Goal: Task Accomplishment & Management: Manage account settings

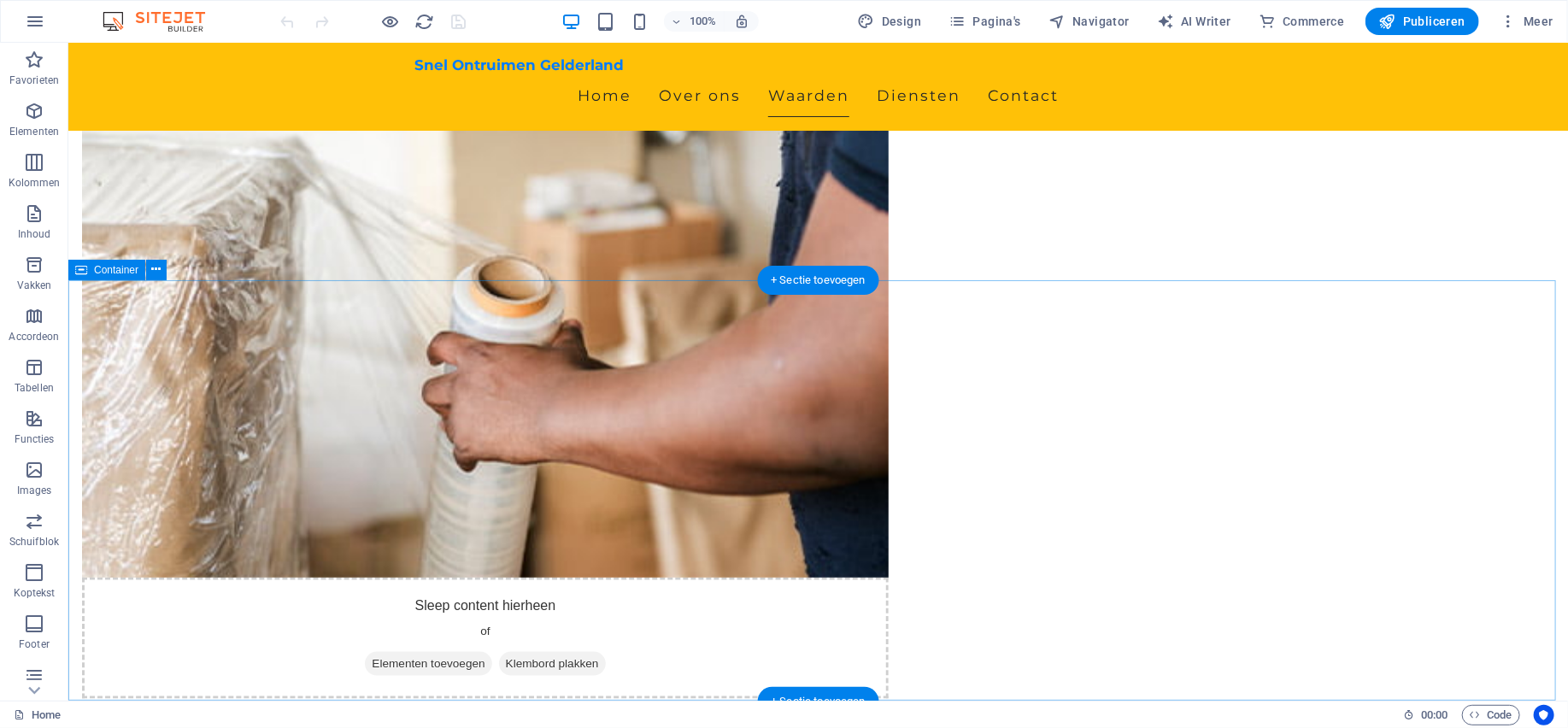
scroll to position [1025, 0]
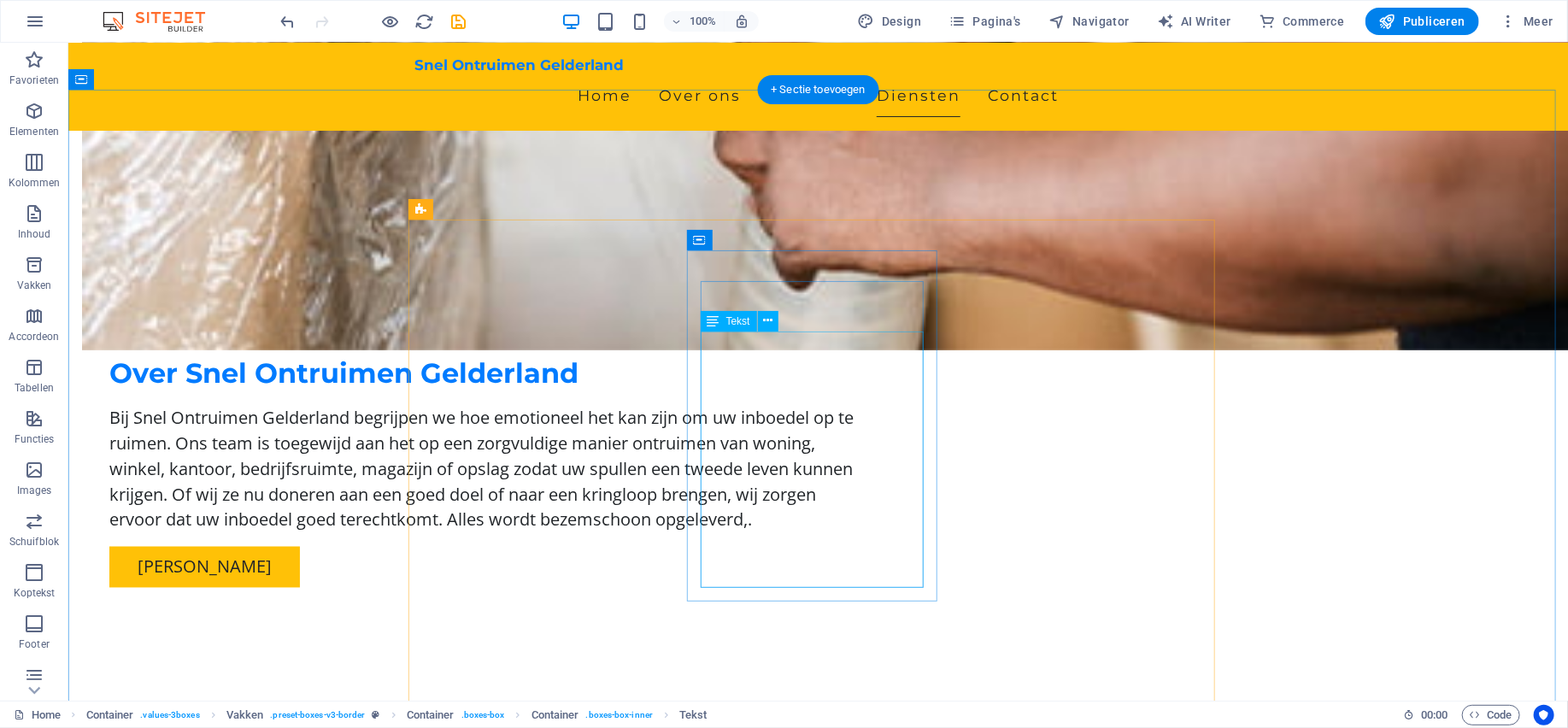
scroll to position [1367, 0]
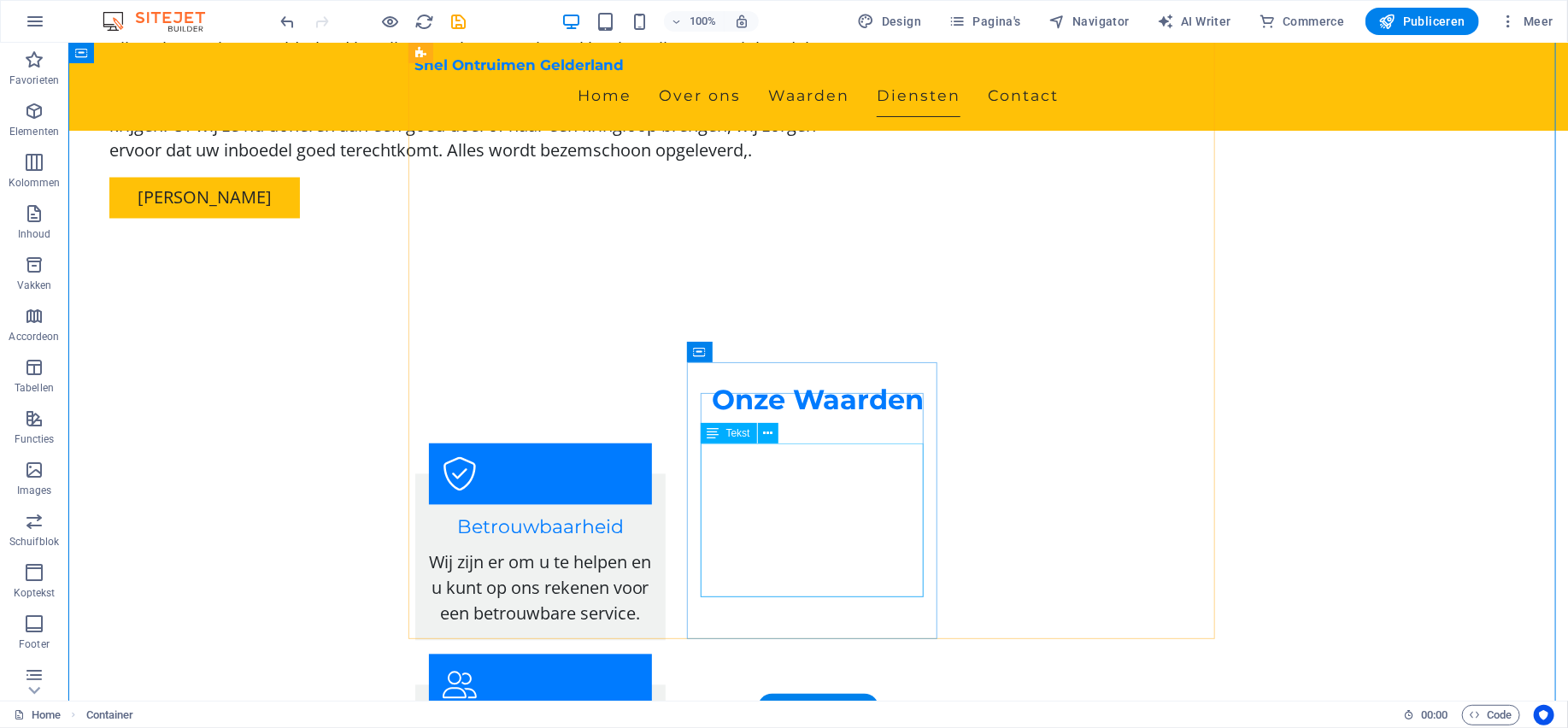
scroll to position [1794, 0]
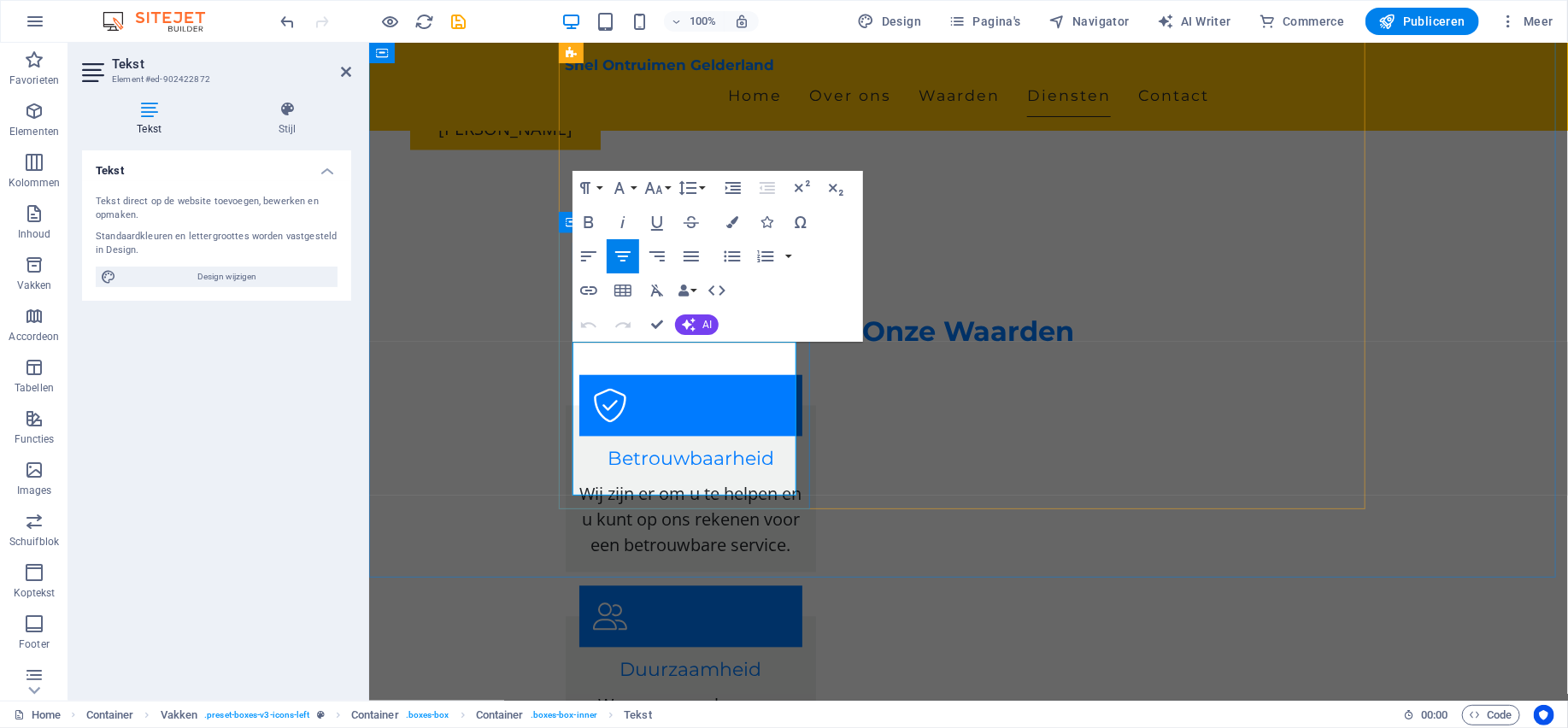
drag, startPoint x: 661, startPoint y: 320, endPoint x: 595, endPoint y: 276, distance: 79.3
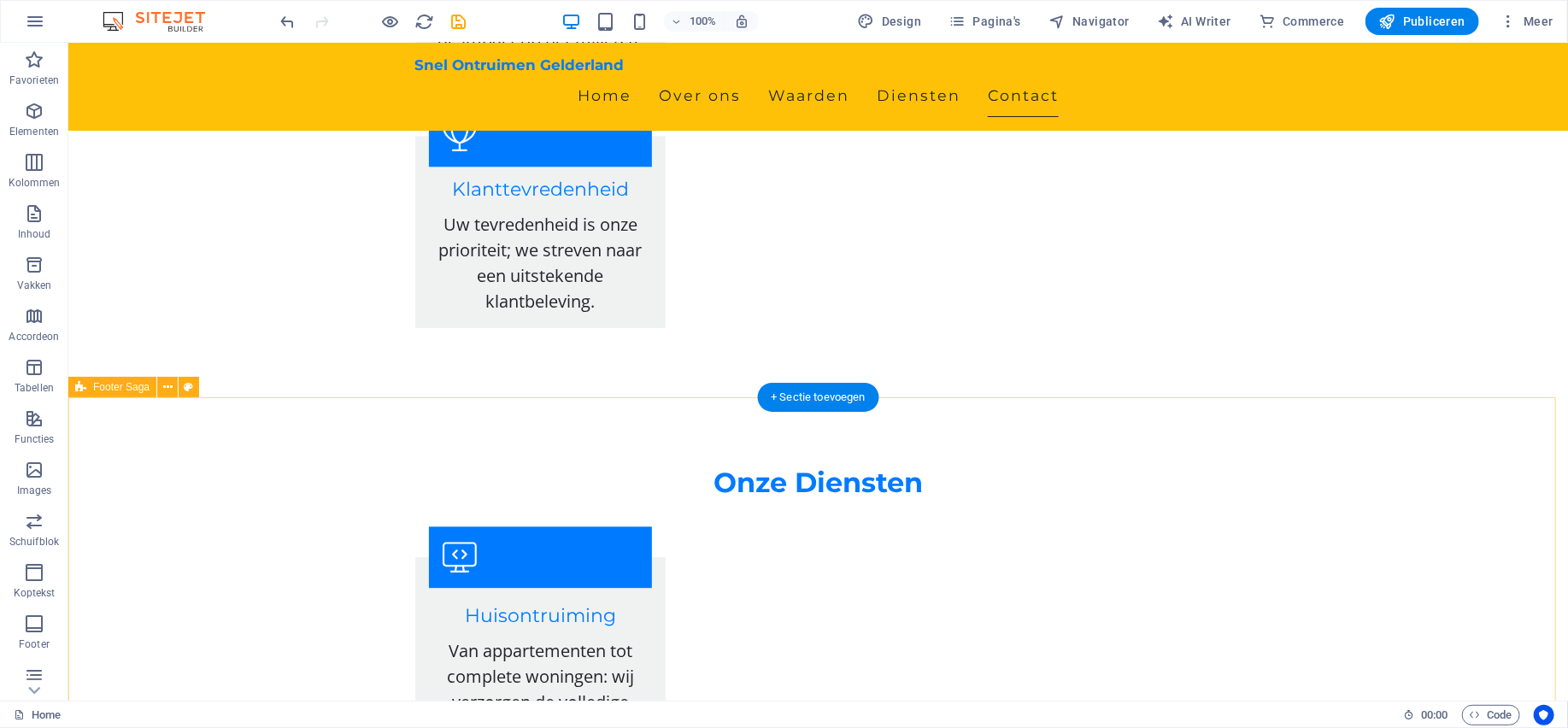
scroll to position [2539, 0]
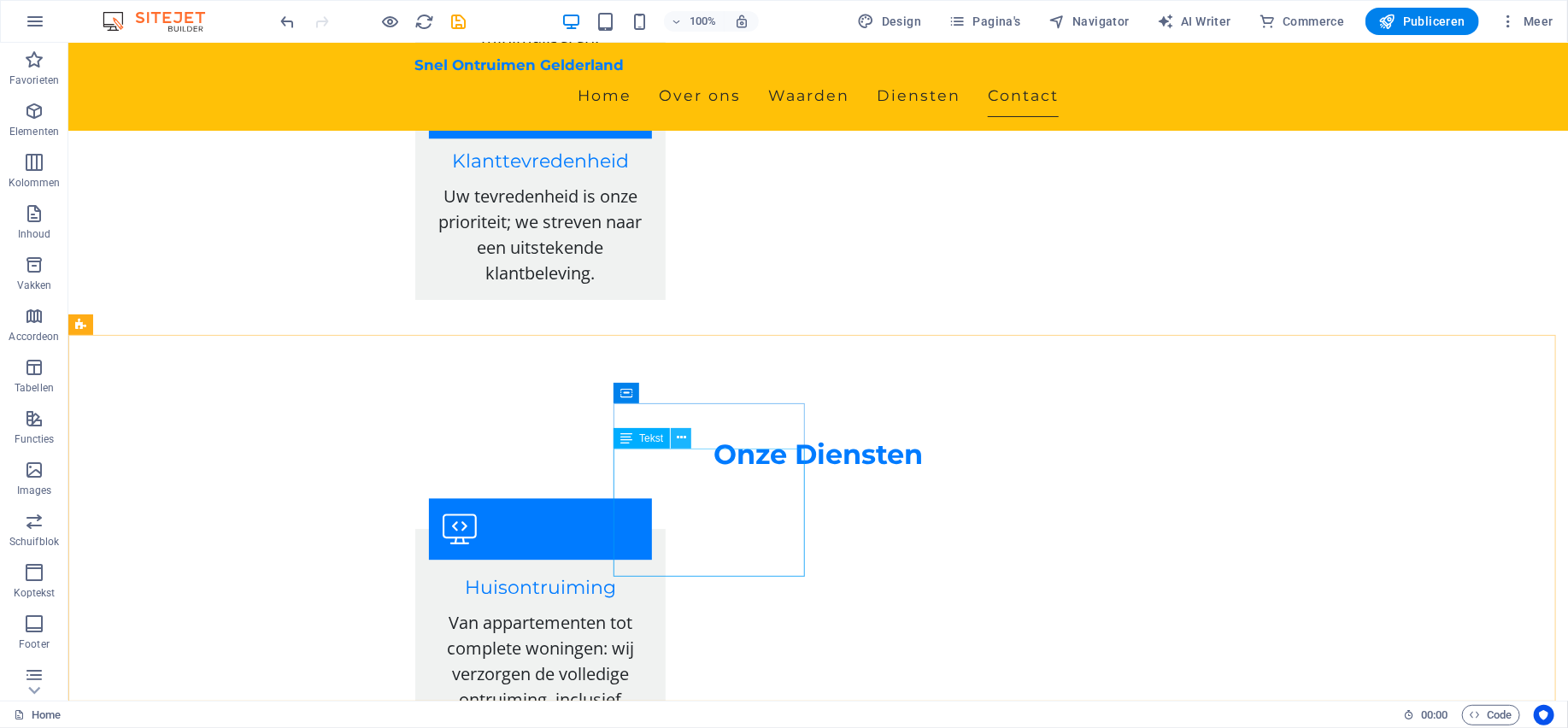
click at [686, 438] on button at bounding box center [681, 438] width 20 height 20
click at [677, 438] on icon at bounding box center [682, 438] width 10 height 17
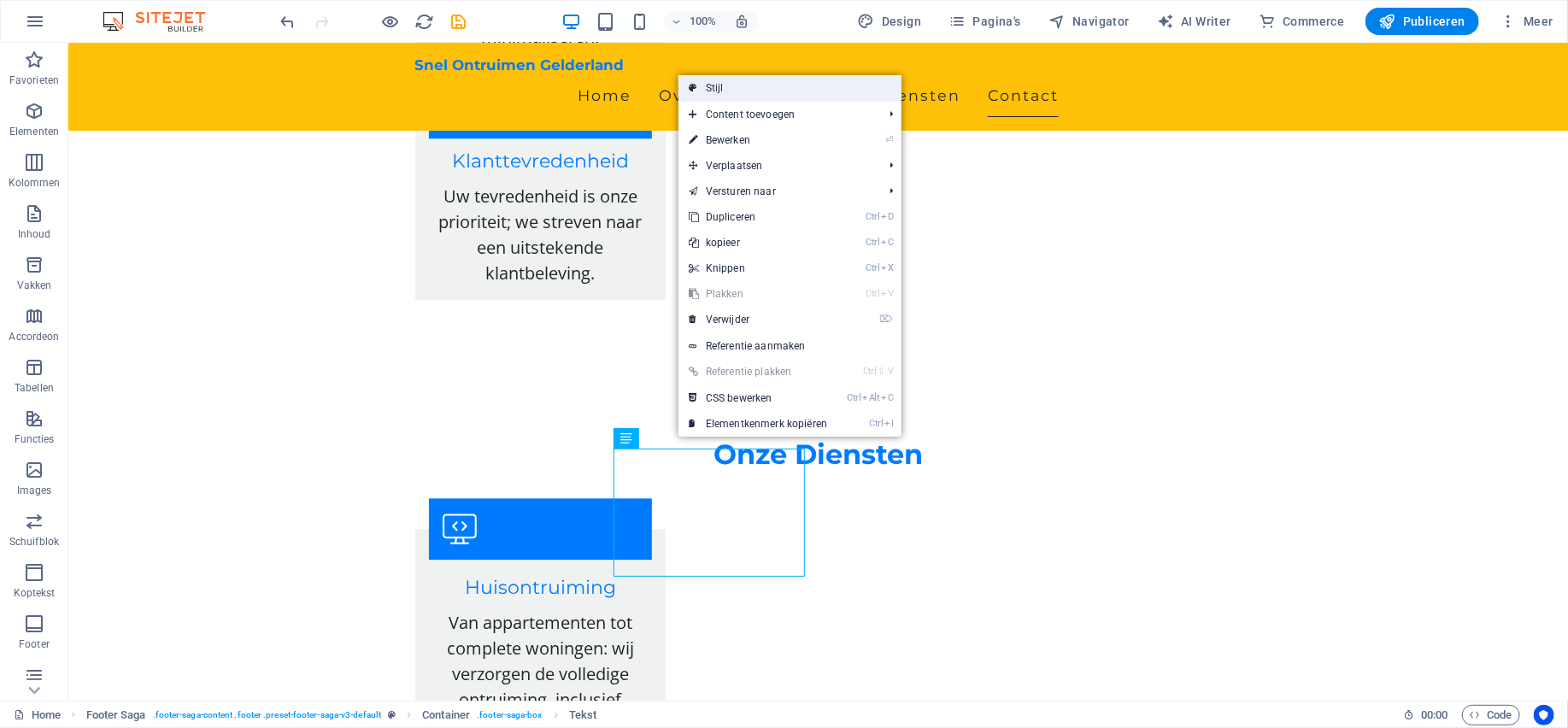
click at [736, 96] on link "Stijl" at bounding box center [790, 87] width 223 height 25
select select "rem"
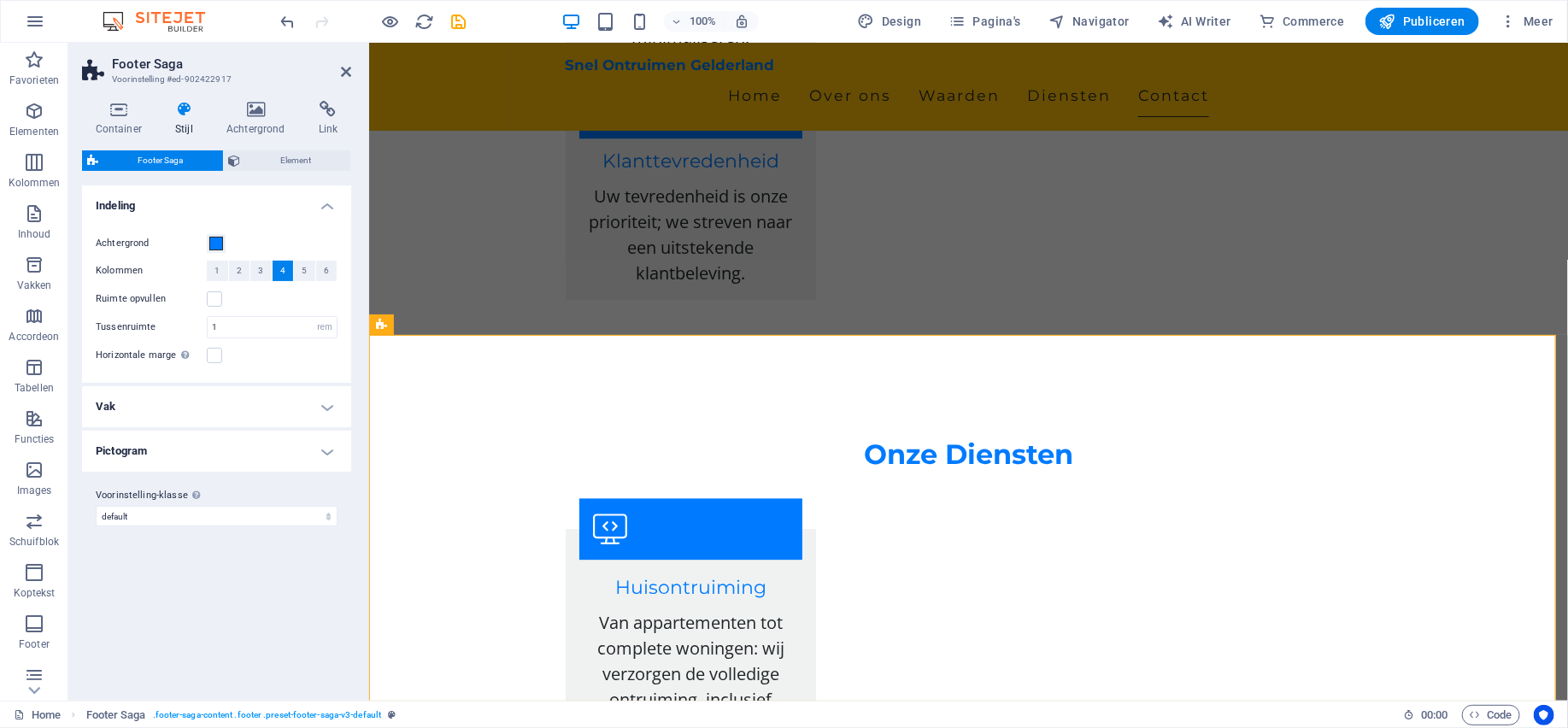
click at [331, 416] on h4 "Vak" at bounding box center [216, 407] width 269 height 41
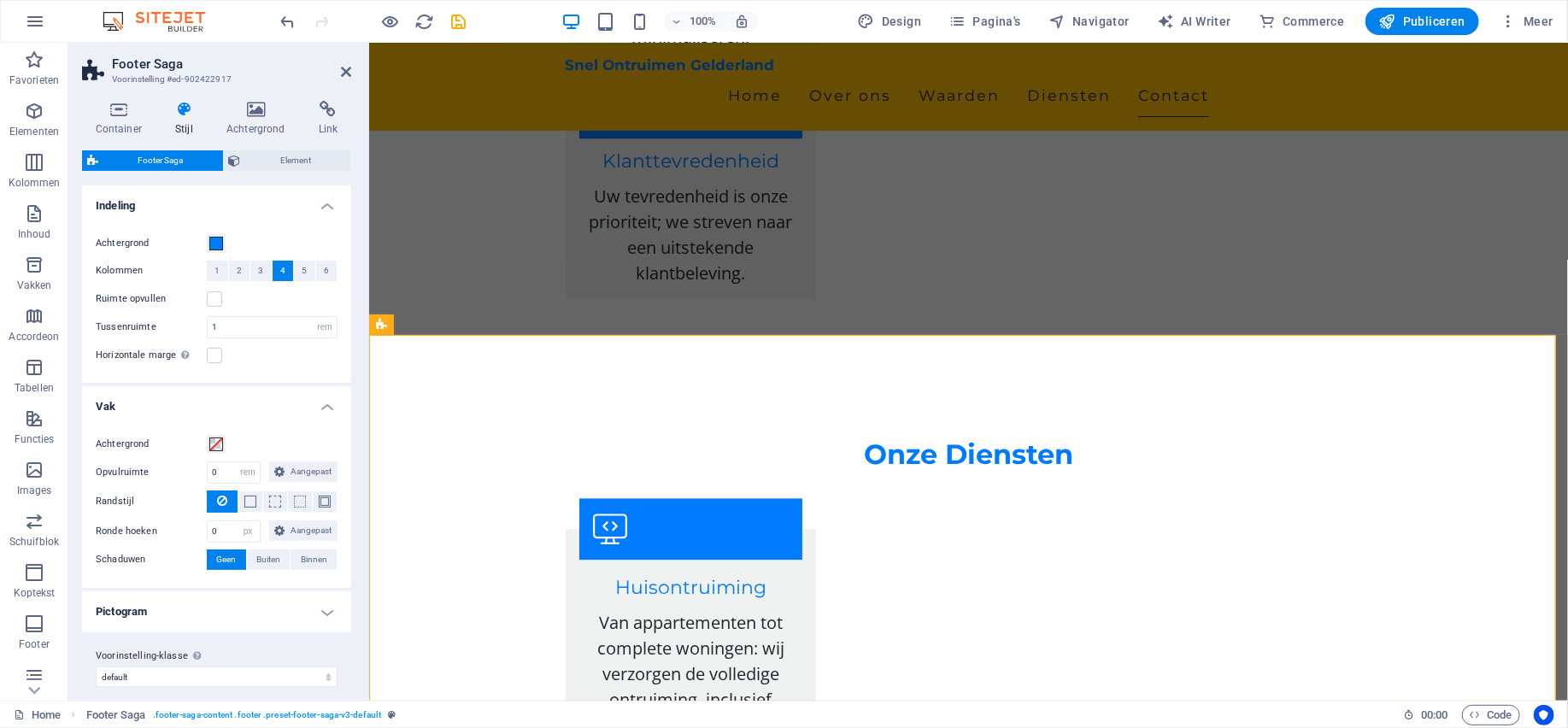
click at [334, 410] on h4 "Vak" at bounding box center [216, 402] width 269 height 31
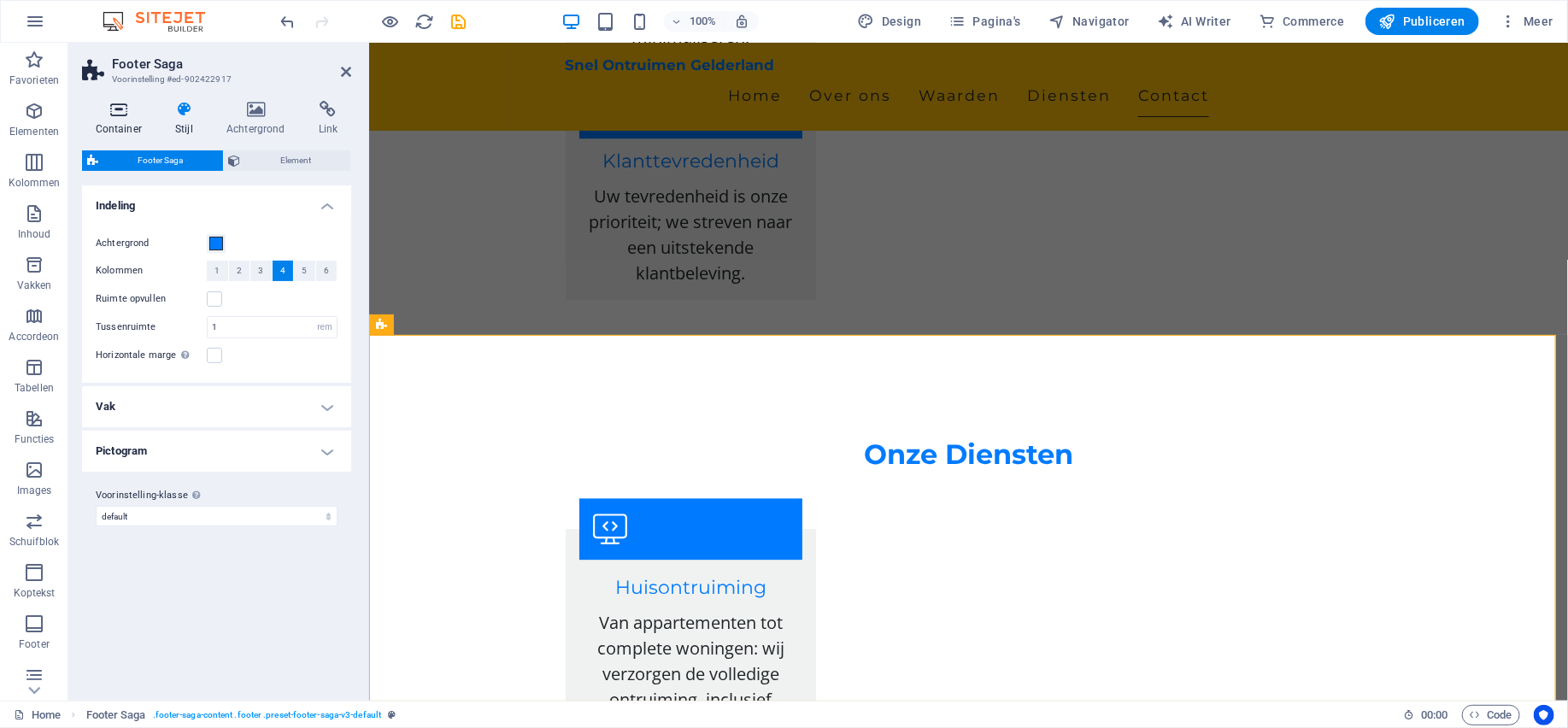
click at [117, 118] on h4 "Container" at bounding box center [121, 118] width 81 height 36
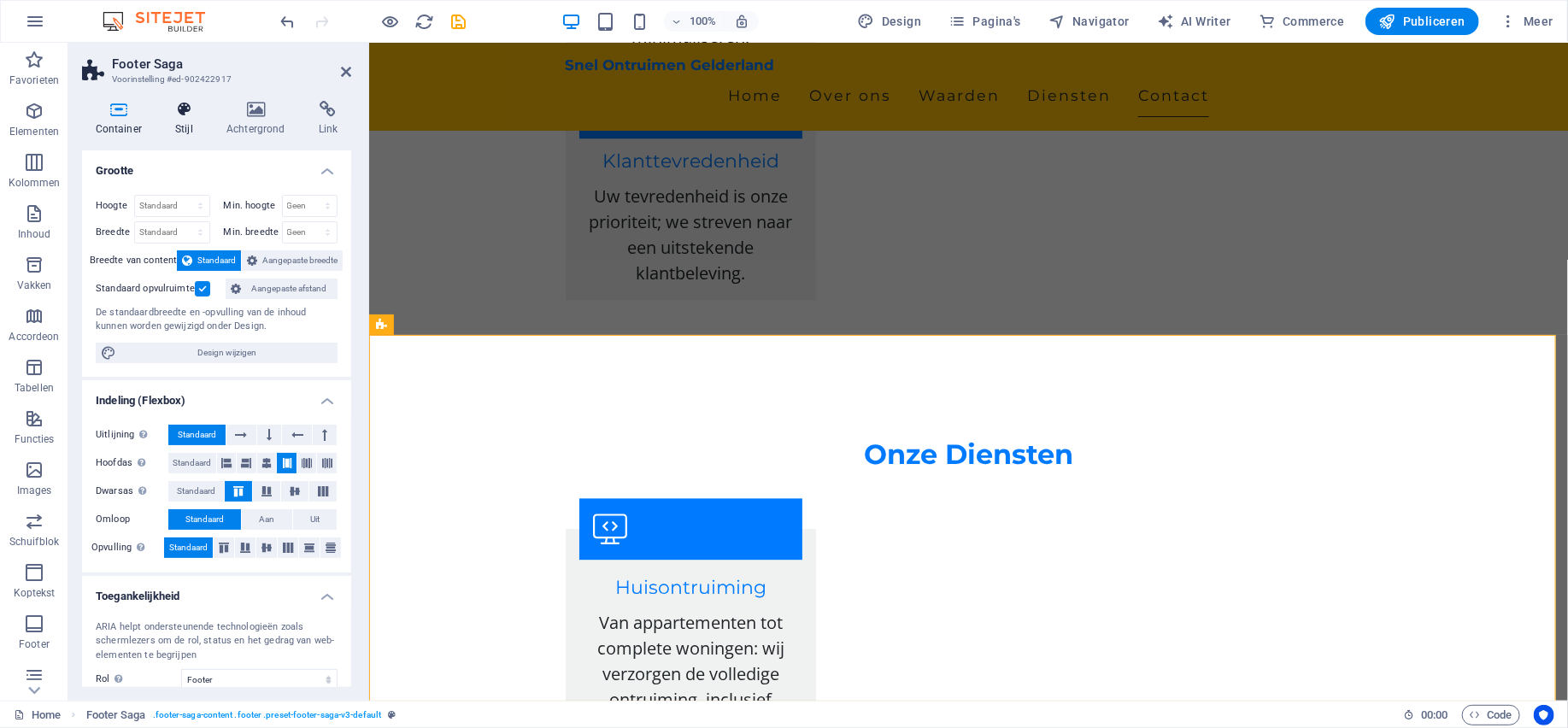
click at [180, 128] on h4 "Stijl" at bounding box center [187, 118] width 51 height 36
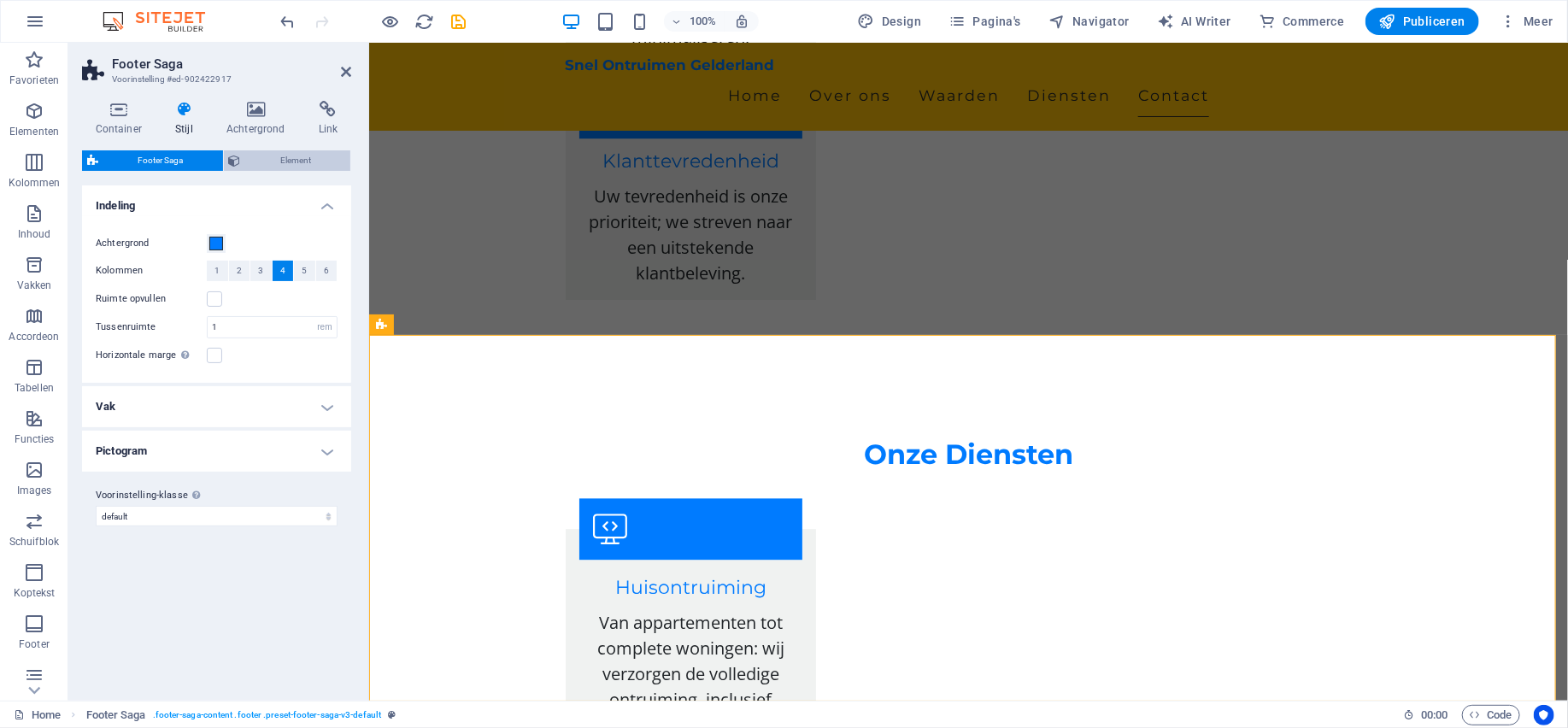
click at [303, 154] on span "Element" at bounding box center [295, 160] width 100 height 20
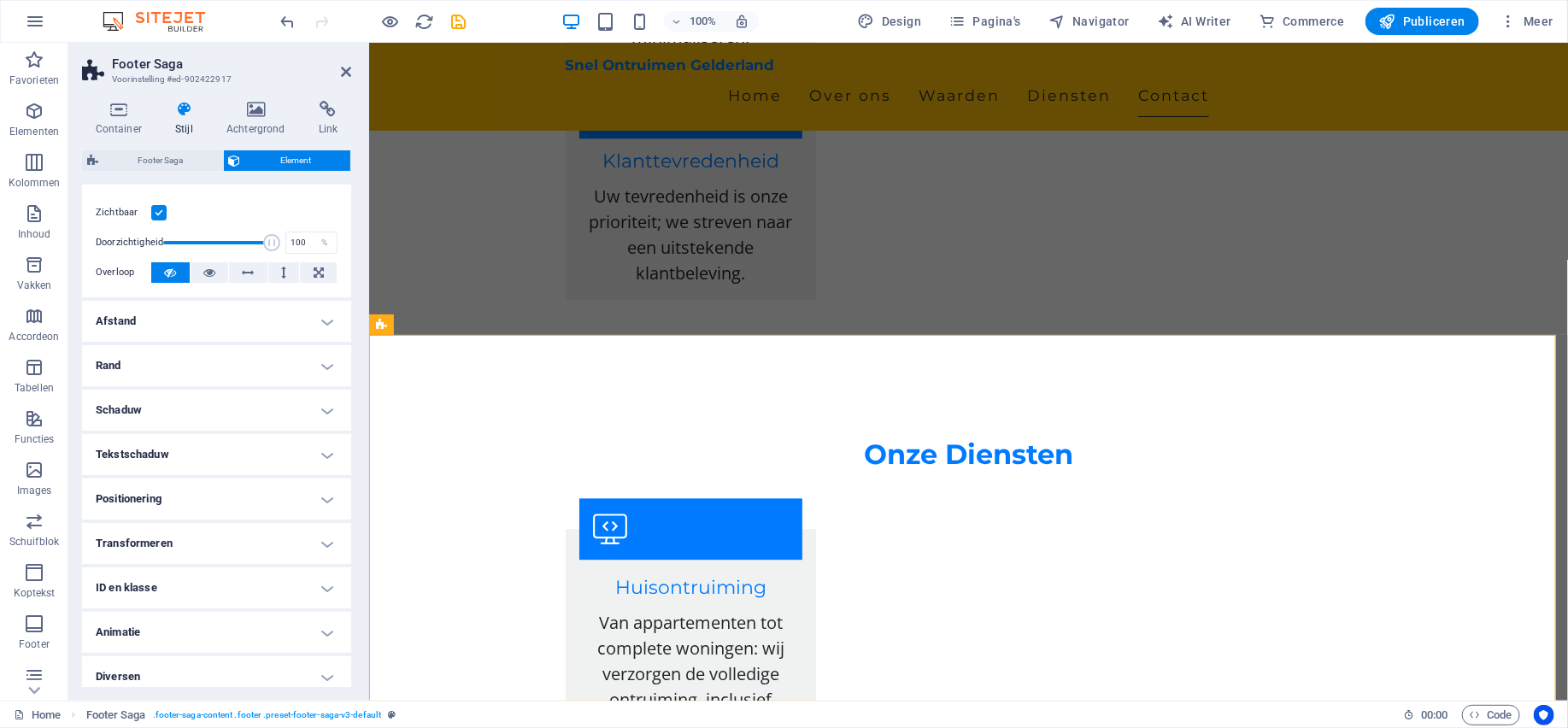
scroll to position [37, 0]
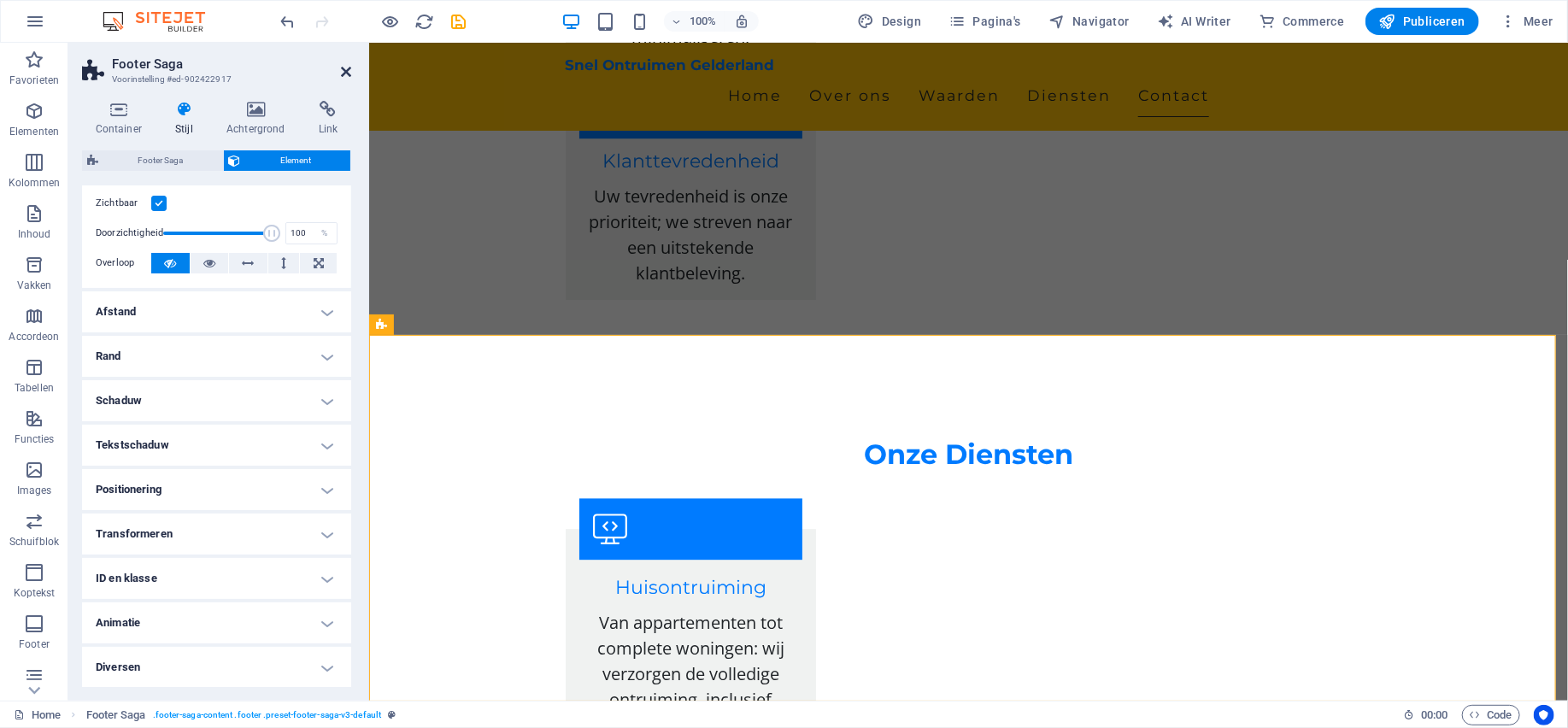
click at [349, 69] on icon at bounding box center [346, 72] width 11 height 14
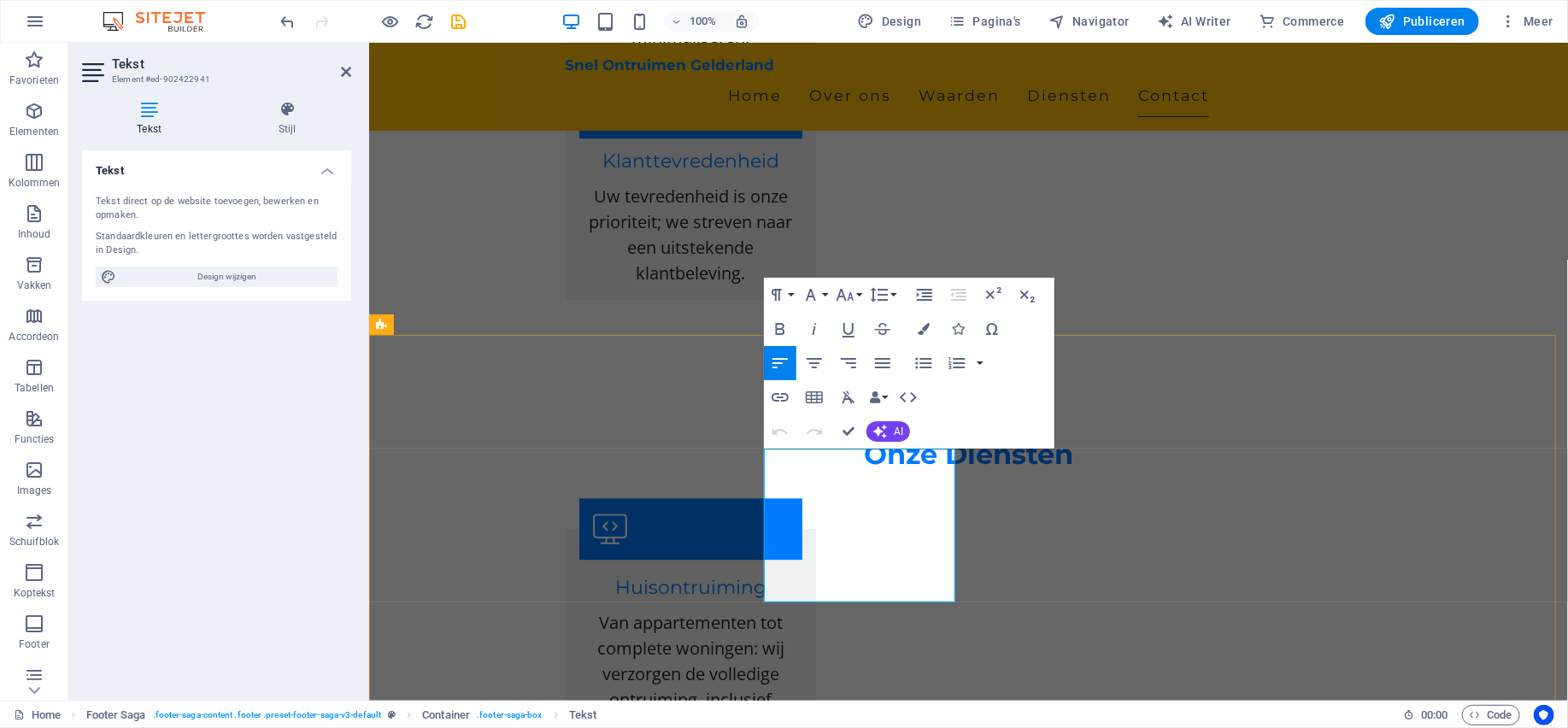
drag, startPoint x: 874, startPoint y: 586, endPoint x: 766, endPoint y: 465, distance: 162.2
click at [828, 293] on button "Font Family" at bounding box center [814, 294] width 32 height 34
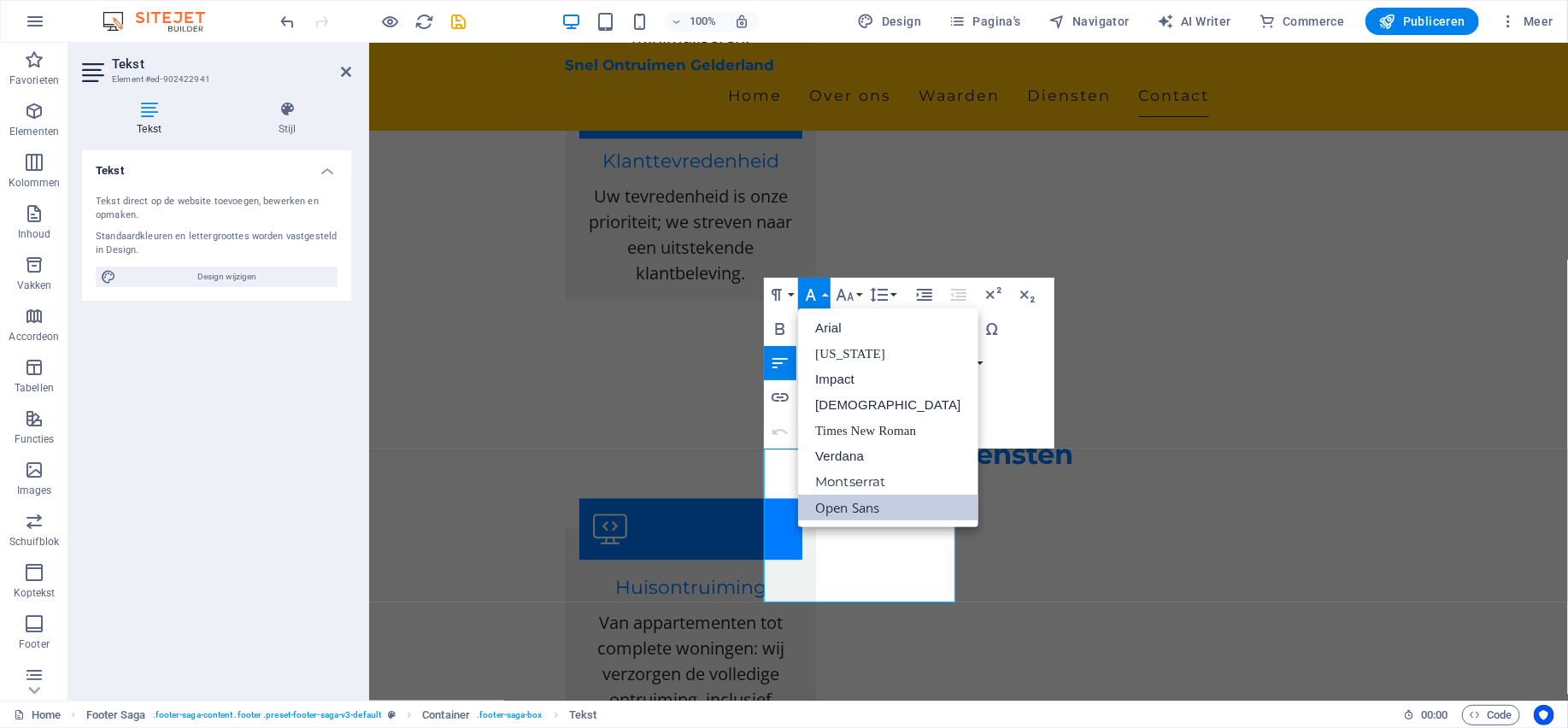
scroll to position [0, 0]
click at [827, 293] on button "Font Family" at bounding box center [814, 294] width 32 height 34
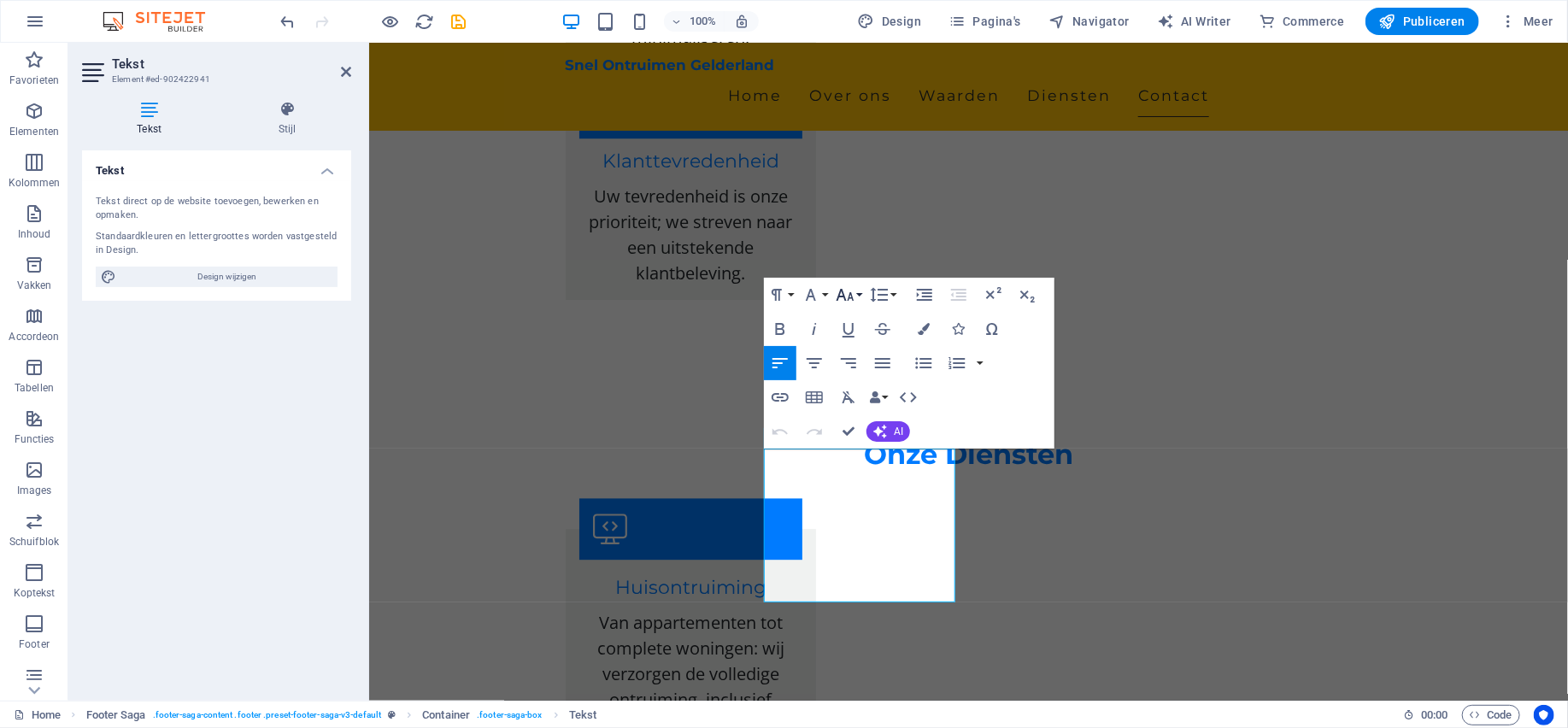
click at [862, 293] on button "Font Size" at bounding box center [848, 294] width 32 height 34
click at [854, 426] on link "12" at bounding box center [862, 430] width 61 height 25
drag, startPoint x: 885, startPoint y: 562, endPoint x: 717, endPoint y: 282, distance: 326.5
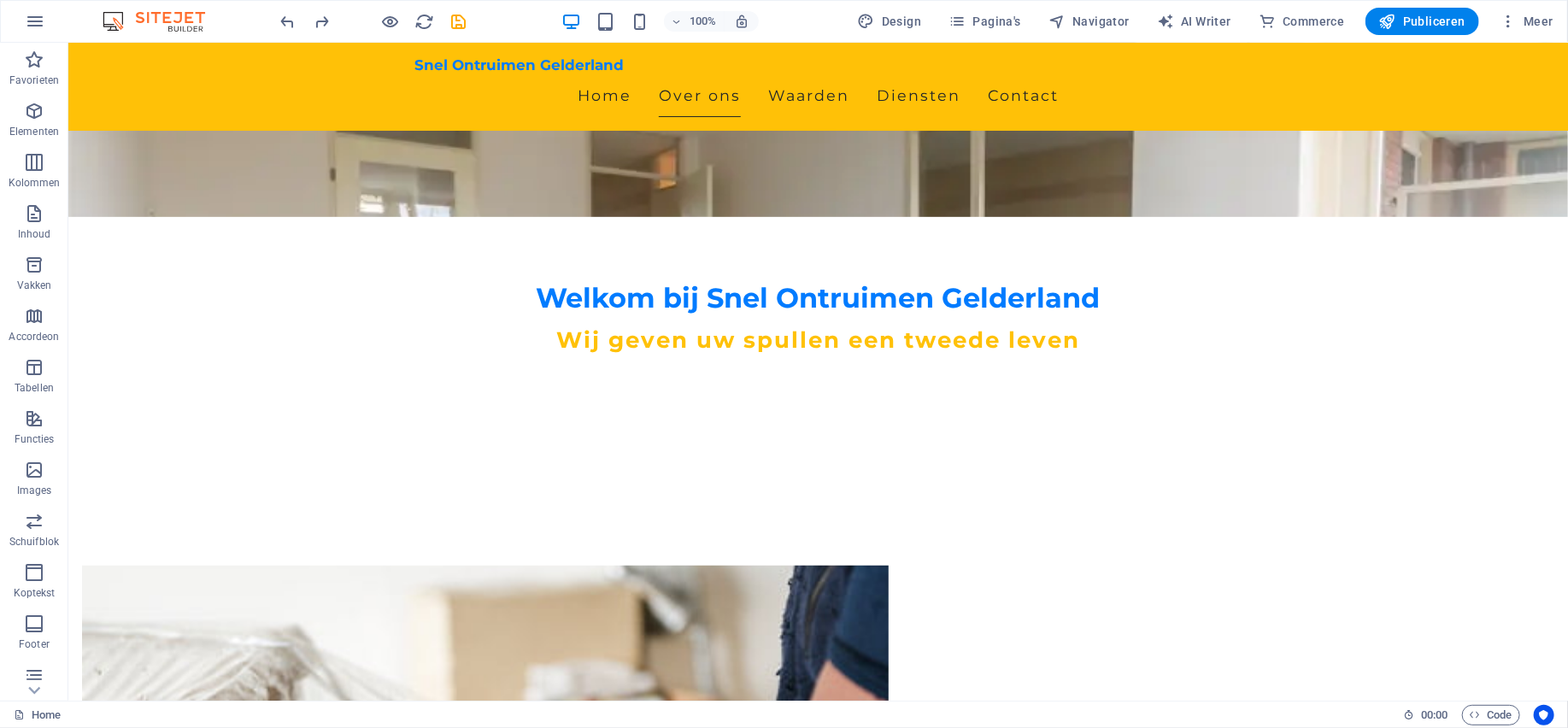
scroll to position [404, 0]
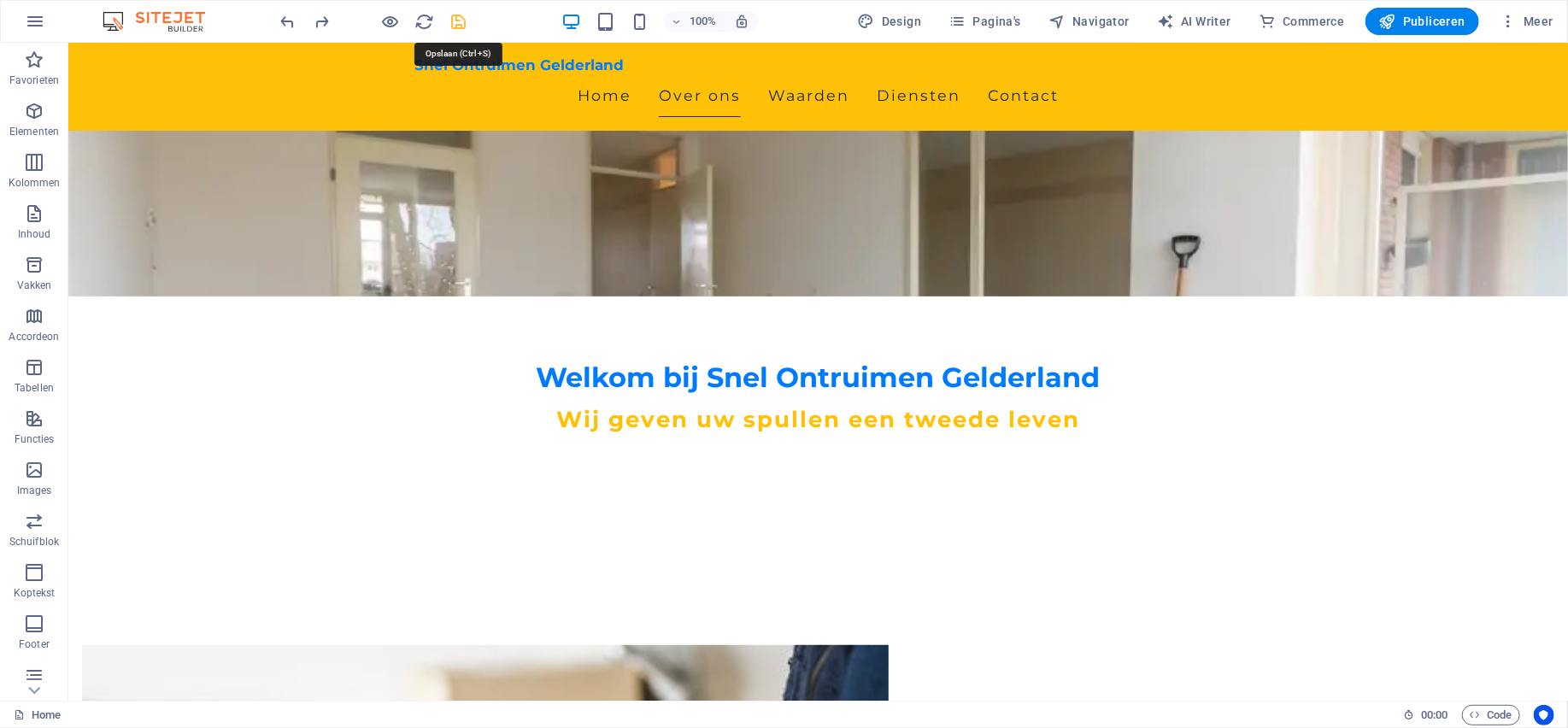
click at [454, 21] on icon "save" at bounding box center [459, 21] width 19 height 19
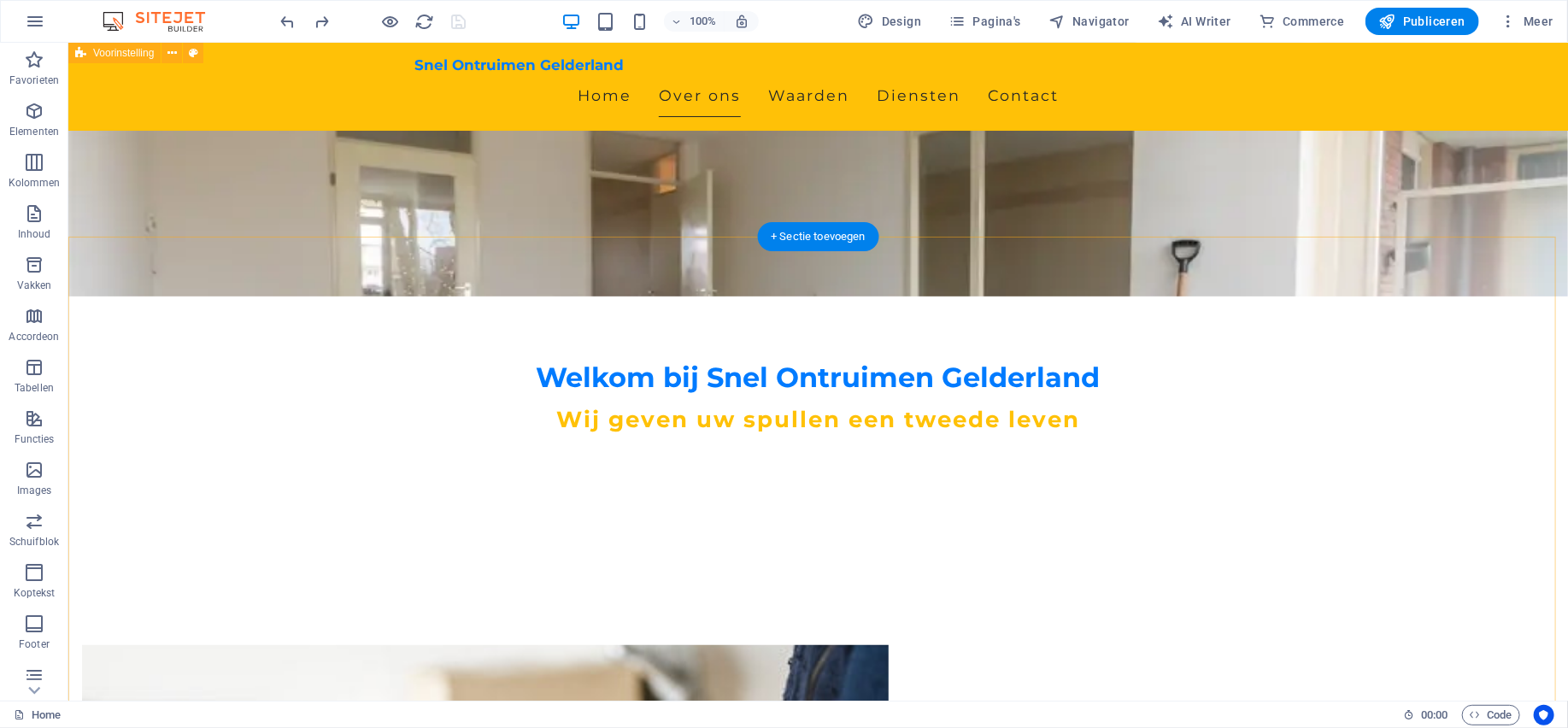
scroll to position [0, 0]
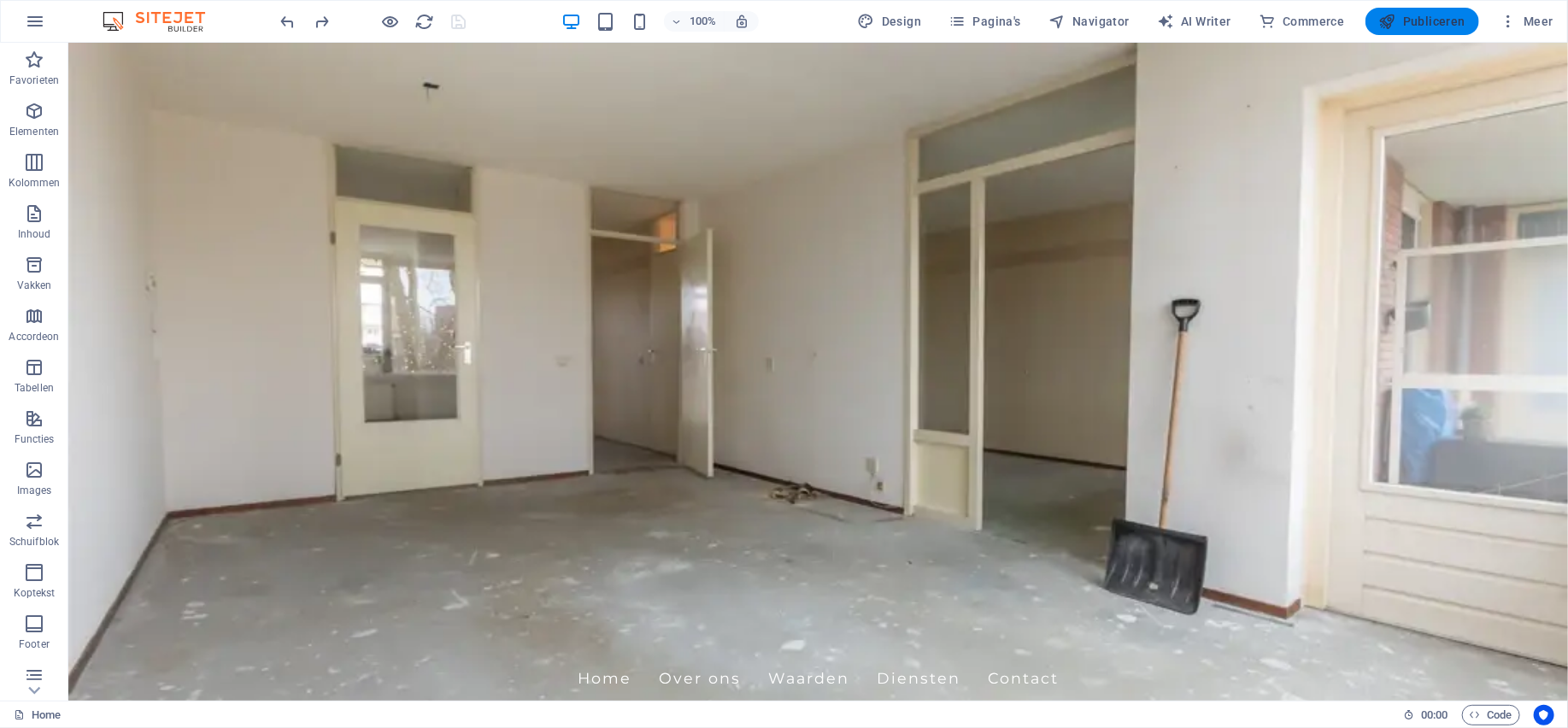
click at [1422, 25] on span "Publiceren" at bounding box center [1421, 21] width 86 height 17
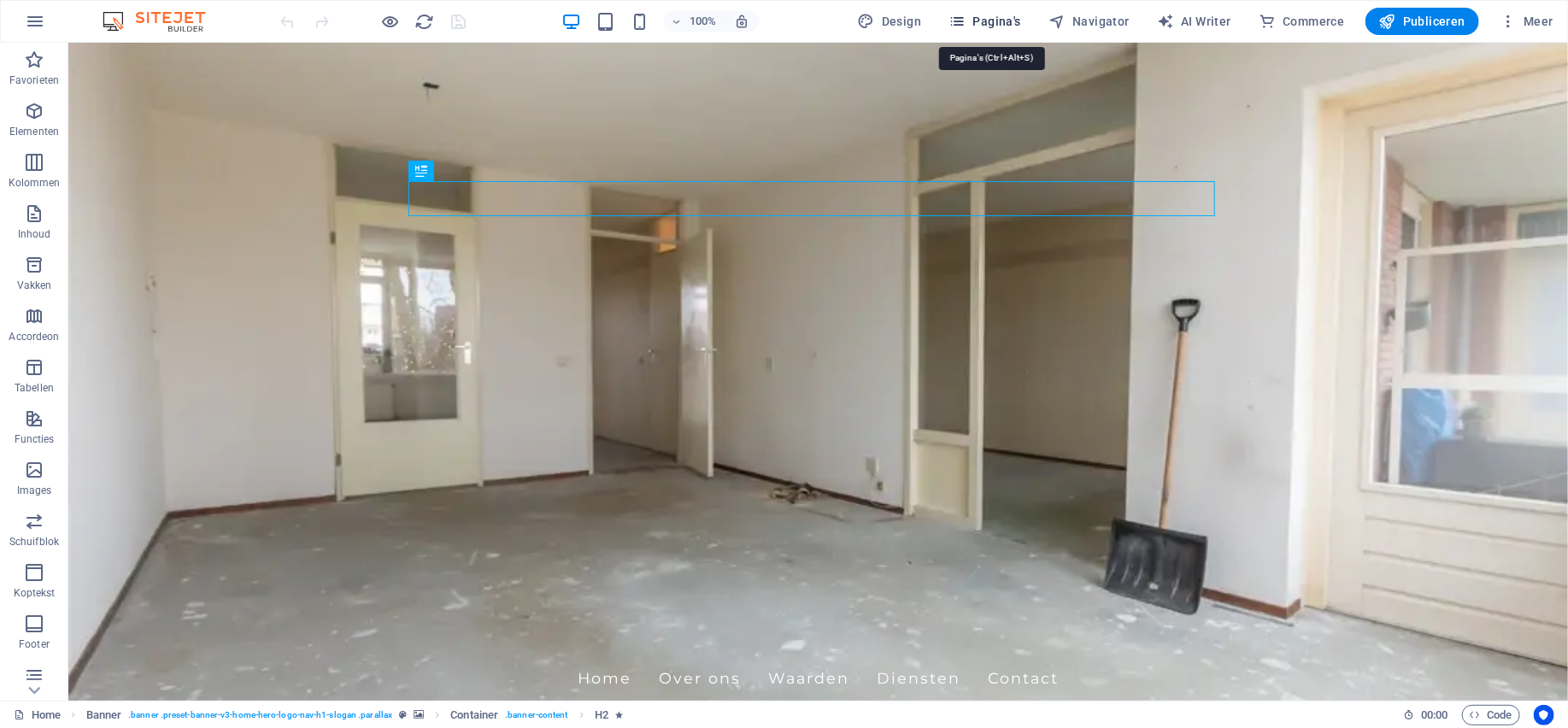
click at [1010, 17] on span "Pagina's" at bounding box center [984, 21] width 73 height 17
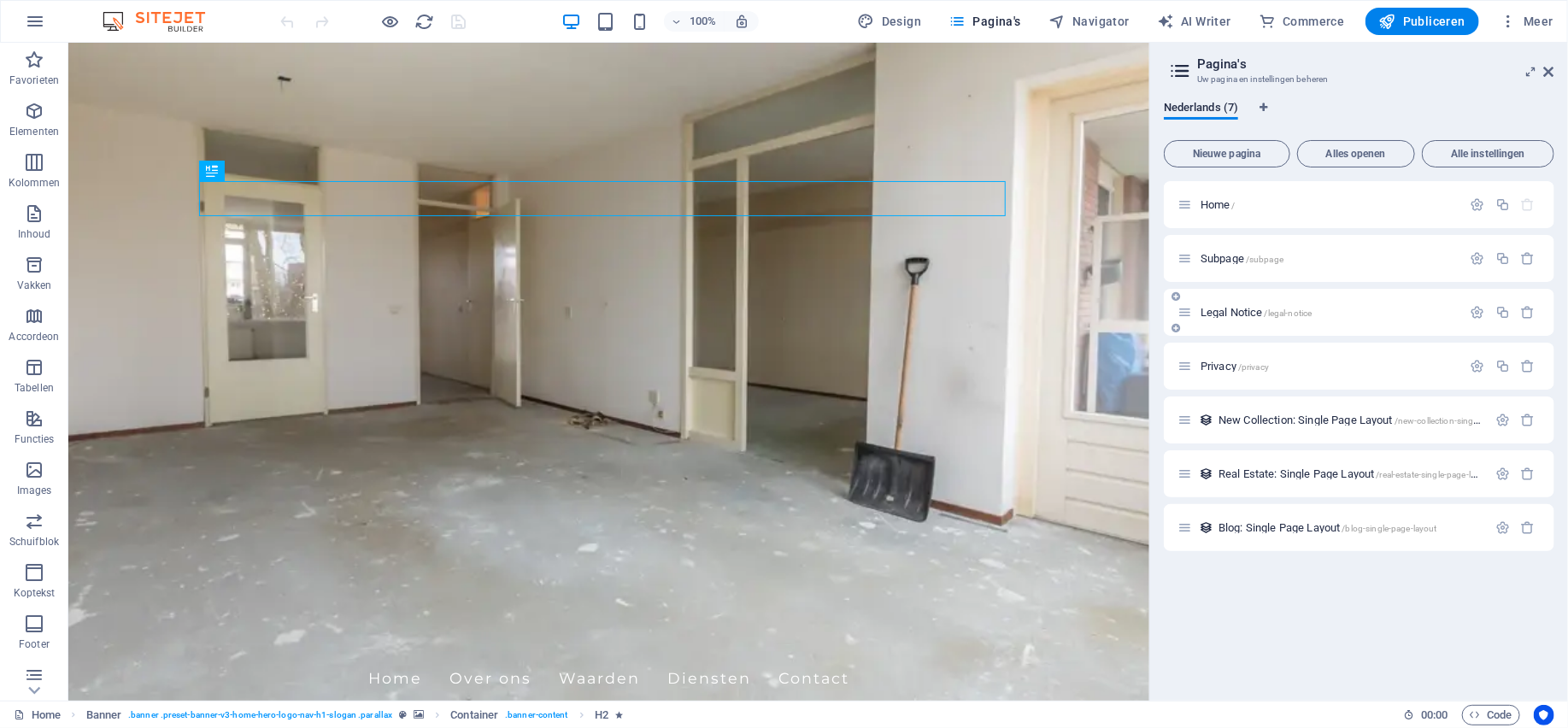
click at [1232, 310] on span "Legal Notice /legal-notice" at bounding box center [1255, 312] width 111 height 13
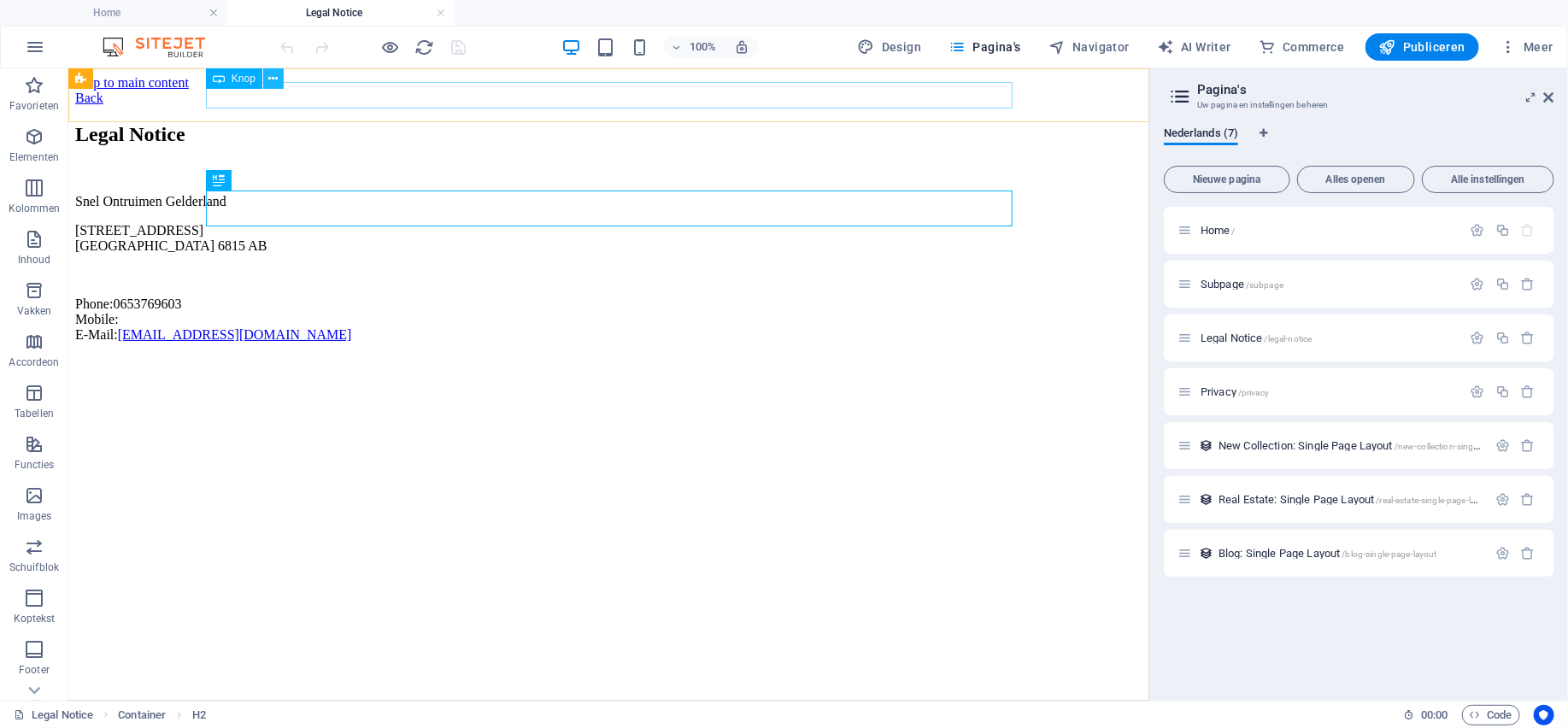
click at [267, 79] on button at bounding box center [273, 78] width 20 height 20
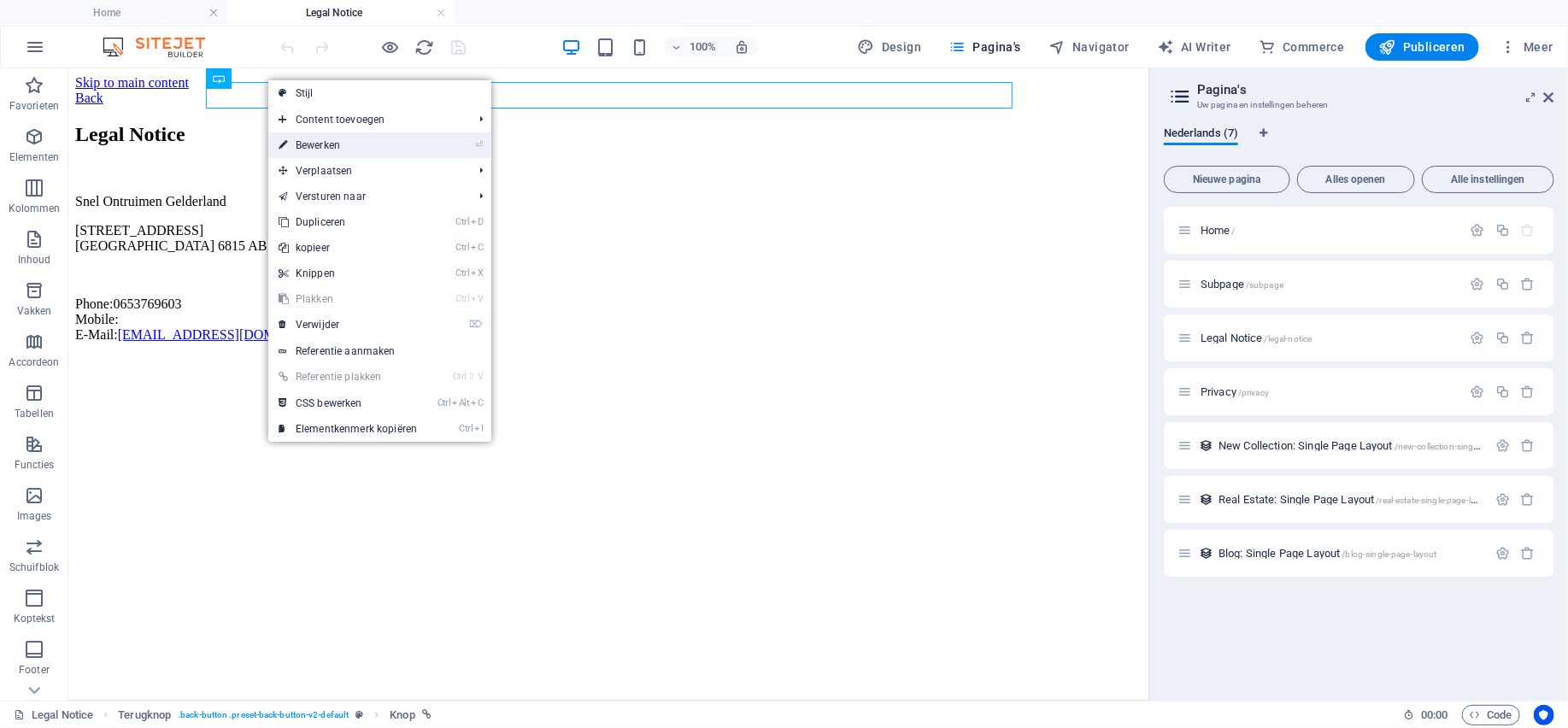
click at [307, 140] on link "⏎ Bewerken" at bounding box center [348, 145] width 159 height 25
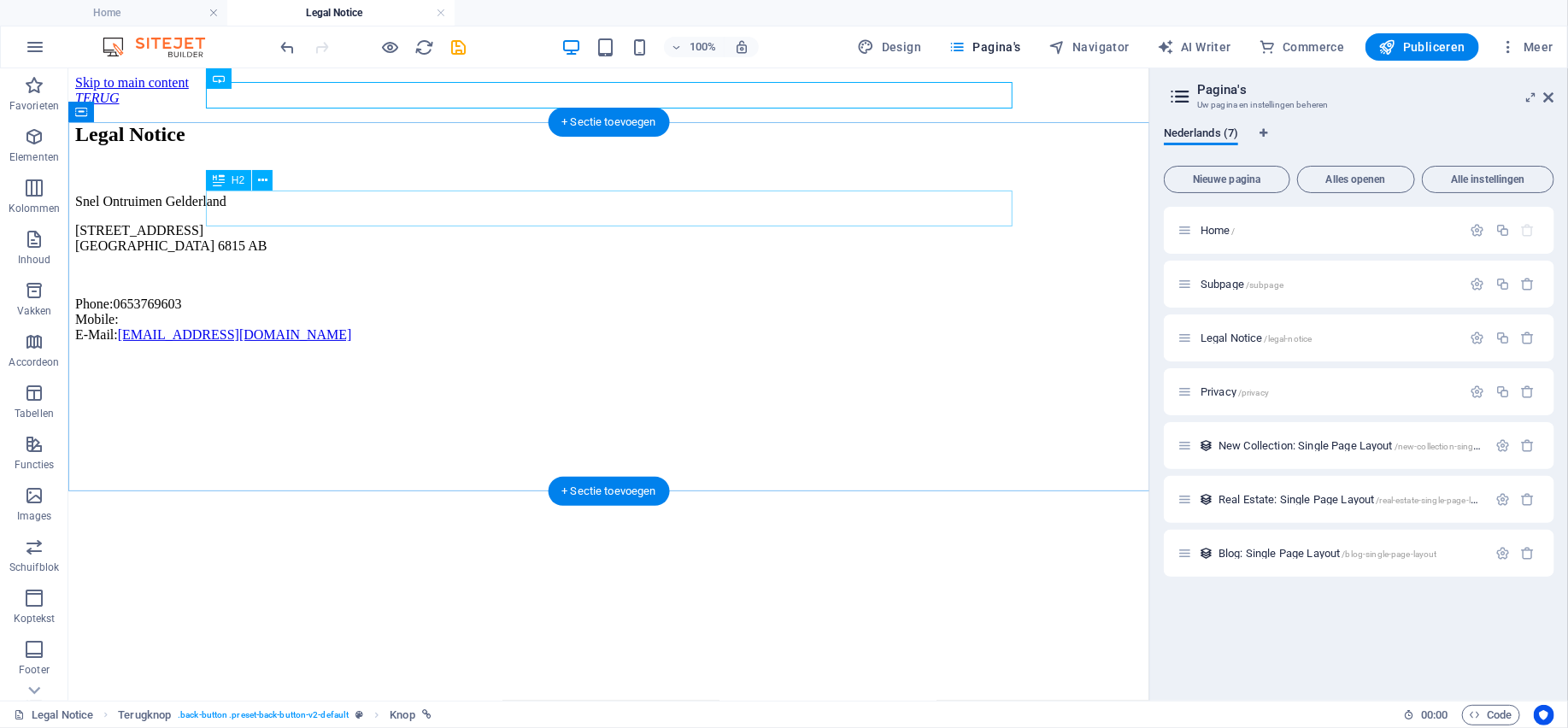
click at [400, 146] on div "Legal Notice" at bounding box center [608, 134] width 1067 height 23
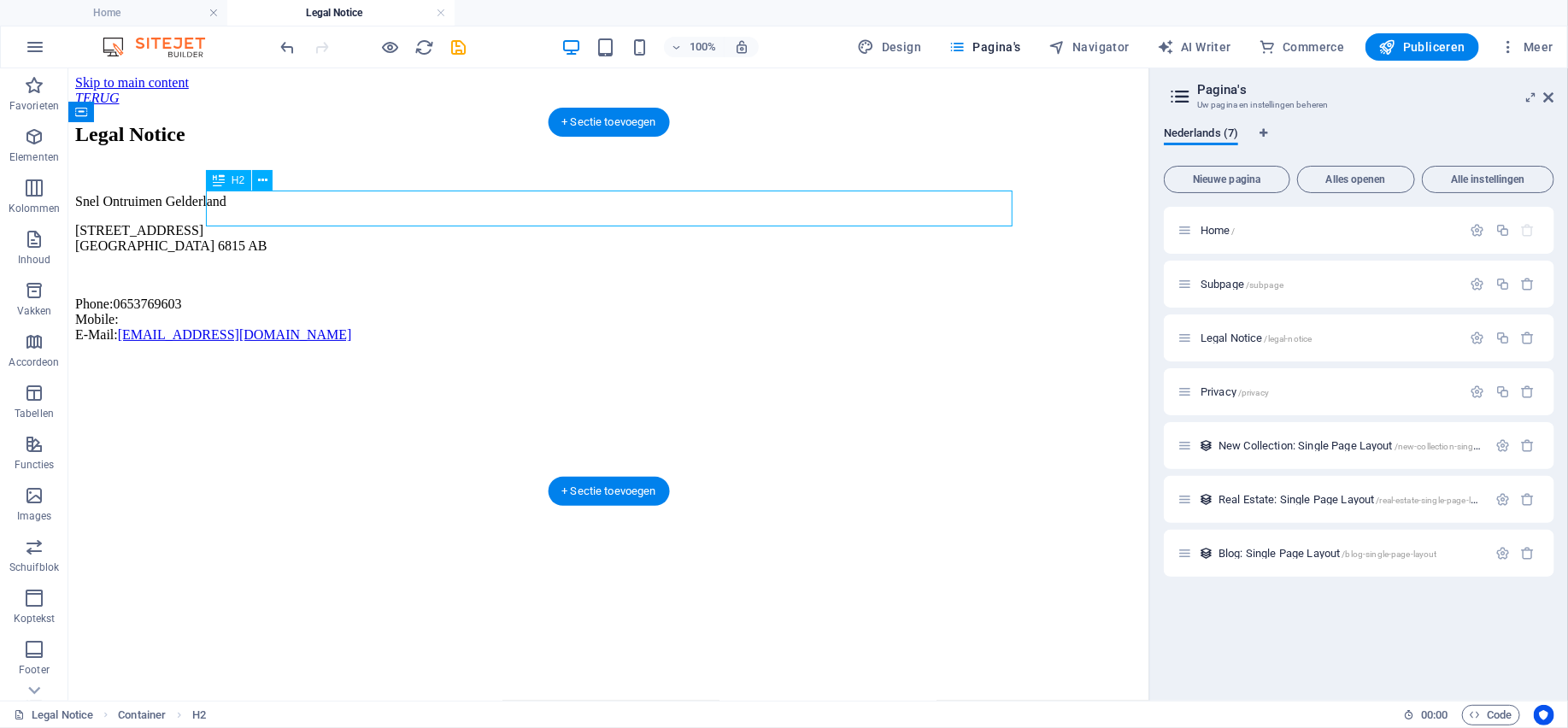
drag, startPoint x: 387, startPoint y: 208, endPoint x: 300, endPoint y: 211, distance: 87.1
click at [300, 146] on div "Legal Notice" at bounding box center [608, 134] width 1067 height 23
click at [293, 146] on div "Legal Notice" at bounding box center [608, 134] width 1067 height 23
click at [239, 342] on div "Snel Ontruimen [GEOGRAPHIC_DATA][STREET_ADDRESS] Phone: [PHONE_NUMBER] Mobile: …" at bounding box center [608, 267] width 1067 height 149
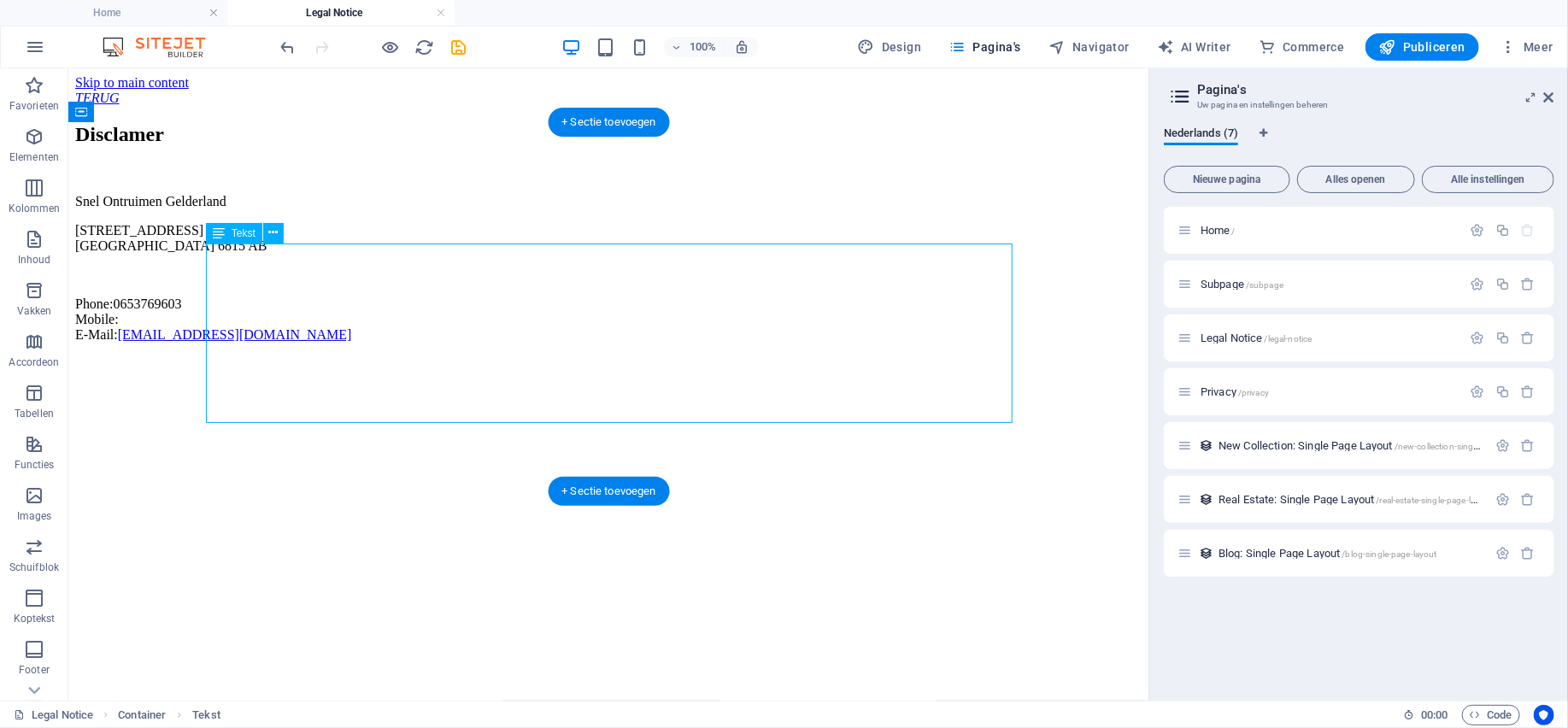
click at [239, 342] on div "Snel Ontruimen [GEOGRAPHIC_DATA][STREET_ADDRESS] Phone: [PHONE_NUMBER] Mobile: …" at bounding box center [608, 267] width 1067 height 149
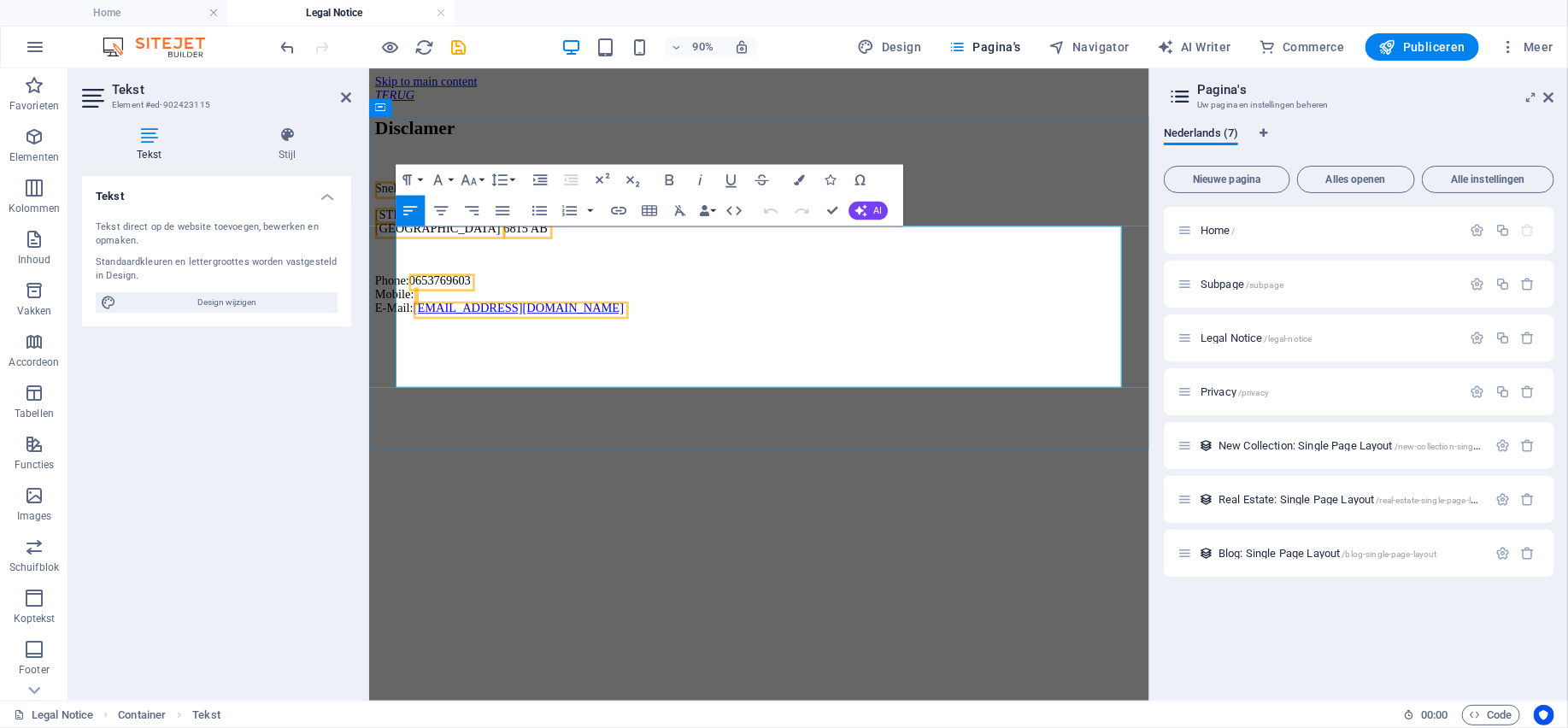
click at [426, 342] on p "Phone: [PHONE_NUMBER] Mobile: E-Mail: [EMAIL_ADDRESS][DOMAIN_NAME]" at bounding box center [801, 318] width 852 height 47
click at [736, 342] on p "Telefoon: [PHONE_NUMBER] Mobile: E-Mail: [EMAIL_ADDRESS][DOMAIN_NAME]" at bounding box center [801, 318] width 852 height 47
drag, startPoint x: 745, startPoint y: 412, endPoint x: 413, endPoint y: 262, distance: 364.3
click at [413, 262] on div "Snel Ontruimen [GEOGRAPHIC_DATA][STREET_ADDRESS] Telefoon: [PHONE_NUMBER] Mobil…" at bounding box center [801, 267] width 852 height 149
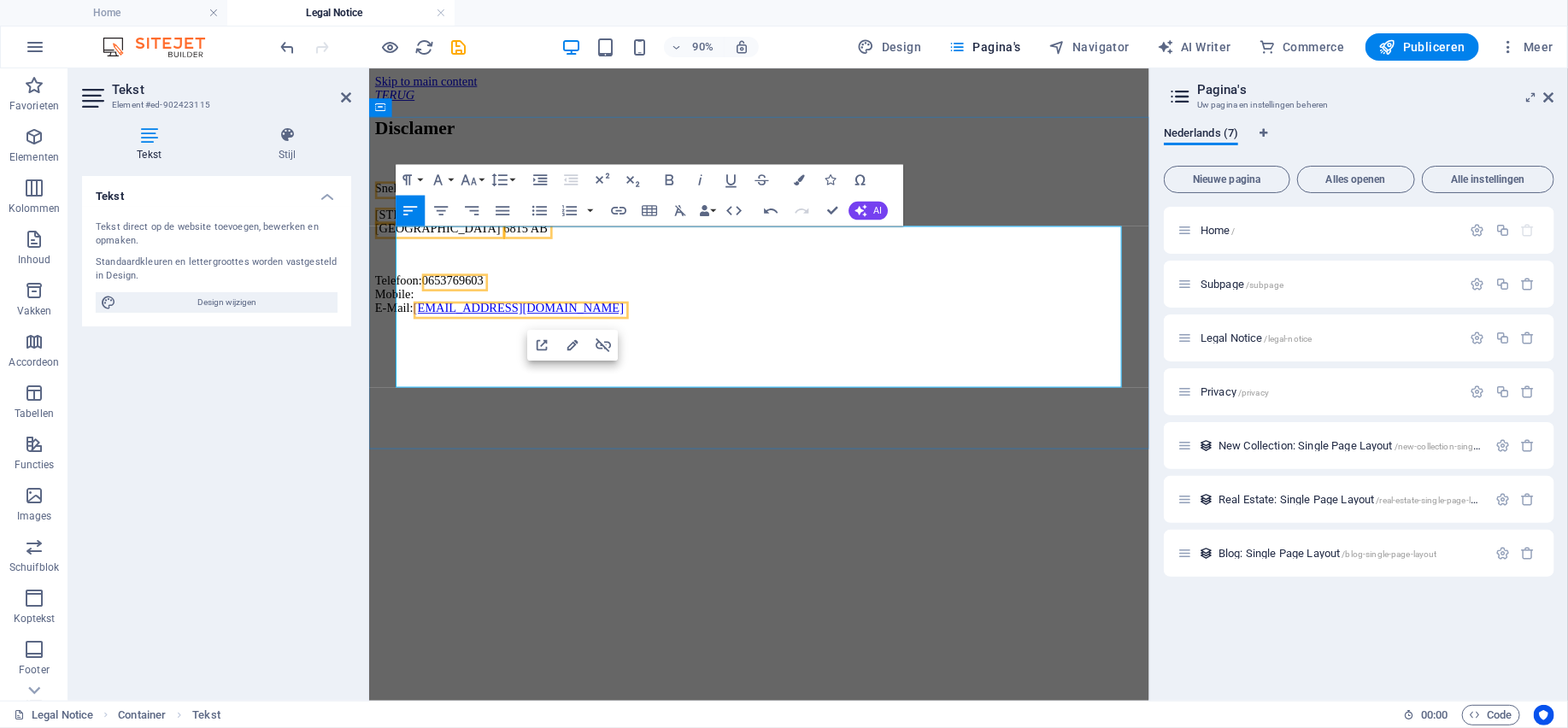
click at [624, 252] on p "[STREET_ADDRESS]" at bounding box center [801, 238] width 852 height 31
drag, startPoint x: 755, startPoint y: 406, endPoint x: 402, endPoint y: 360, distance: 356.0
click at [402, 342] on p "Telefoon: [PHONE_NUMBER] Mobile: E-Mail: [EMAIL_ADDRESS][DOMAIN_NAME]" at bounding box center [801, 318] width 852 height 47
click at [511, 281] on p at bounding box center [801, 275] width 852 height 16
click at [510, 281] on p at bounding box center [801, 275] width 852 height 16
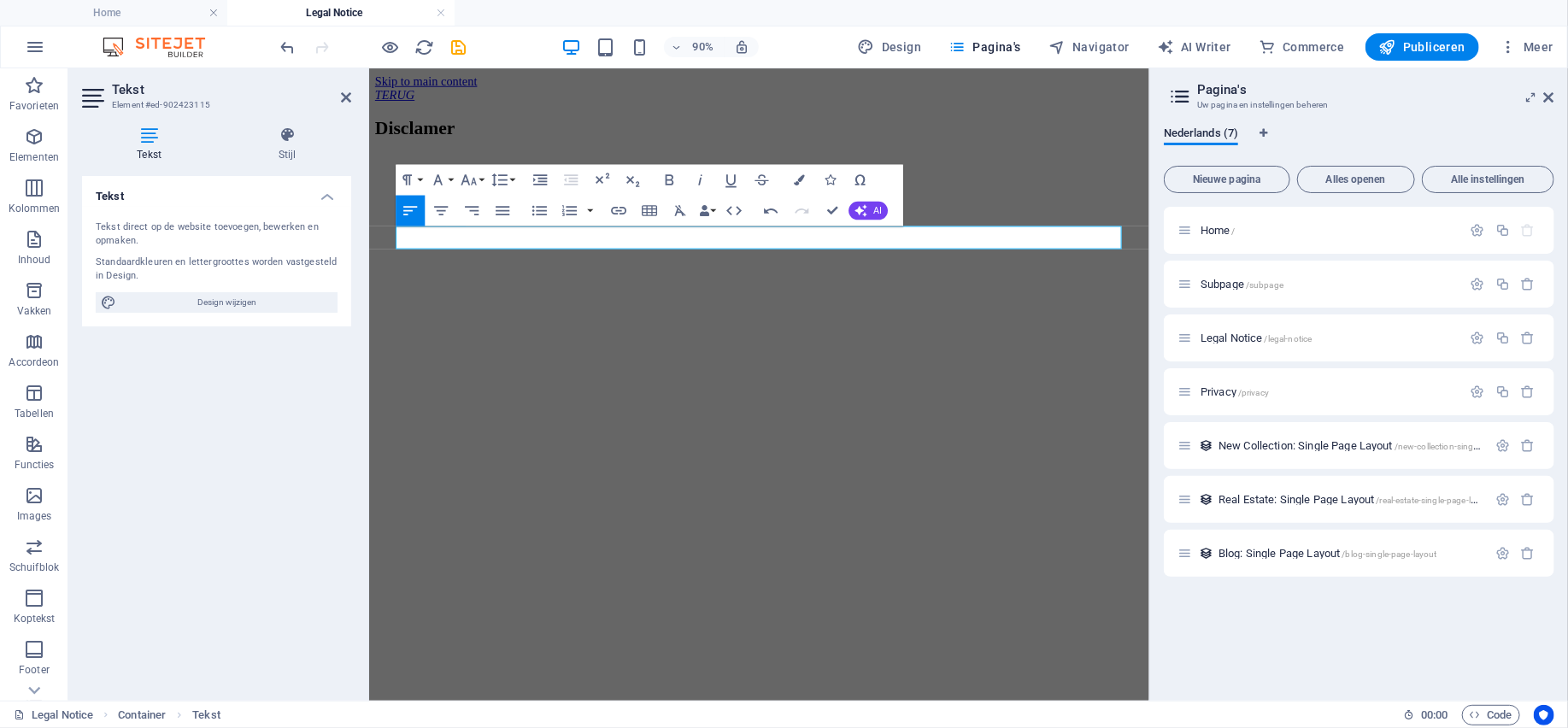
click at [991, 721] on div "Legal Notice Container Tekst" at bounding box center [701, 714] width 1376 height 20
click at [478, 209] on p at bounding box center [801, 201] width 852 height 16
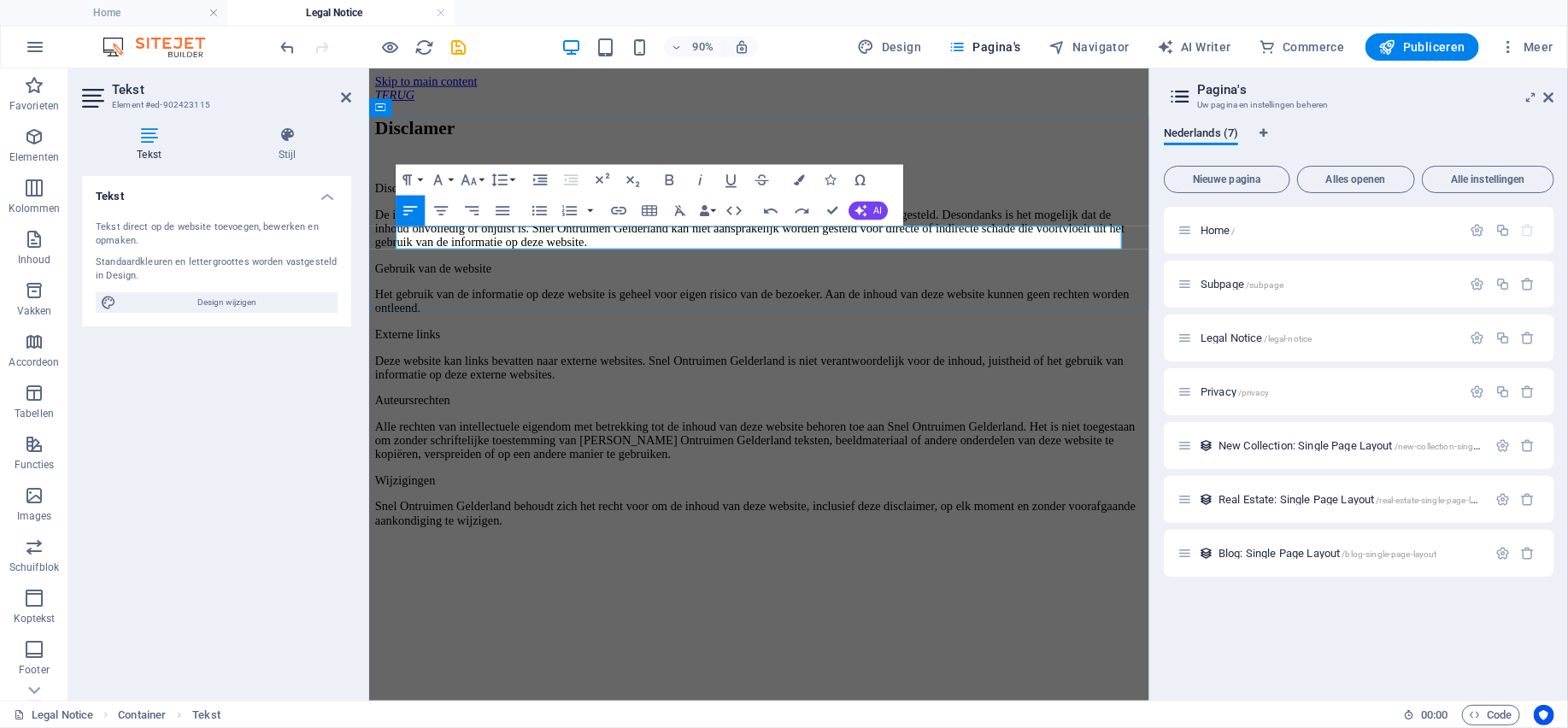
scroll to position [25937, 0]
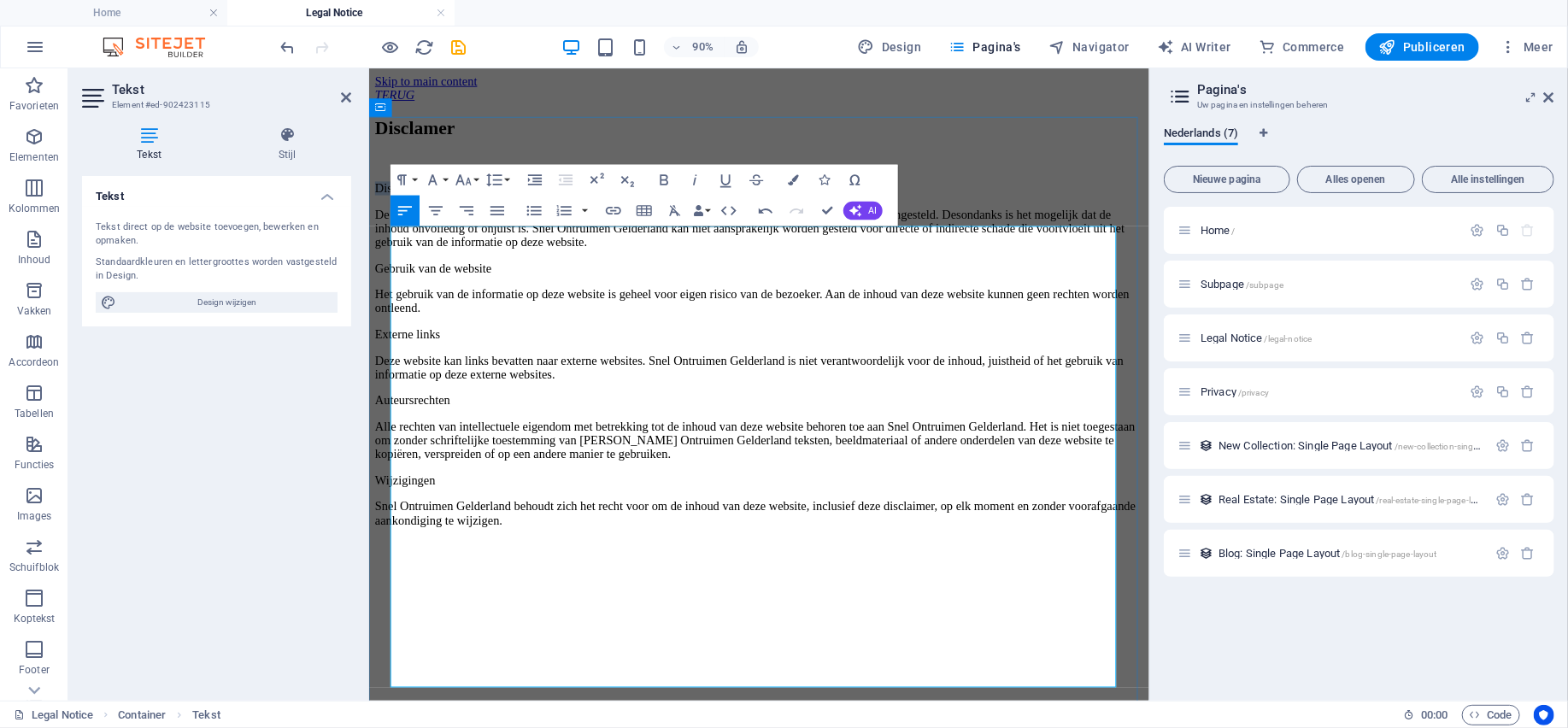
drag, startPoint x: 722, startPoint y: 252, endPoint x: 393, endPoint y: 259, distance: 329.1
click at [393, 209] on p "Disclaimer – Snel Ontruimen Gelderland" at bounding box center [801, 201] width 852 height 16
click at [411, 179] on icon "button" at bounding box center [402, 179] width 18 height 18
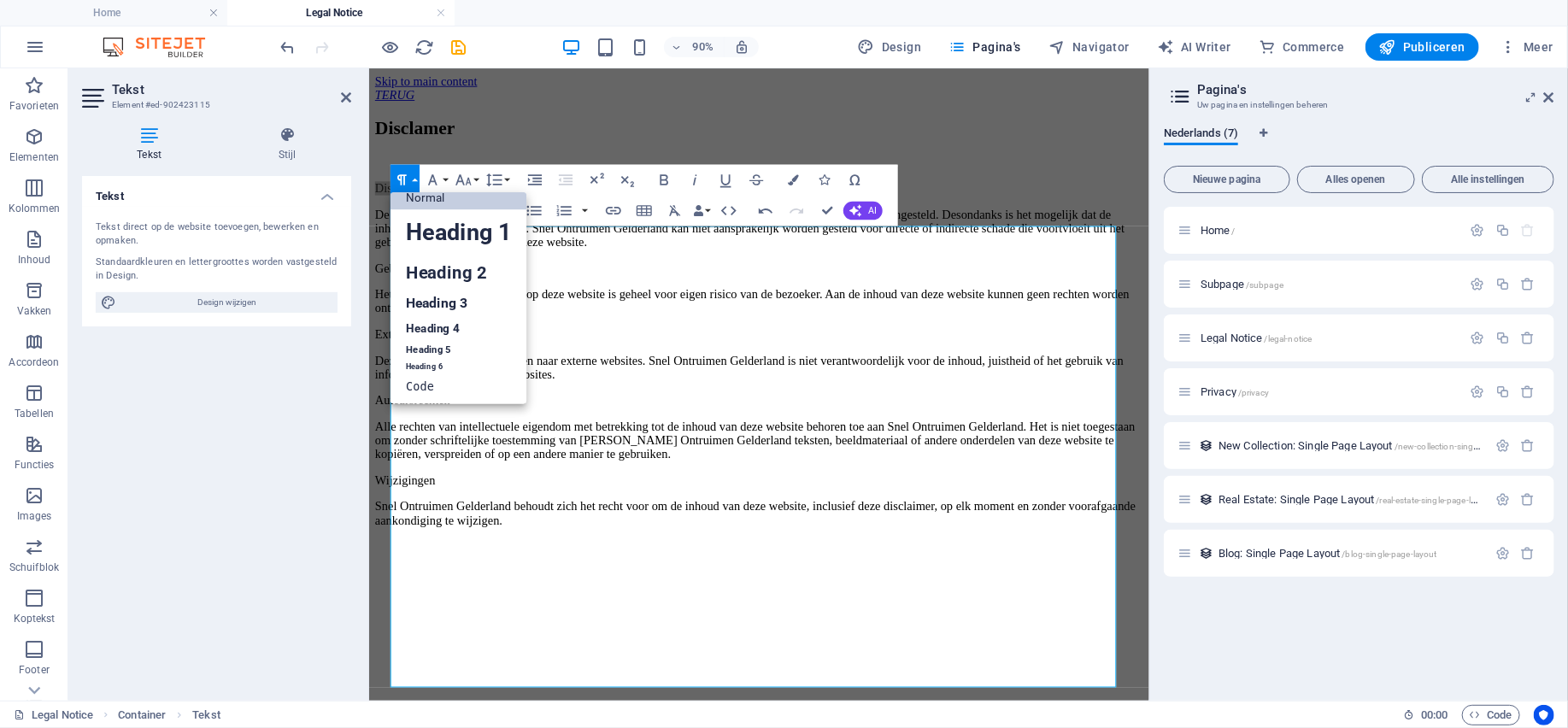
scroll to position [14, 0]
click at [431, 266] on link "Heading 2" at bounding box center [458, 272] width 137 height 35
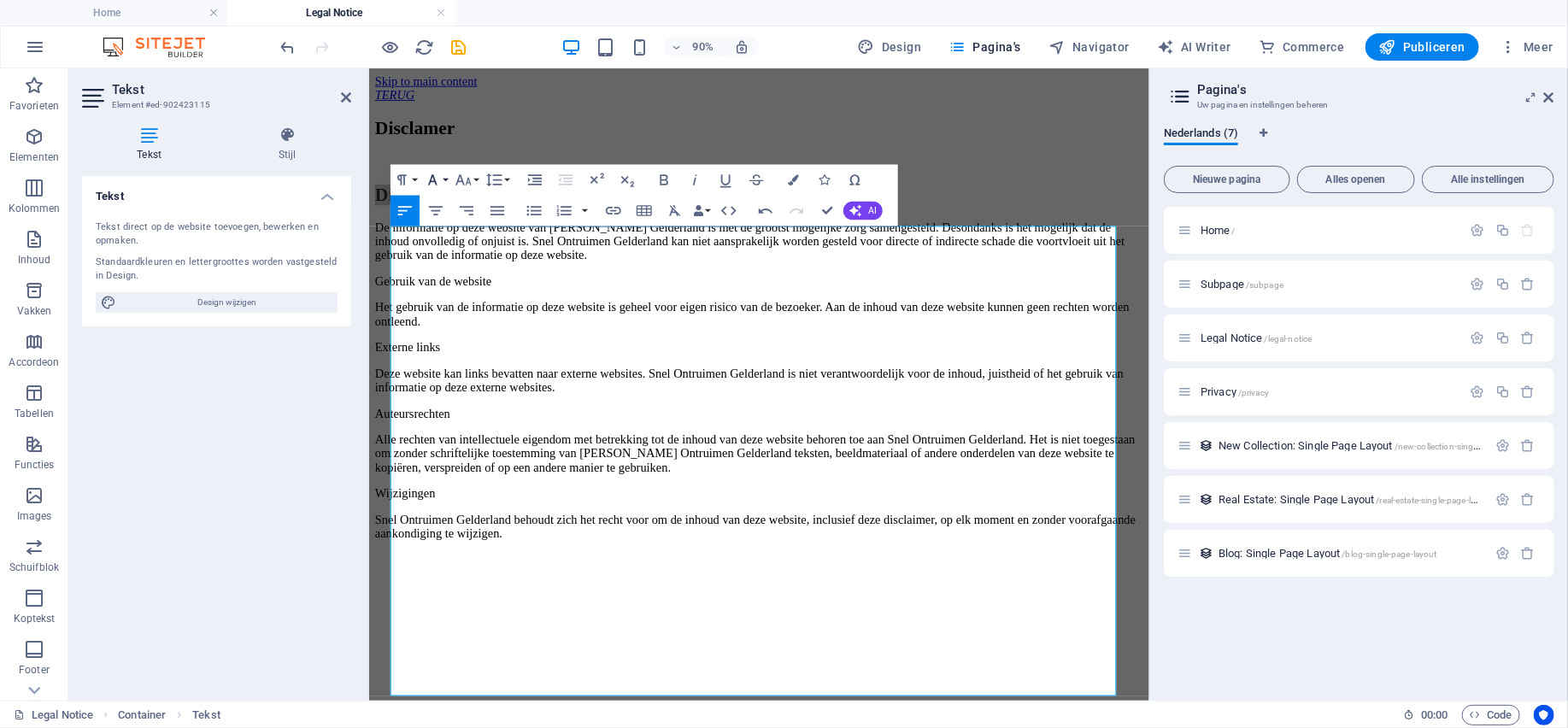
click at [448, 182] on button "Font Family" at bounding box center [436, 180] width 29 height 31
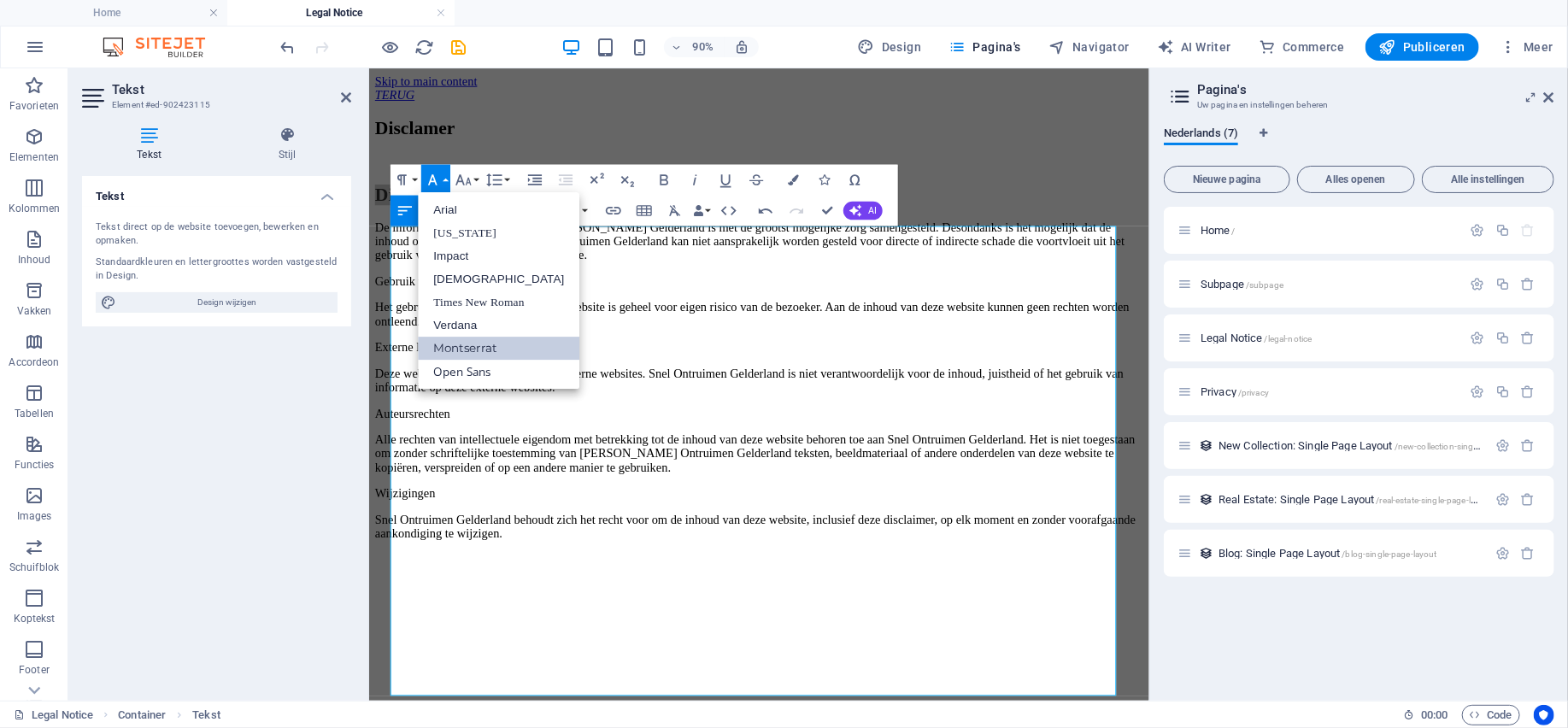
scroll to position [0, 0]
click at [417, 180] on button "Paragraph Format" at bounding box center [405, 180] width 29 height 31
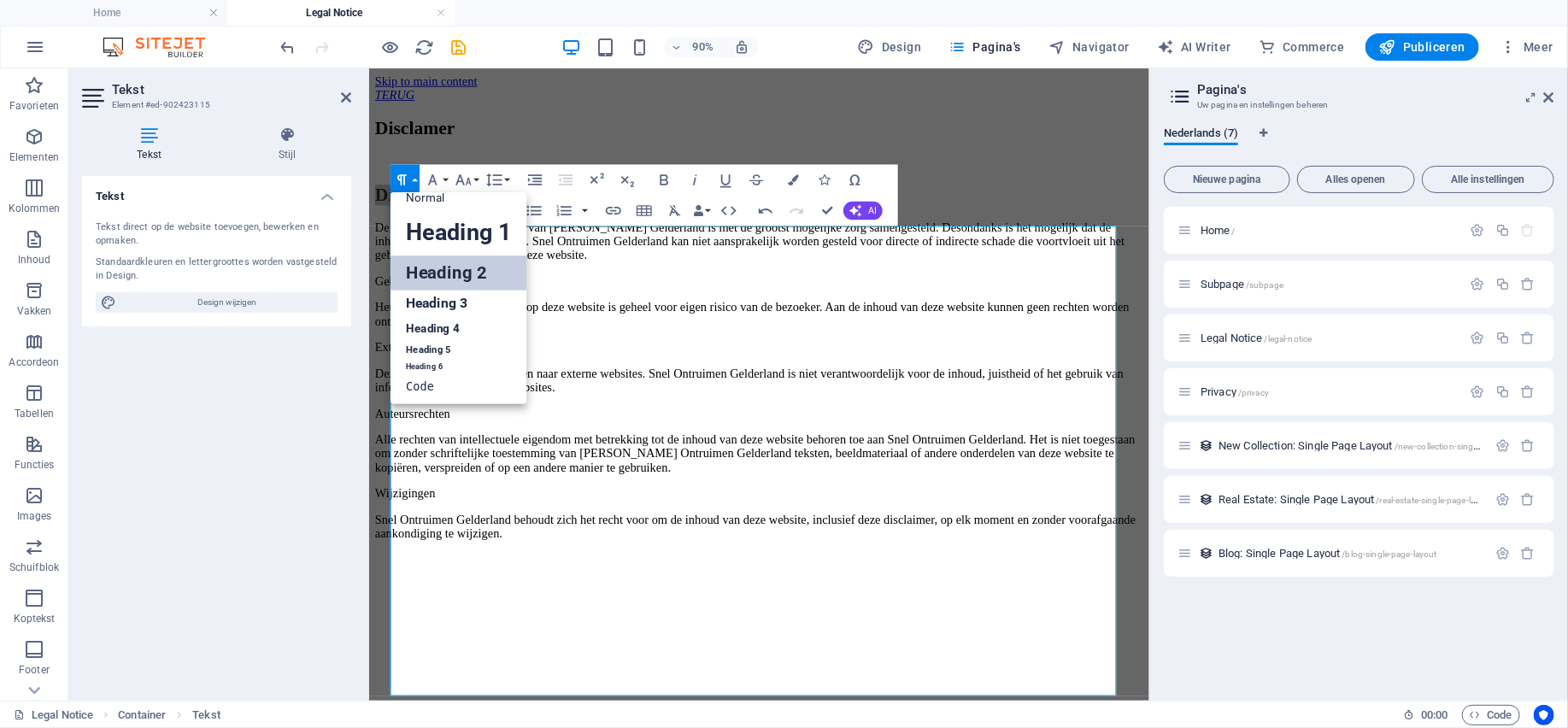
scroll to position [14, 0]
click at [438, 305] on link "Heading 3" at bounding box center [458, 303] width 137 height 27
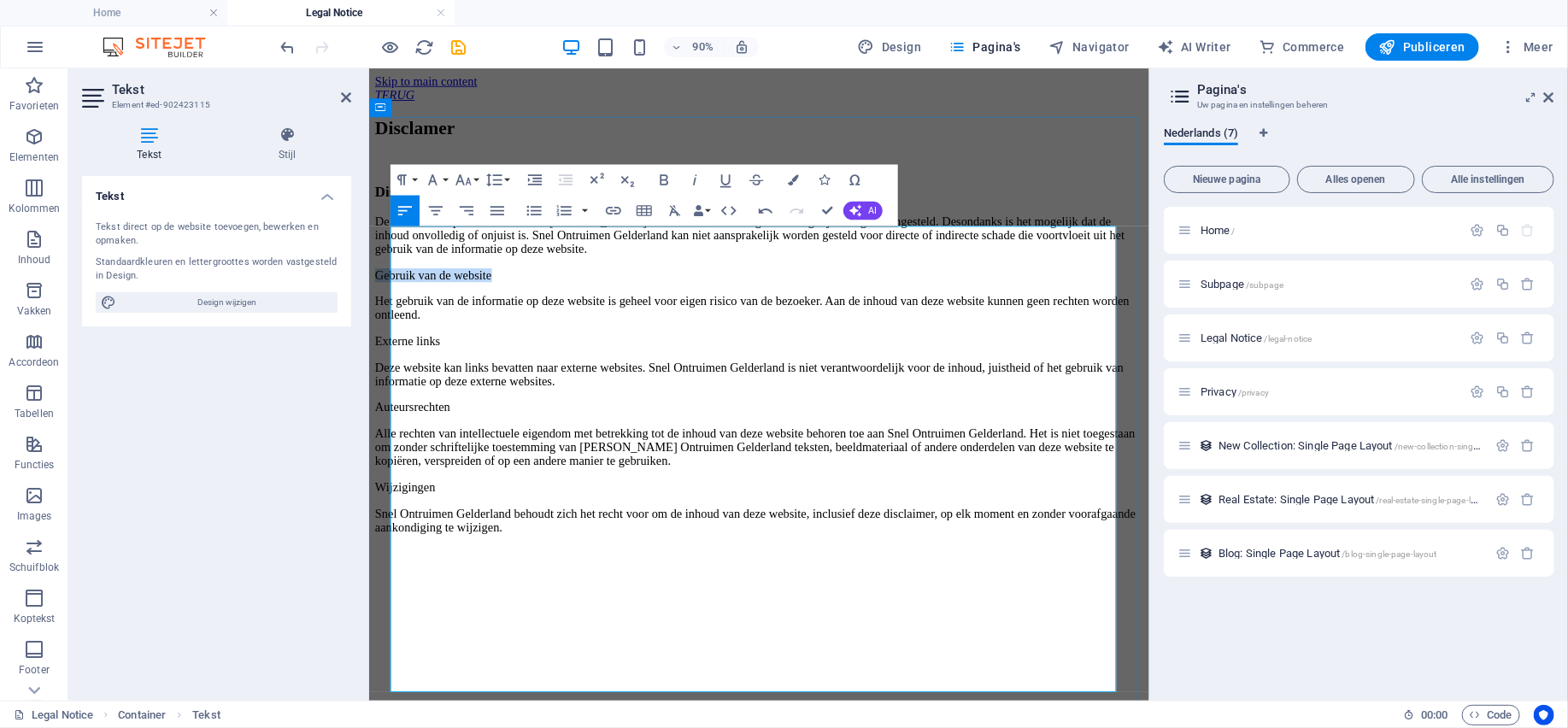
drag, startPoint x: 586, startPoint y: 390, endPoint x: 396, endPoint y: 399, distance: 190.2
click at [396, 305] on p "Gebruik van de website" at bounding box center [801, 297] width 852 height 16
click at [418, 181] on button "Paragraph Format" at bounding box center [405, 180] width 29 height 31
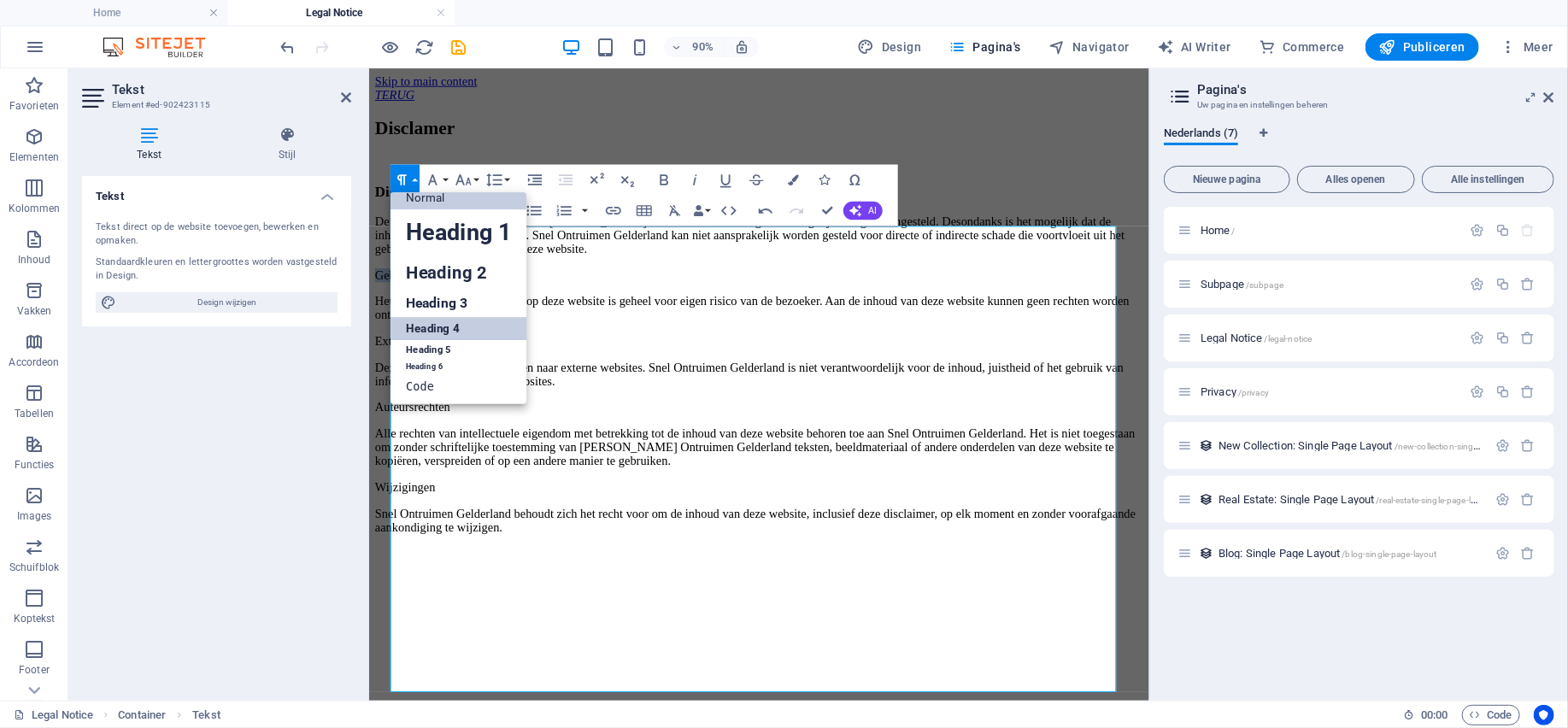
click at [443, 322] on link "Heading 4" at bounding box center [458, 328] width 137 height 23
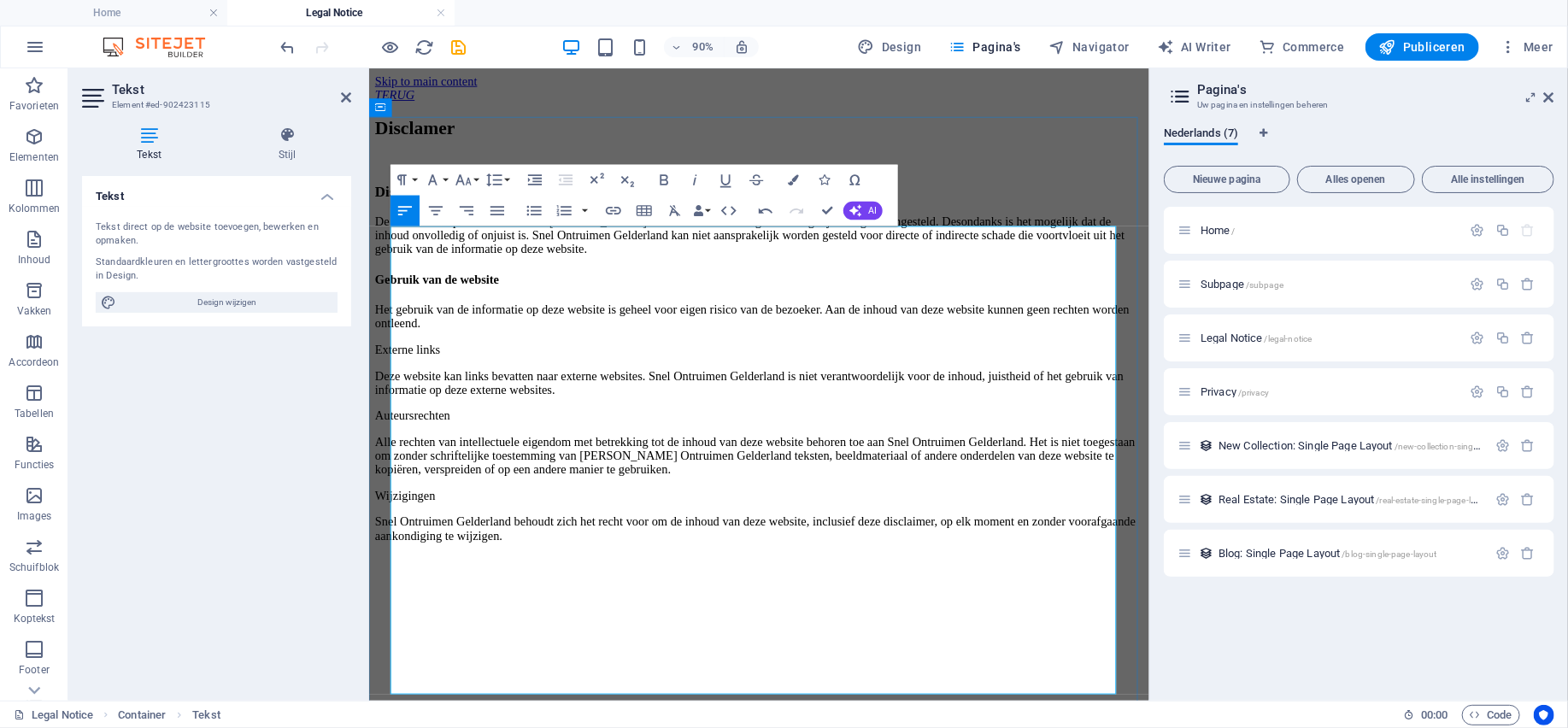
click at [718, 310] on h4 "Gebruik van de website" at bounding box center [801, 303] width 852 height 16
drag, startPoint x: 901, startPoint y: 259, endPoint x: 384, endPoint y: 267, distance: 517.1
click at [384, 267] on div "Disclamer Disclaimer – Snel Ontruimen Gelderland De informatie op deze website …" at bounding box center [801, 373] width 852 height 501
click at [552, 276] on p "De informatie op deze website van [PERSON_NAME] Gelderland is met de grootst mo…" at bounding box center [801, 253] width 852 height 47
click at [784, 276] on p "De informatie op deze website van [PERSON_NAME] Gelderland is met de grootst mo…" at bounding box center [801, 253] width 852 height 47
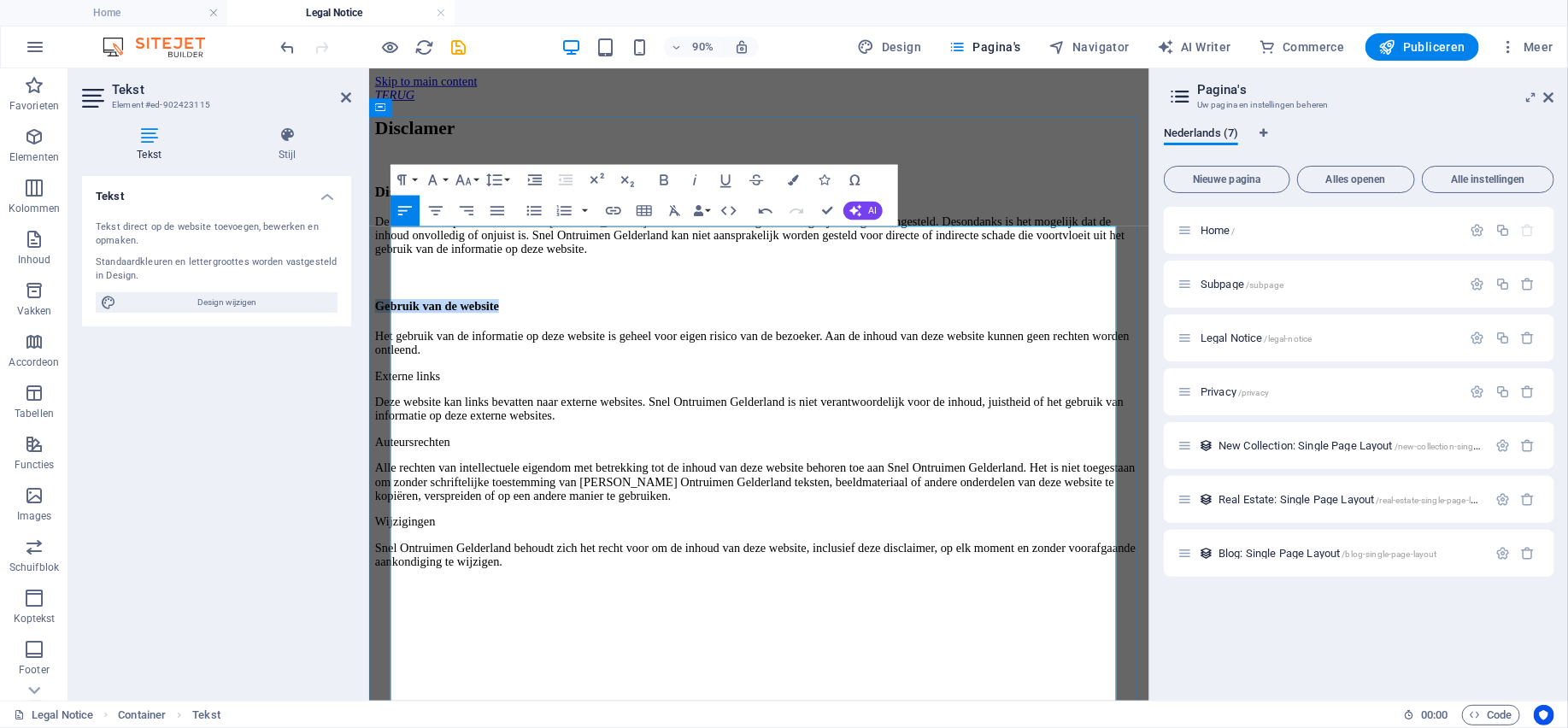
drag, startPoint x: 626, startPoint y: 415, endPoint x: 394, endPoint y: 412, distance: 232.0
click at [394, 339] on h4 "Gebruik van de website" at bounding box center [801, 331] width 852 height 16
click at [669, 177] on icon "button" at bounding box center [664, 179] width 18 height 18
click at [584, 305] on p at bounding box center [801, 297] width 852 height 16
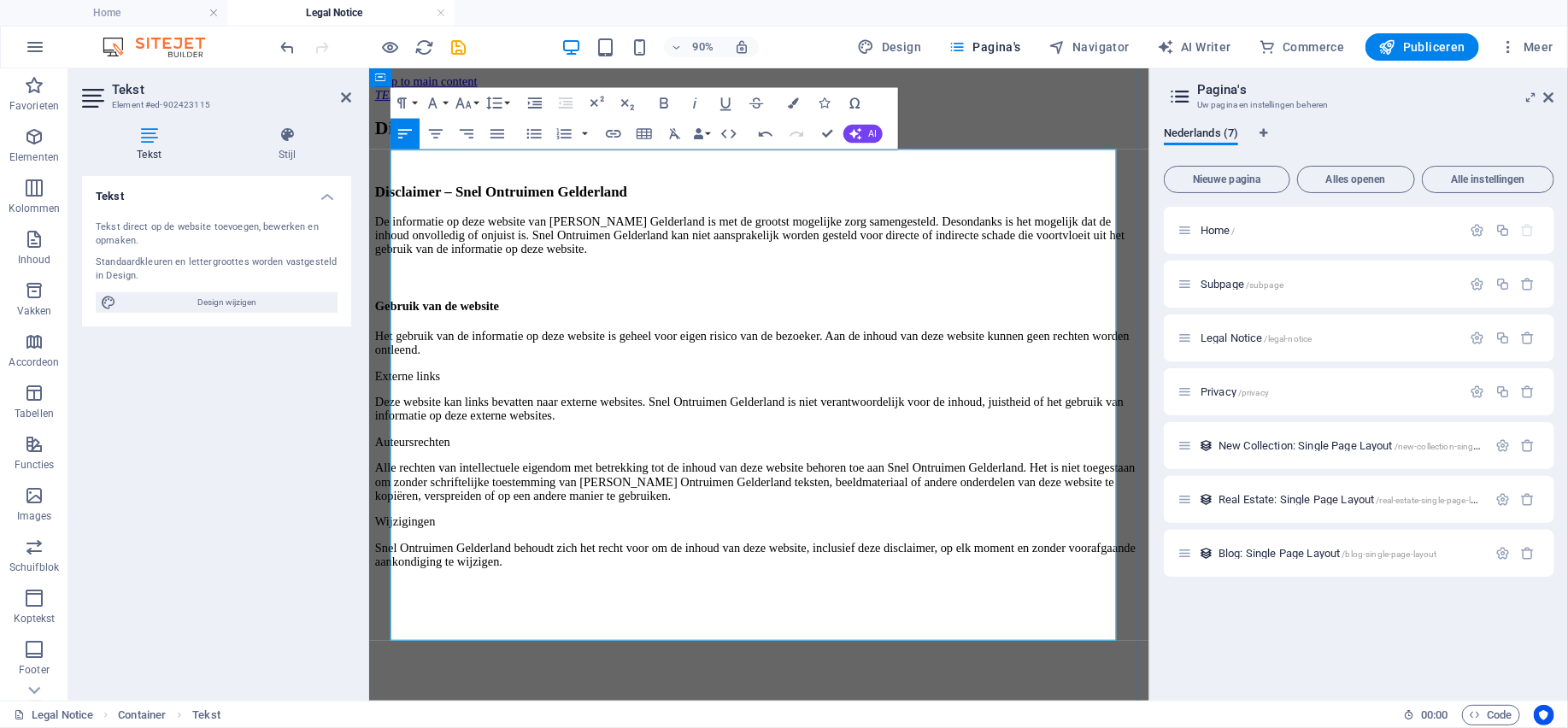
scroll to position [86, 0]
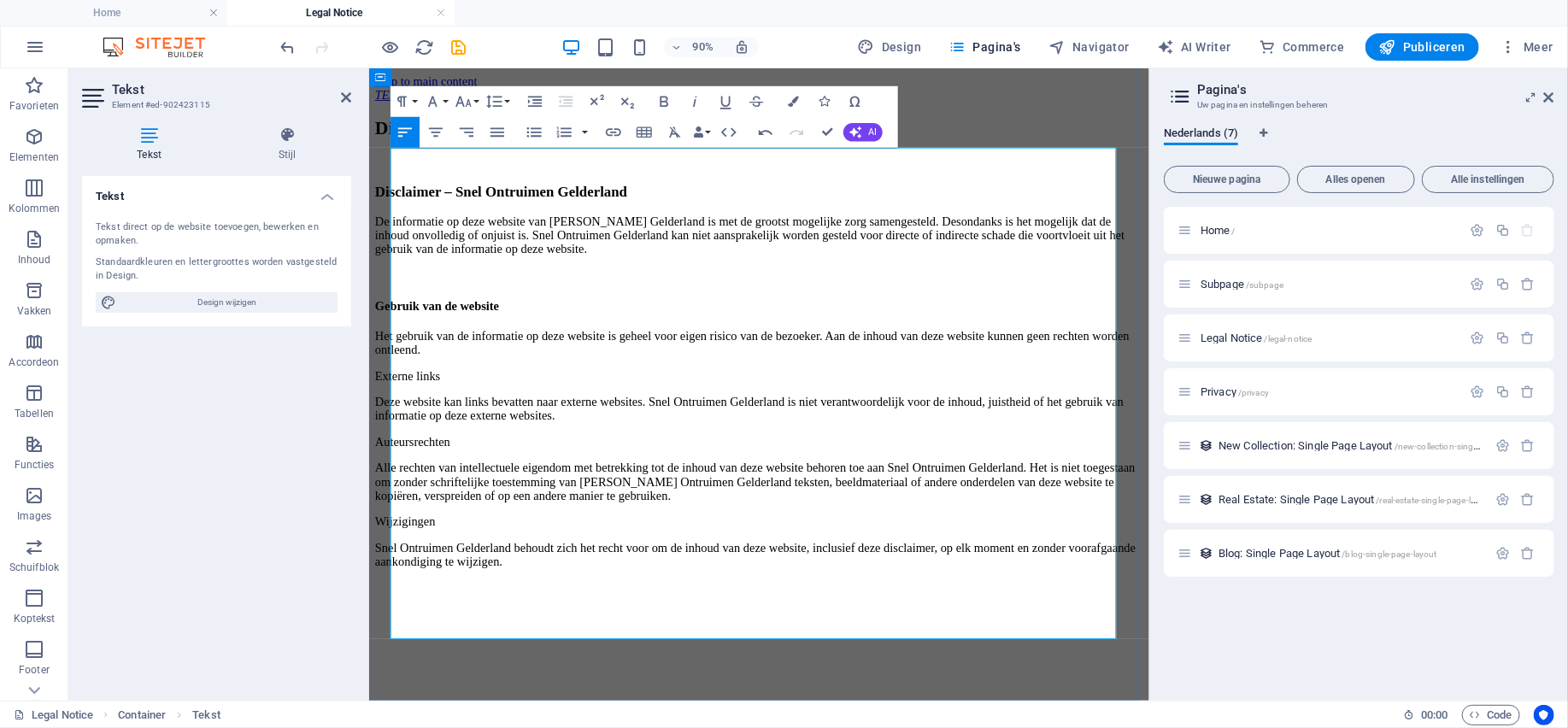
click at [937, 380] on p "Het gebruik van de informatie op deze website is geheel voor eigen risico van d…" at bounding box center [801, 373] width 852 height 31
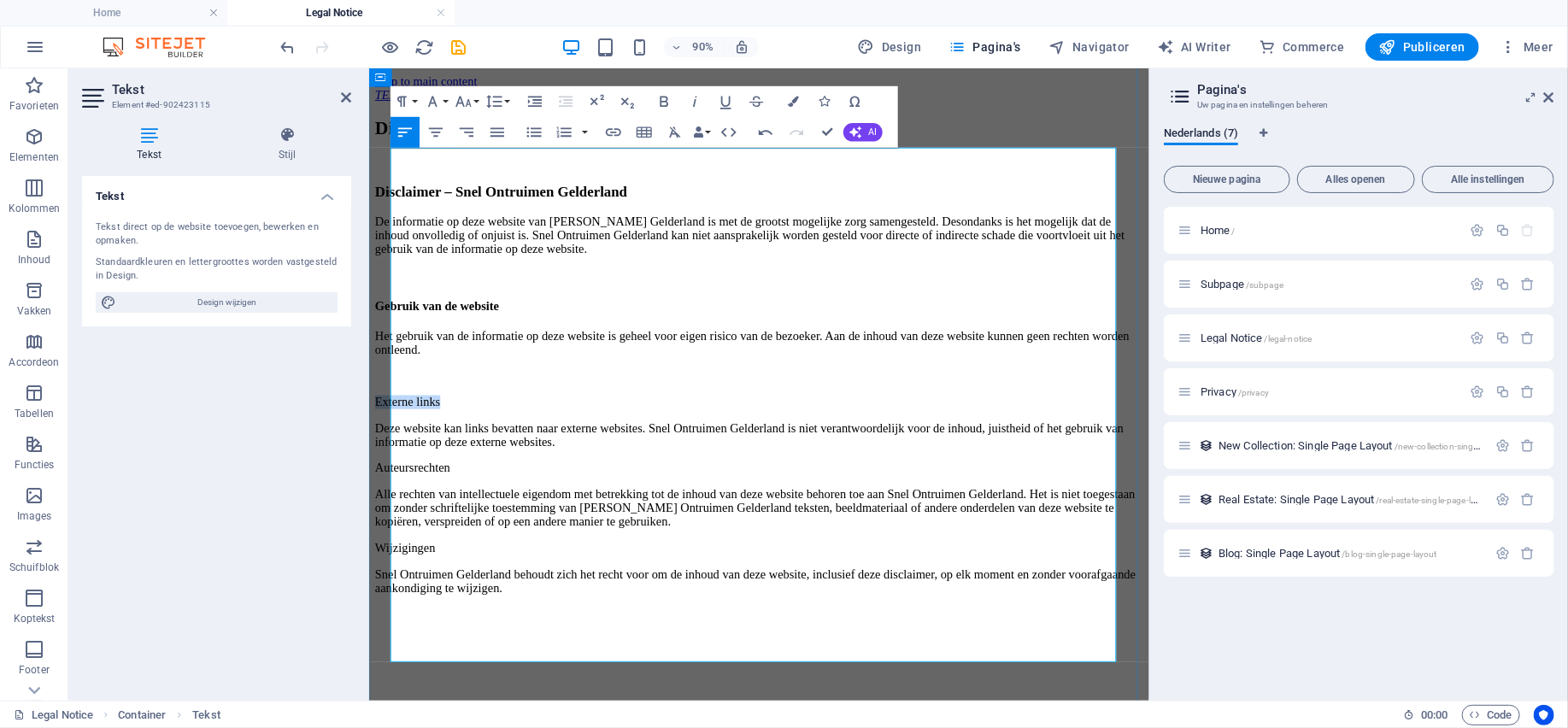
drag, startPoint x: 502, startPoint y: 432, endPoint x: 395, endPoint y: 431, distance: 107.0
click at [393, 434] on p "Externe links" at bounding box center [801, 438] width 852 height 16
click at [417, 98] on button "Paragraph Format" at bounding box center [405, 102] width 29 height 31
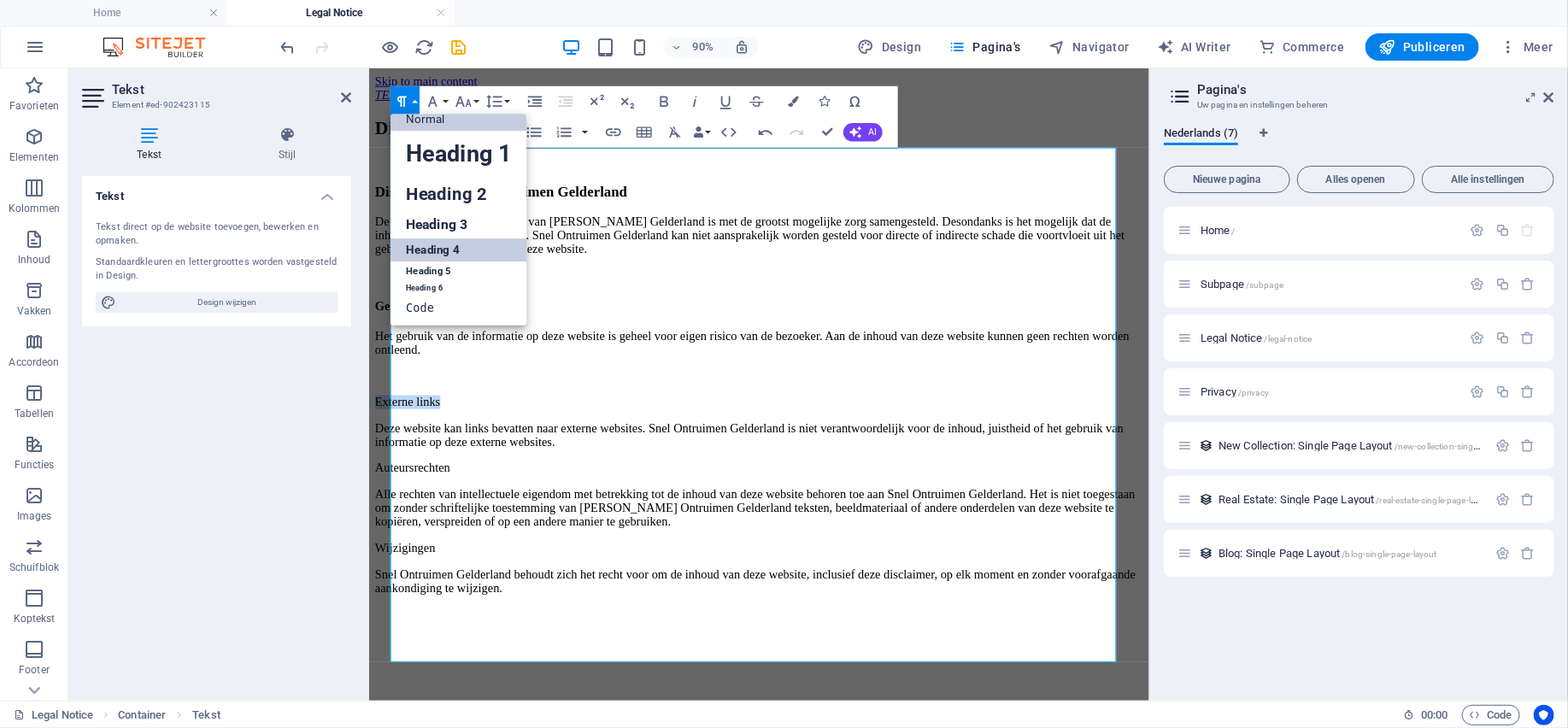
click at [447, 249] on link "Heading 4" at bounding box center [458, 249] width 137 height 23
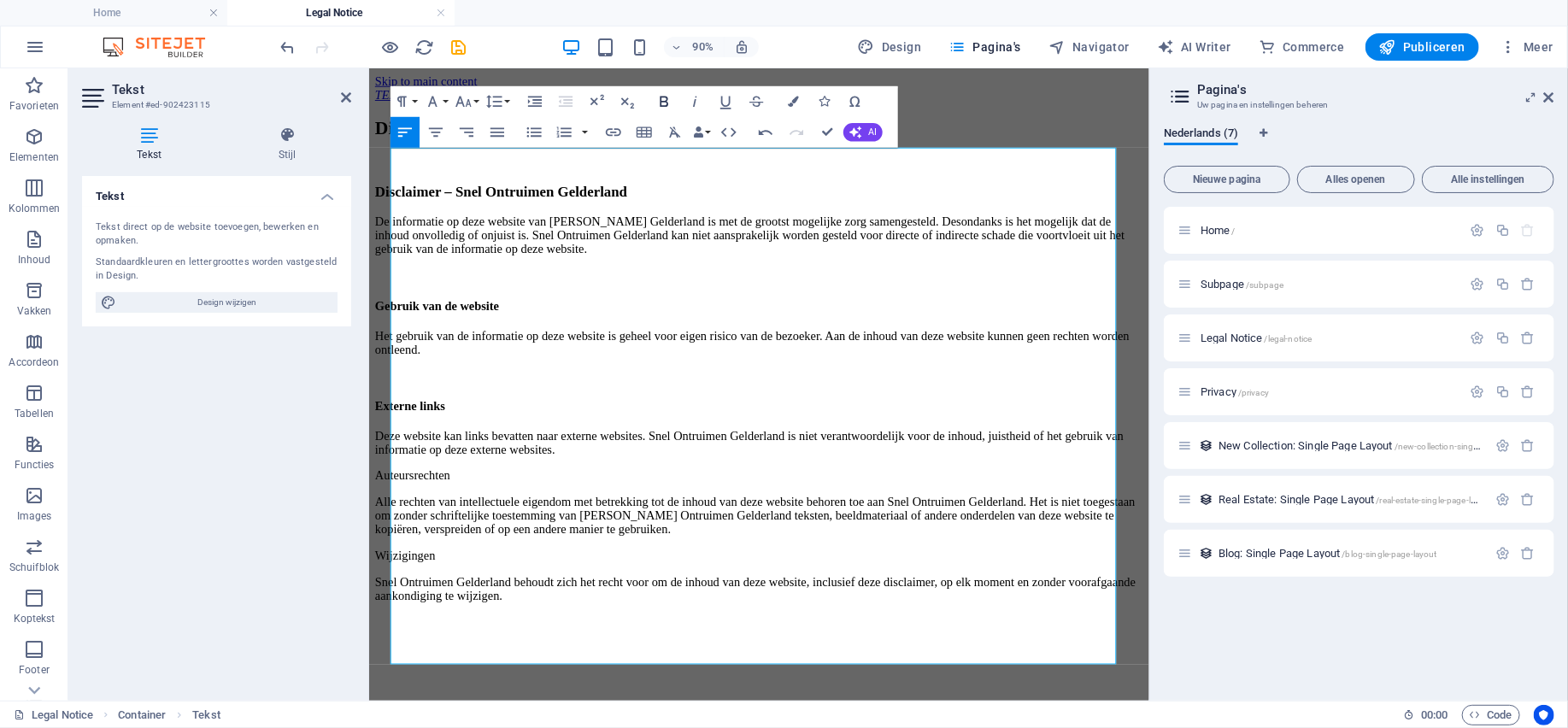
click at [663, 96] on icon "button" at bounding box center [664, 101] width 9 height 11
click at [1179, 491] on p "Deze website kan links bevatten naar externe websites. Snel Ontruimen Gelderlan…" at bounding box center [801, 483] width 852 height 31
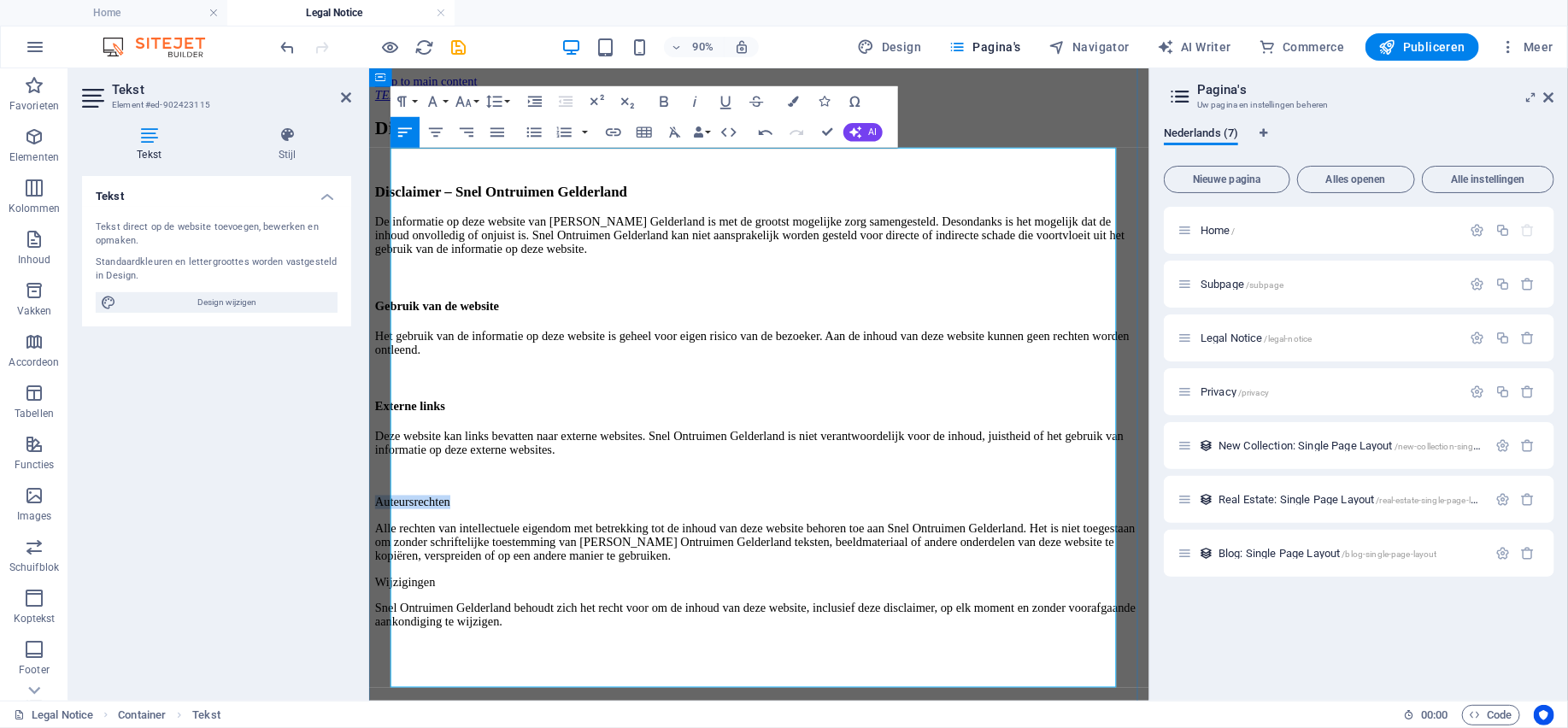
drag, startPoint x: 535, startPoint y: 544, endPoint x: 394, endPoint y: 543, distance: 141.0
click at [394, 543] on p "Auteursrechten" at bounding box center [801, 549] width 852 height 16
click at [414, 102] on button "Paragraph Format" at bounding box center [405, 102] width 29 height 31
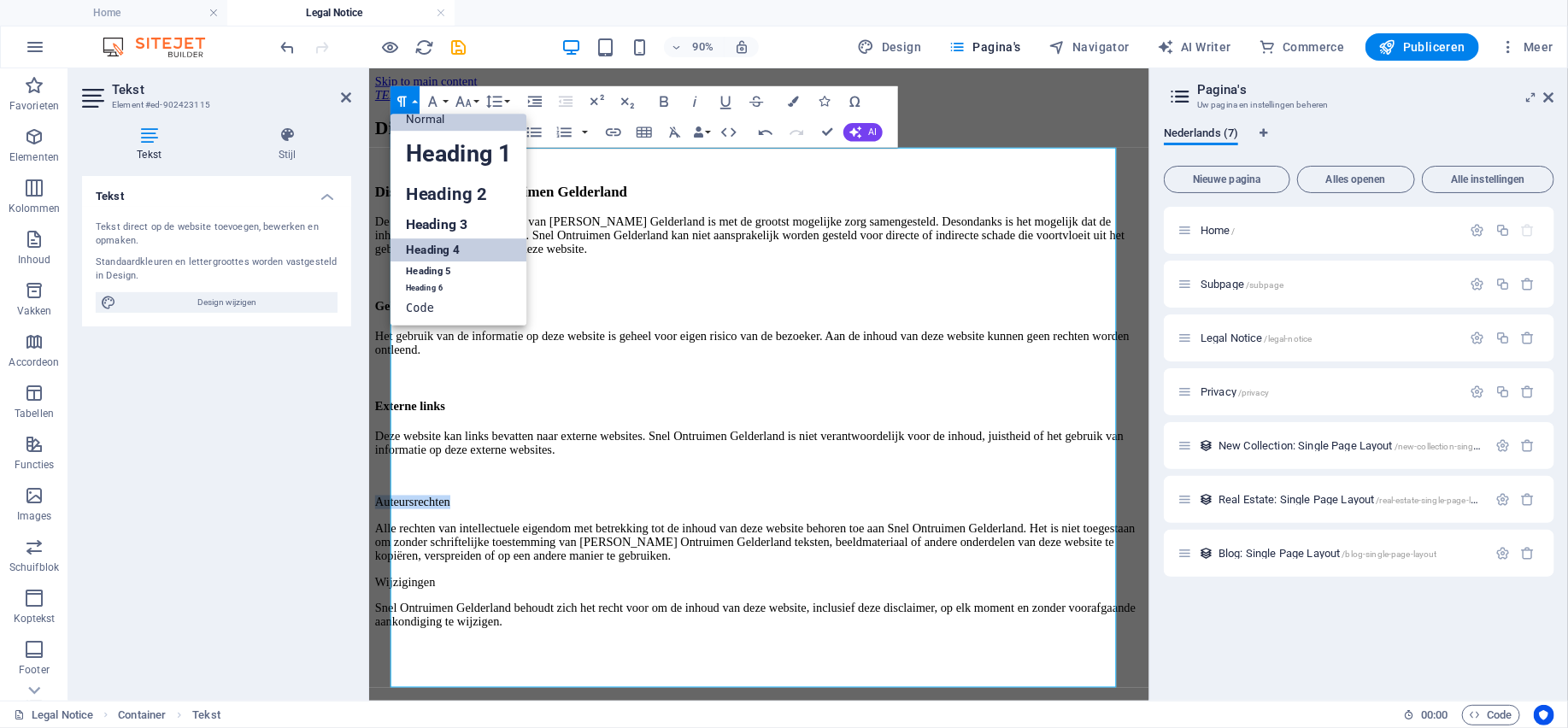
click at [417, 240] on link "Heading 4" at bounding box center [458, 249] width 137 height 23
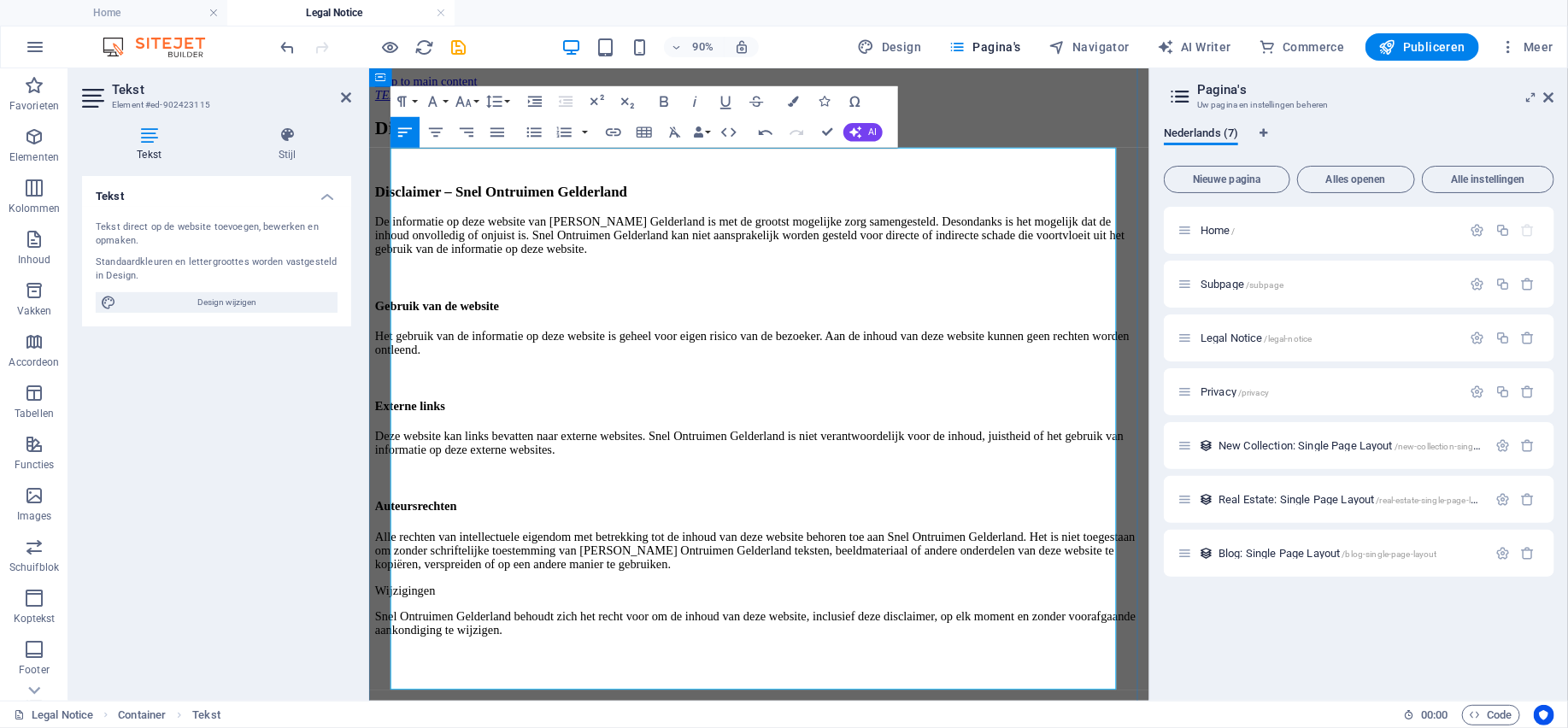
click at [826, 626] on p "Alle rechten van intellectuele eigendom met betrekking tot de inhoud van deze w…" at bounding box center [801, 603] width 852 height 47
drag, startPoint x: 550, startPoint y: 537, endPoint x: 395, endPoint y: 537, distance: 155.0
click at [395, 546] on h4 "Auteursrechten" at bounding box center [801, 554] width 852 height 16
click at [442, 102] on button "Font Family" at bounding box center [436, 102] width 29 height 31
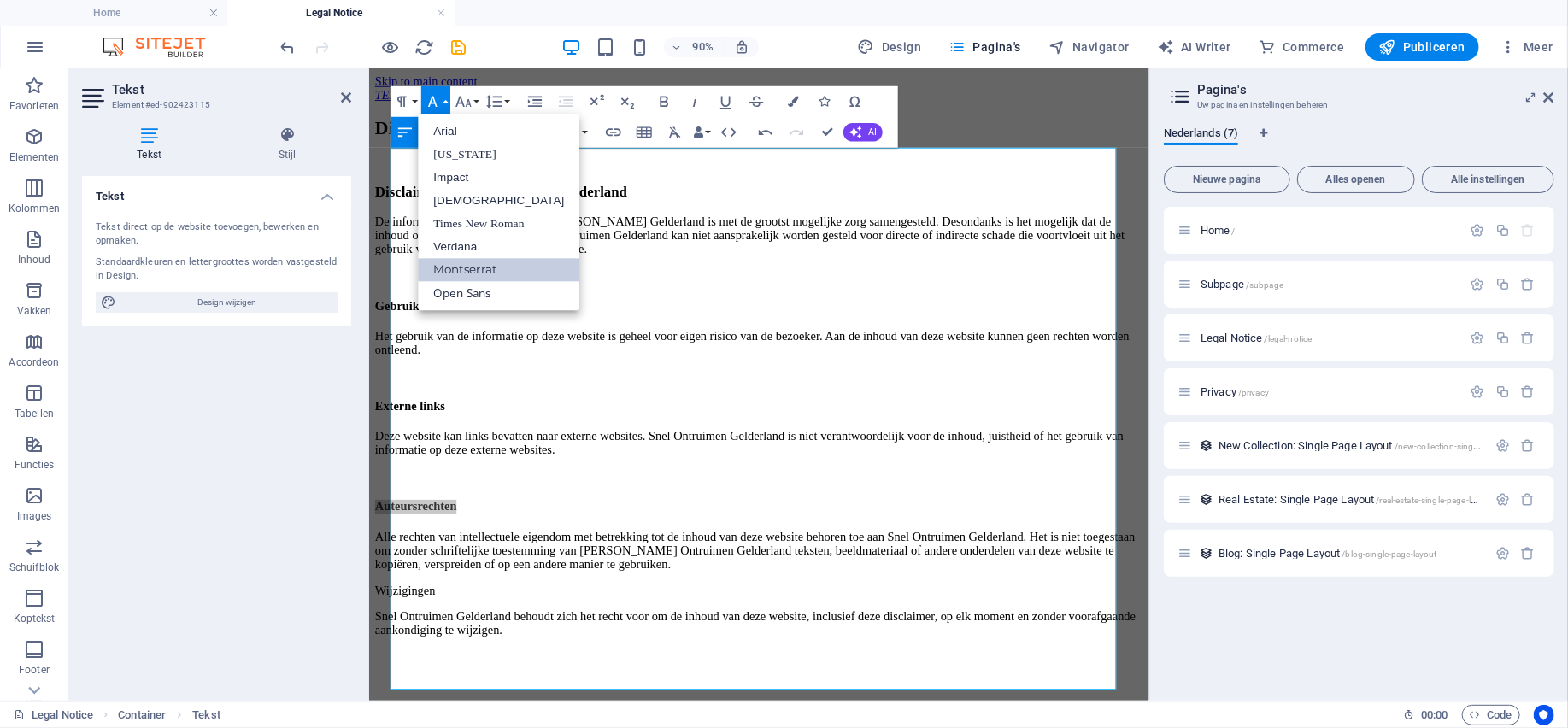
scroll to position [0, 0]
click at [442, 102] on button "Font Family" at bounding box center [436, 102] width 29 height 31
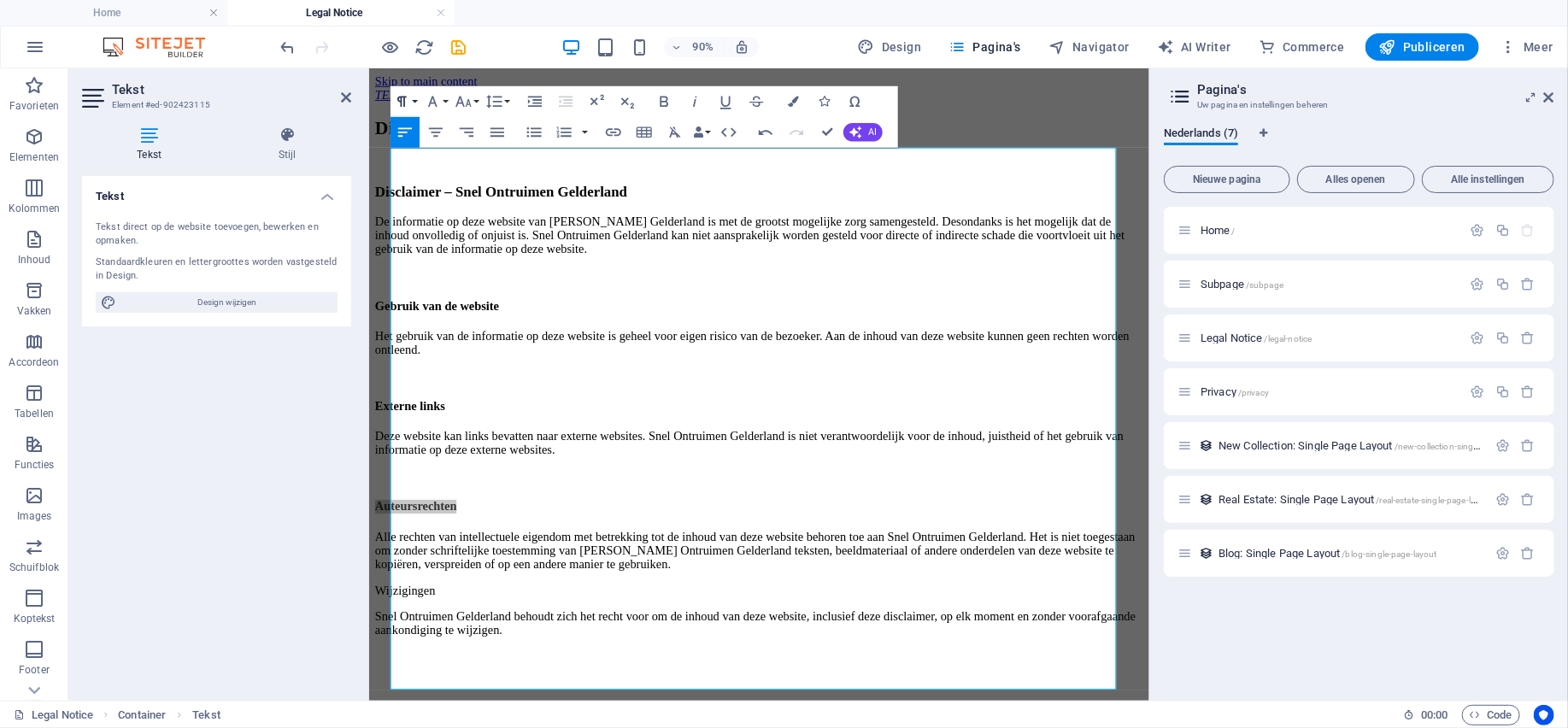
click at [417, 102] on button "Paragraph Format" at bounding box center [405, 102] width 29 height 31
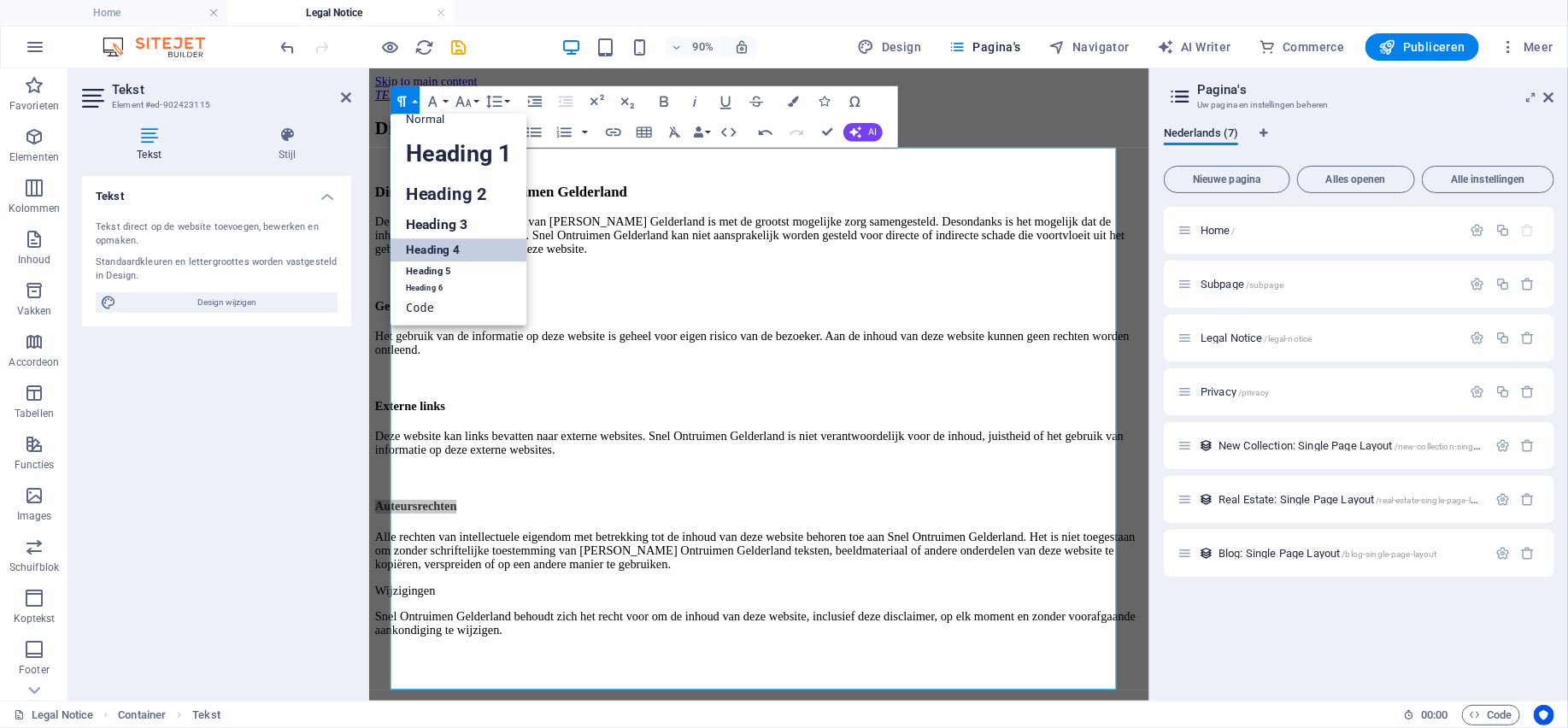
scroll to position [14, 0]
click at [674, 109] on button "Bold" at bounding box center [665, 102] width 29 height 31
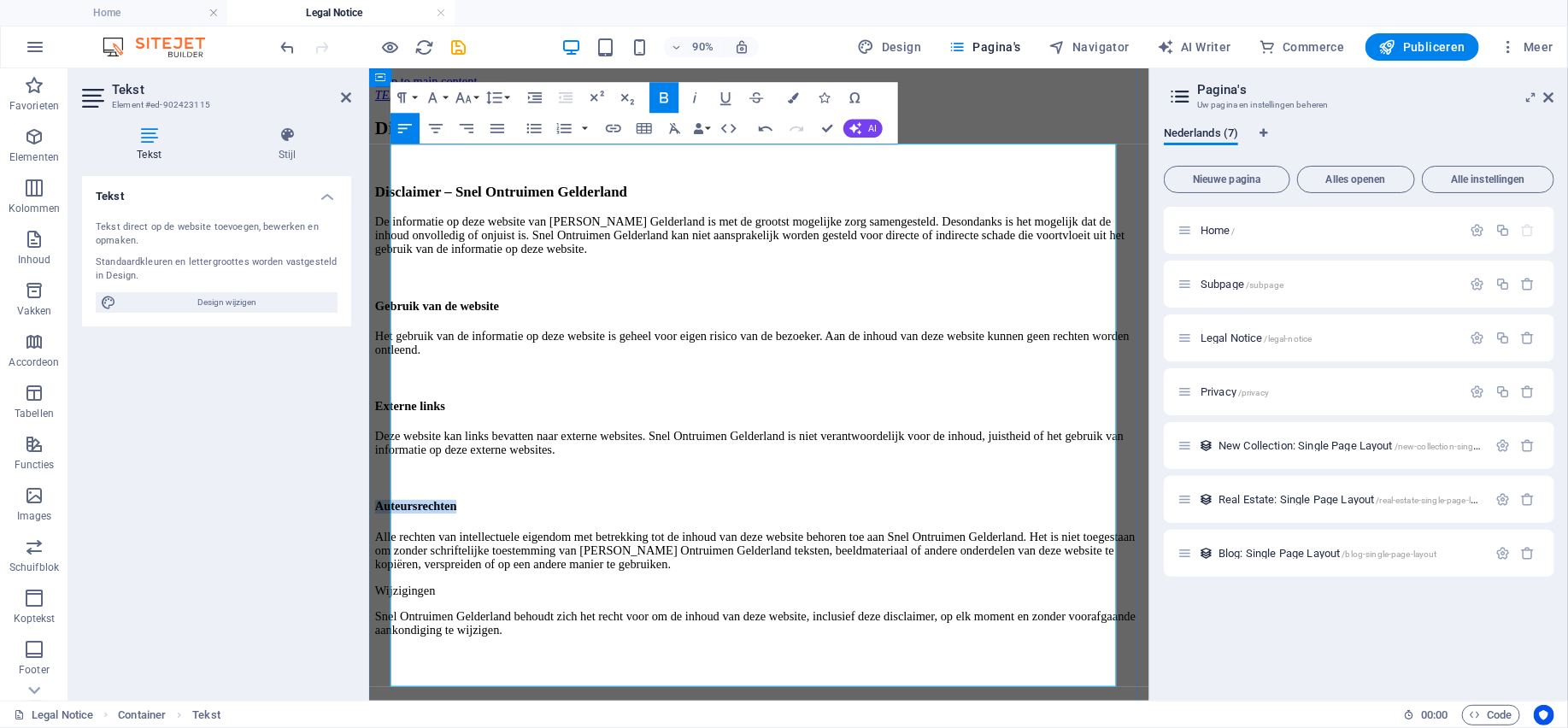
scroll to position [144, 0]
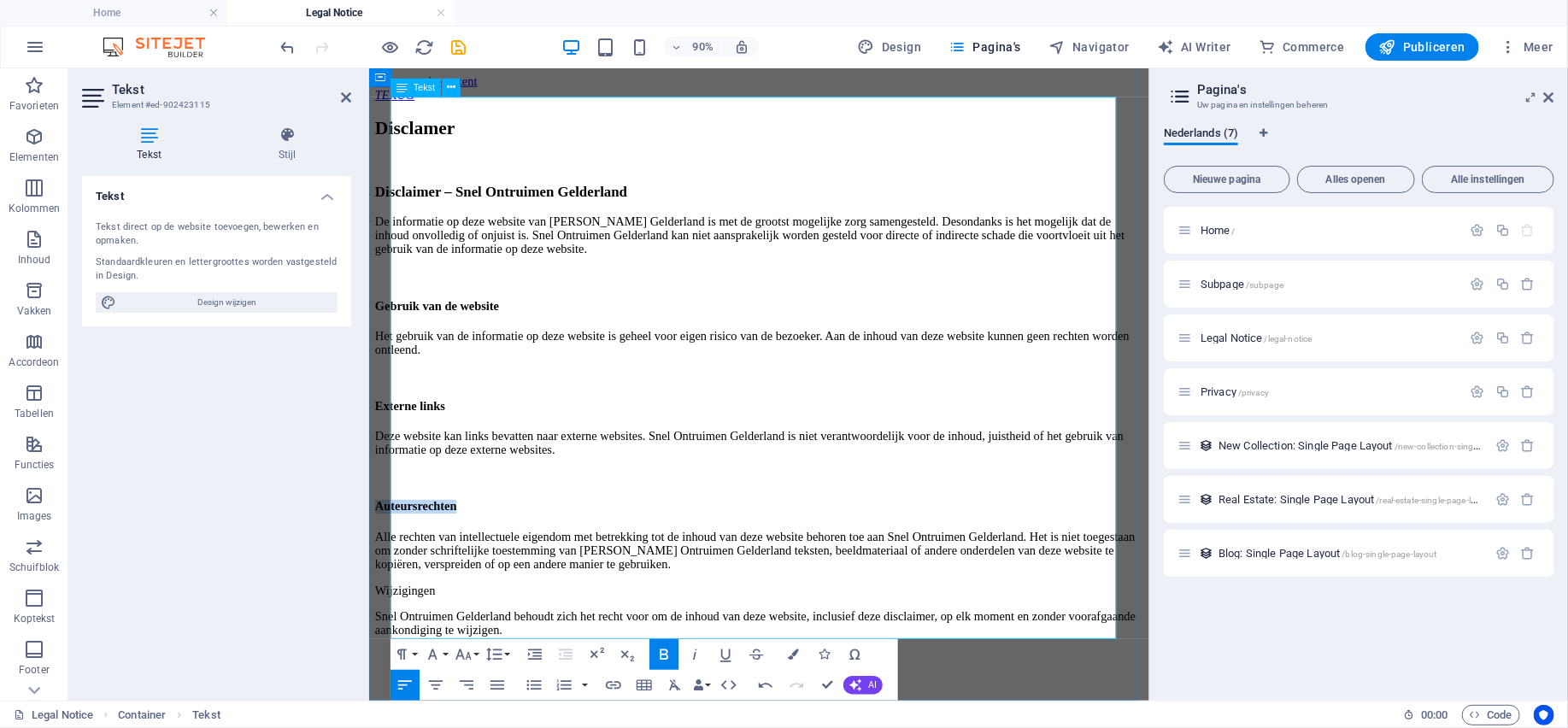
click at [817, 579] on p "Alle rechten van intellectuele eigendom met betrekking tot de inhoud van deze w…" at bounding box center [801, 603] width 852 height 47
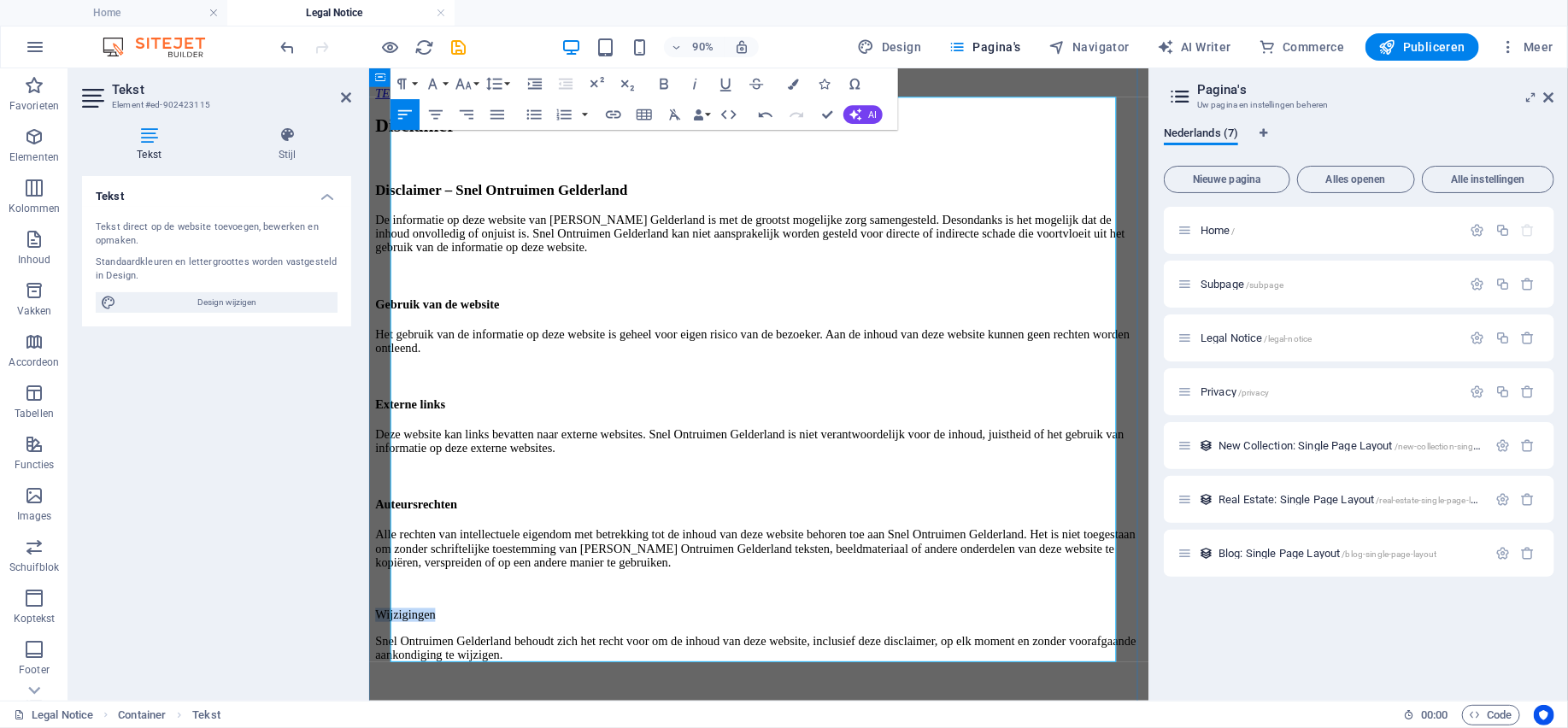
drag, startPoint x: 507, startPoint y: 628, endPoint x: 394, endPoint y: 630, distance: 113.0
click at [394, 667] on p "Wijzigingen" at bounding box center [801, 675] width 852 height 16
click at [415, 87] on button "Paragraph Format" at bounding box center [405, 83] width 29 height 31
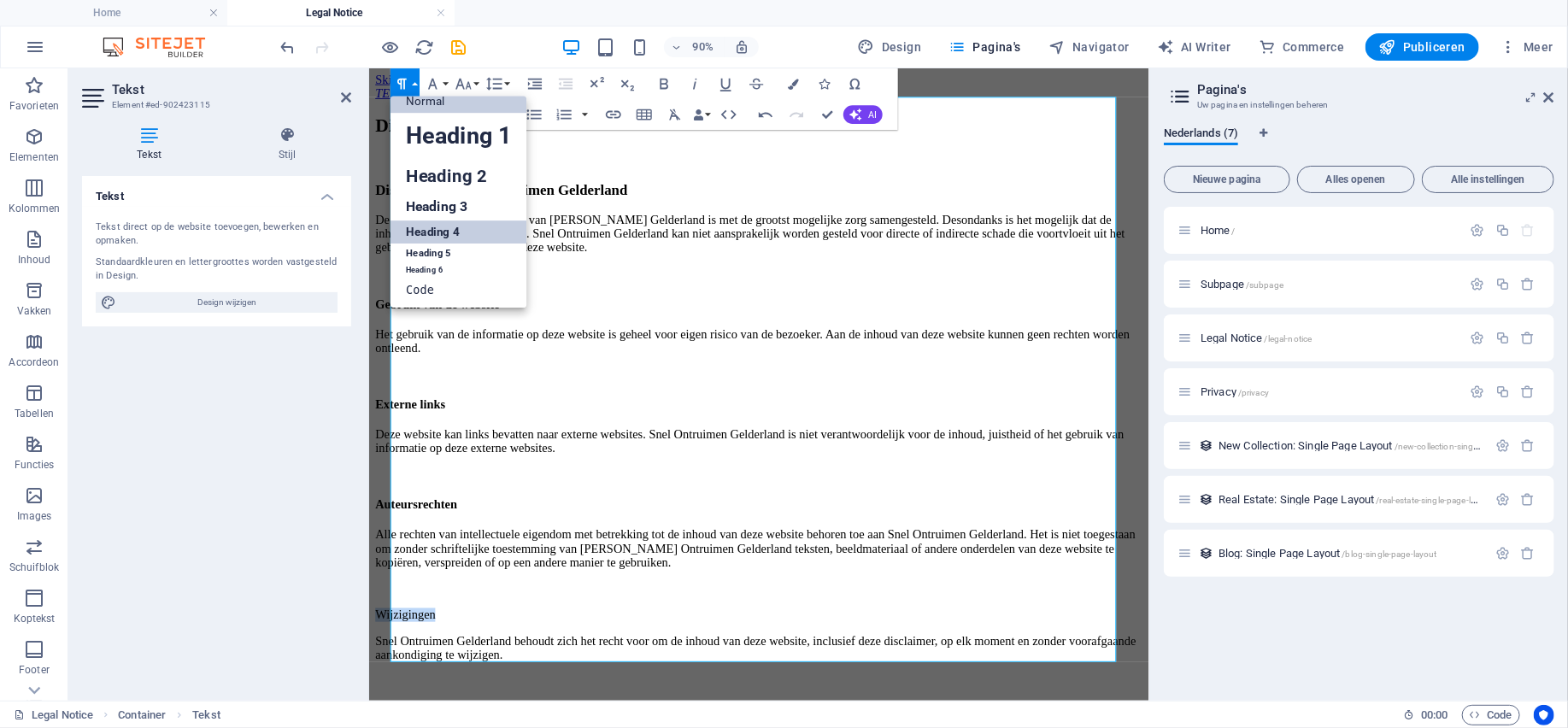
click at [437, 227] on link "Heading 4" at bounding box center [458, 232] width 137 height 23
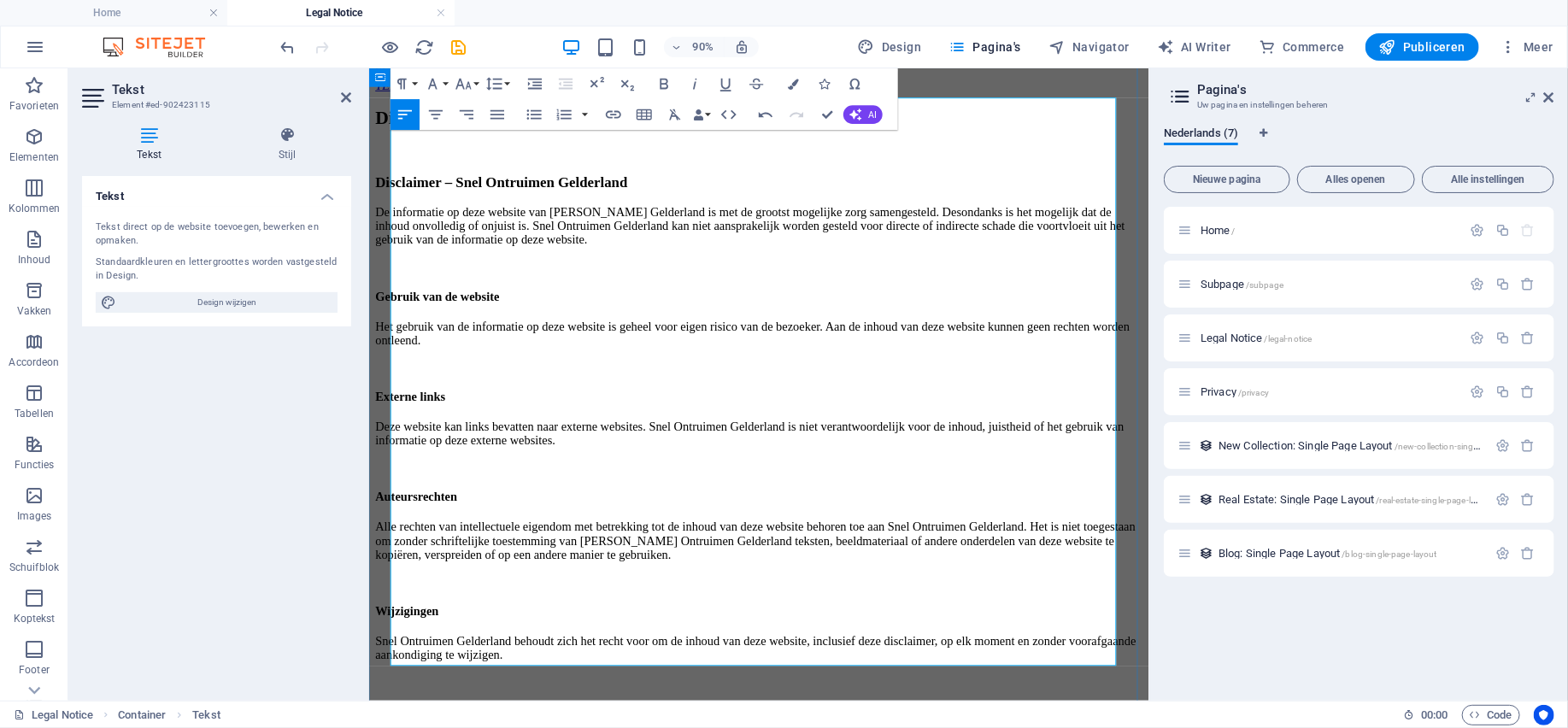
scroll to position [0, 0]
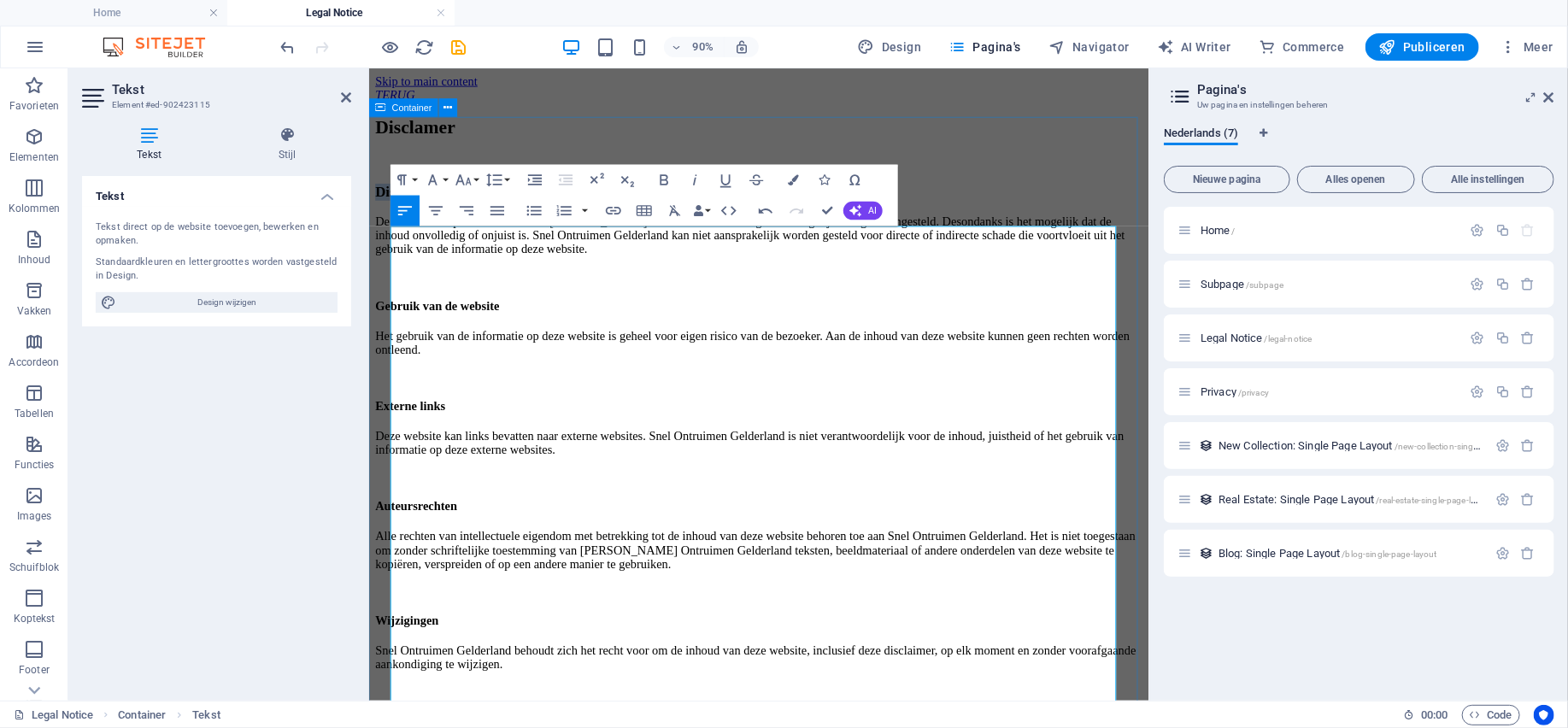
drag, startPoint x: 965, startPoint y: 259, endPoint x: 399, endPoint y: 259, distance: 566.0
click at [390, 260] on div "Disclamer Disclaimer – Snel Ontruimen Gelderland De informatie op deze website …" at bounding box center [801, 444] width 852 height 644
click at [448, 184] on button "Font Family" at bounding box center [436, 180] width 29 height 31
click at [418, 178] on button "Paragraph Format" at bounding box center [405, 180] width 29 height 31
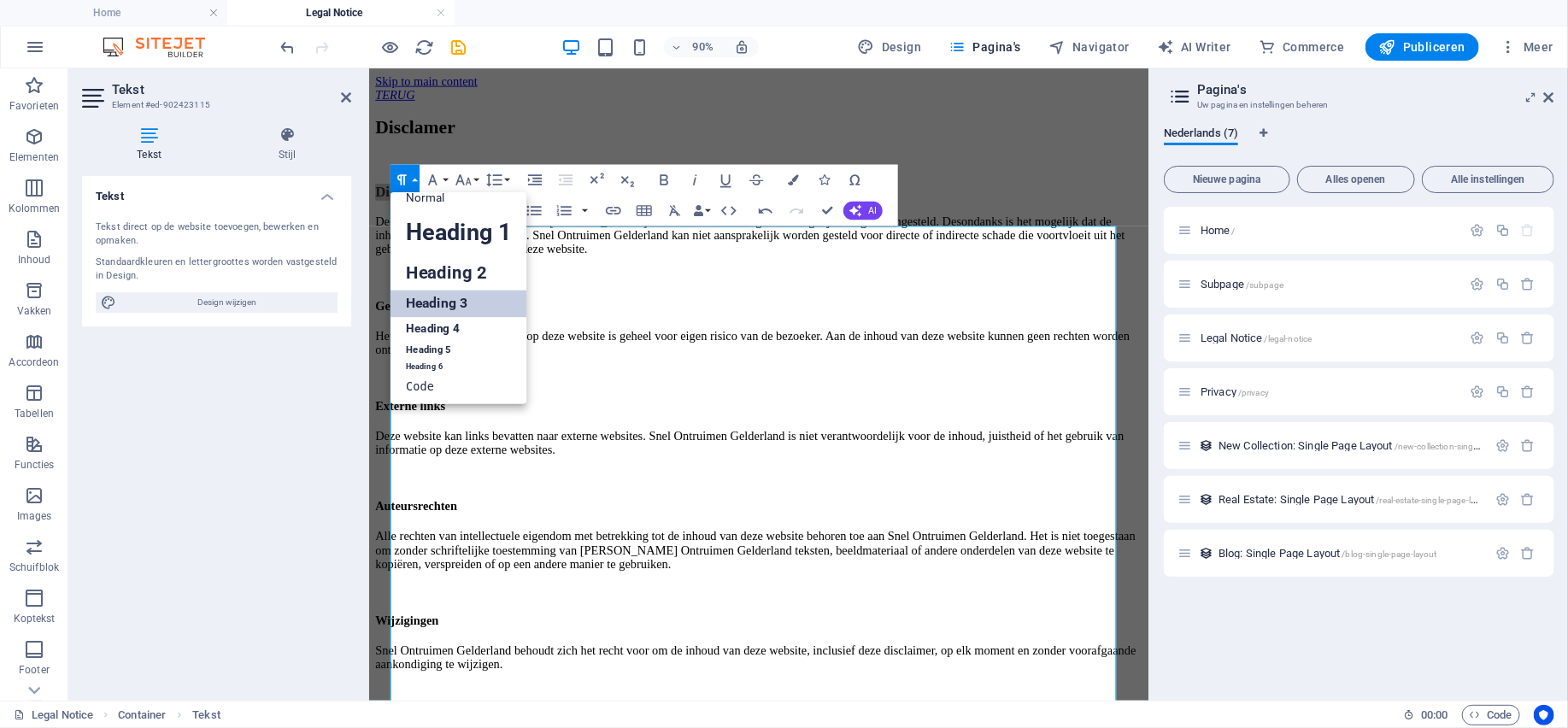
scroll to position [14, 0]
click at [459, 306] on link "Heading 3" at bounding box center [458, 303] width 137 height 27
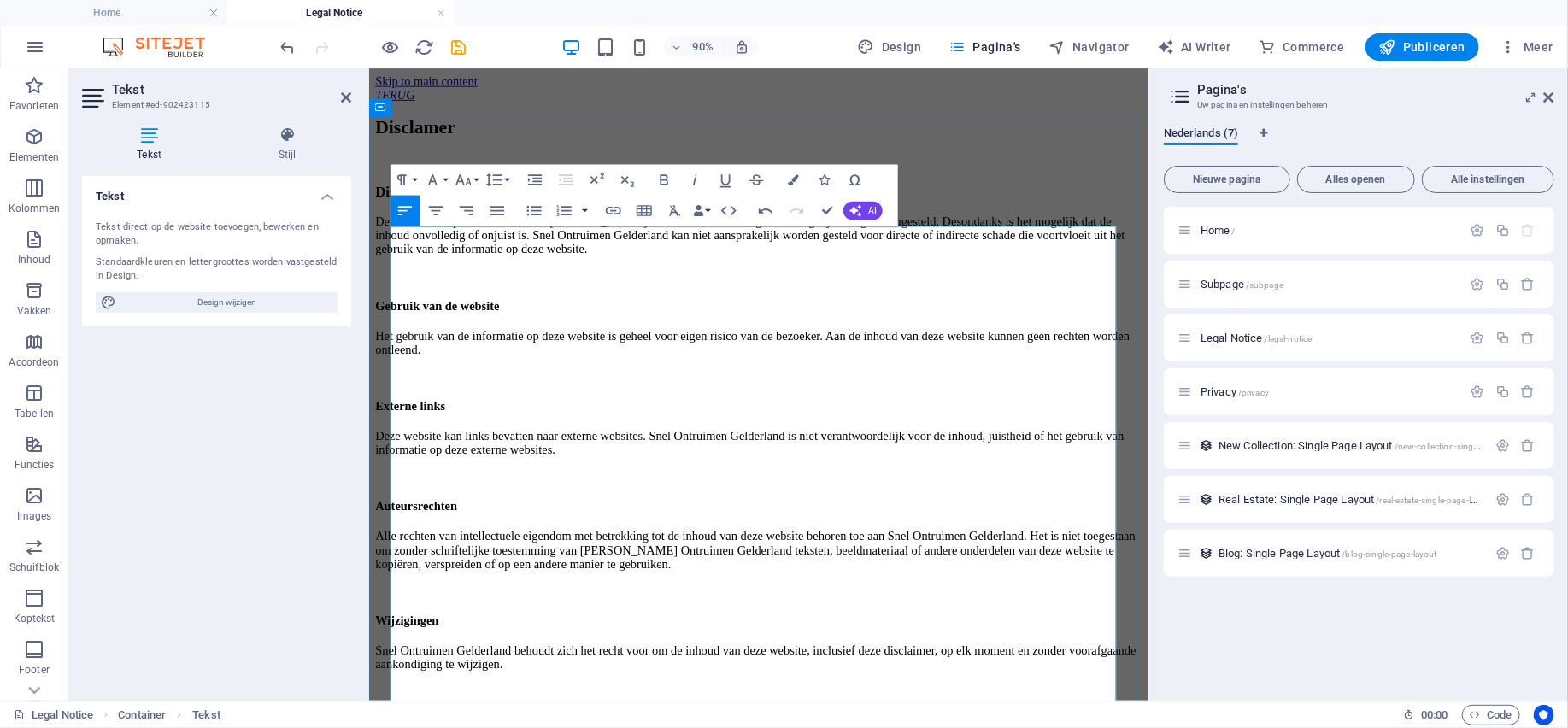
click at [639, 276] on p "De informatie op deze website van [PERSON_NAME] Gelderland is met de grootst mo…" at bounding box center [801, 253] width 852 height 47
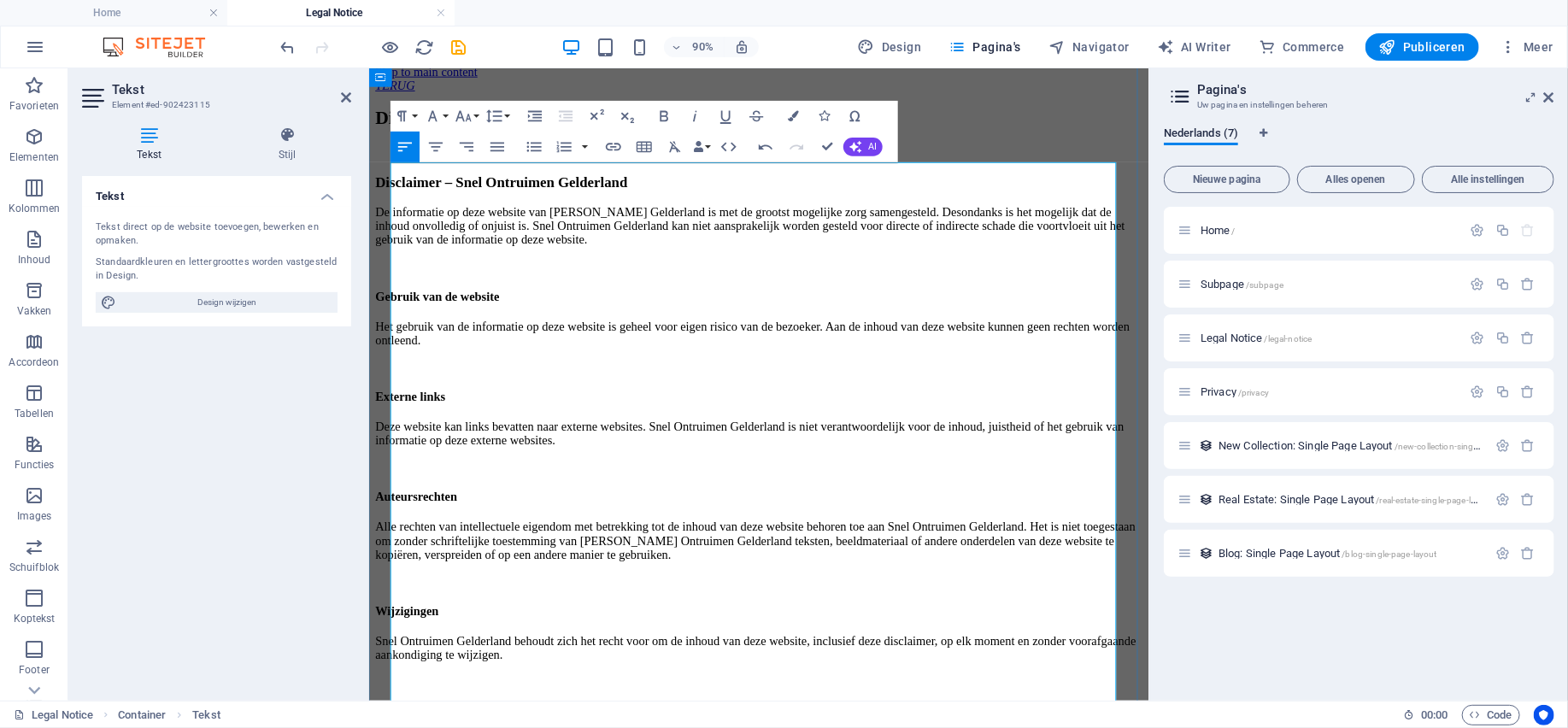
scroll to position [0, 0]
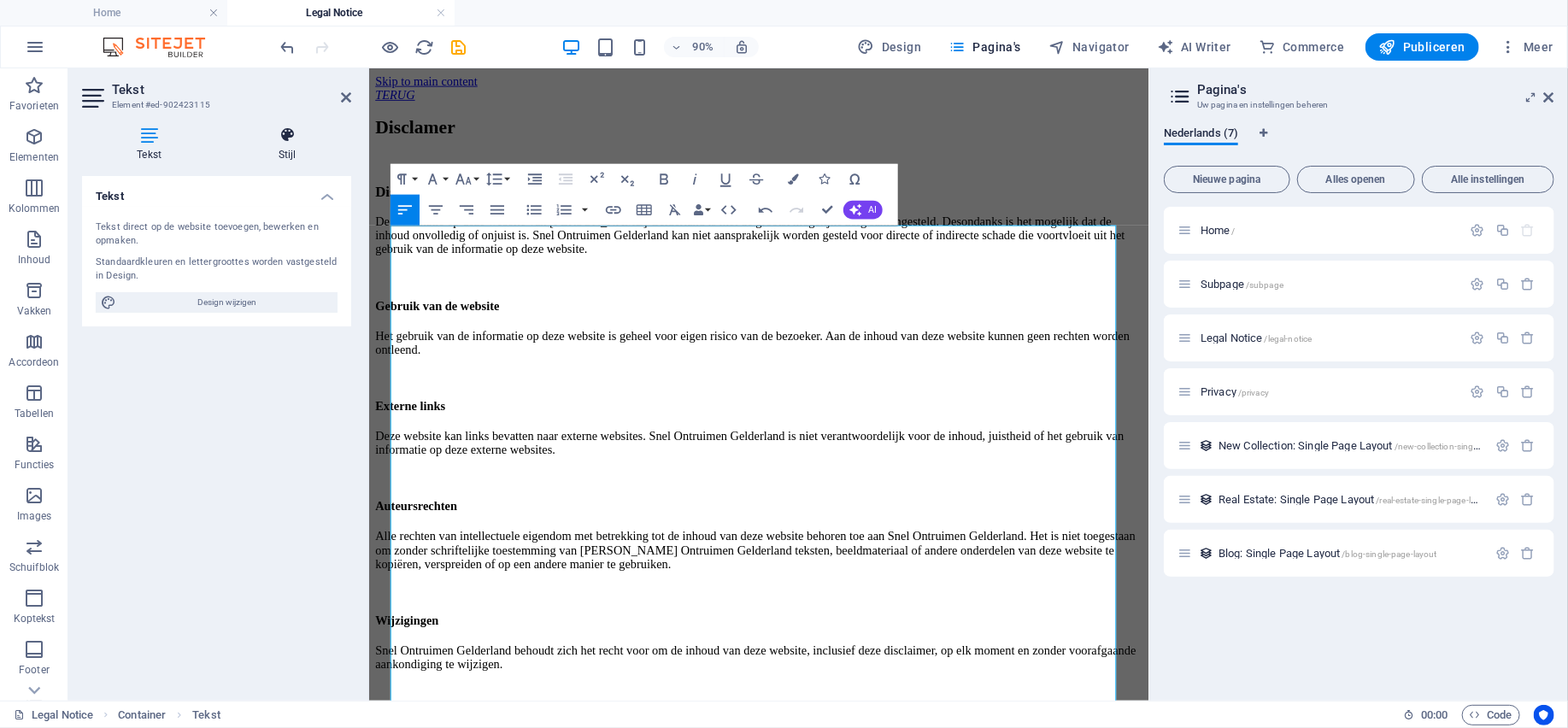
click at [287, 152] on h4 "Stijl" at bounding box center [288, 144] width 128 height 36
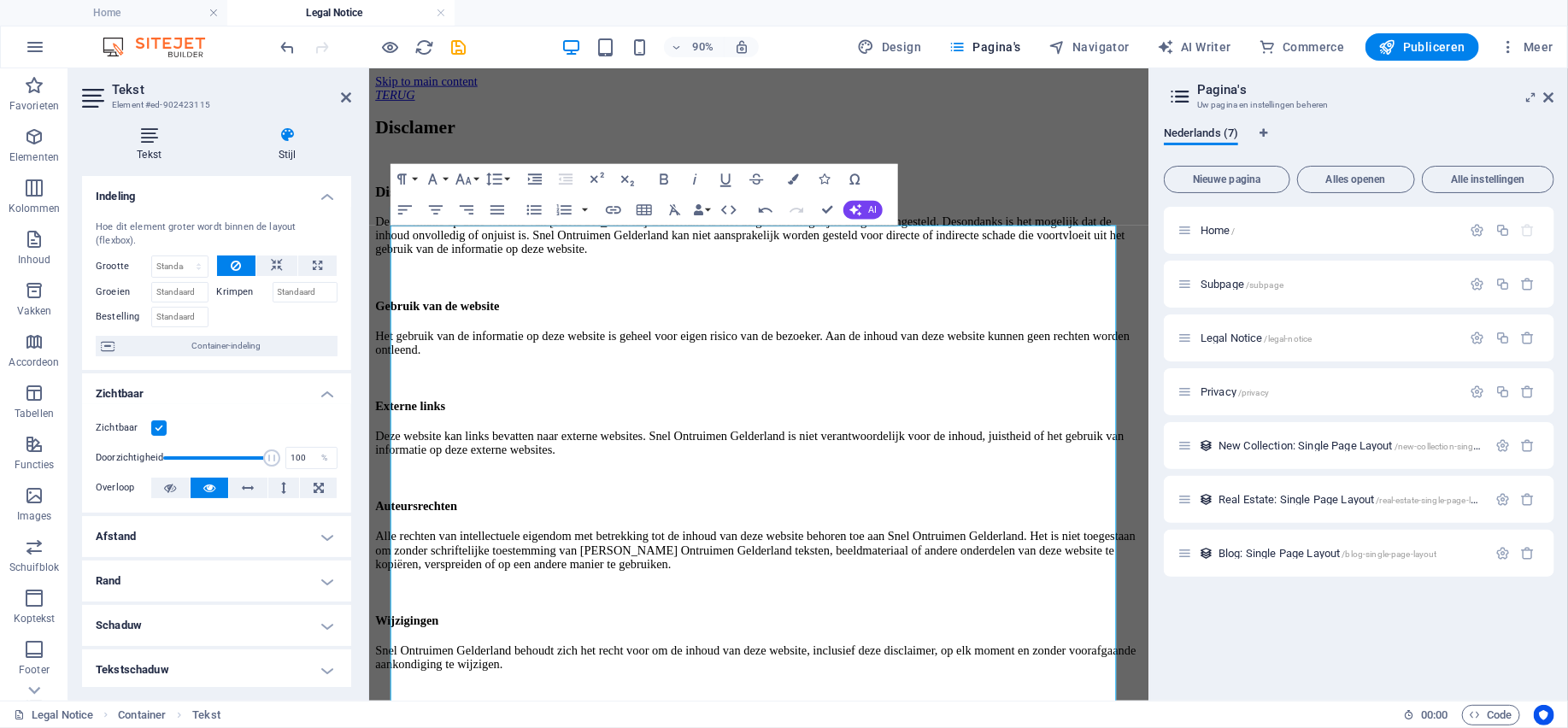
click at [146, 146] on h4 "Tekst" at bounding box center [152, 144] width 142 height 36
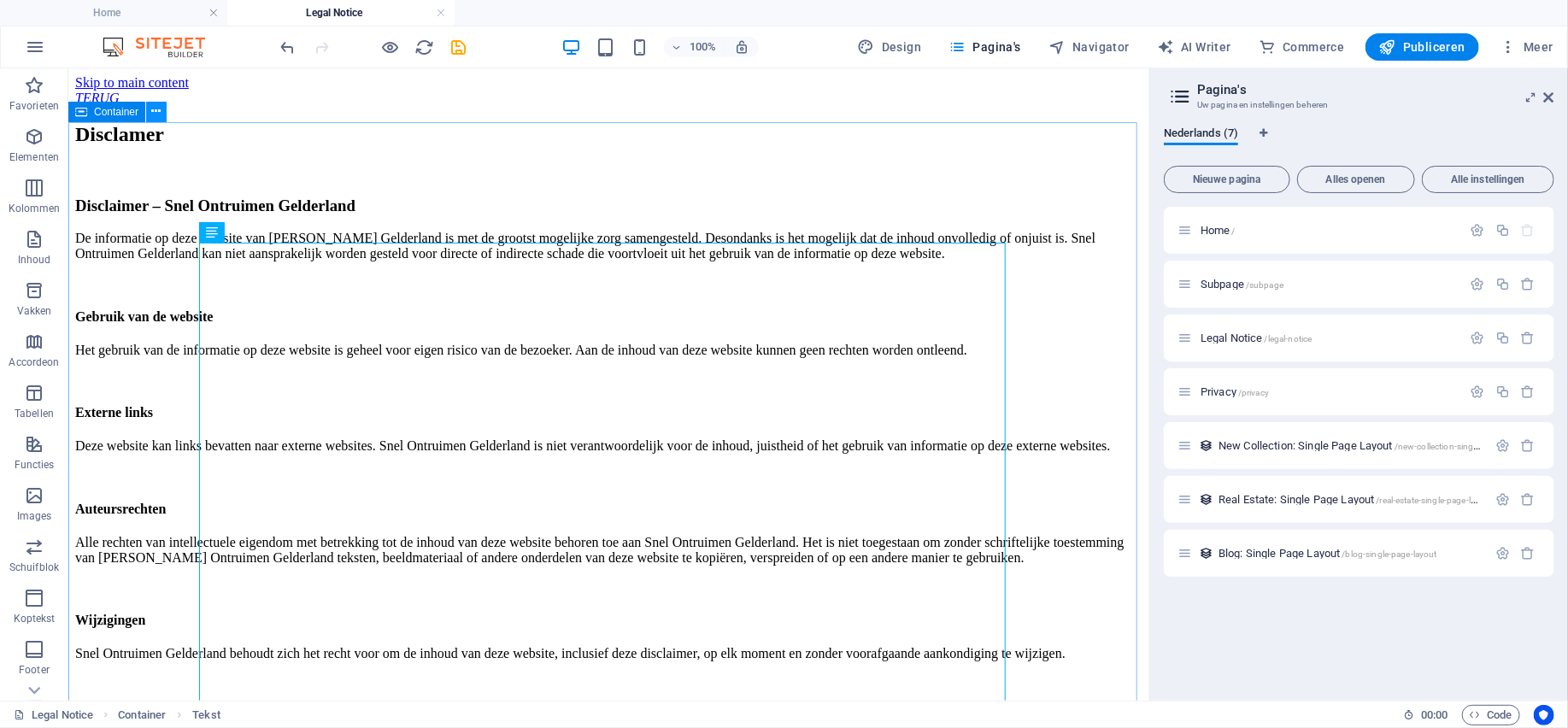
click at [159, 112] on icon at bounding box center [157, 112] width 10 height 17
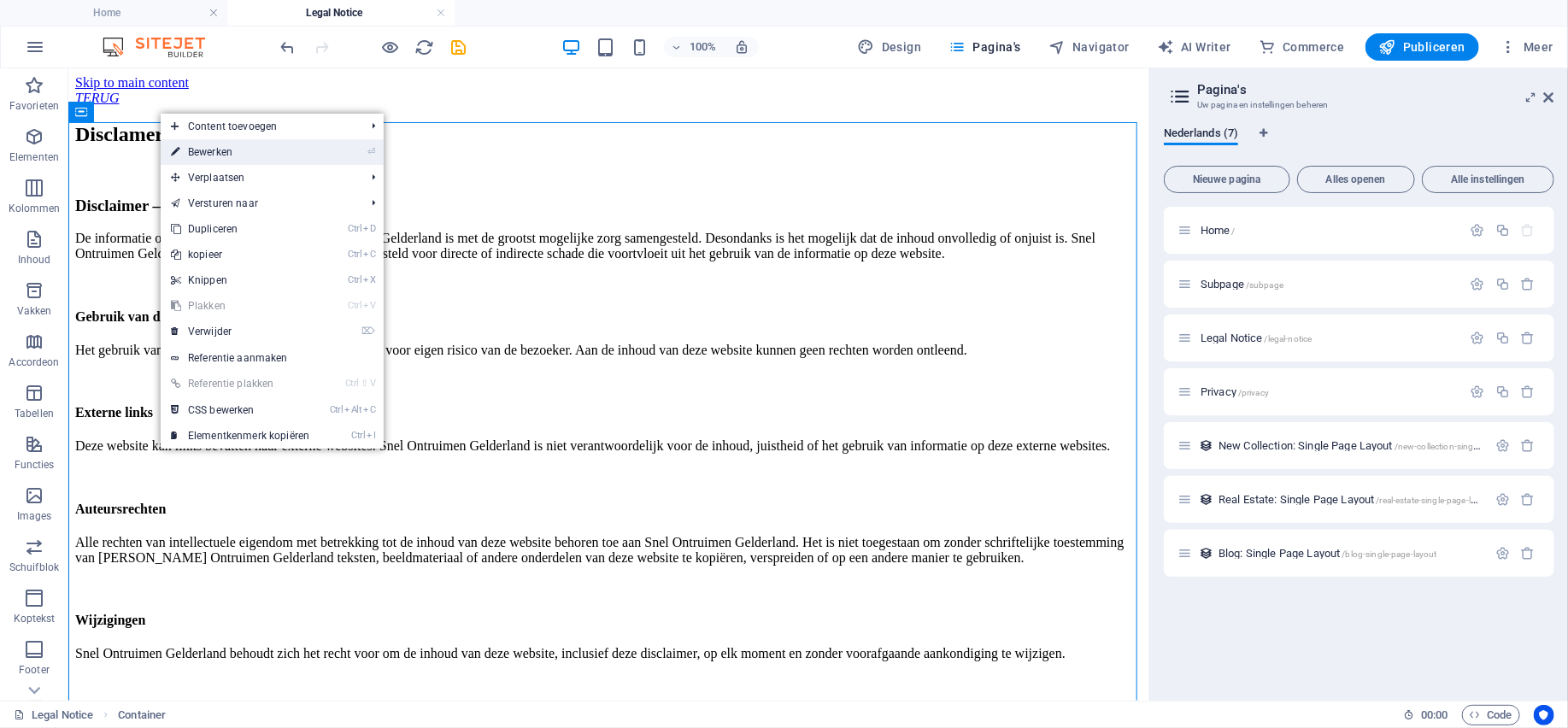
click at [210, 147] on link "⏎ Bewerken" at bounding box center [240, 151] width 159 height 25
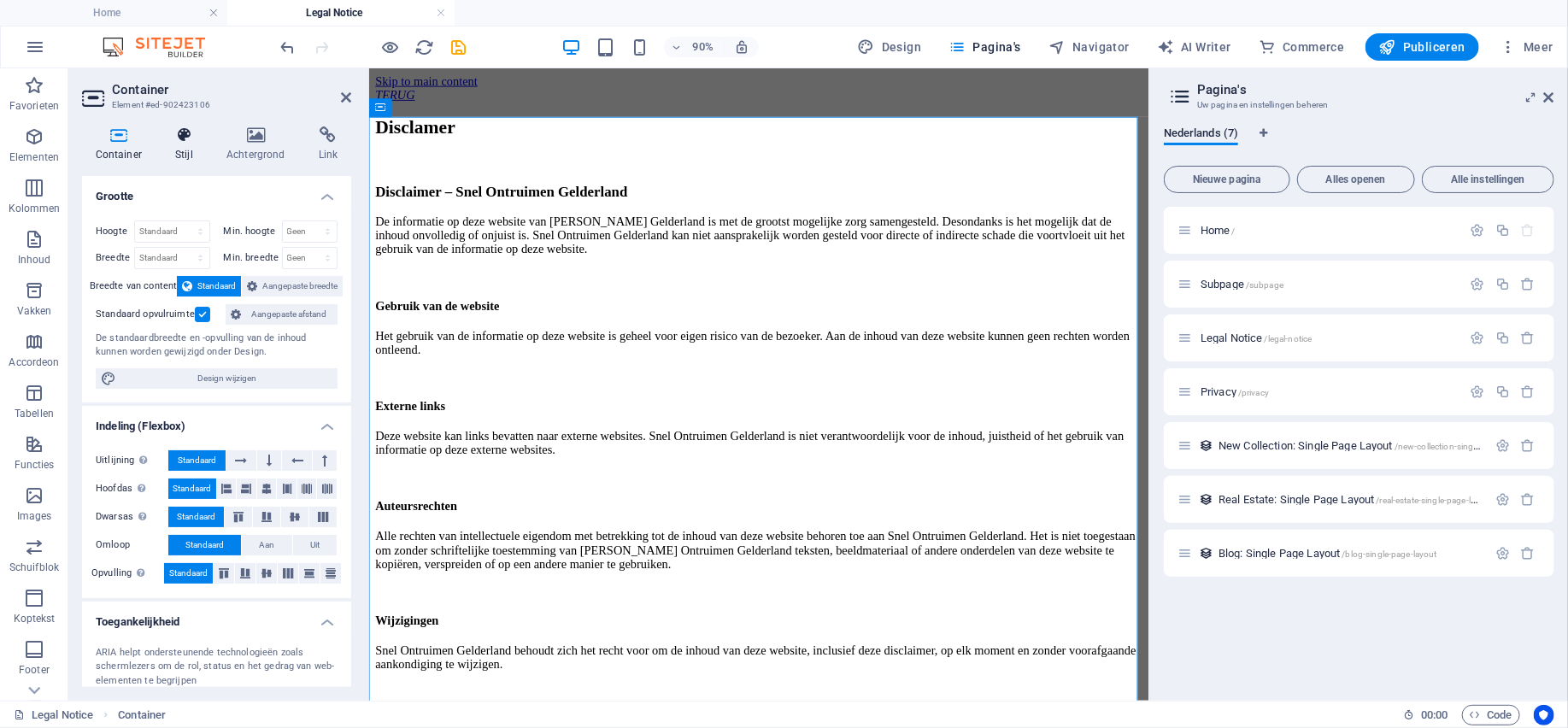
click at [184, 143] on icon at bounding box center [184, 135] width 45 height 17
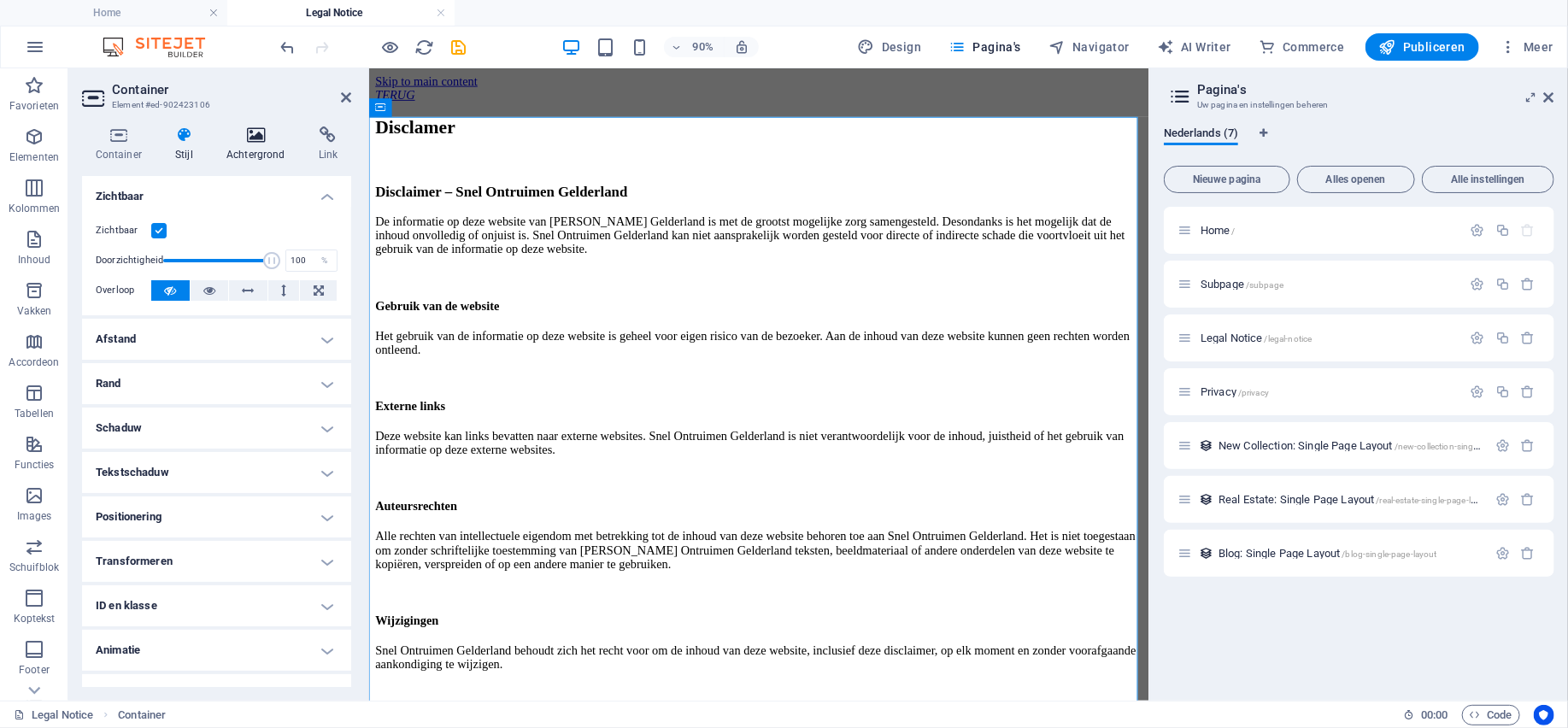
click at [260, 133] on icon at bounding box center [255, 135] width 85 height 17
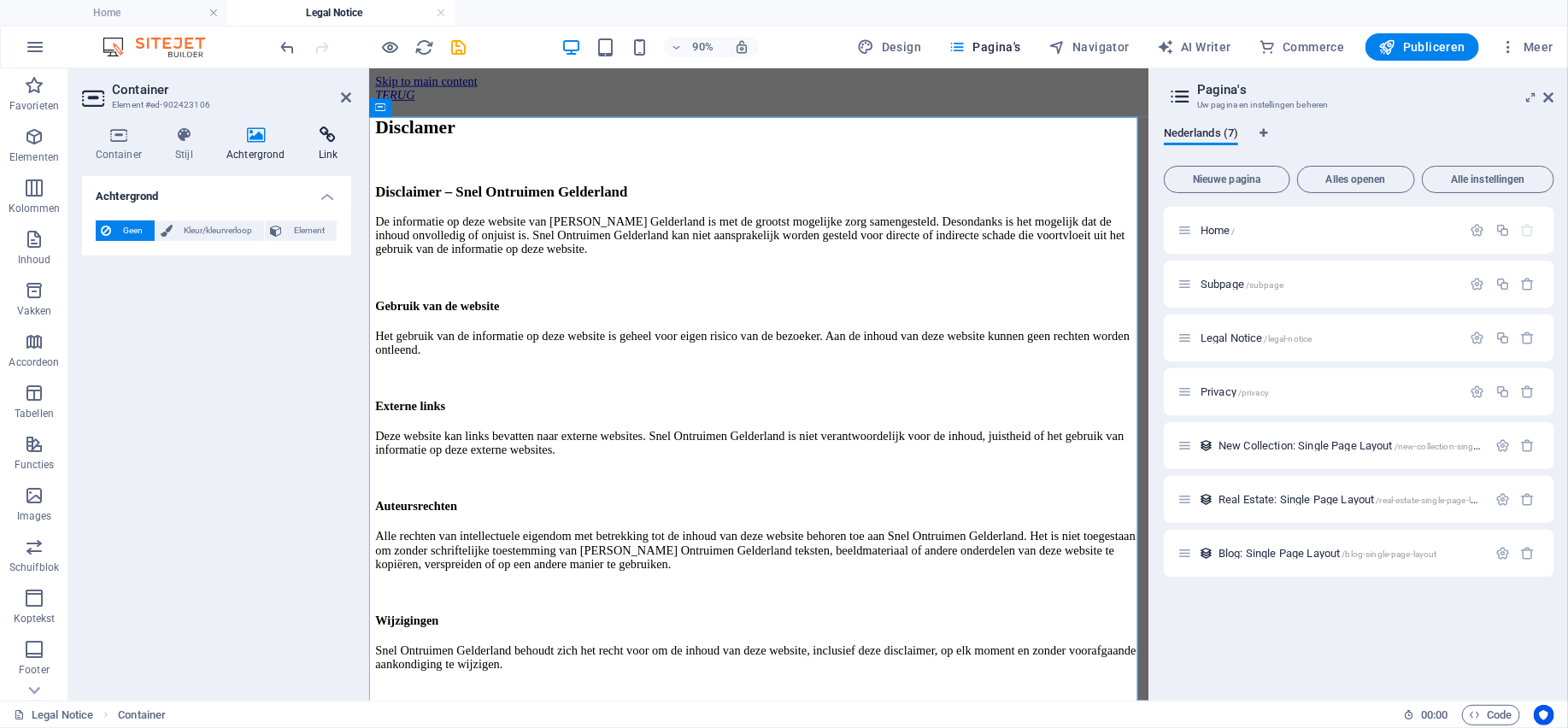
click at [317, 137] on icon at bounding box center [328, 135] width 47 height 17
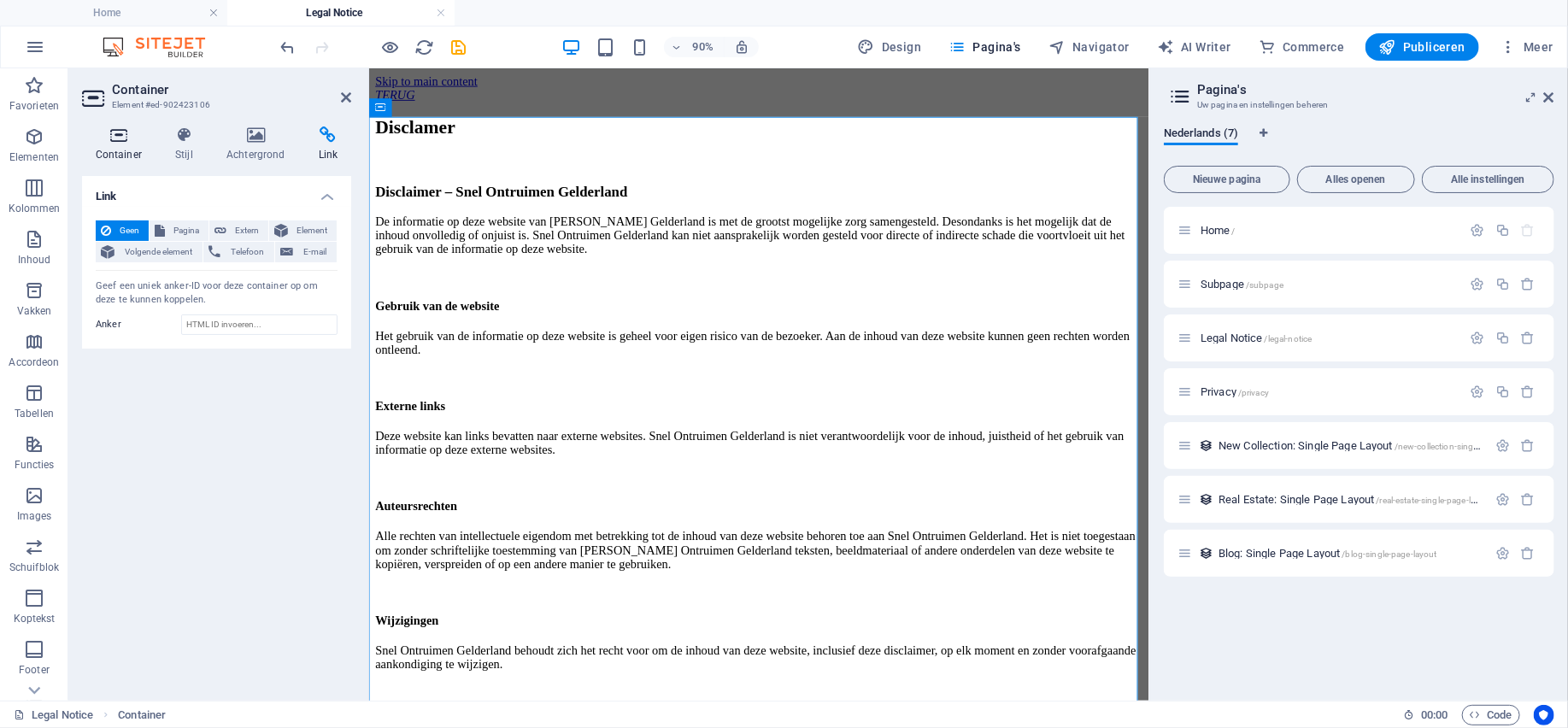
click at [130, 141] on icon at bounding box center [118, 135] width 74 height 17
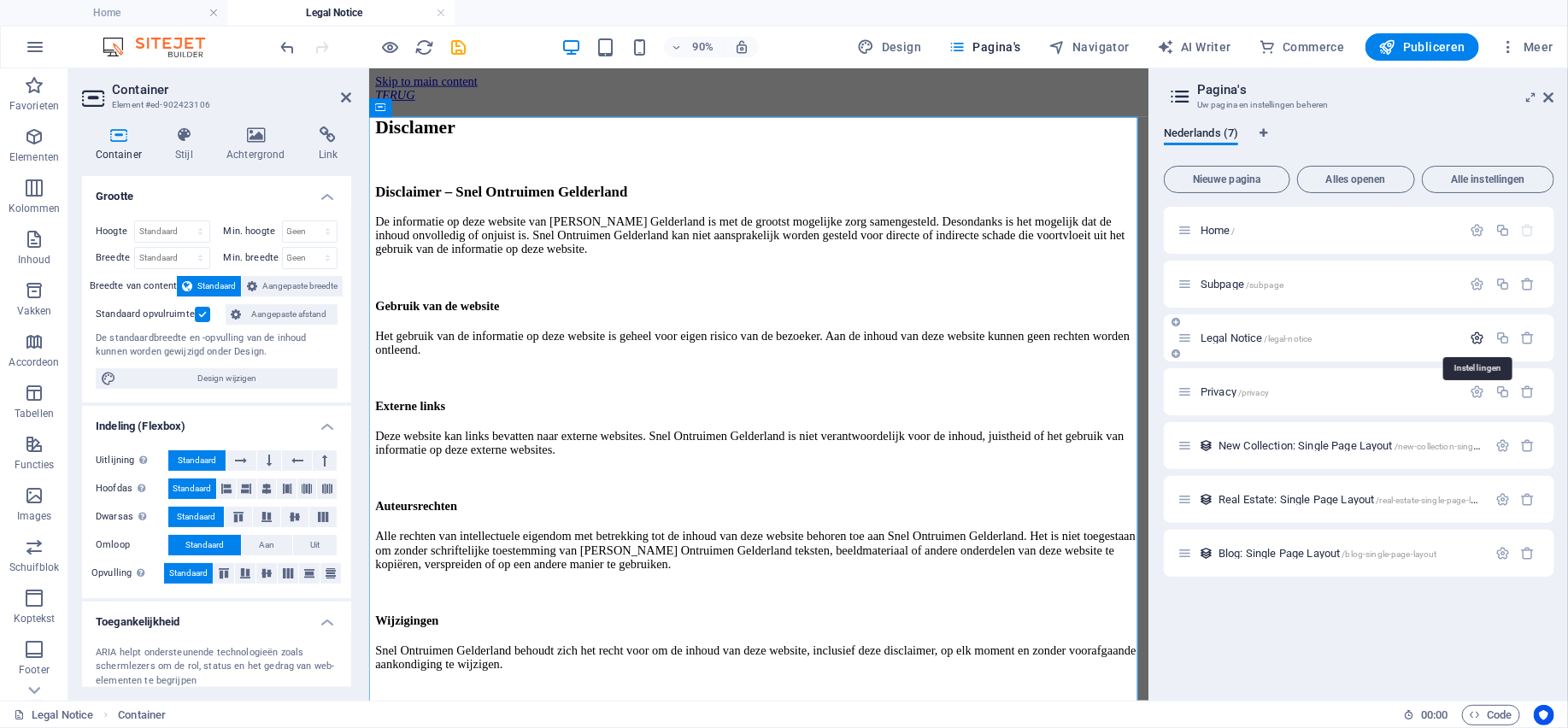
click at [1479, 338] on icon "button" at bounding box center [1477, 338] width 15 height 15
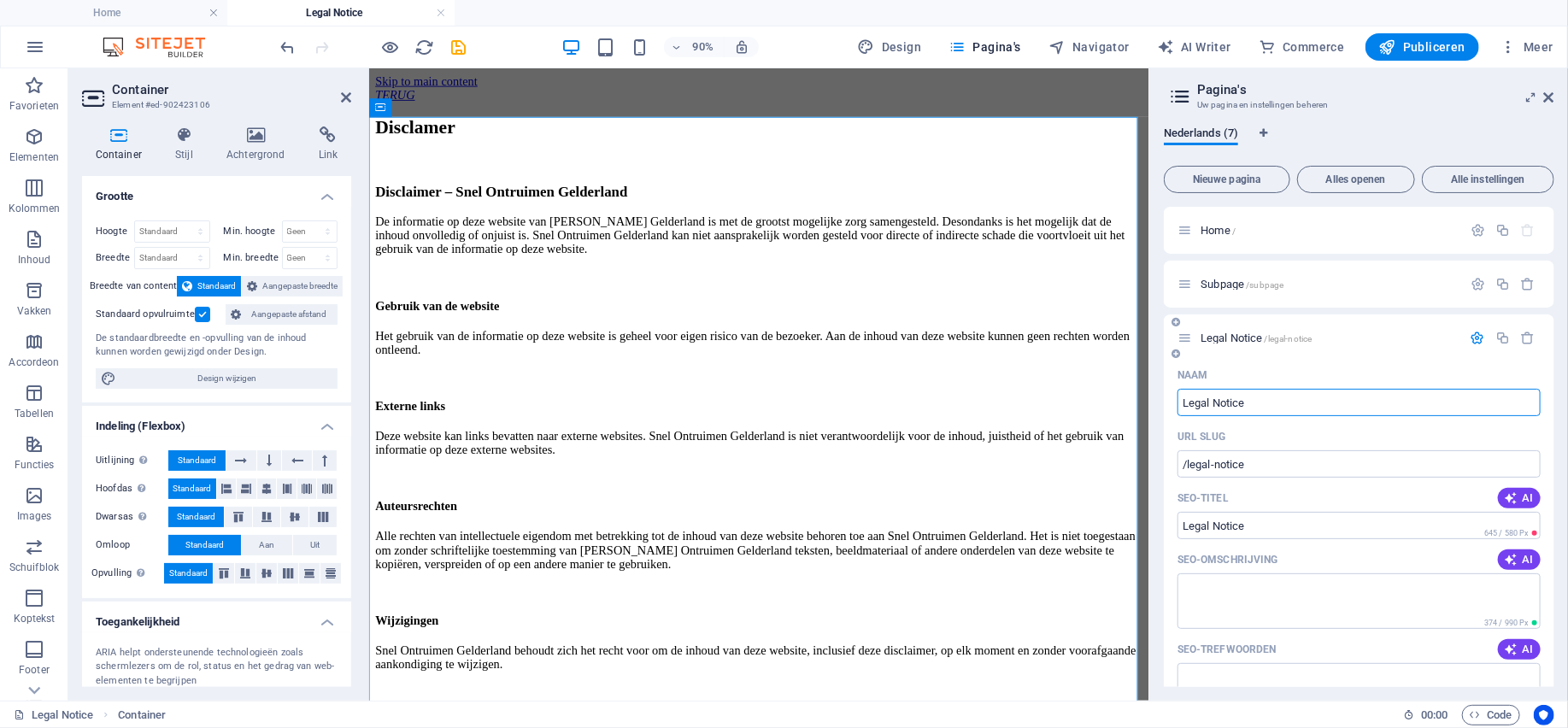
drag, startPoint x: 1277, startPoint y: 401, endPoint x: 1165, endPoint y: 403, distance: 112.0
click at [1165, 403] on div "Naam Legal Notice ​ URL SLUG /legal-notice ​ SEO-titel AI Legal Notice ​ 645 / …" at bounding box center [1358, 711] width 390 height 701
type input "Dis"
type input "/d"
type input "D"
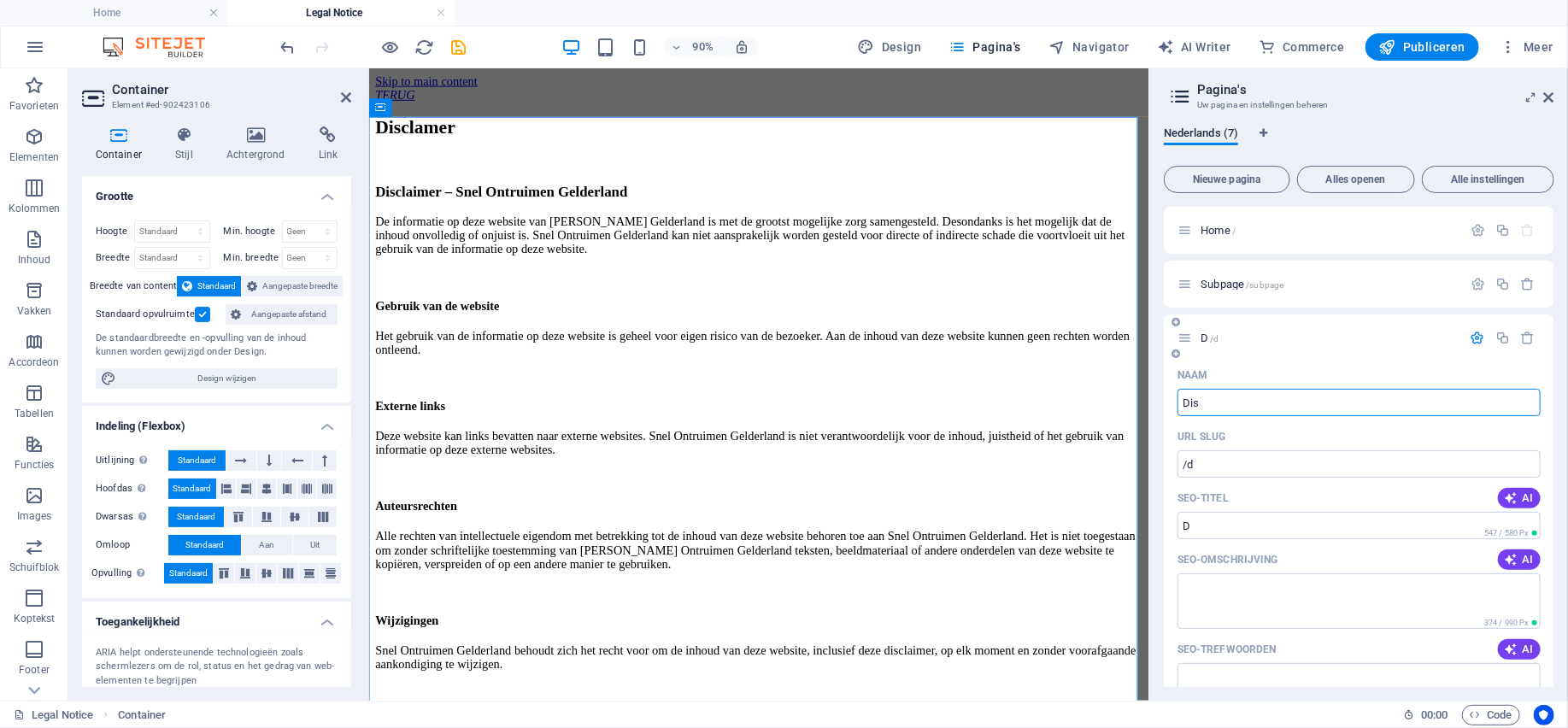
type input "Dis"
type input "/dis"
type input "Dis"
type input "Discla"
type input "/disc"
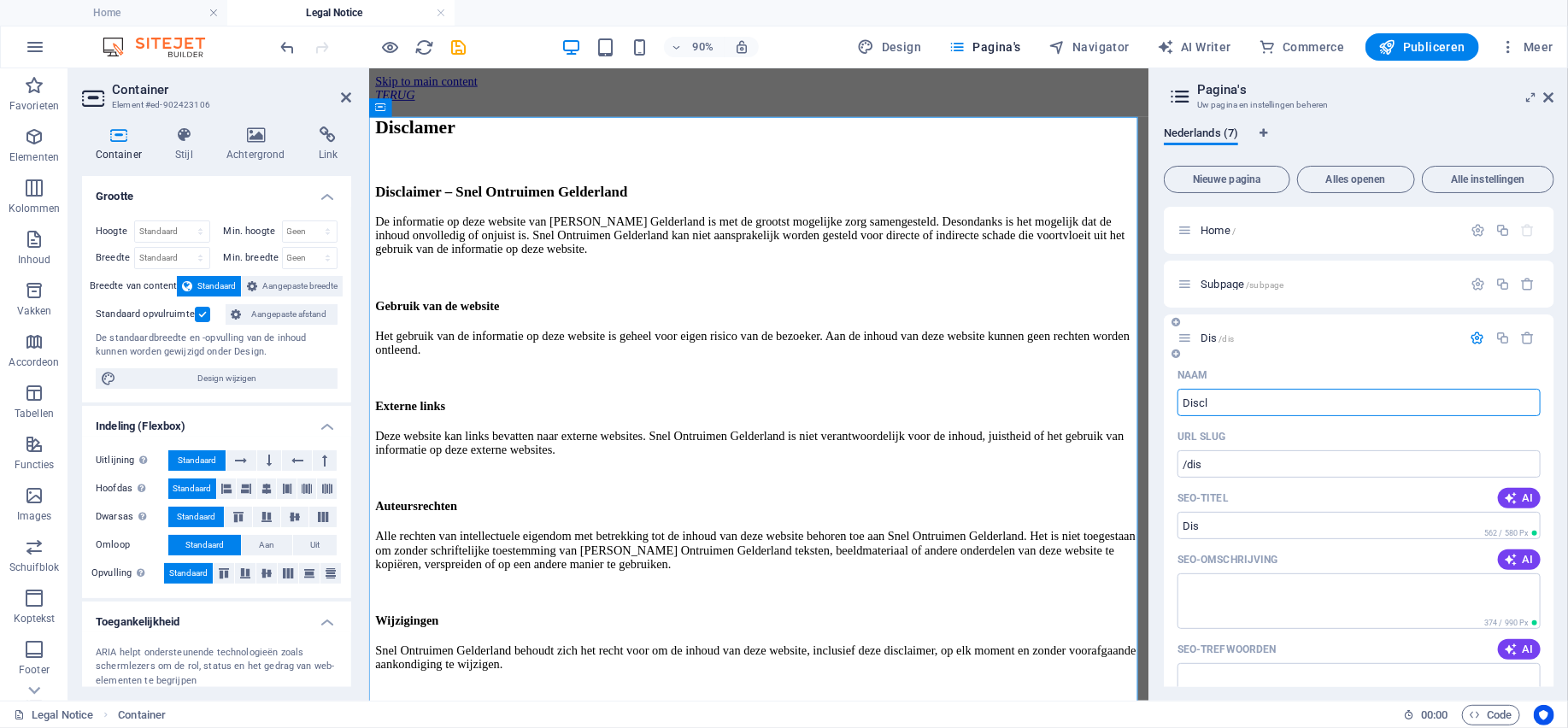
type input "Disc"
type input "Disclamer"
type input "/disclamer"
type input "Disclamer"
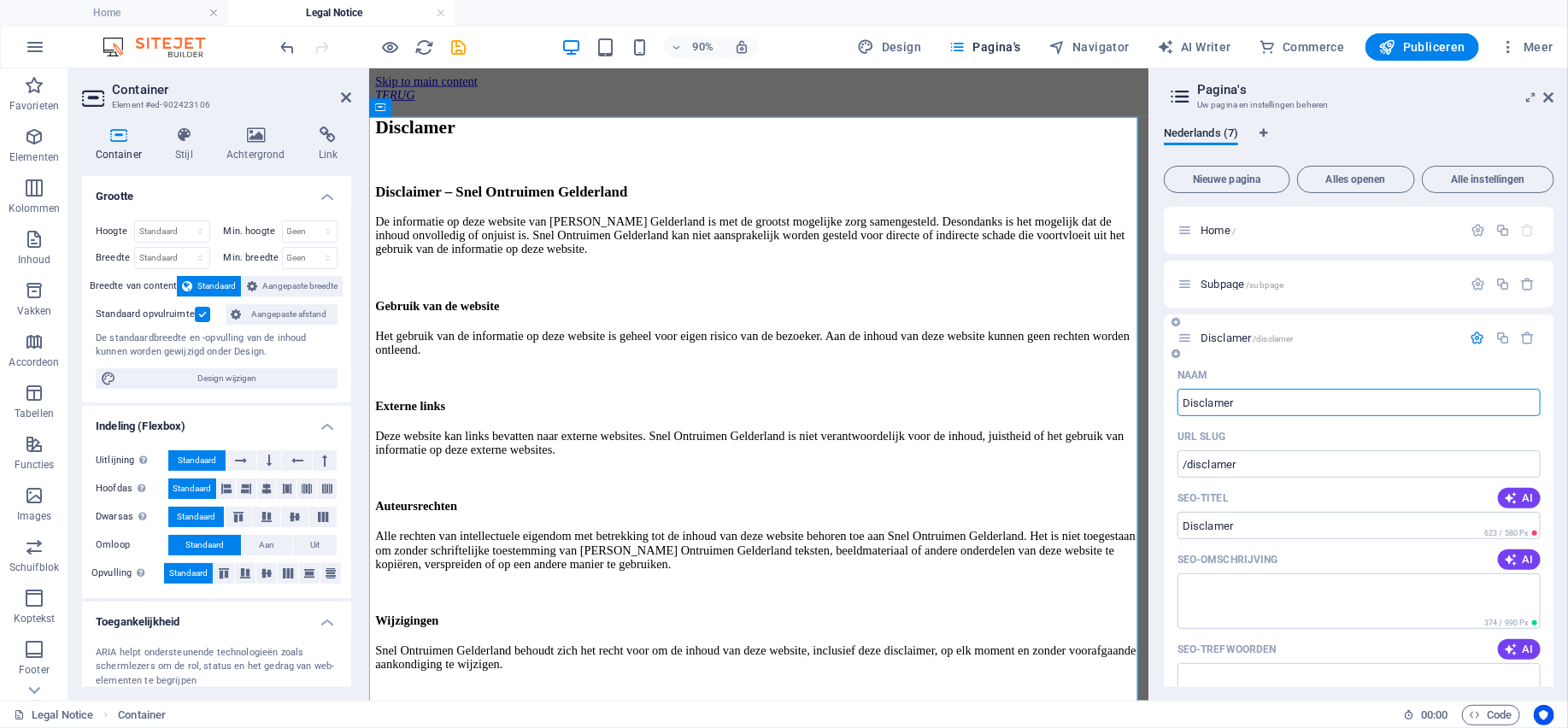
click at [1279, 339] on span "/disclamer" at bounding box center [1272, 339] width 40 height 10
click at [1475, 335] on icon "button" at bounding box center [1477, 338] width 15 height 15
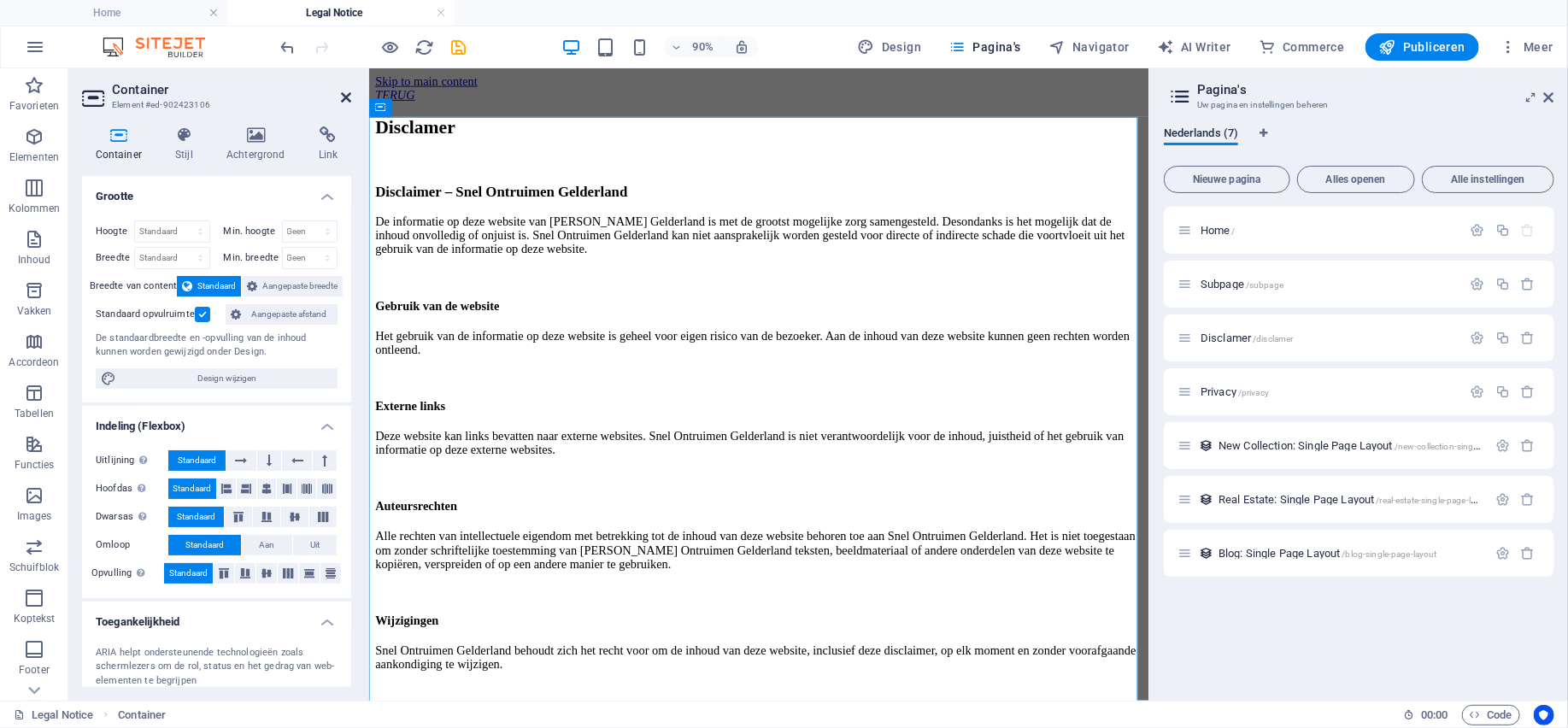
click at [348, 100] on icon at bounding box center [346, 97] width 11 height 14
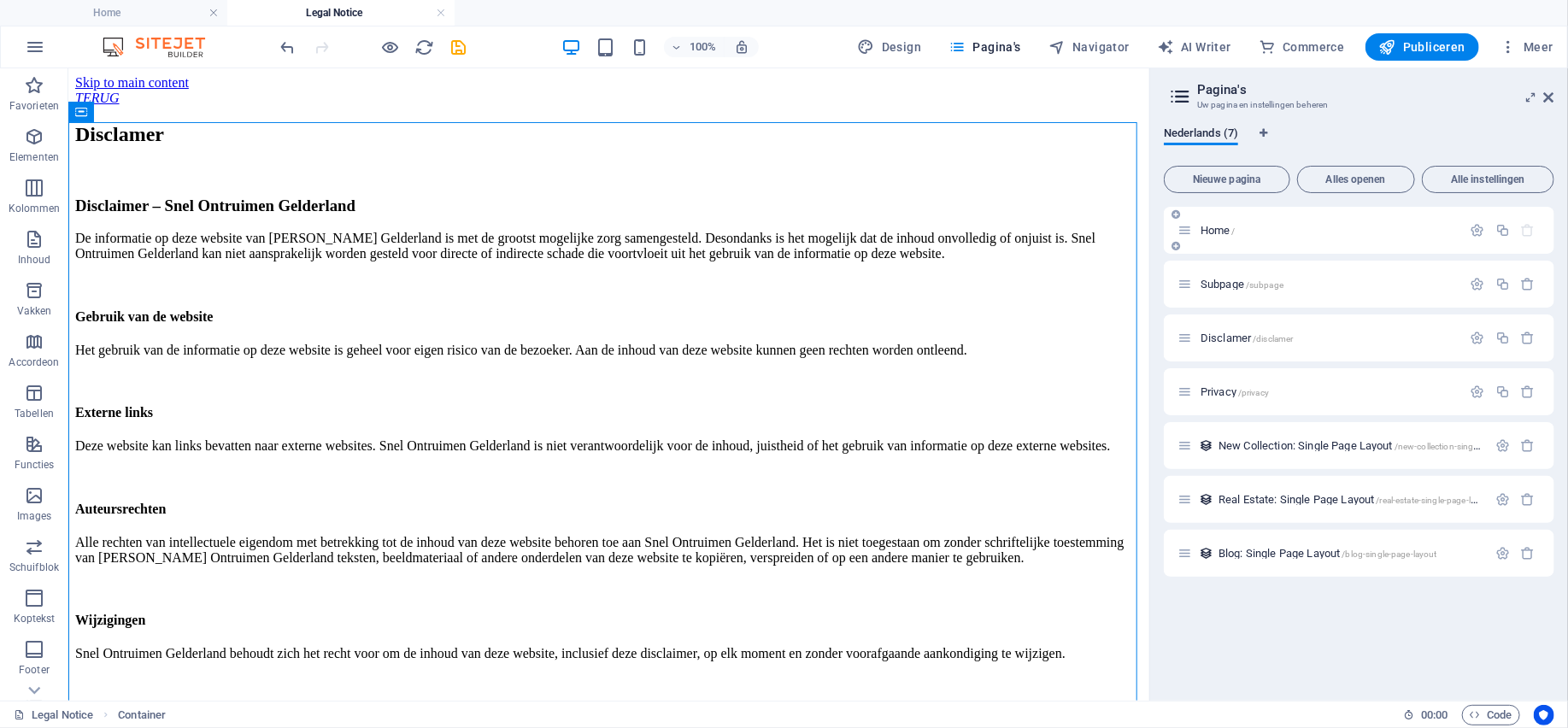
click at [1227, 230] on span "Home /" at bounding box center [1218, 230] width 35 height 13
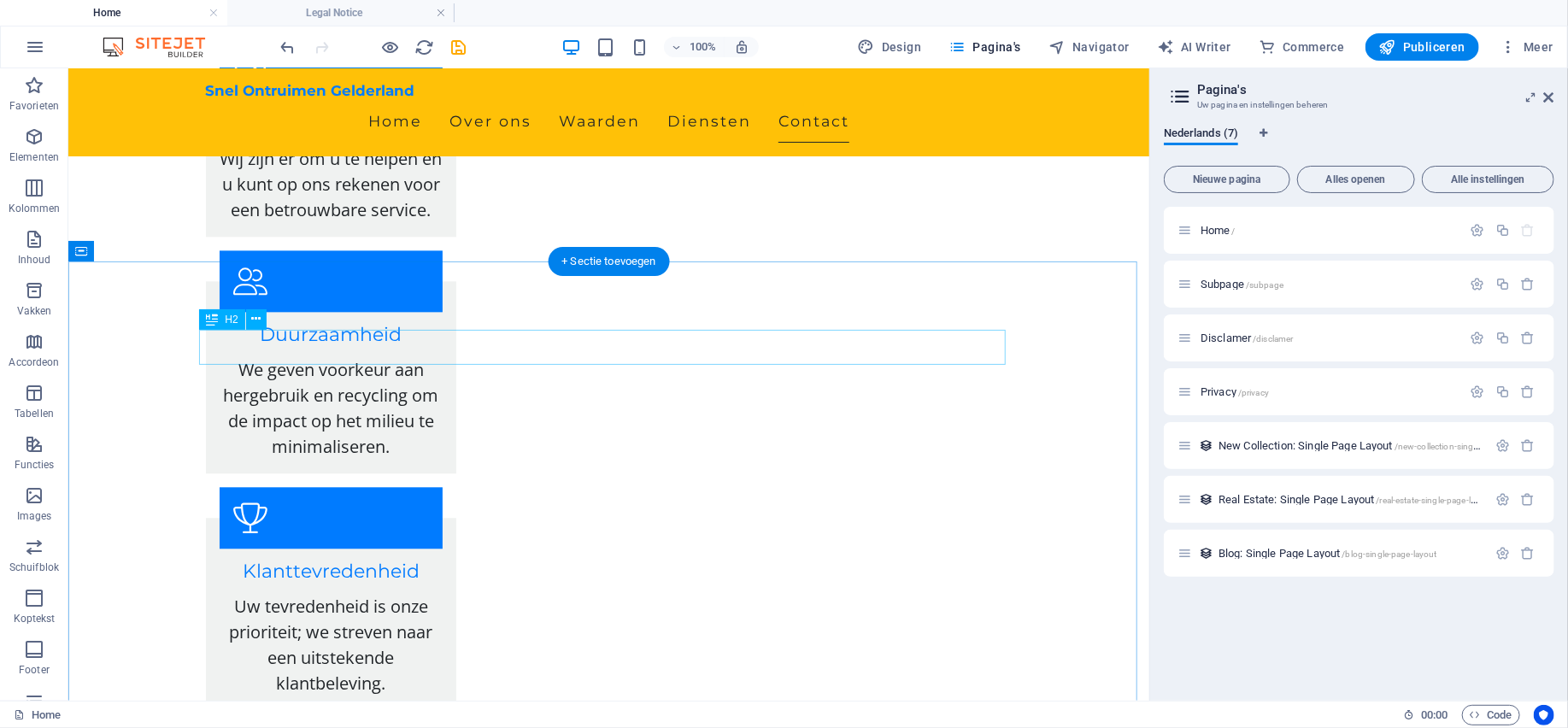
scroll to position [2563, 0]
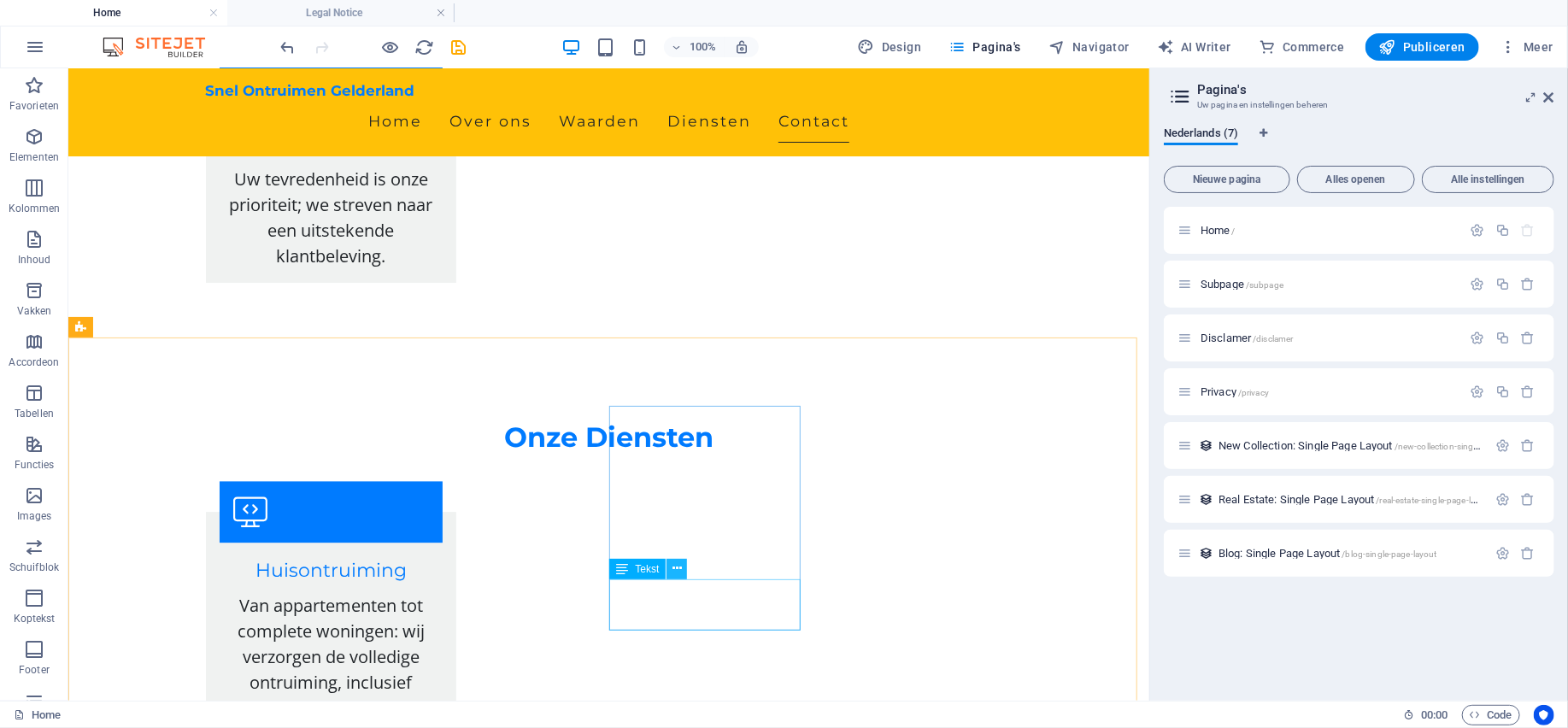
click at [680, 571] on icon at bounding box center [677, 568] width 10 height 17
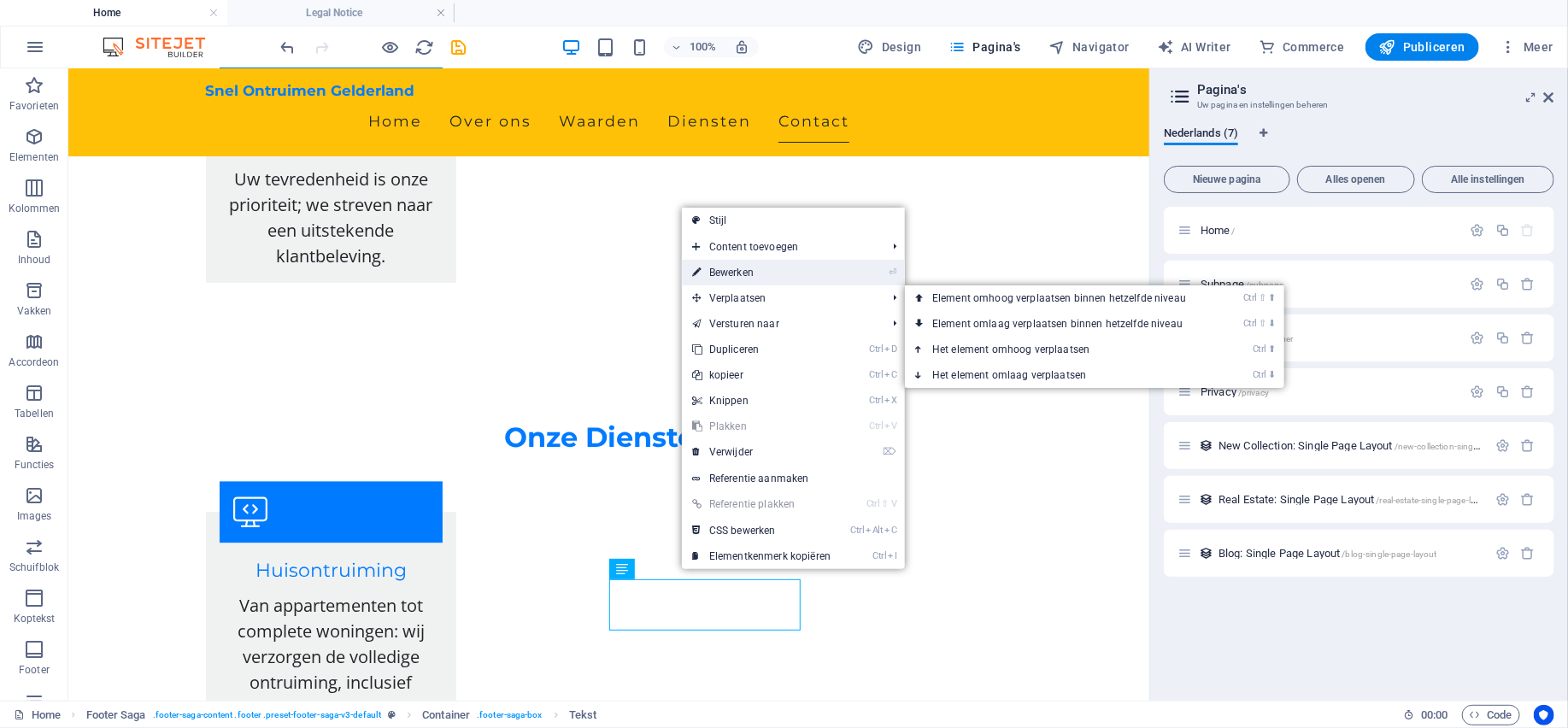
click at [756, 274] on link "⏎ Bewerken" at bounding box center [761, 272] width 159 height 25
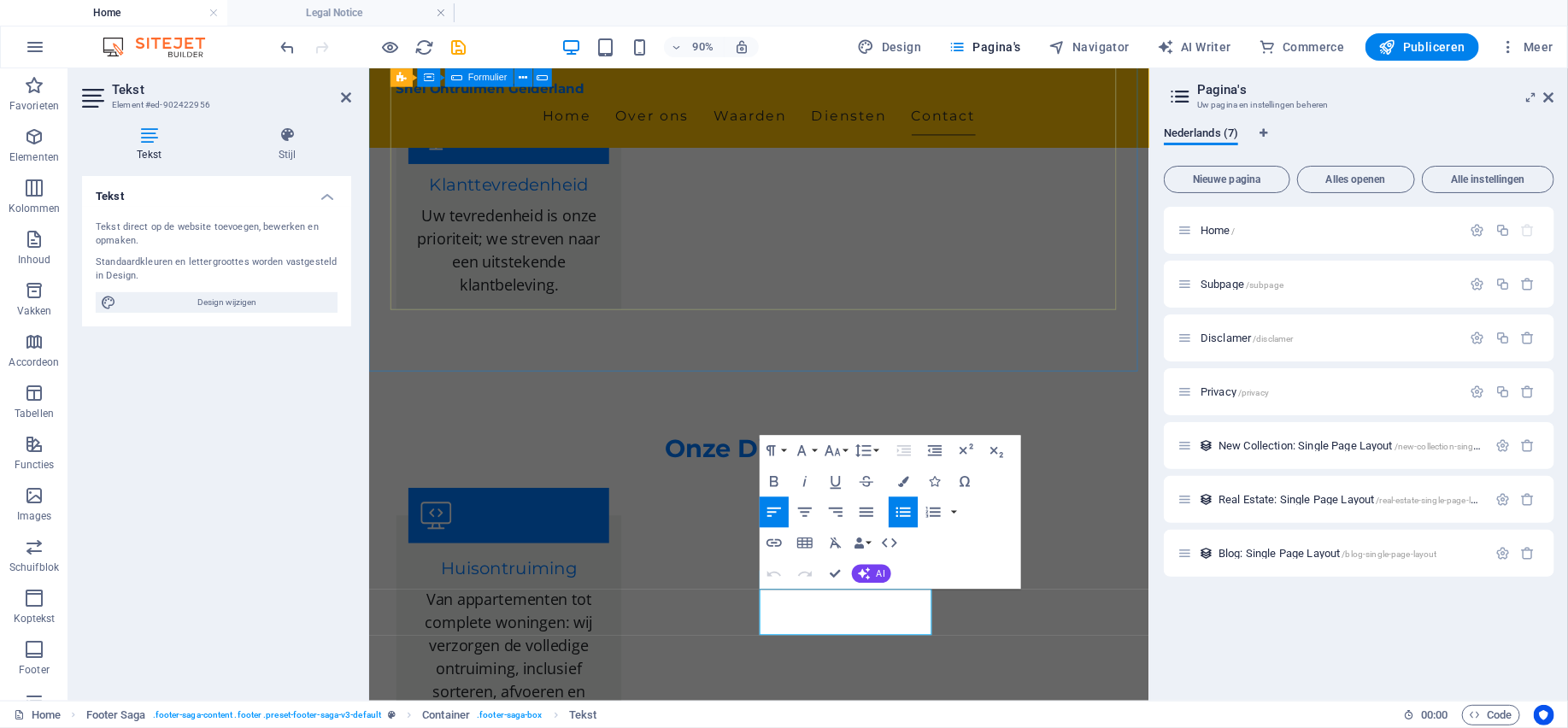
scroll to position [2495, 0]
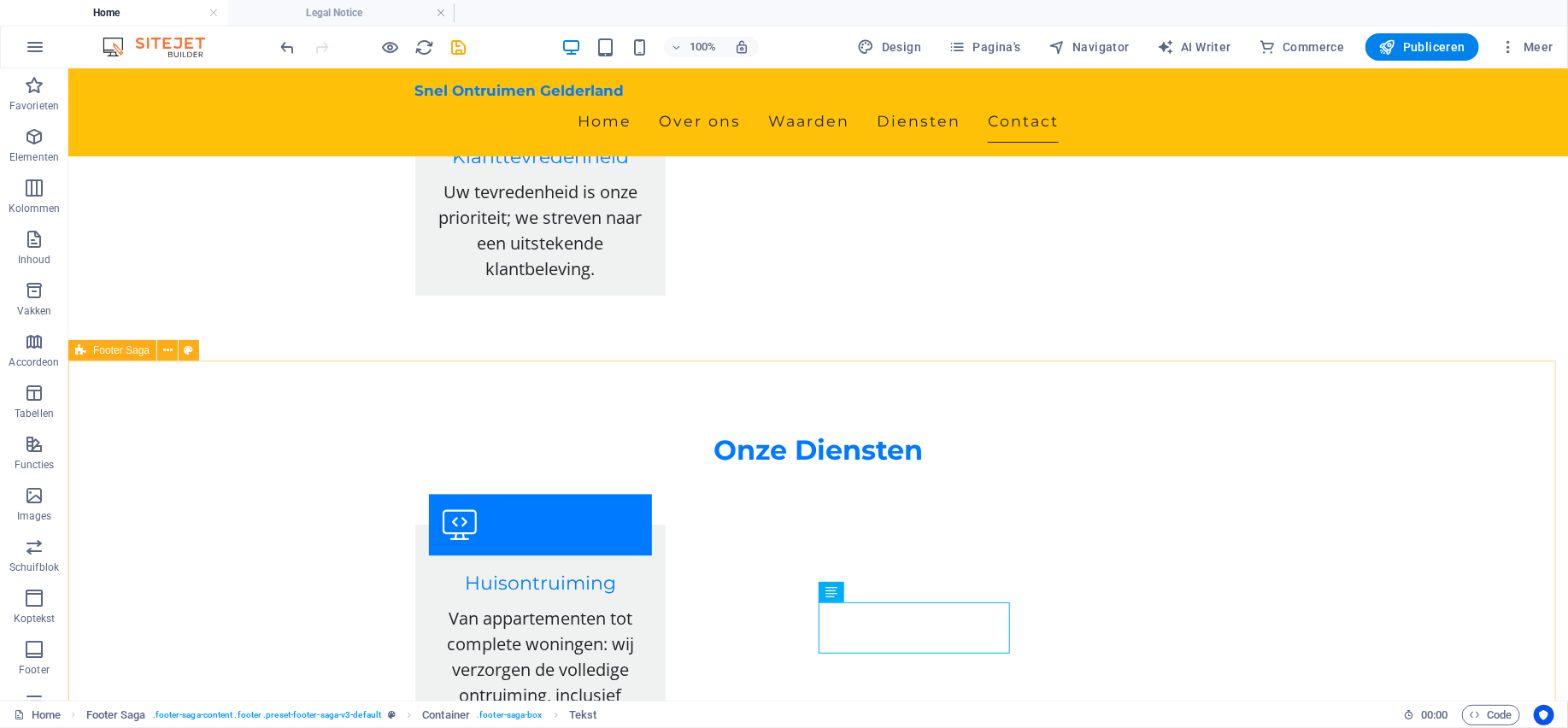
scroll to position [2565, 0]
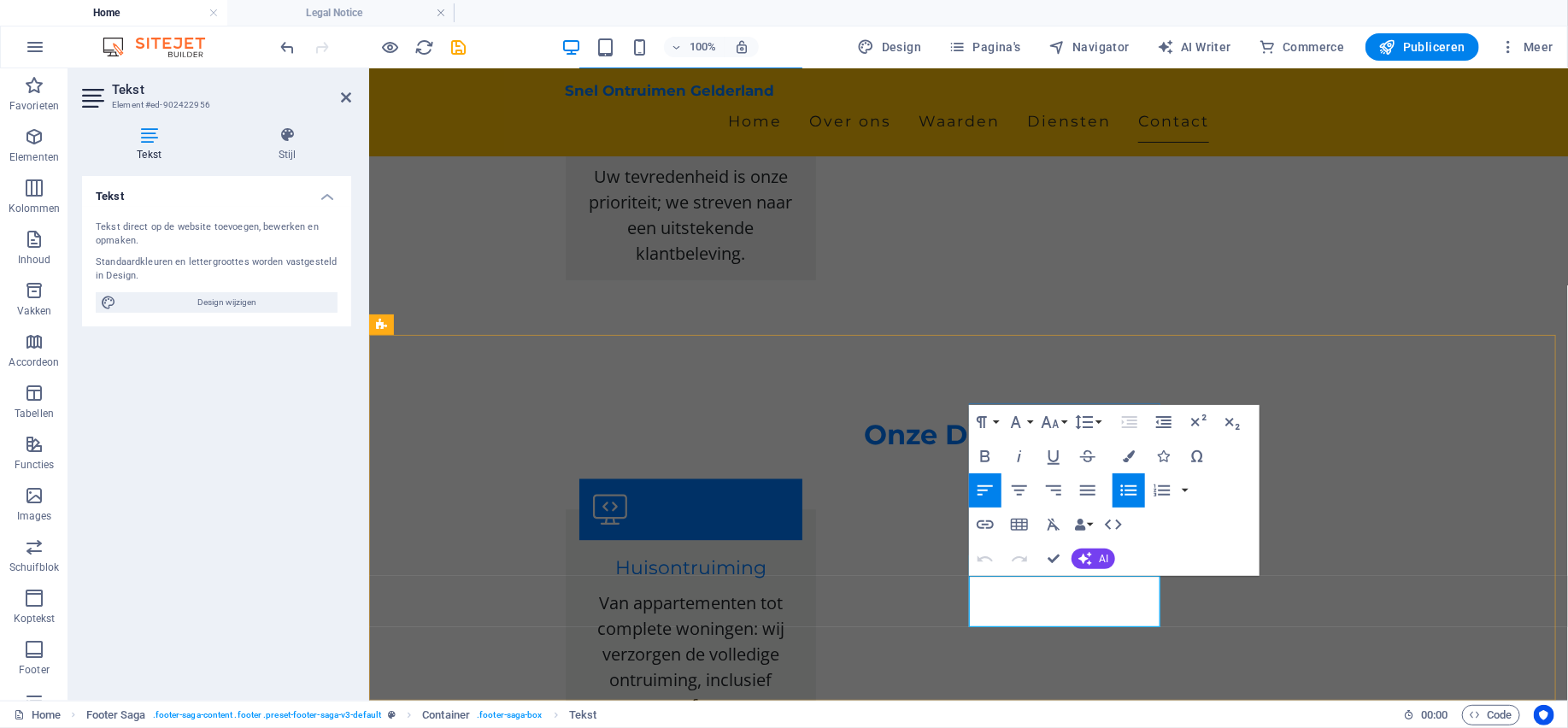
drag, startPoint x: 1118, startPoint y: 589, endPoint x: 858, endPoint y: 573, distance: 260.5
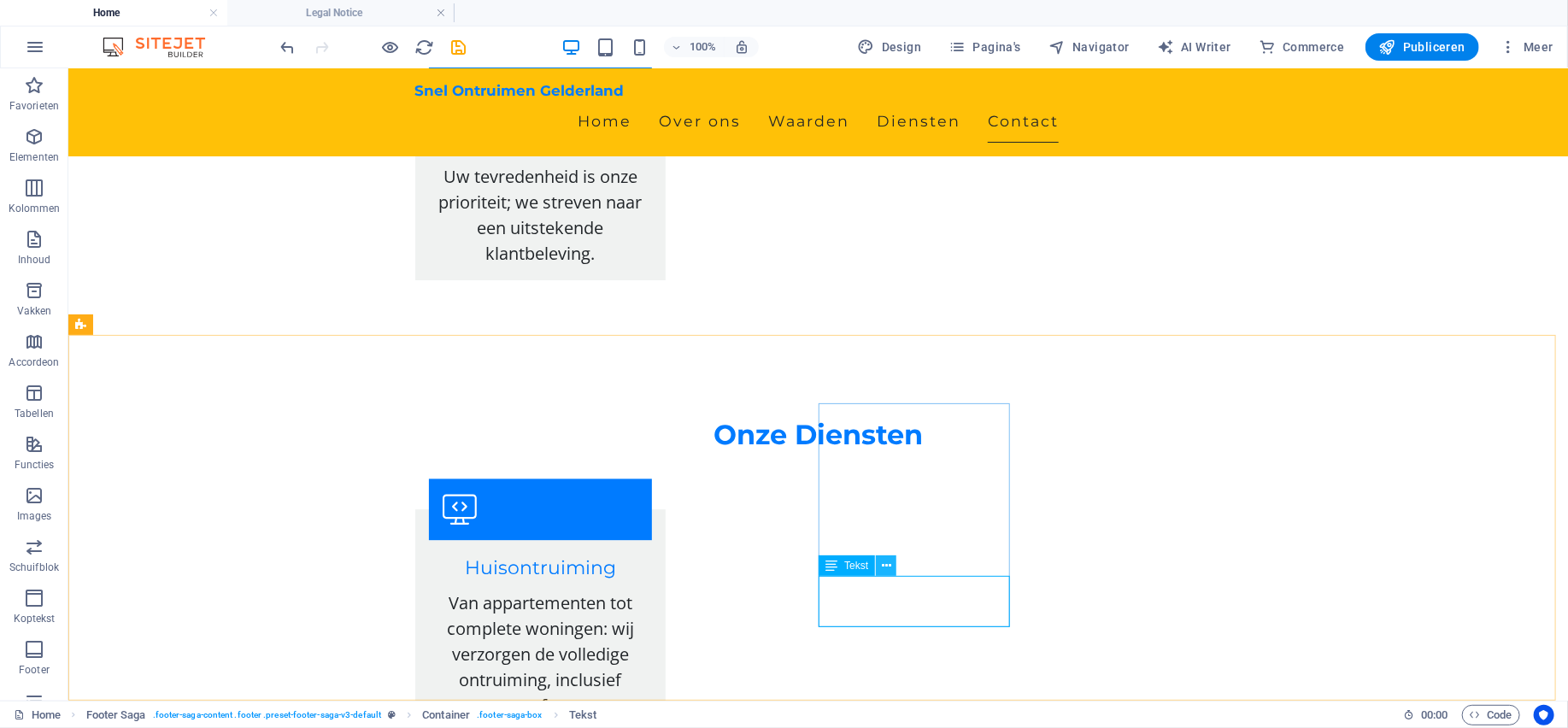
click at [891, 566] on button at bounding box center [885, 565] width 20 height 20
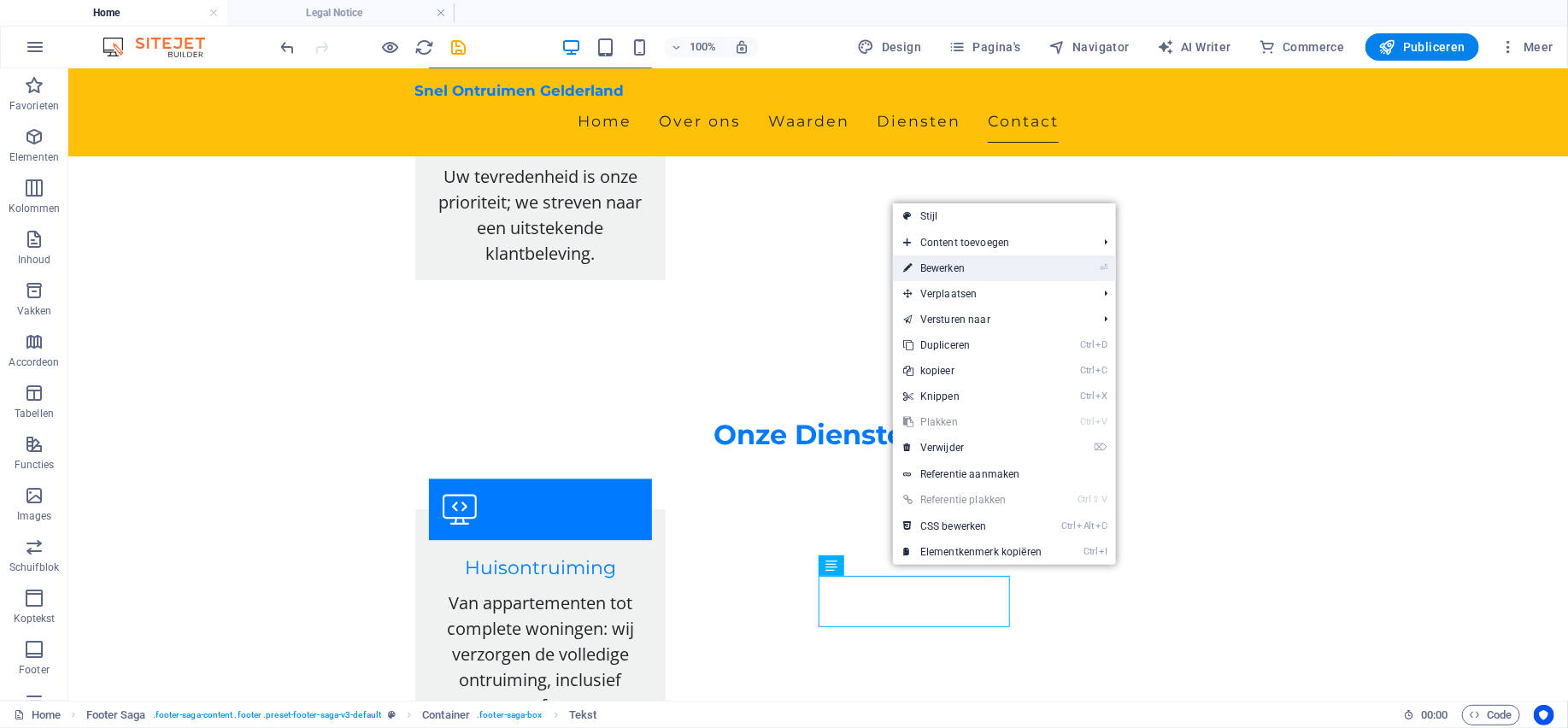
click at [1063, 277] on li "⏎ Bewerken" at bounding box center [1004, 268] width 223 height 25
click at [952, 272] on link "⏎ Bewerken" at bounding box center [972, 268] width 159 height 25
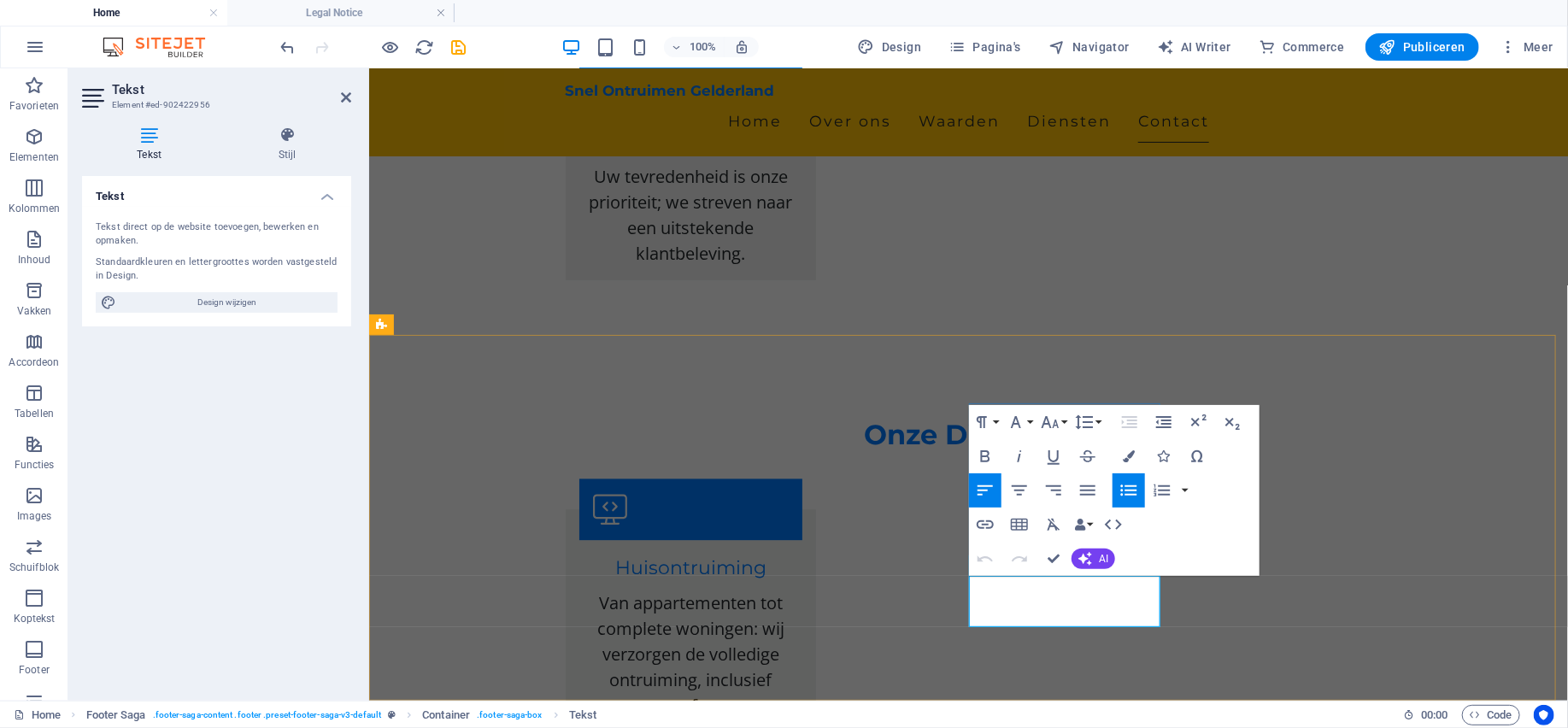
click at [1057, 543] on icon "button" at bounding box center [1062, 543] width 12 height 12
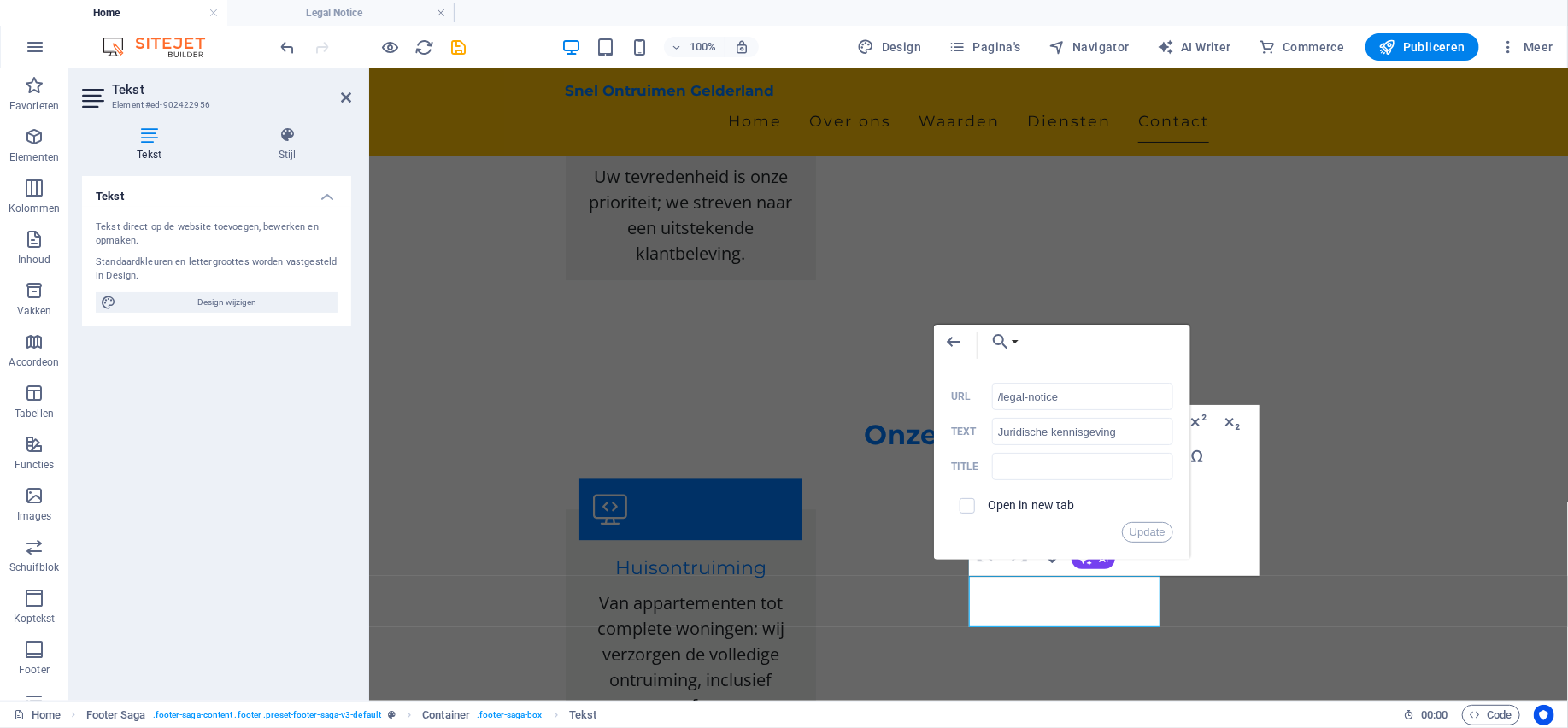
drag, startPoint x: 1052, startPoint y: 342, endPoint x: 950, endPoint y: 314, distance: 105.8
click at [948, 324] on div "Back Choose Link Home Subpage Disclamer Privacy Bestand kiezen... /legal-notice…" at bounding box center [1062, 442] width 256 height 235
click at [1088, 402] on input "/legal-notice" at bounding box center [1083, 396] width 182 height 27
type input "/disclamer"
drag, startPoint x: 1134, startPoint y: 430, endPoint x: 952, endPoint y: 434, distance: 182.0
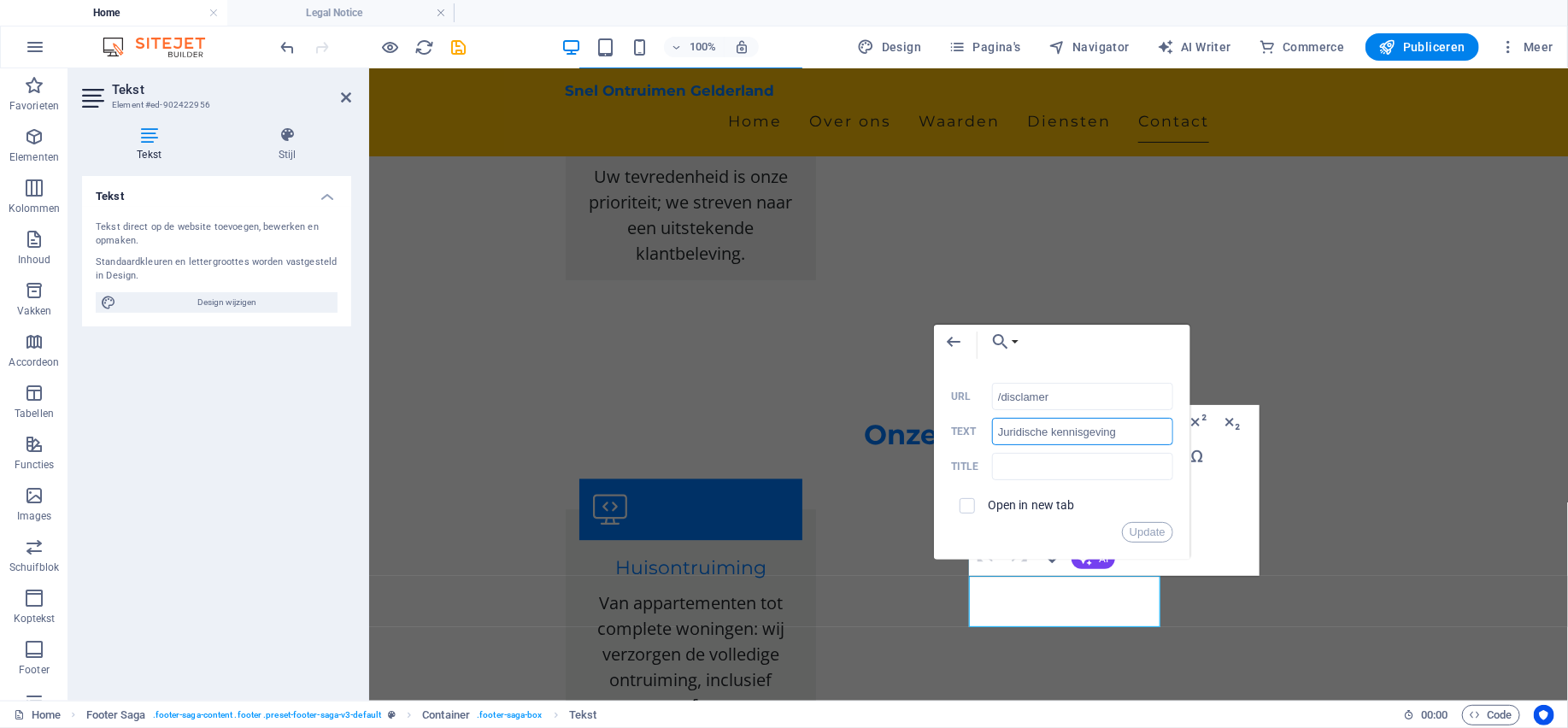
click at [952, 434] on div "Juridische kennisgeving Text" at bounding box center [1061, 431] width 222 height 28
type input "Disclamer"
click at [1025, 470] on input "text" at bounding box center [1083, 466] width 182 height 27
click at [960, 345] on icon "button" at bounding box center [952, 341] width 20 height 20
click at [1152, 530] on button "Update" at bounding box center [1147, 532] width 51 height 20
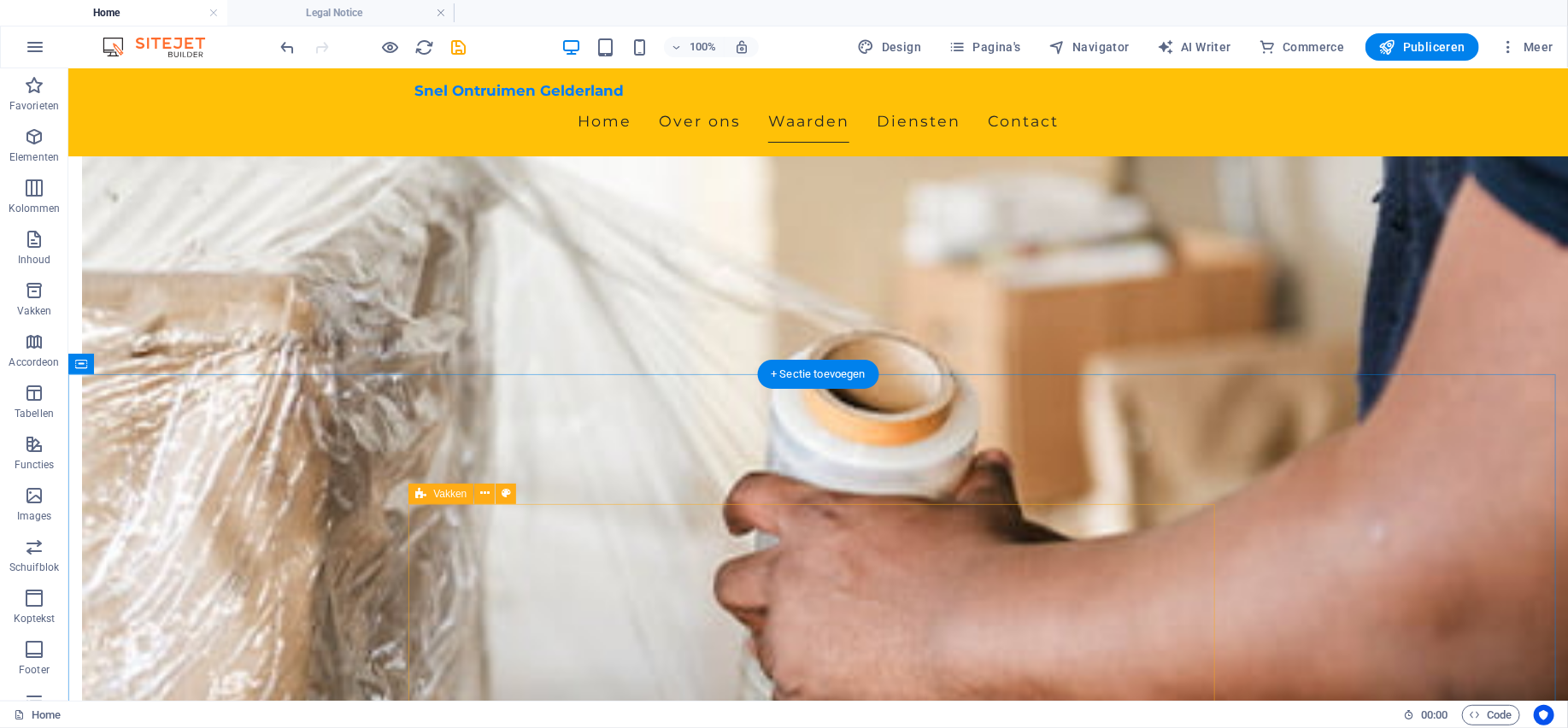
scroll to position [686, 0]
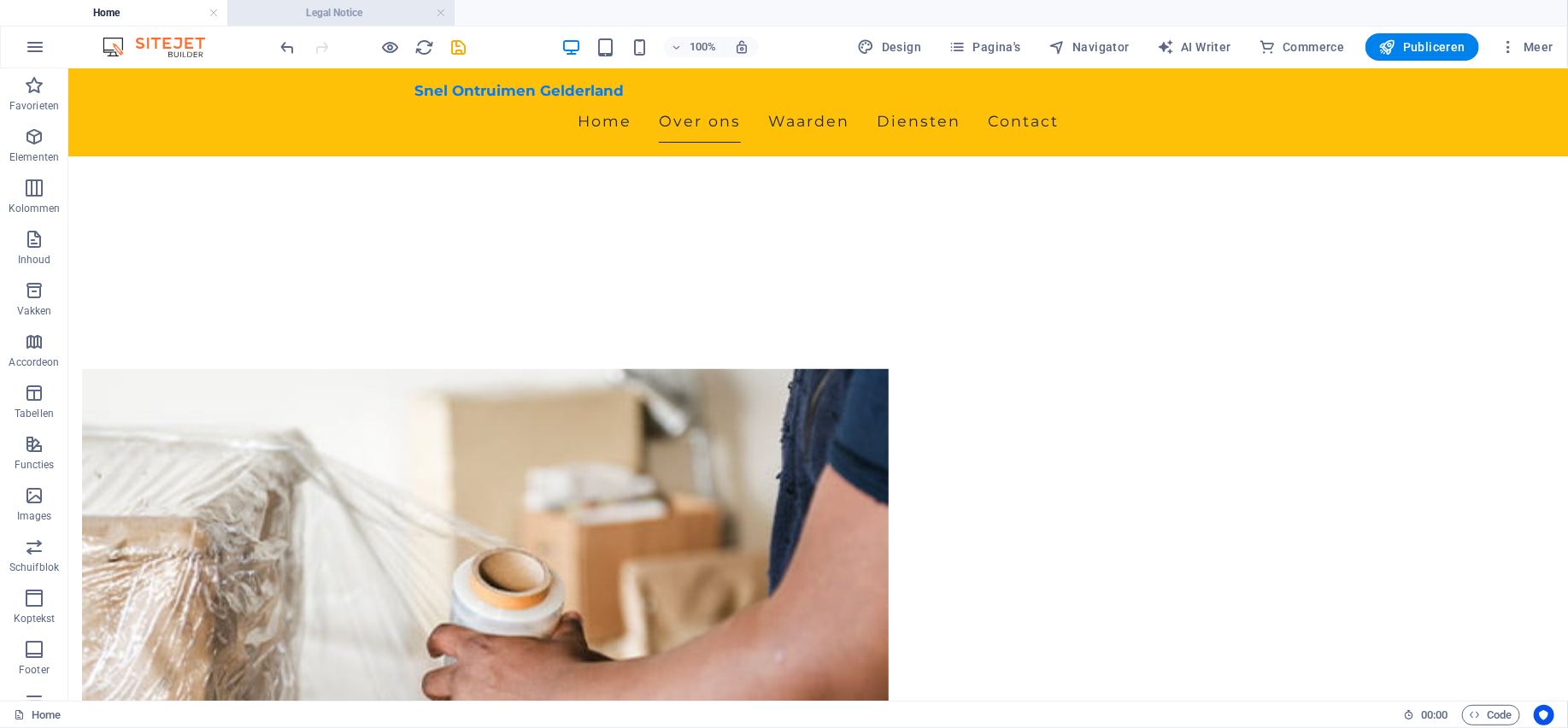
click at [373, 15] on h4 "Legal Notice" at bounding box center [341, 13] width 227 height 18
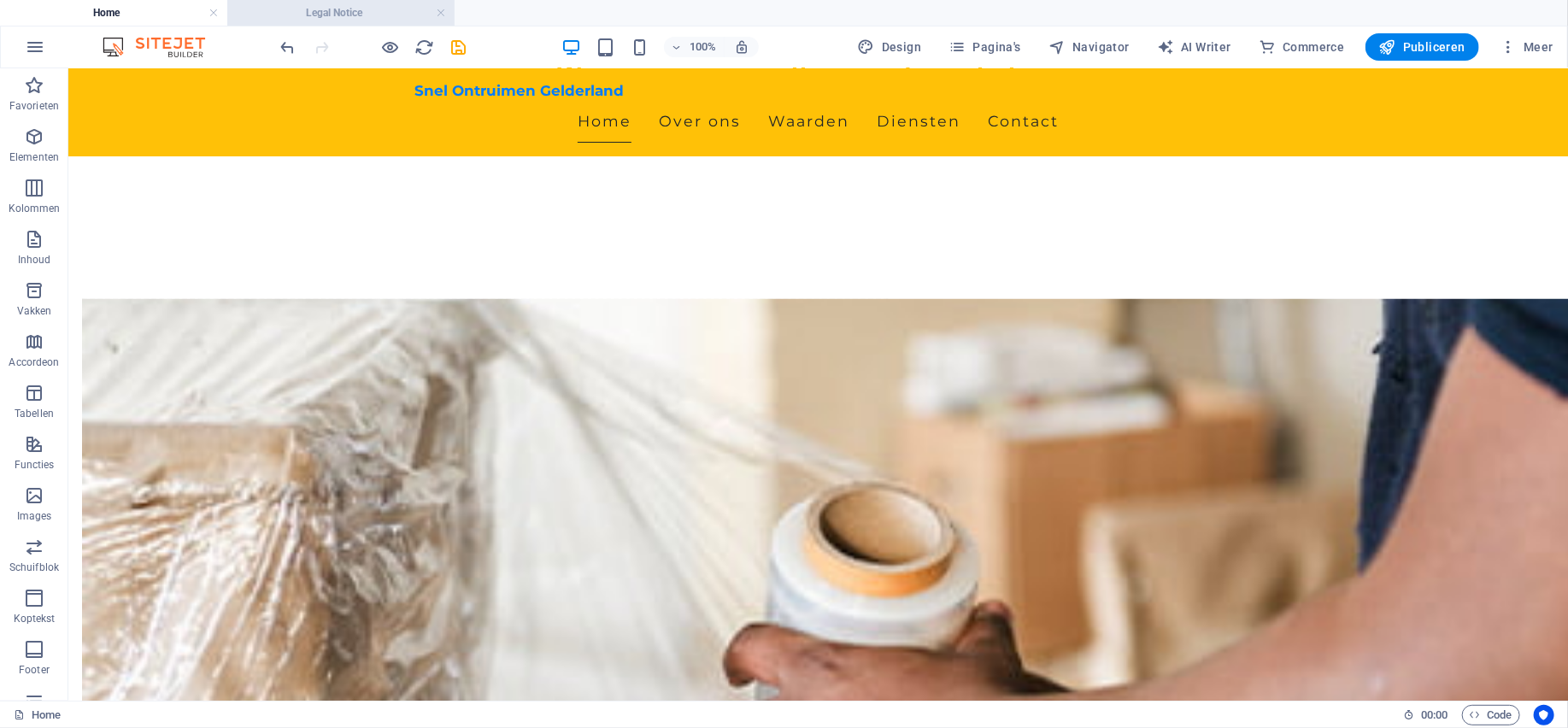
scroll to position [0, 0]
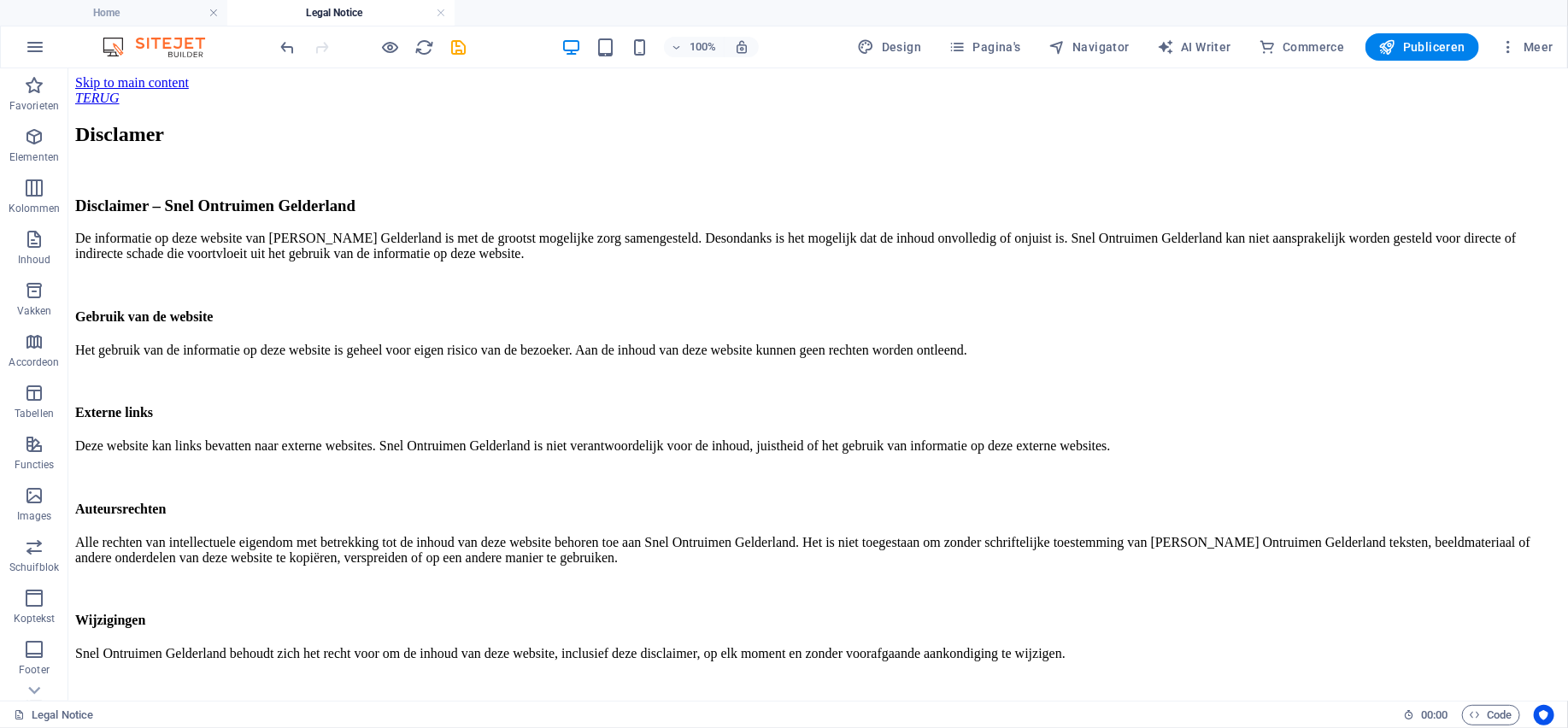
drag, startPoint x: 442, startPoint y: 78, endPoint x: 277, endPoint y: 206, distance: 208.8
click at [277, 206] on div "Disclamer Disclaimer – Snel Ontruimen Gelderland De informatie op deze website …" at bounding box center [817, 406] width 1485 height 567
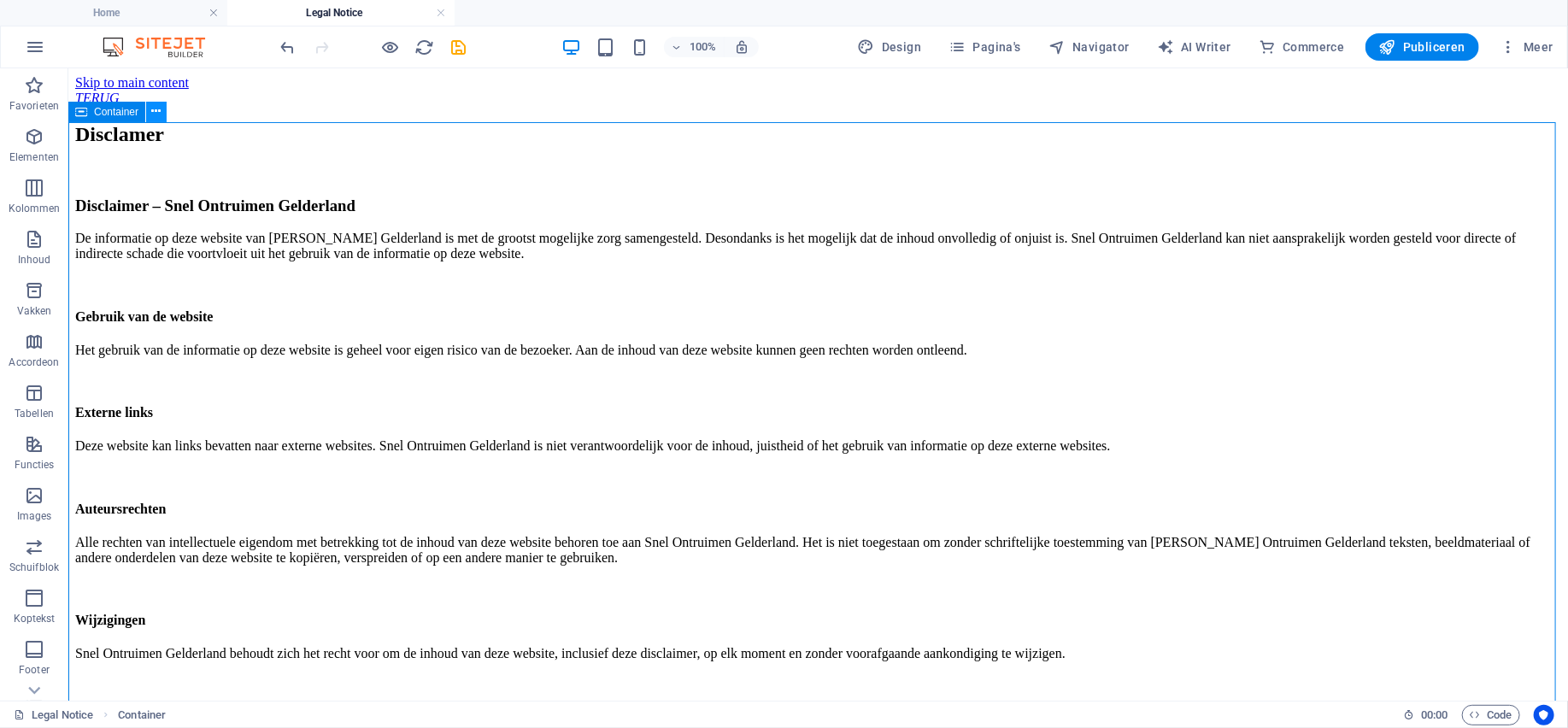
click at [160, 114] on icon at bounding box center [157, 112] width 10 height 17
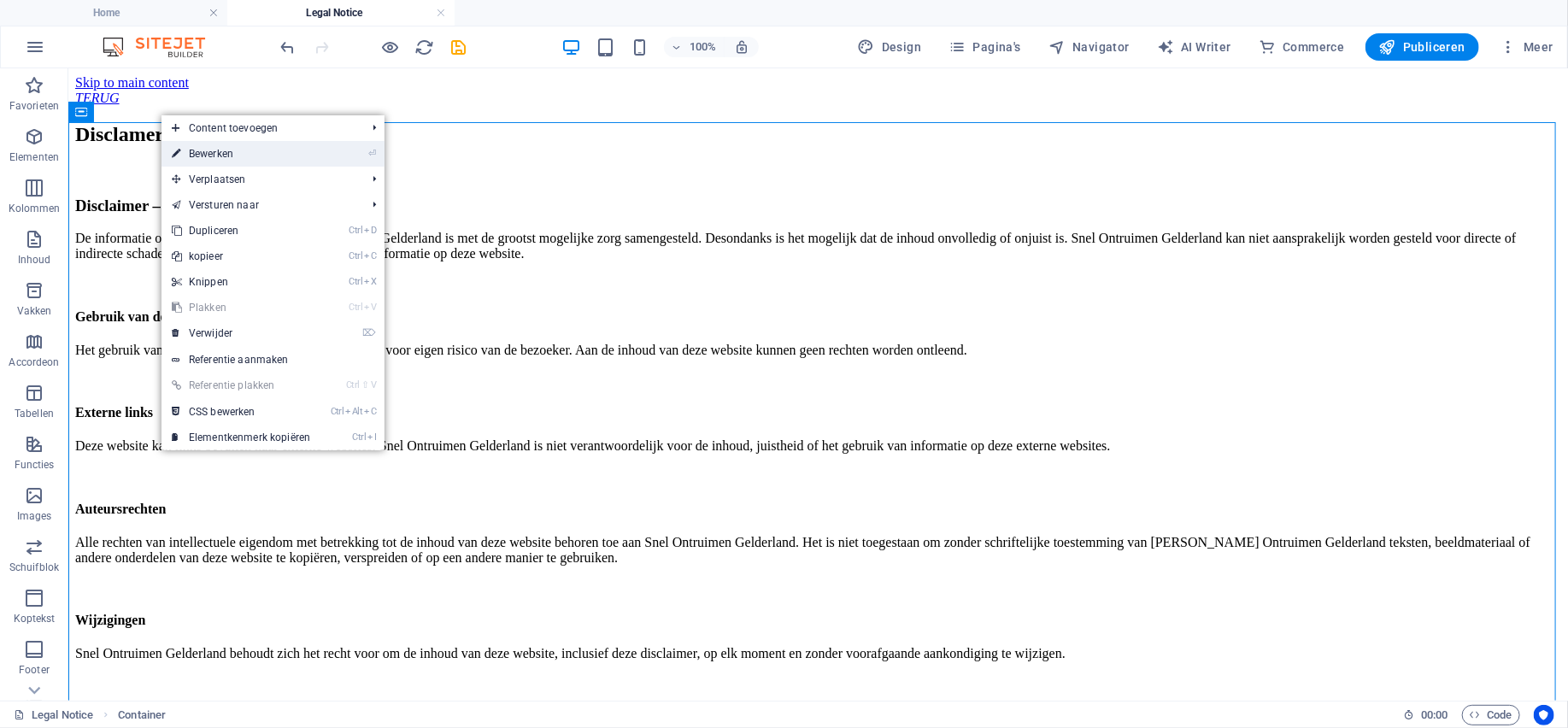
click at [210, 153] on link "⏎ Bewerken" at bounding box center [241, 153] width 159 height 25
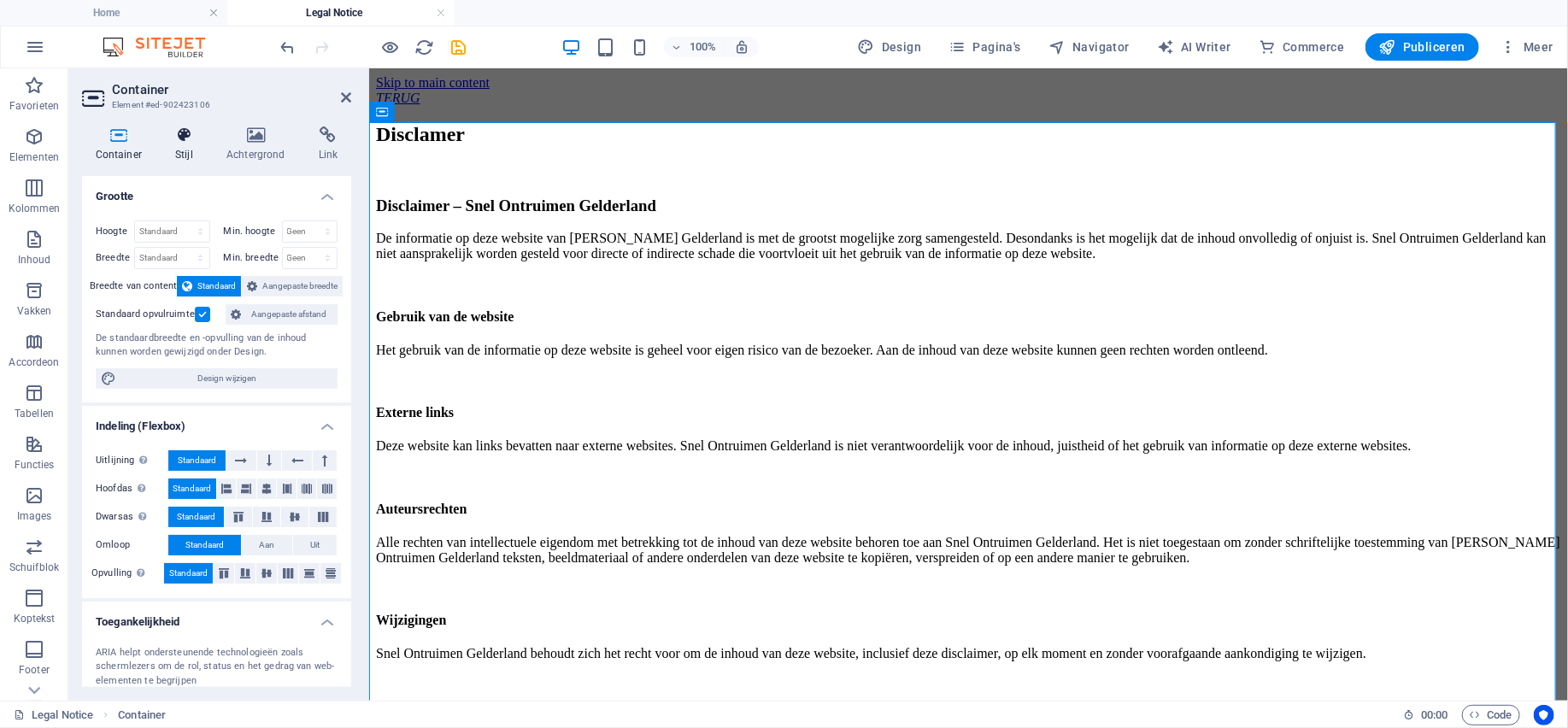
click at [183, 143] on icon at bounding box center [184, 135] width 45 height 17
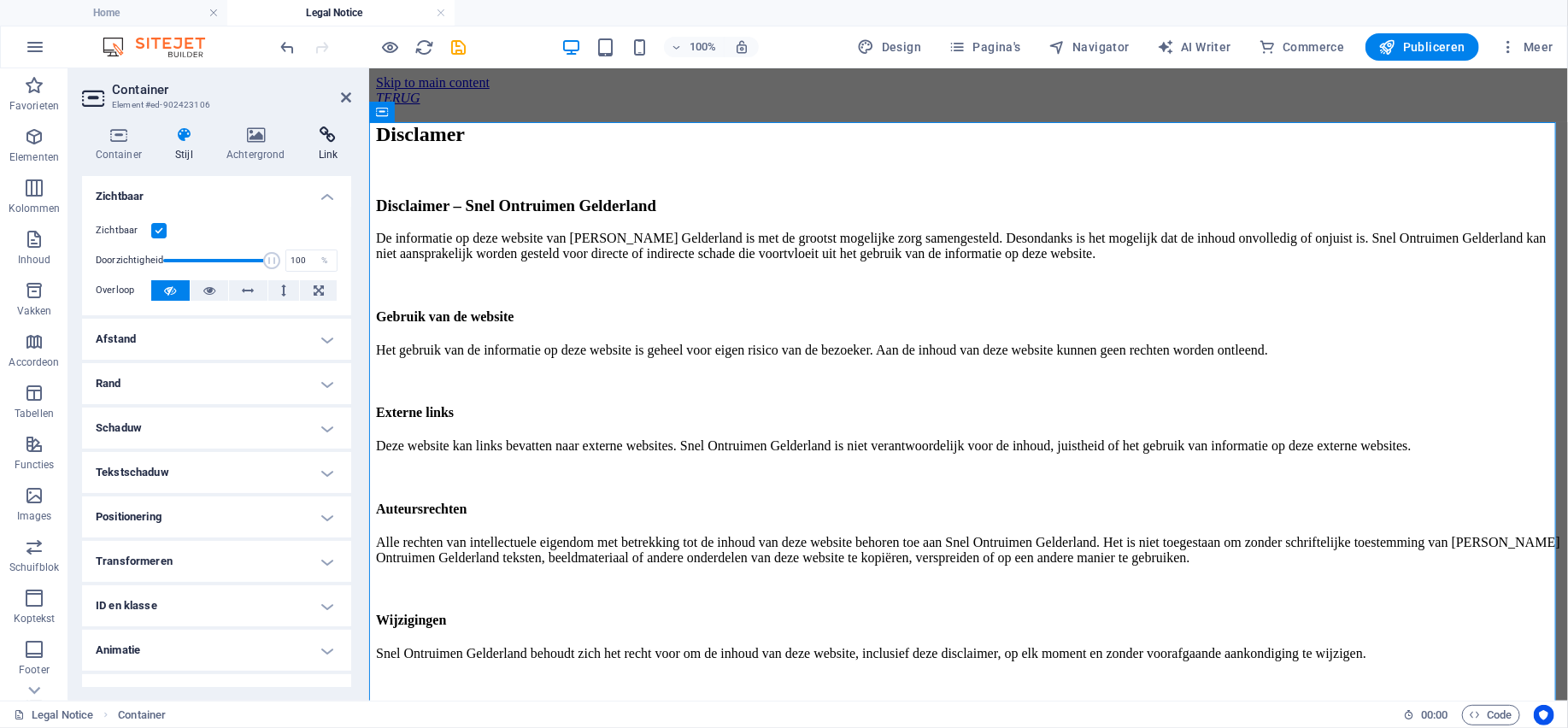
click at [328, 142] on icon at bounding box center [328, 135] width 47 height 17
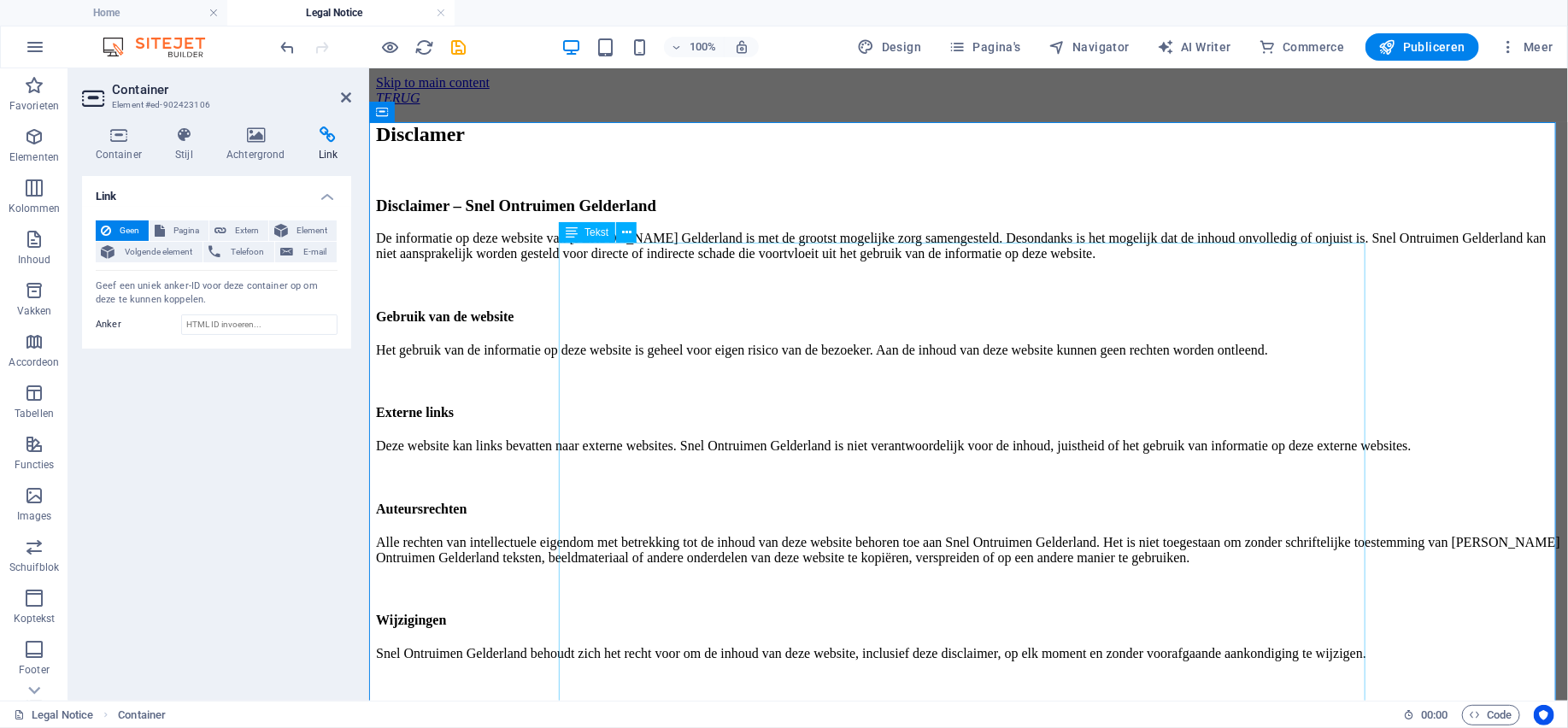
click at [740, 252] on div "Disclaimer – Snel Ontruimen Gelderland De informatie op deze website van [PERSO…" at bounding box center [967, 442] width 1184 height 494
click at [742, 252] on div "Disclaimer – Snel Ontruimen Gelderland De informatie op deze website van [PERSO…" at bounding box center [967, 442] width 1184 height 494
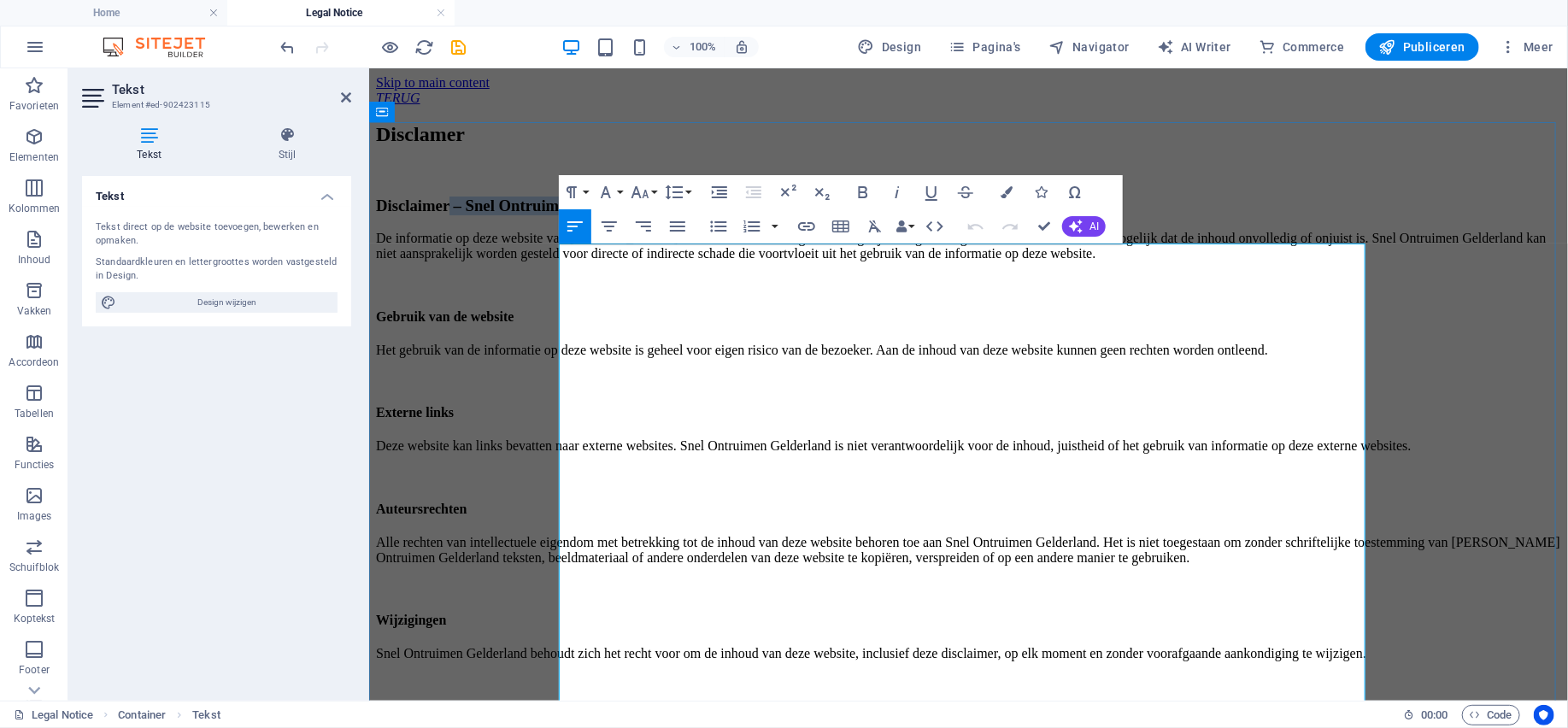
drag, startPoint x: 1116, startPoint y: 254, endPoint x: 698, endPoint y: 260, distance: 418.0
click at [698, 215] on h3 "Disclaimer – Snel Ontruimen Gelderland" at bounding box center [967, 204] width 1184 height 18
copy h3 "– Snel Ontruimen Gelderland"
click at [1205, 215] on h3 "Disclaimer – Snel Ontruimen Gelderland" at bounding box center [967, 204] width 1184 height 18
click at [1182, 146] on div "Disclamer" at bounding box center [967, 134] width 1184 height 23
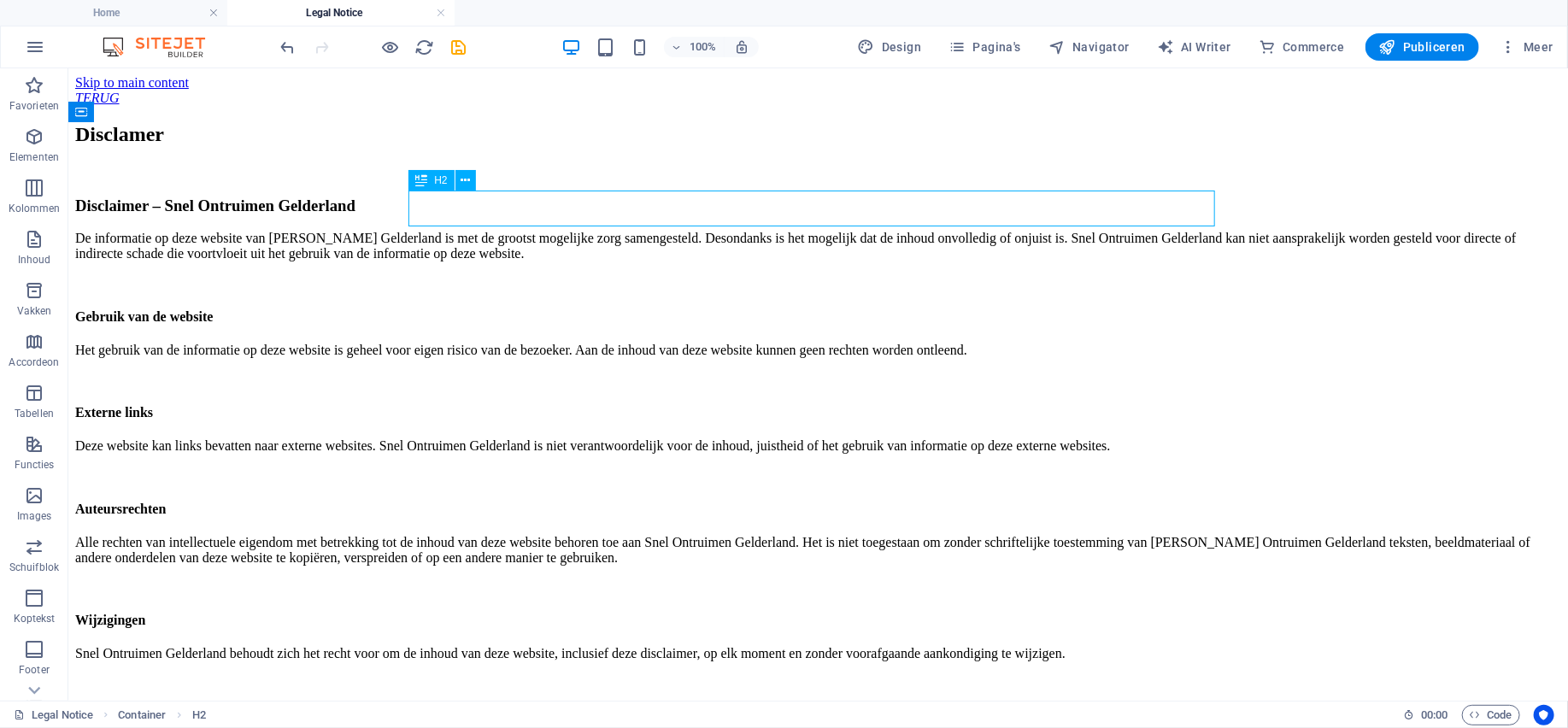
click at [581, 146] on div "Disclamer" at bounding box center [817, 134] width 1485 height 23
click at [561, 146] on div "Disclamer" at bounding box center [817, 134] width 1485 height 23
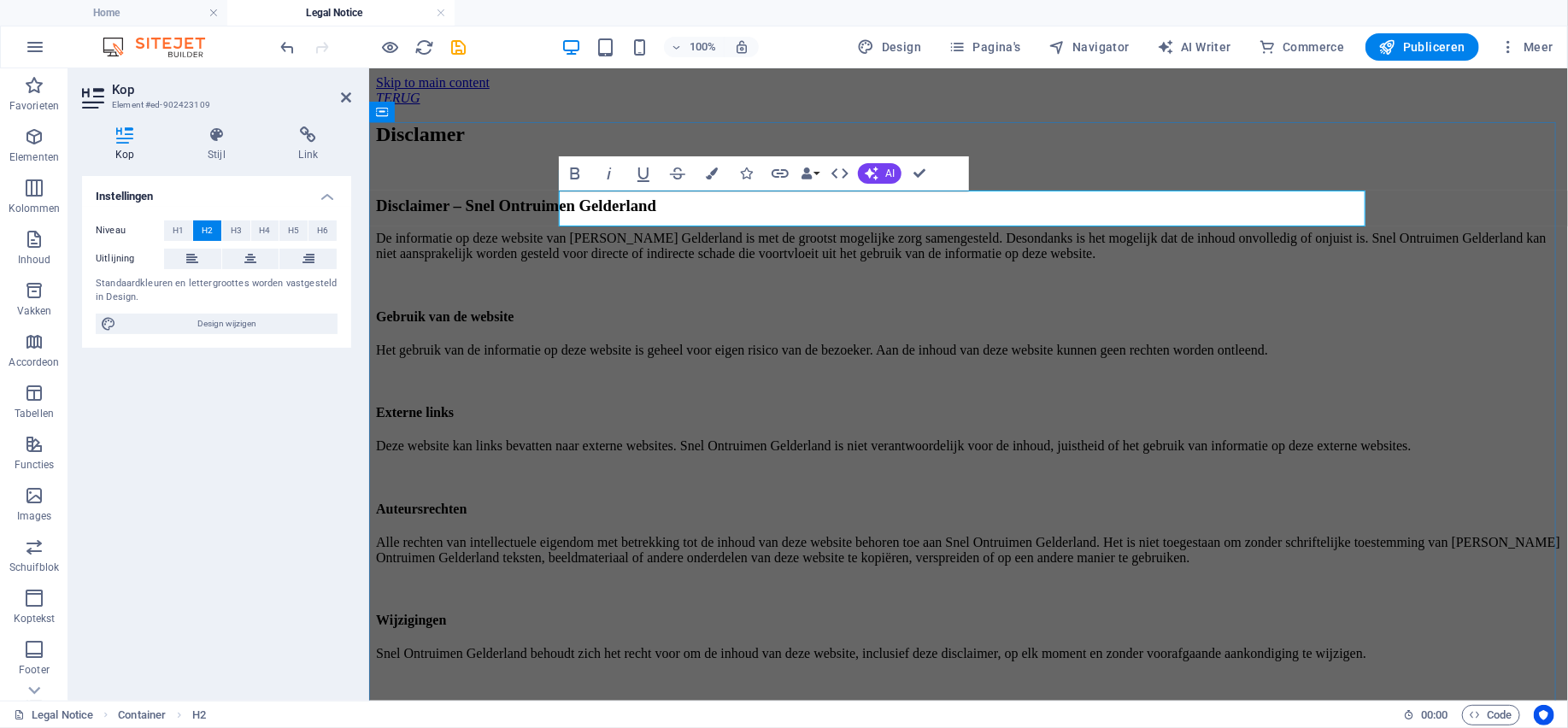
click at [729, 146] on h2 "Disclamer" at bounding box center [967, 134] width 1184 height 23
click at [730, 146] on h2 "Disclamer" at bounding box center [967, 134] width 1184 height 23
drag, startPoint x: 731, startPoint y: 212, endPoint x: 703, endPoint y: 208, distance: 28.3
click at [703, 146] on h2 "Disclamer" at bounding box center [967, 134] width 1184 height 23
click at [716, 146] on h2 "Disclamer" at bounding box center [967, 134] width 1184 height 23
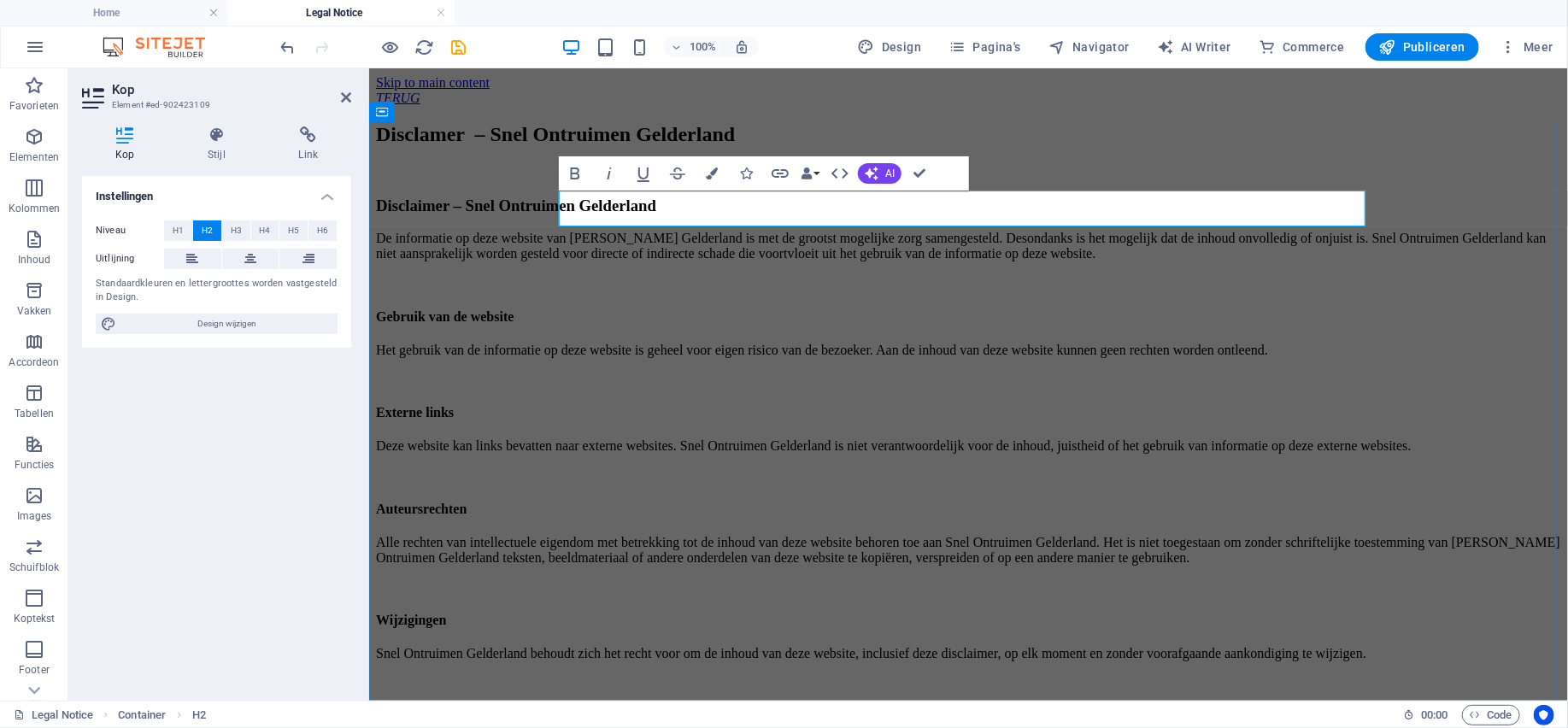
scroll to position [0, 9]
click at [715, 146] on h2 "Disclamer – Snel Ontruimen Gelderland" at bounding box center [967, 134] width 1184 height 23
click at [804, 310] on div "Disclaimer – Snel Ontruimen Gelderland De informatie op deze website van [PERSO…" at bounding box center [967, 442] width 1184 height 494
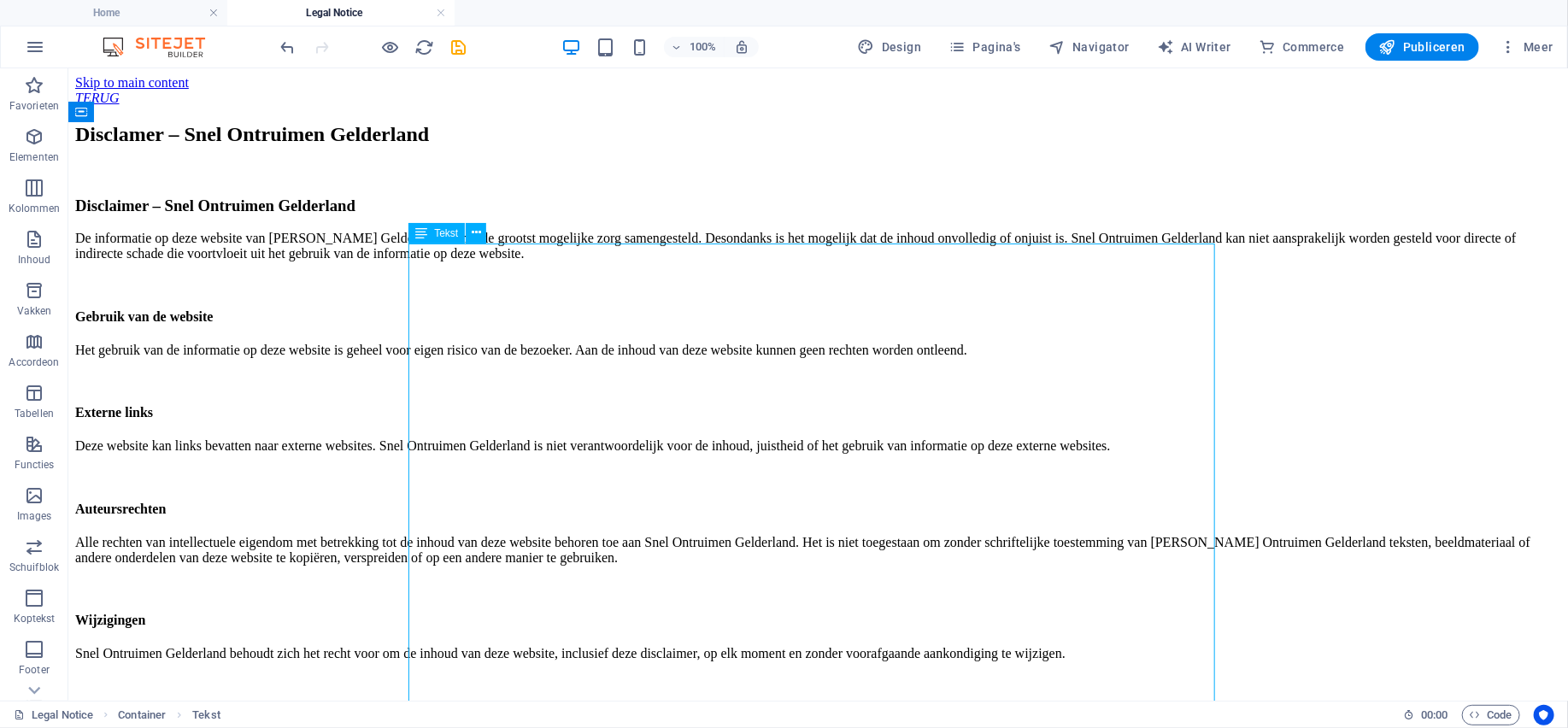
click at [913, 270] on div "Disclaimer – Snel Ontruimen Gelderland De informatie op deze website van [PERSO…" at bounding box center [817, 442] width 1485 height 494
click at [971, 259] on div "Disclaimer – Snel Ontruimen Gelderland De informatie op deze website van [PERSO…" at bounding box center [817, 442] width 1485 height 494
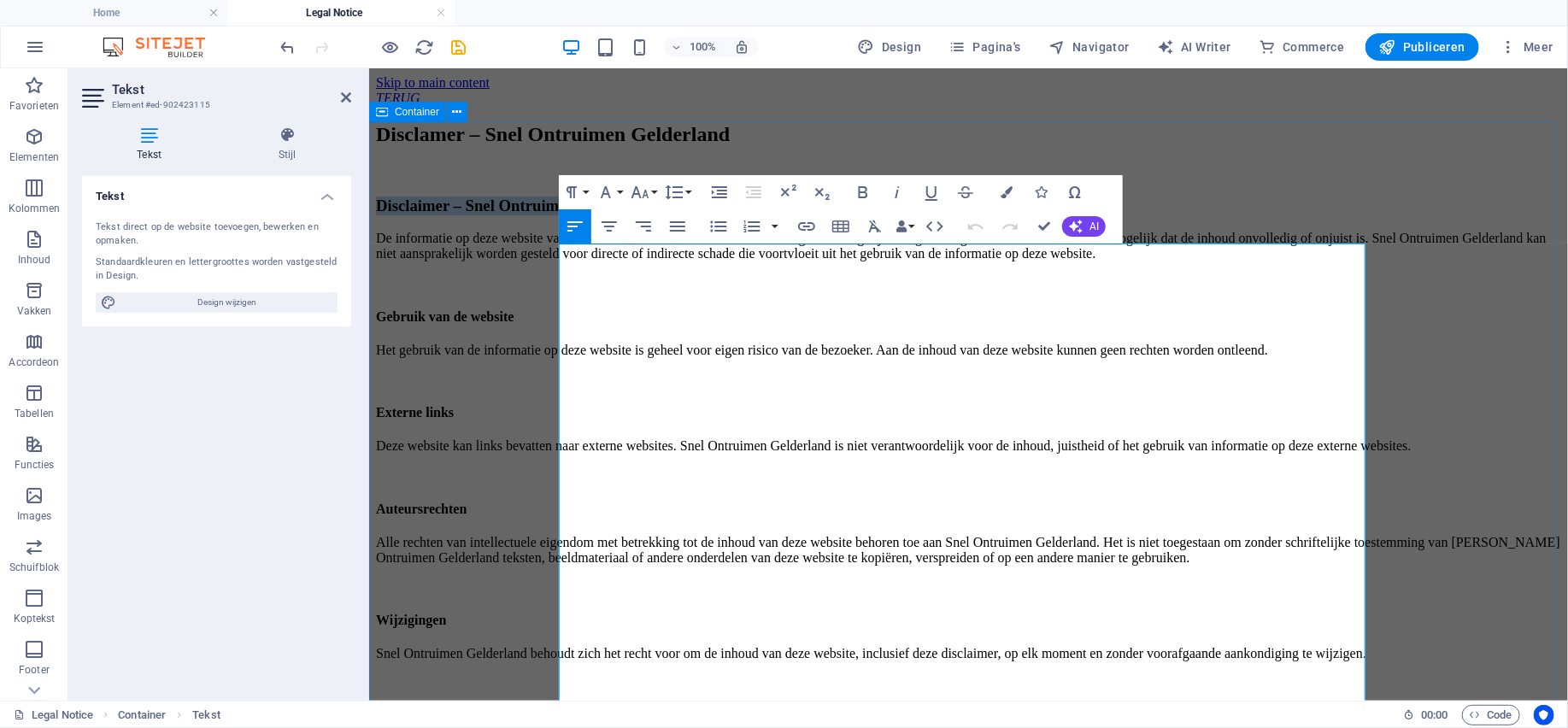
drag, startPoint x: 1118, startPoint y: 255, endPoint x: 505, endPoint y: 259, distance: 613.0
click at [505, 259] on div "Disclamer – Snel Ontruimen Gelderland Disclaimer – Snel Ontruimen Gelderland De…" at bounding box center [967, 406] width 1184 height 567
click at [713, 215] on h3 at bounding box center [967, 204] width 1184 height 18
click at [560, 260] on p "De informatie op deze website van [PERSON_NAME] Gelderland is met de grootst mo…" at bounding box center [967, 246] width 1184 height 31
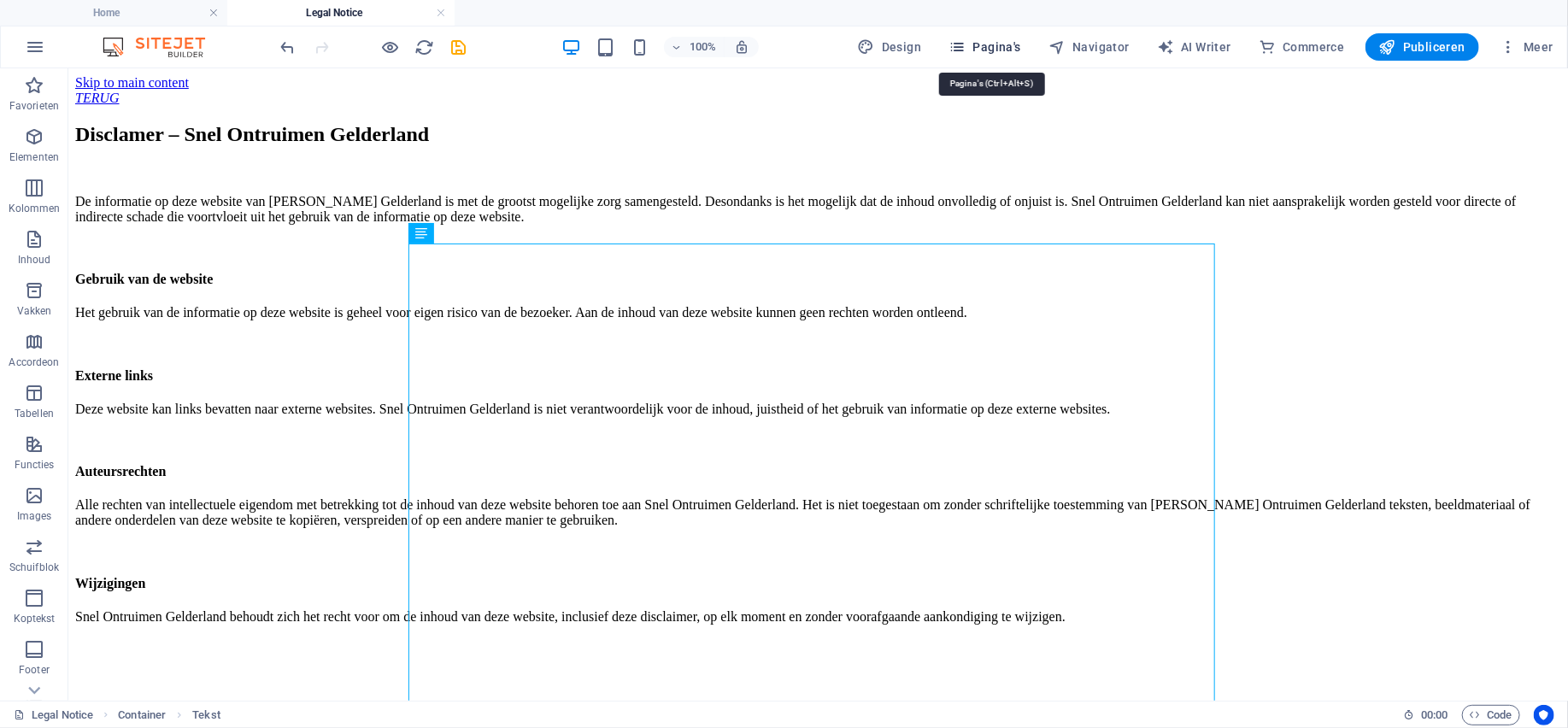
click at [1012, 48] on span "Pagina's" at bounding box center [984, 48] width 73 height 17
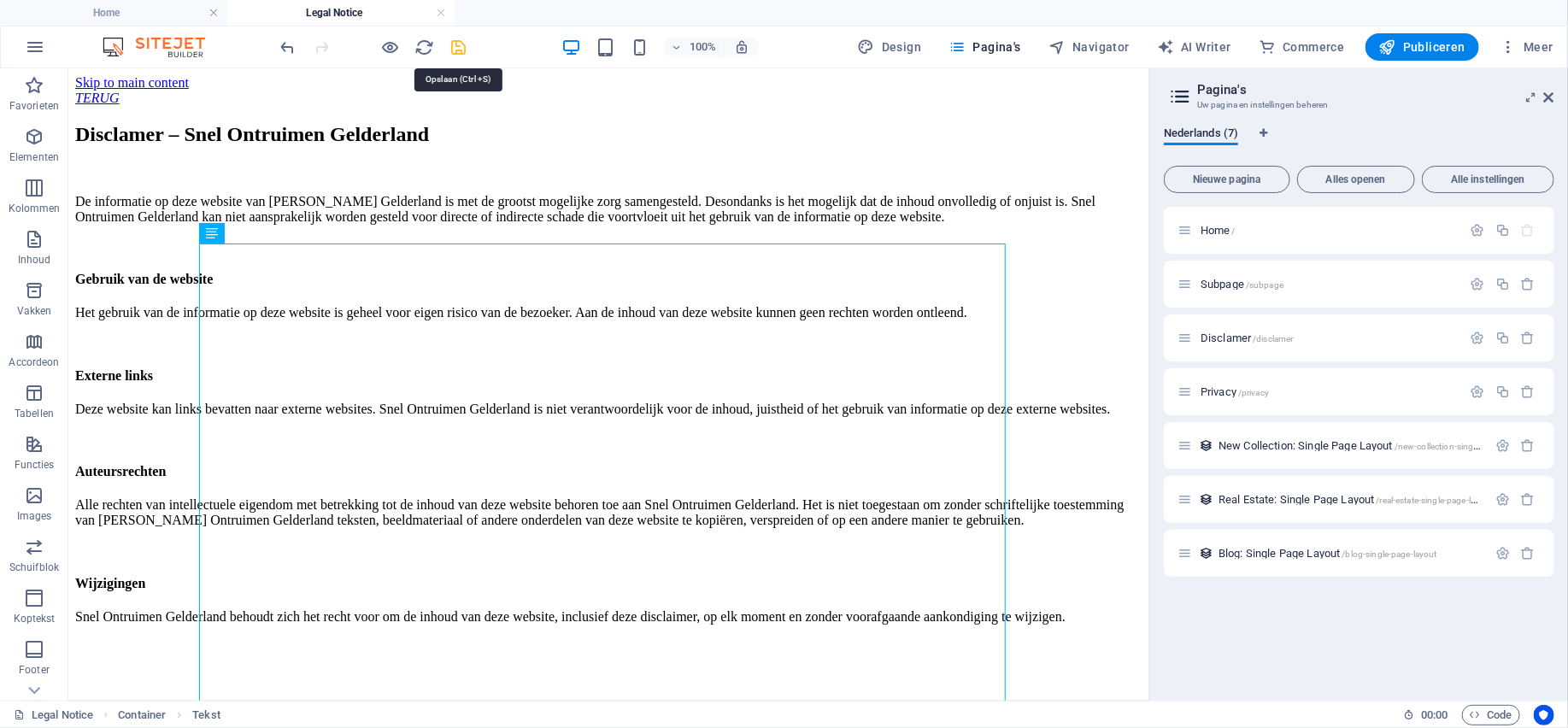
click at [458, 45] on icon "save" at bounding box center [459, 48] width 19 height 19
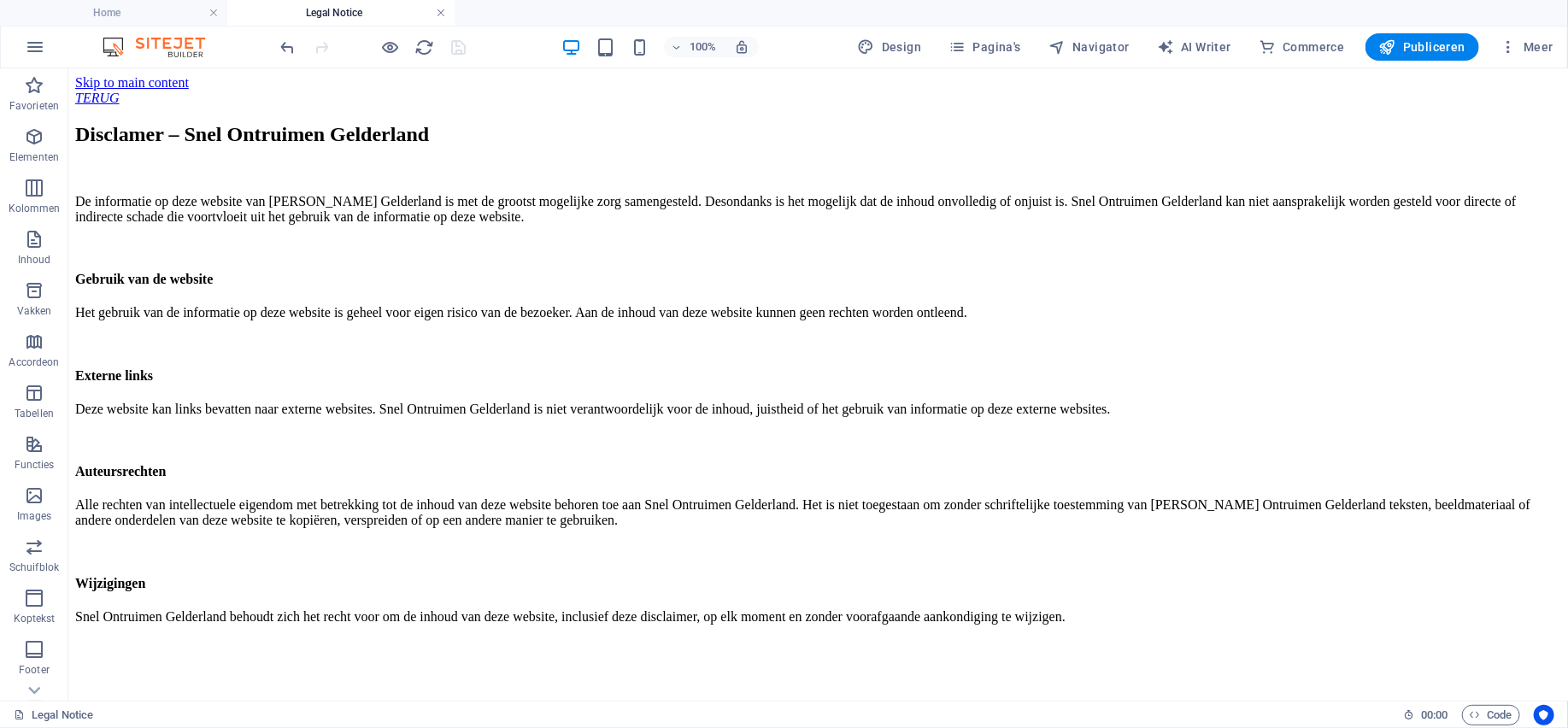
click at [441, 13] on link at bounding box center [441, 13] width 11 height 17
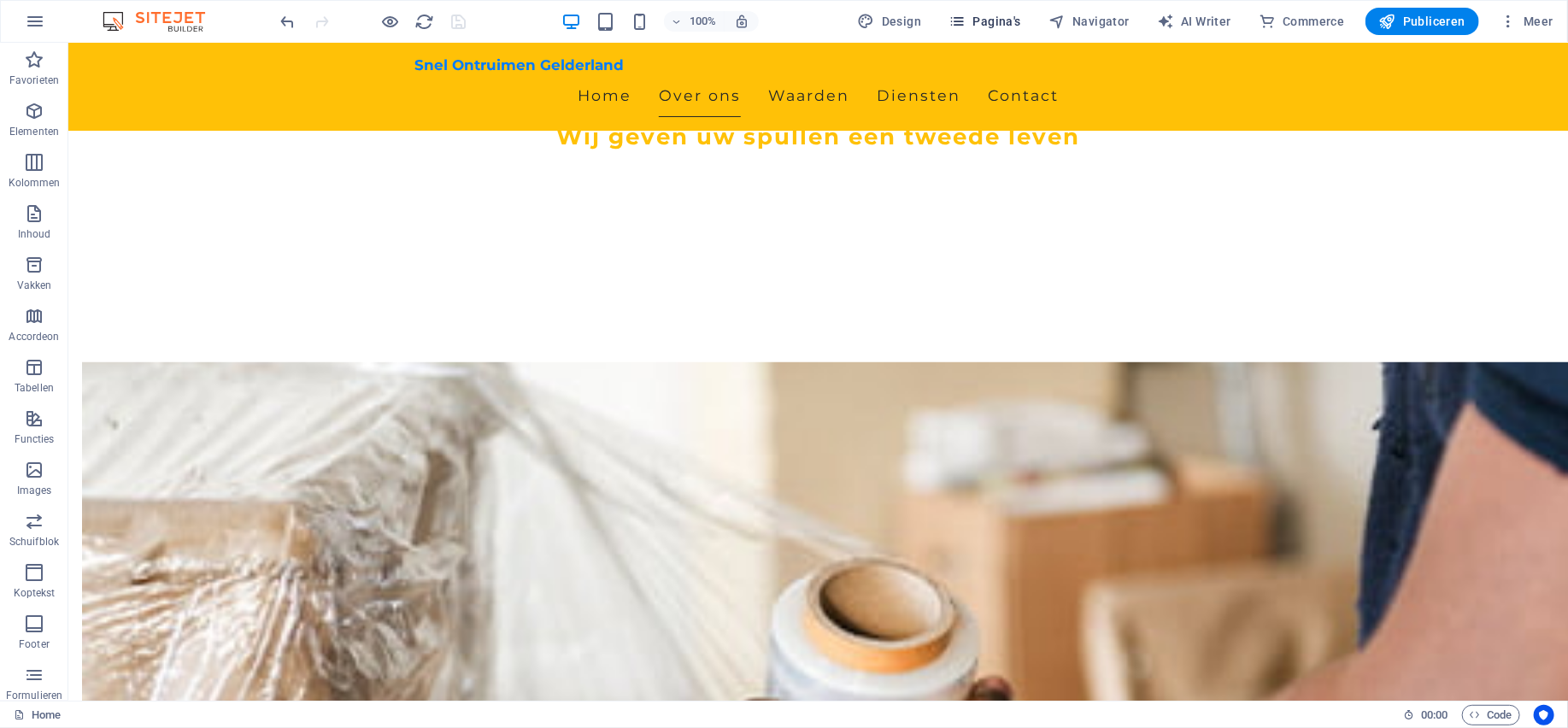
click at [1014, 20] on span "Pagina's" at bounding box center [984, 21] width 73 height 17
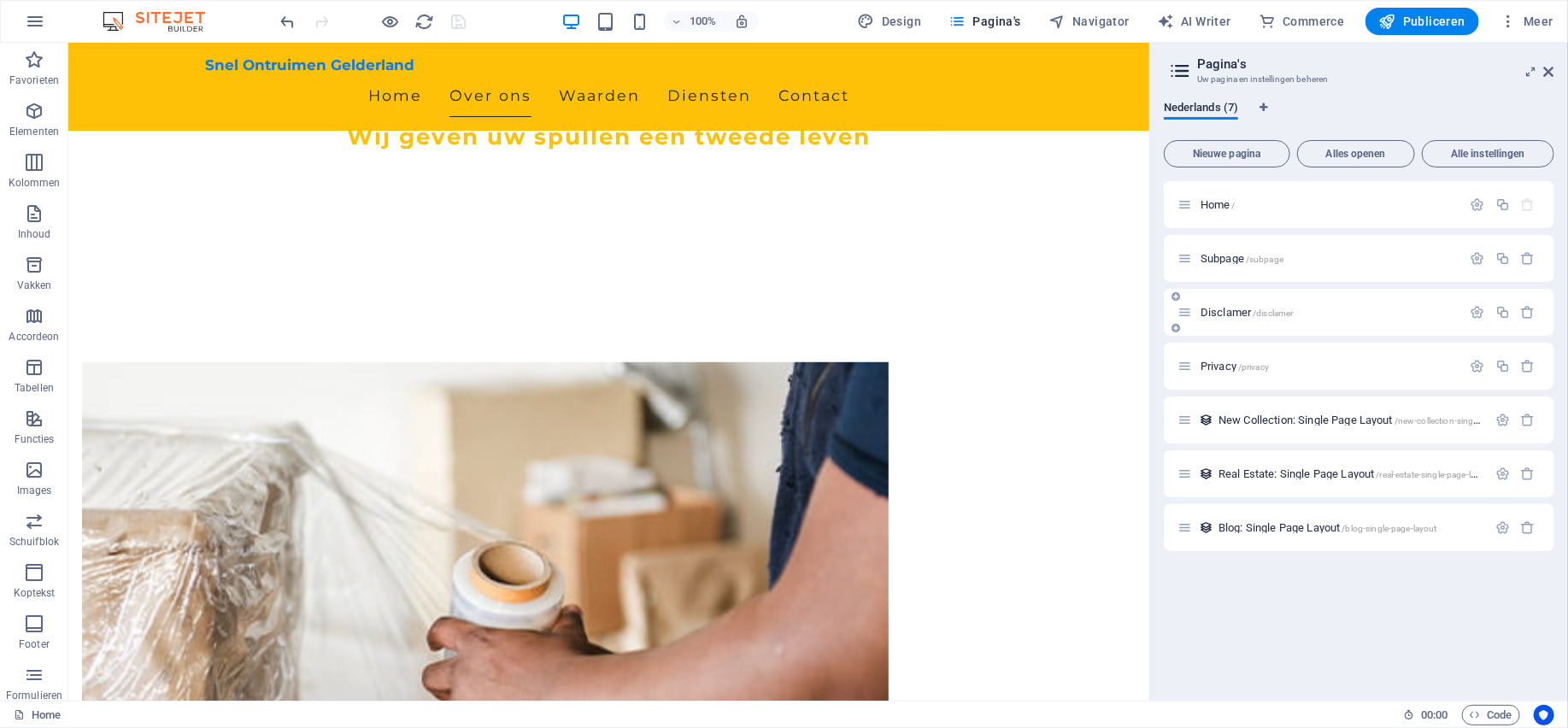
click at [1238, 307] on span "Disclamer /disclamer" at bounding box center [1247, 312] width 93 height 13
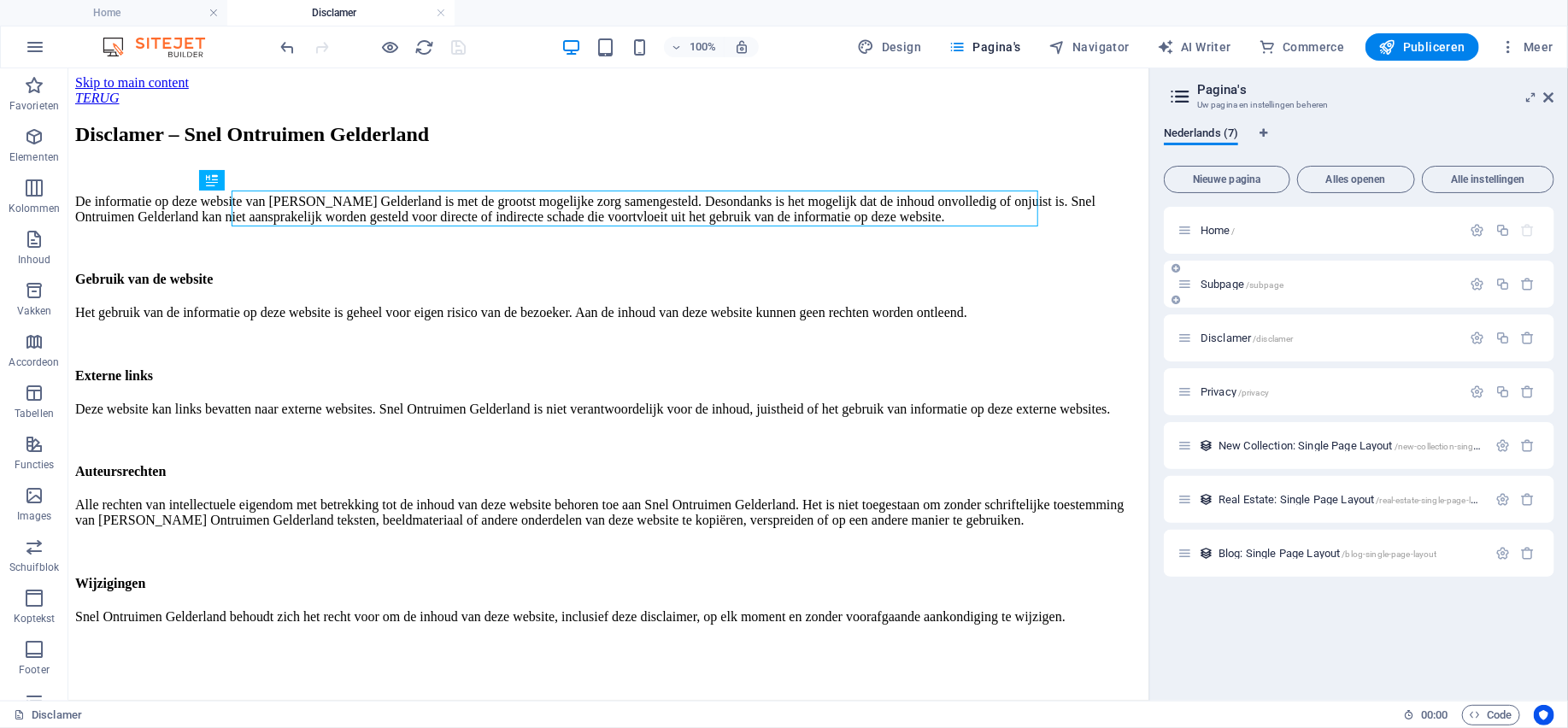
scroll to position [0, 0]
click at [443, 13] on link at bounding box center [441, 13] width 11 height 17
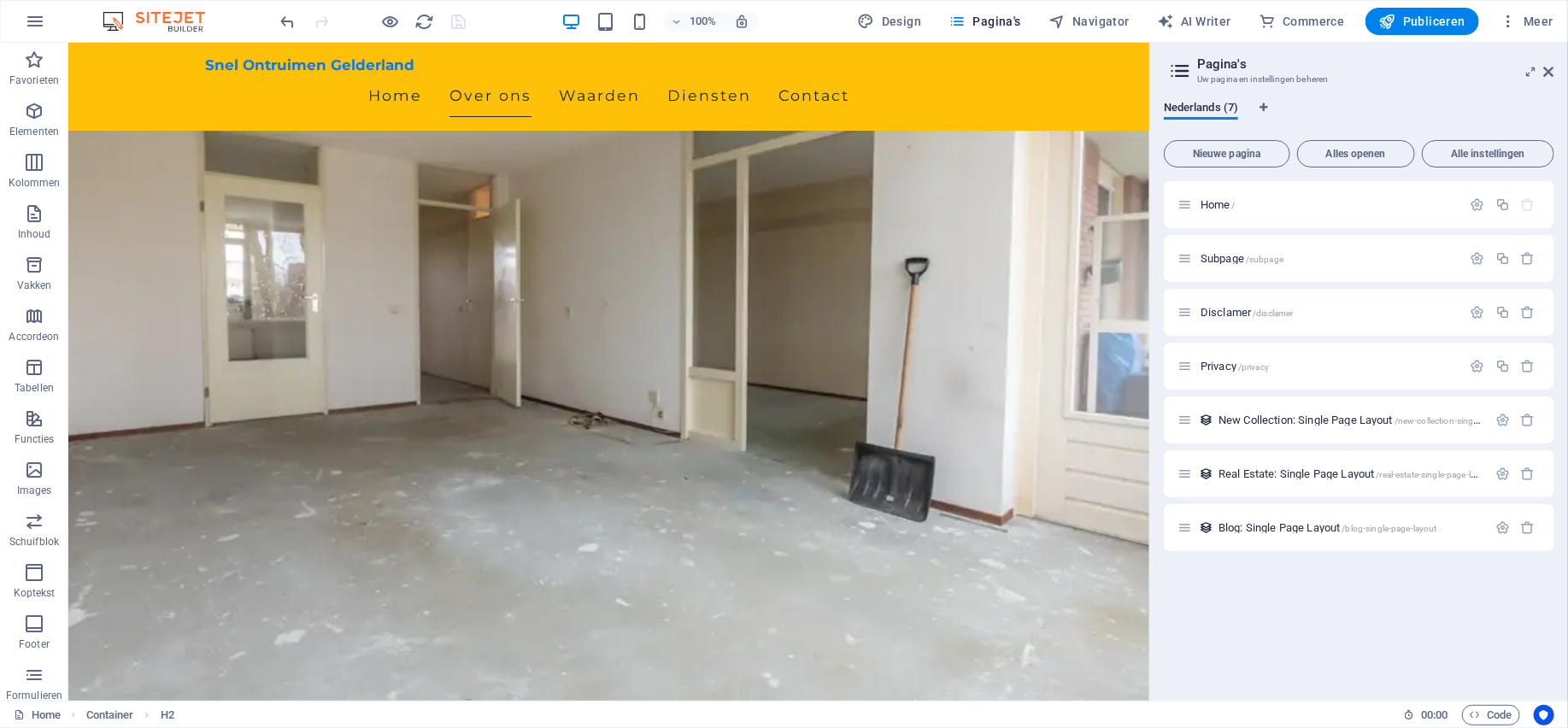
scroll to position [686, 0]
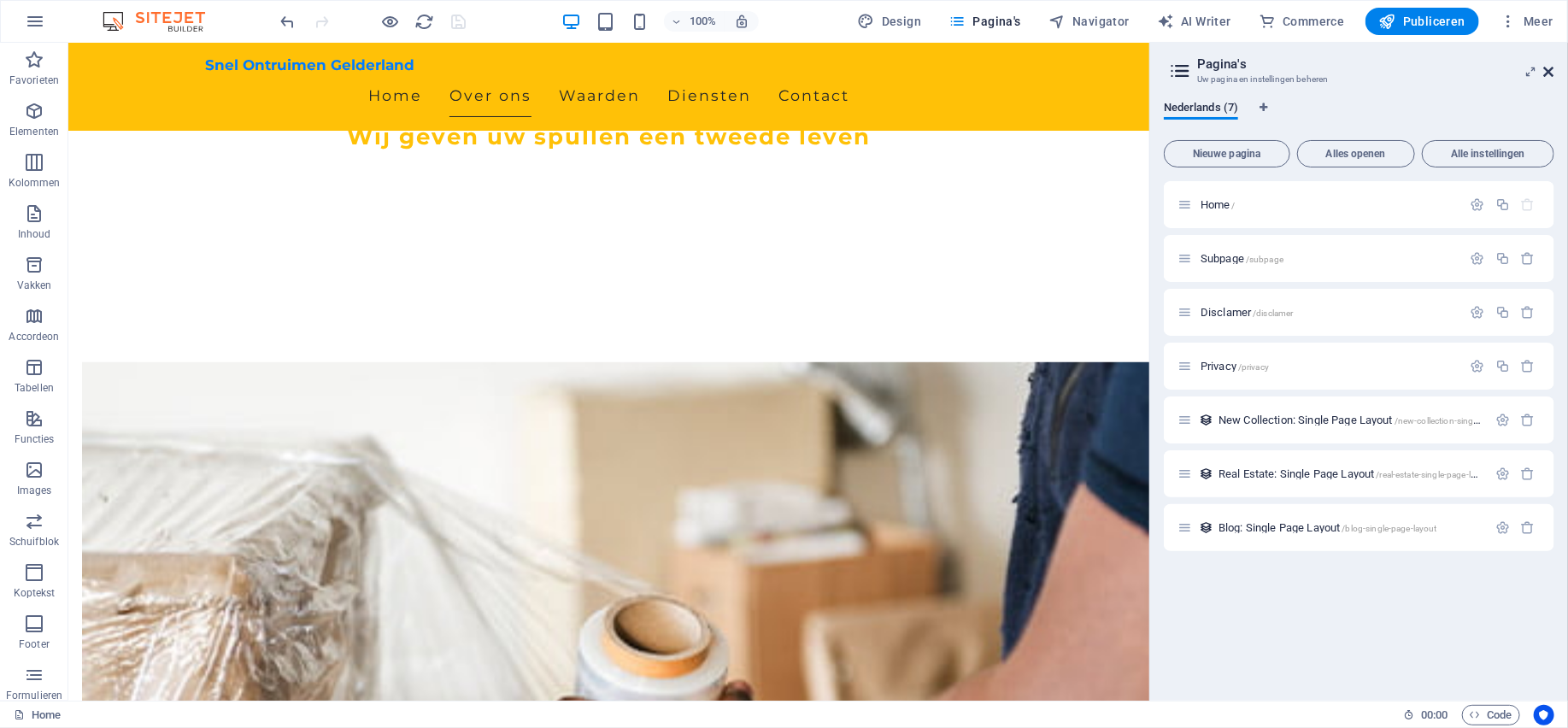
click at [1550, 69] on icon at bounding box center [1549, 72] width 11 height 14
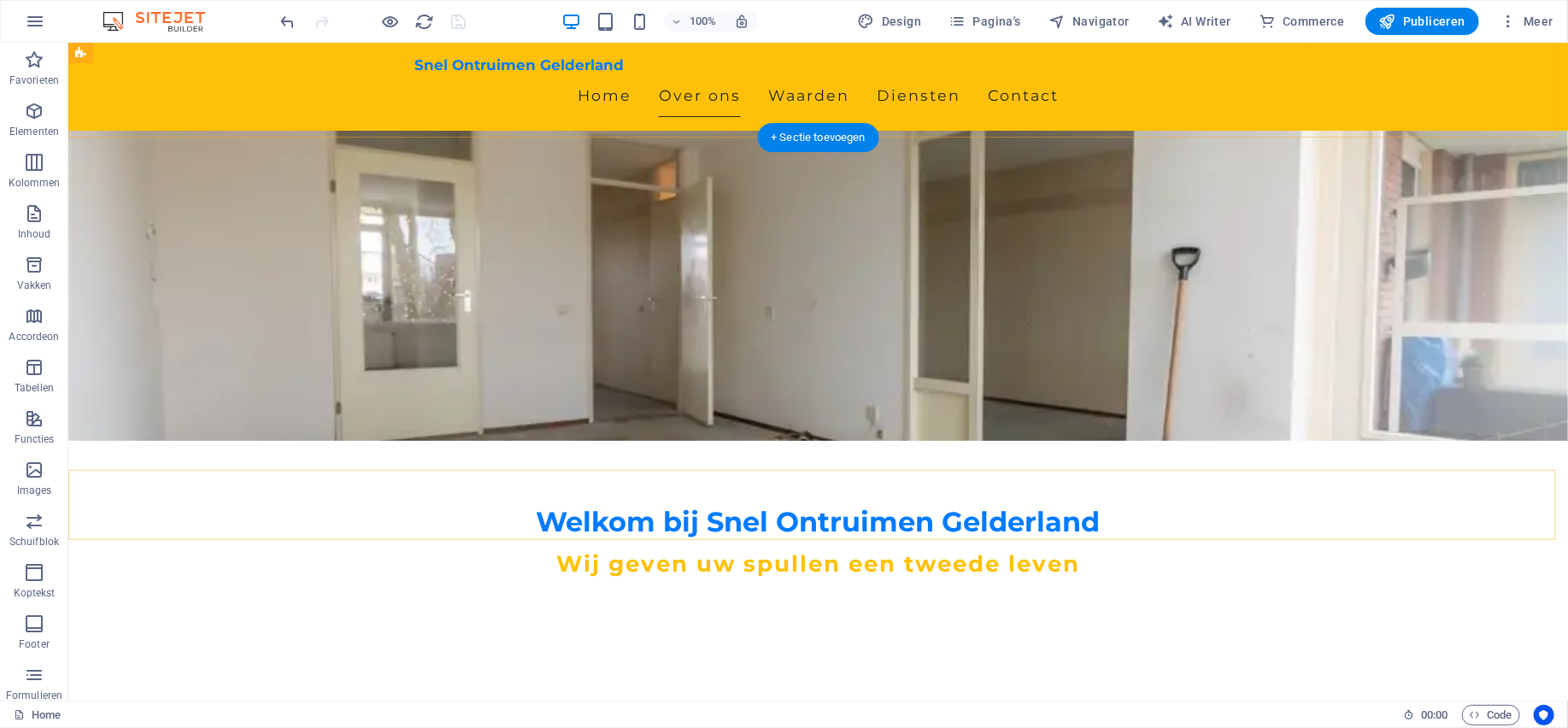
scroll to position [0, 0]
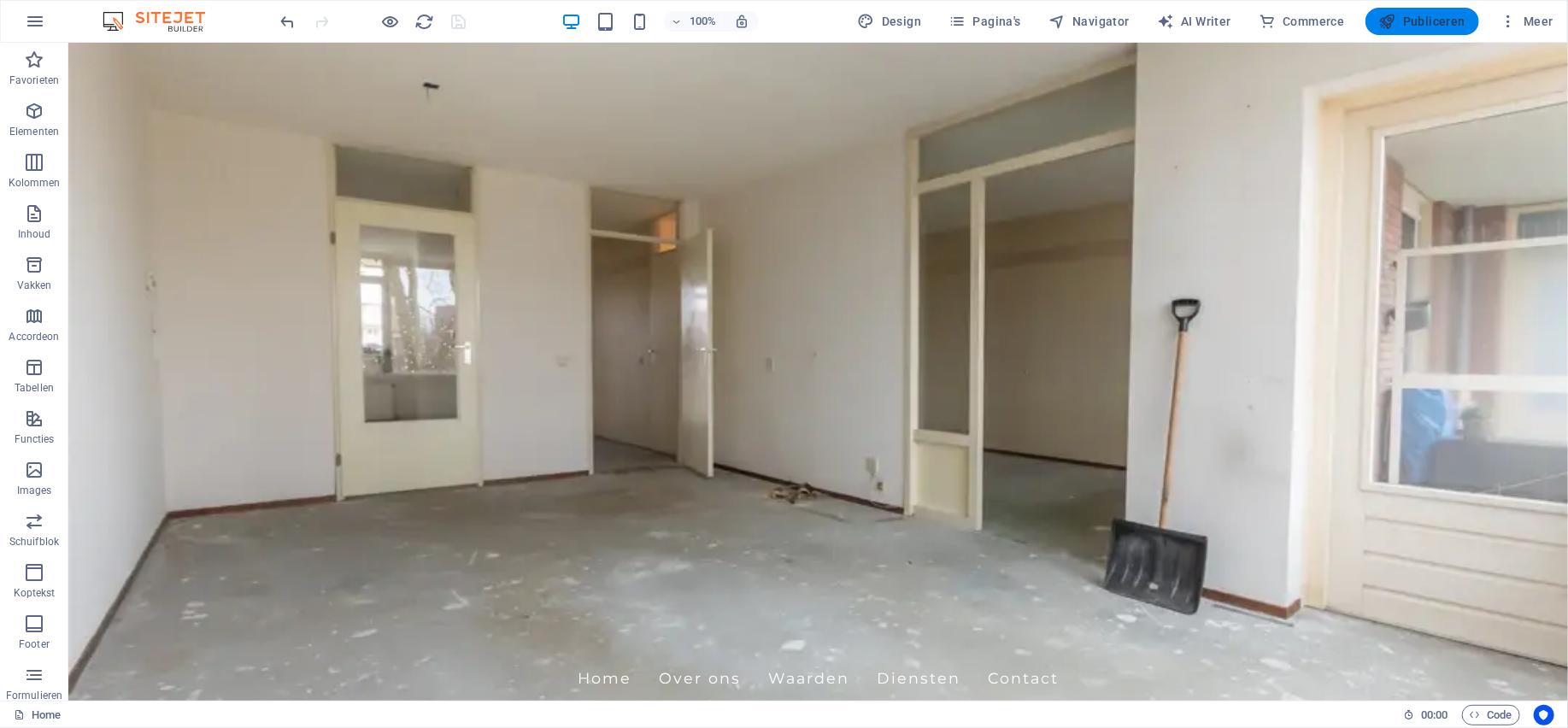
click at [1419, 21] on span "Publiceren" at bounding box center [1421, 21] width 86 height 17
click at [1434, 20] on span "Publiceren" at bounding box center [1421, 21] width 86 height 17
click at [458, 17] on div at bounding box center [373, 21] width 191 height 27
click at [39, 15] on icon "button" at bounding box center [35, 20] width 20 height 20
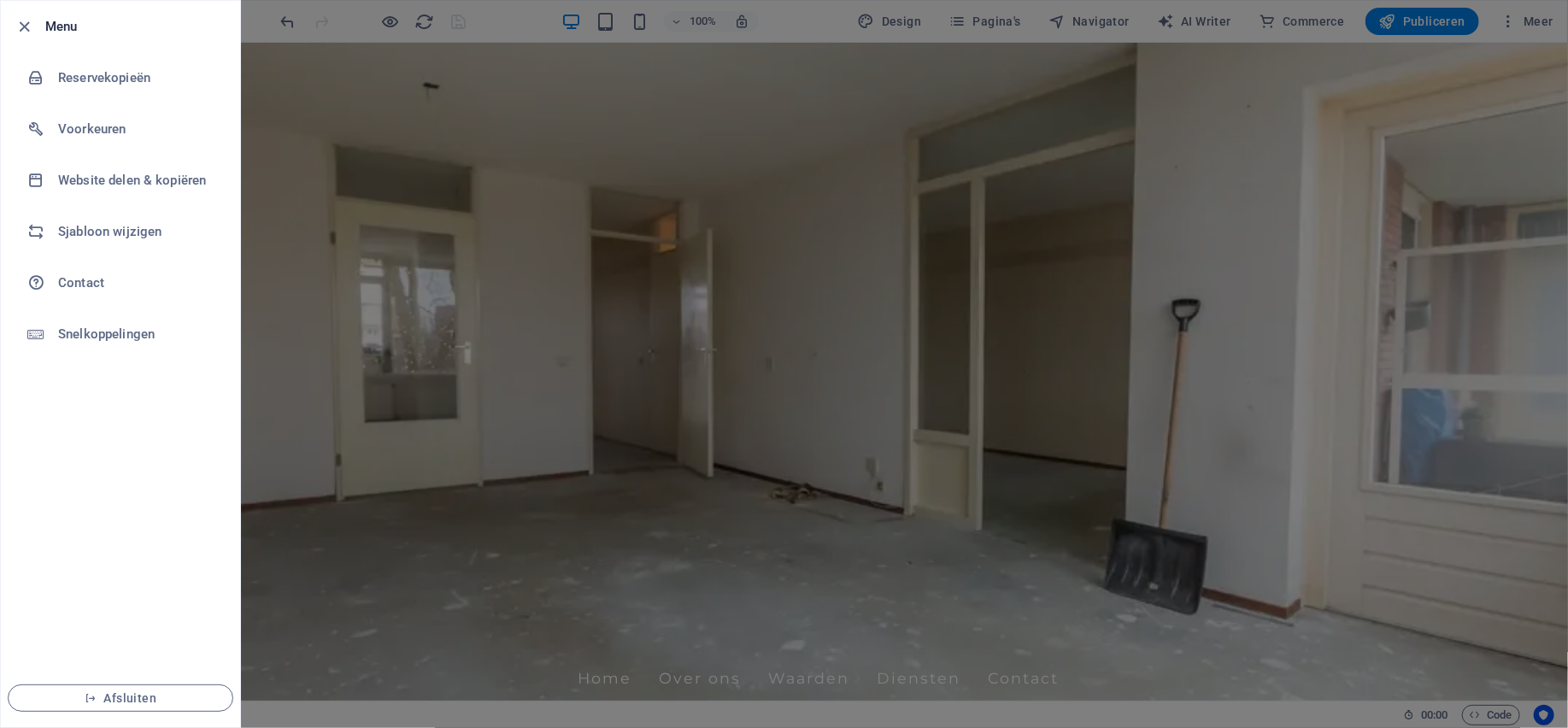
click at [44, 11] on li "Menu" at bounding box center [120, 26] width 239 height 51
click at [24, 28] on icon "button" at bounding box center [25, 27] width 19 height 19
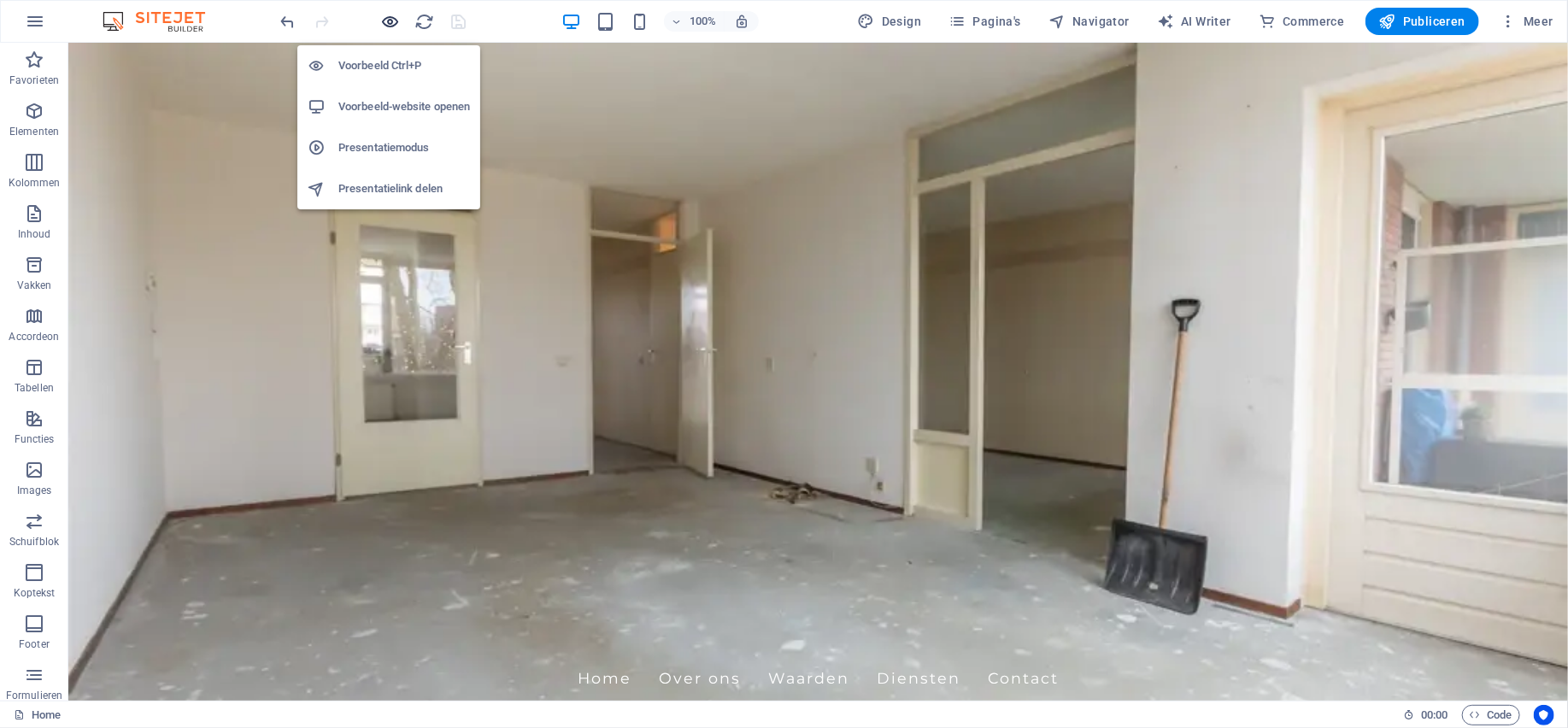
click at [384, 23] on icon "button" at bounding box center [390, 21] width 19 height 19
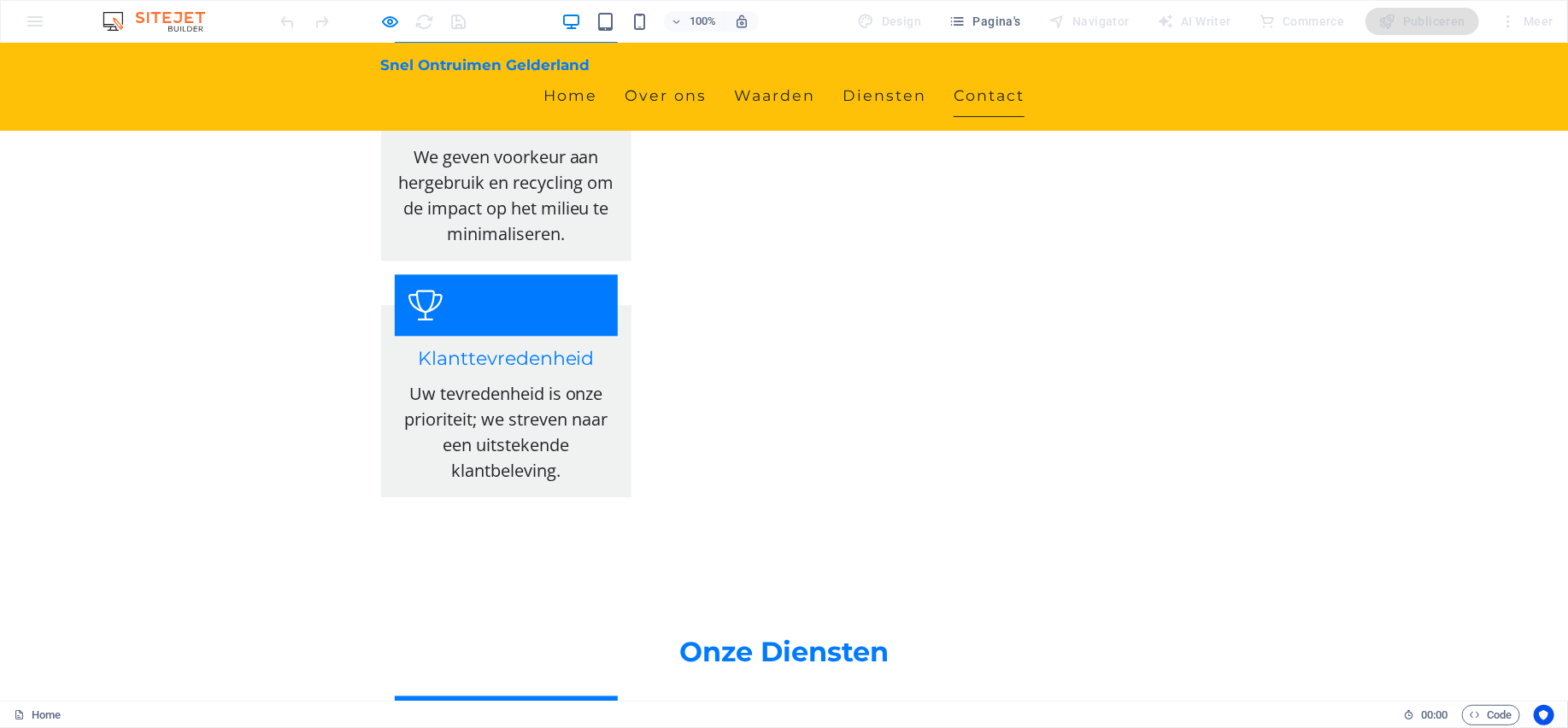
scroll to position [2539, 0]
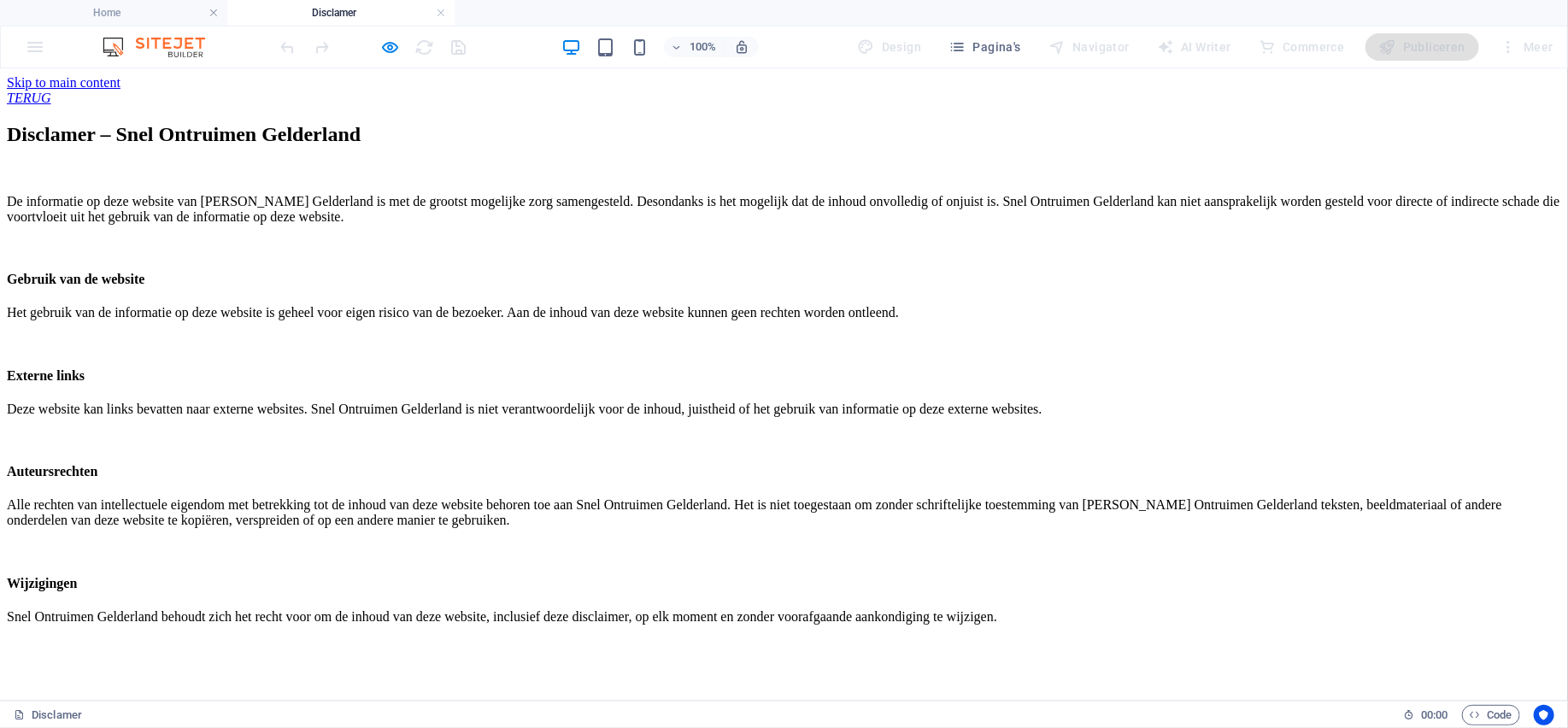
scroll to position [0, 0]
click at [421, 96] on div "TERUG" at bounding box center [784, 97] width 1553 height 16
click at [396, 96] on div "TERUG" at bounding box center [784, 97] width 1553 height 16
click at [389, 47] on icon "button" at bounding box center [390, 48] width 19 height 19
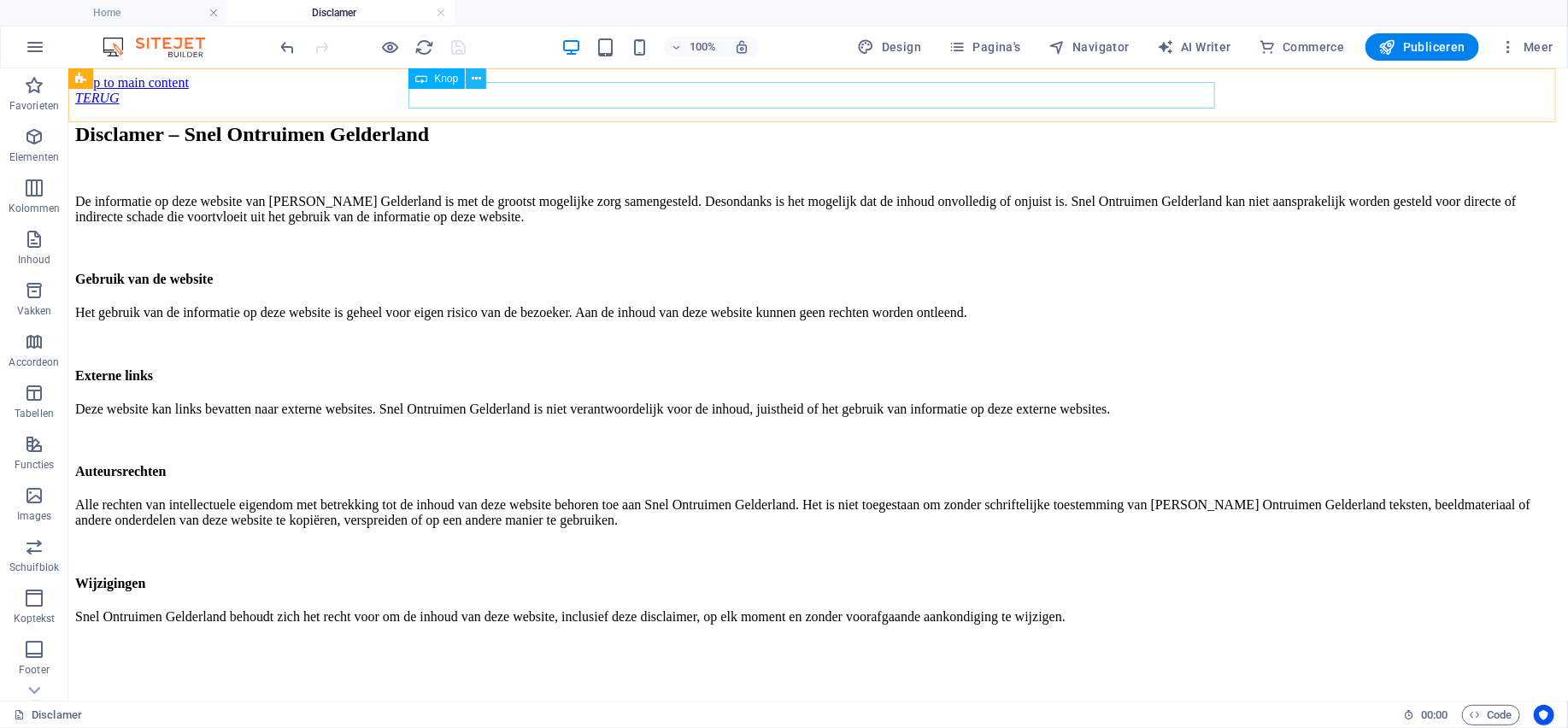
click at [476, 78] on icon at bounding box center [477, 79] width 10 height 17
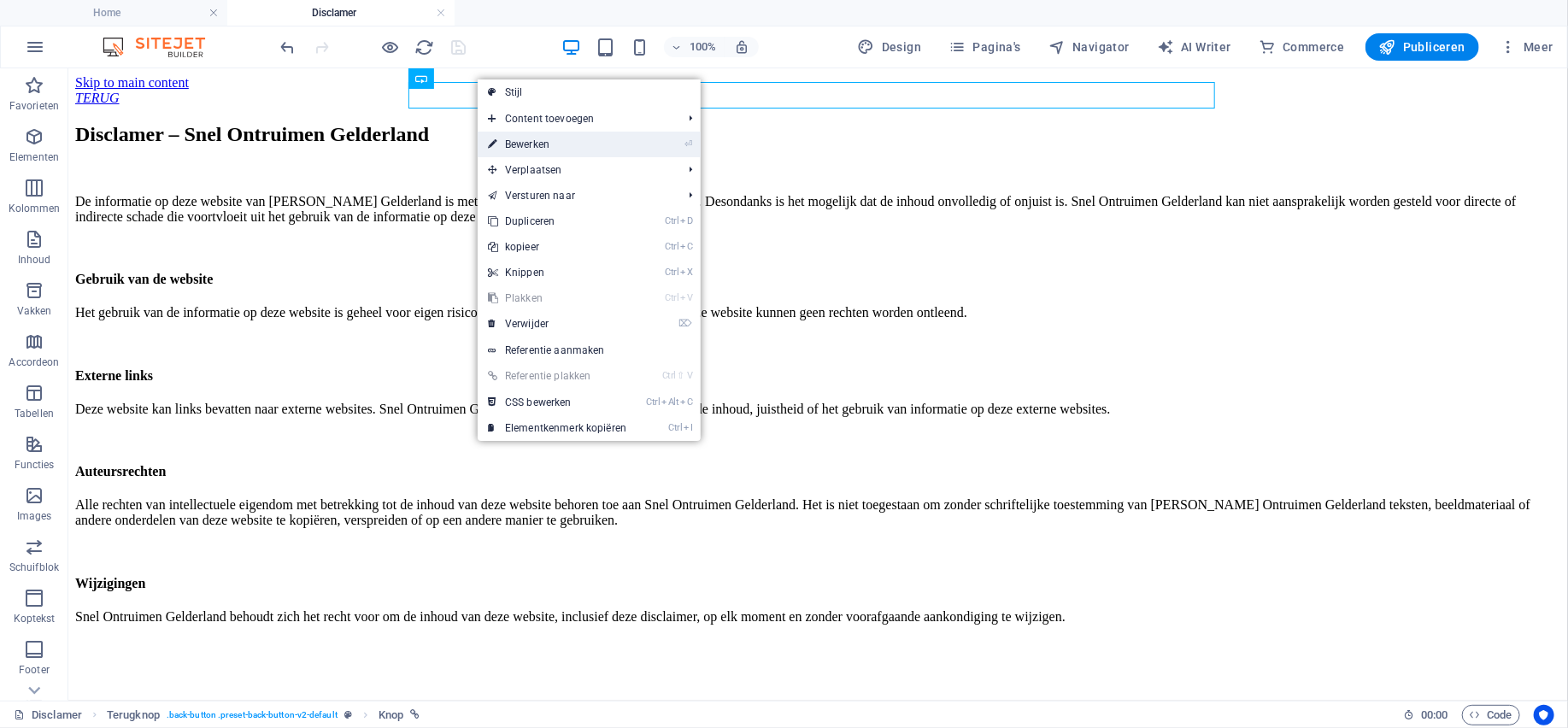
click at [537, 144] on link "⏎ Bewerken" at bounding box center [557, 144] width 159 height 25
select select
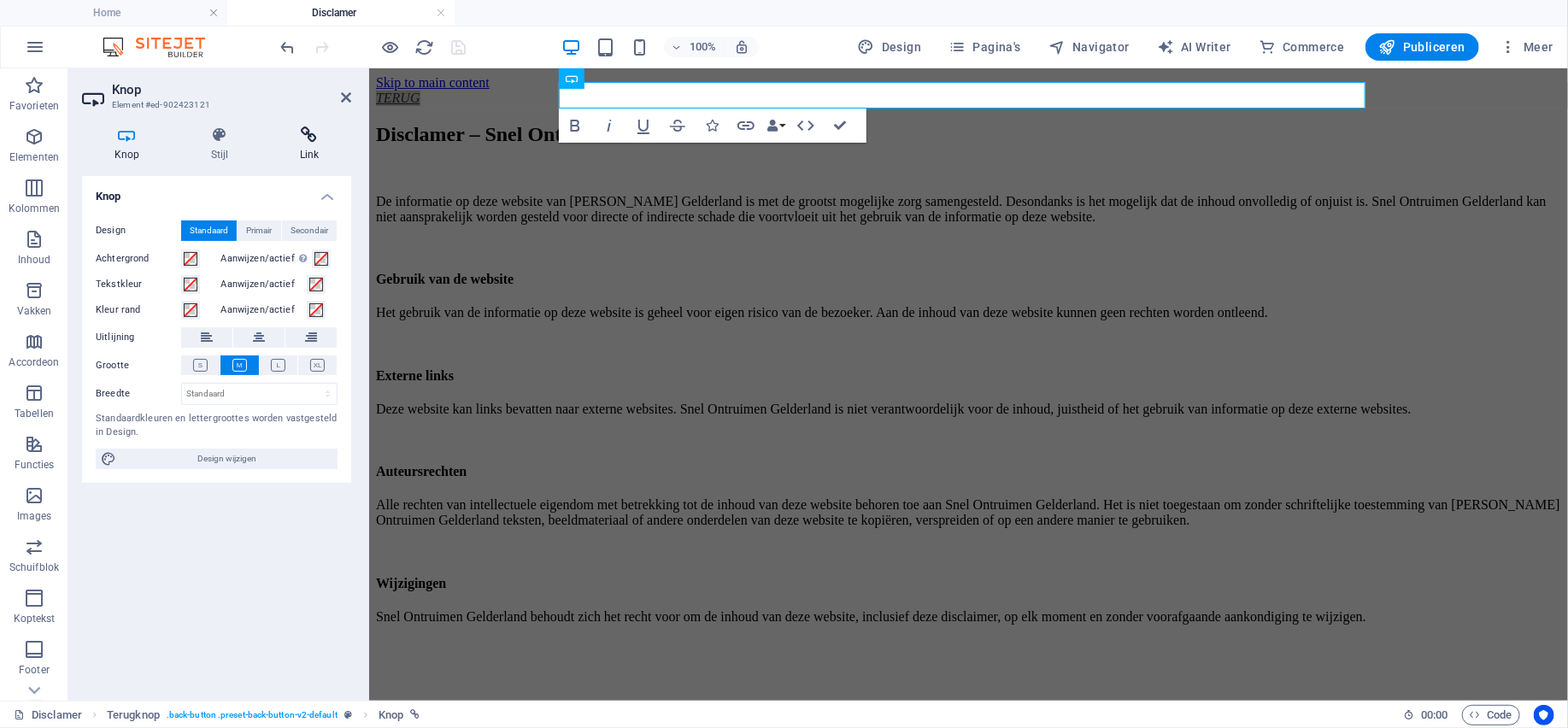
click at [314, 157] on h4 "Link" at bounding box center [309, 144] width 83 height 36
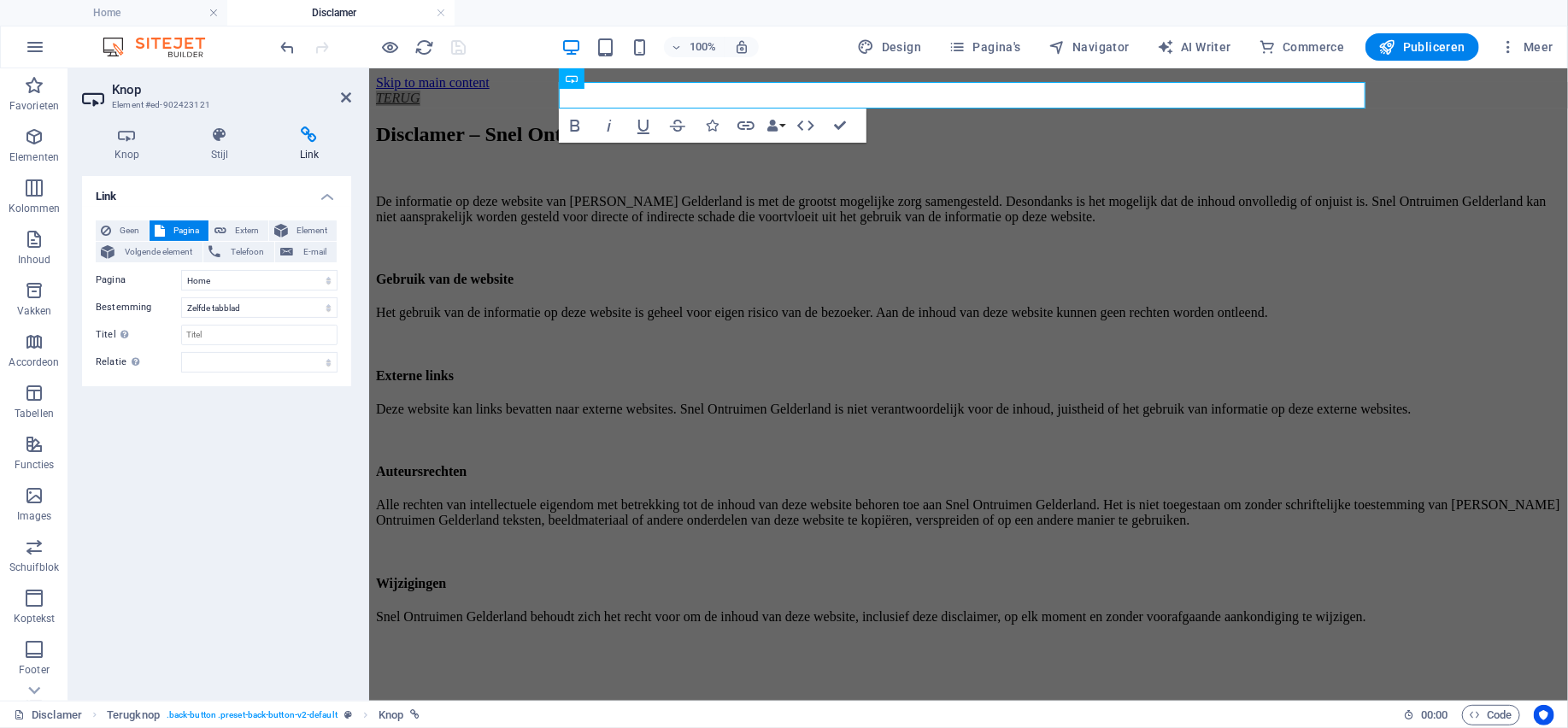
click at [333, 416] on div "Link Geen Pagina Extern Element Volgende element Telefoon E-mail Pagina Home Su…" at bounding box center [216, 431] width 269 height 511
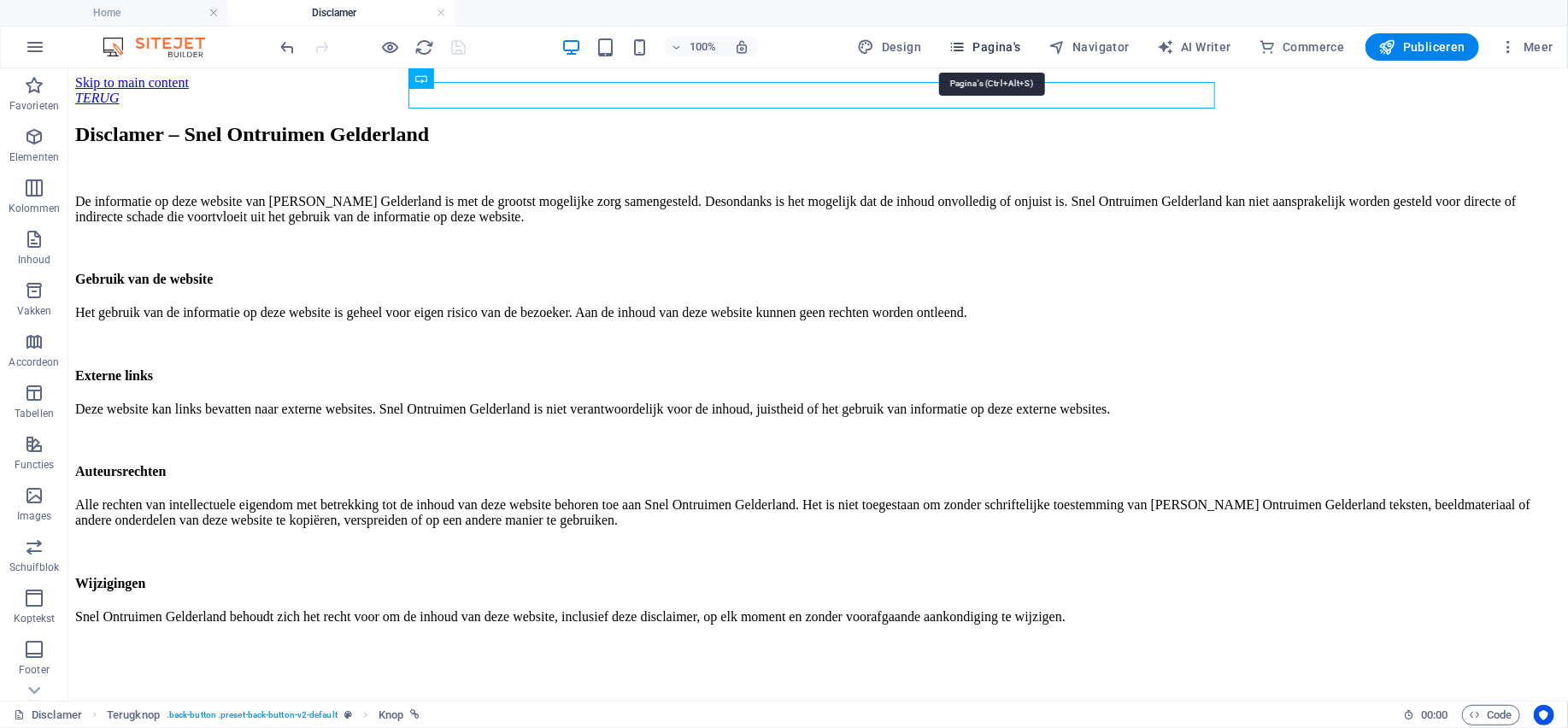
drag, startPoint x: 992, startPoint y: 51, endPoint x: 1006, endPoint y: 1, distance: 51.9
click at [992, 51] on span "Pagina's" at bounding box center [984, 48] width 73 height 17
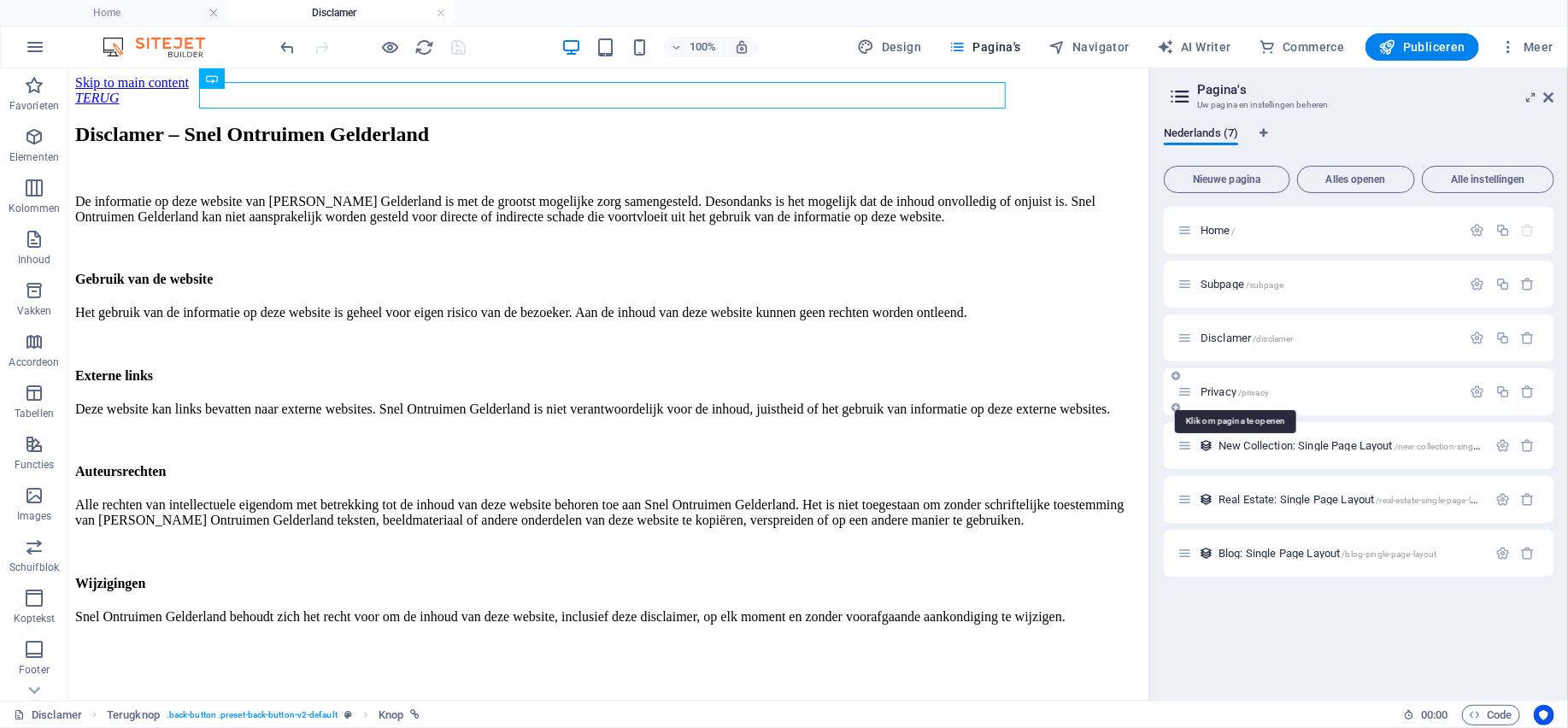
click at [1219, 395] on span "Privacy /privacy" at bounding box center [1234, 391] width 68 height 13
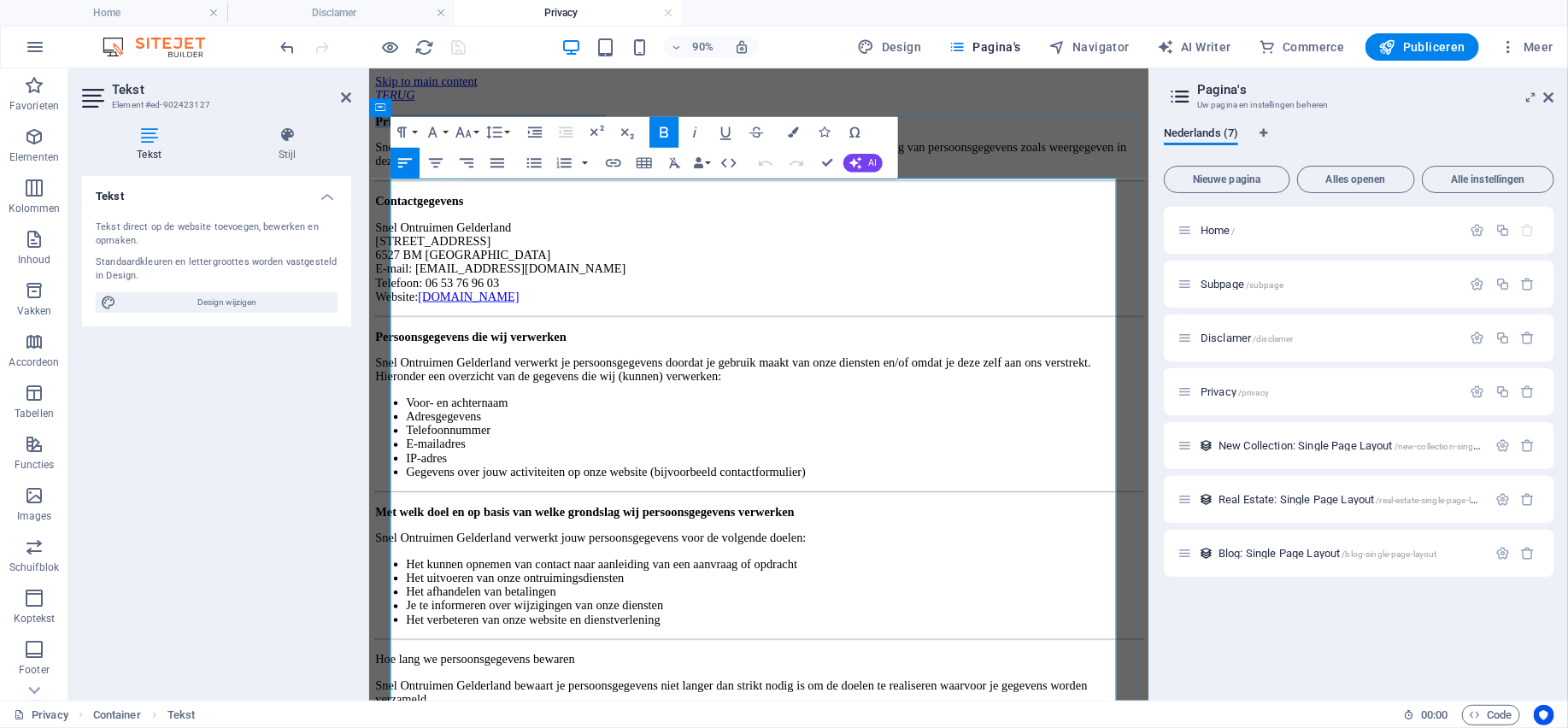
drag, startPoint x: 751, startPoint y: 207, endPoint x: 394, endPoint y: 210, distance: 357.0
click at [394, 134] on p "Privacybeleid – Snel Ontruimen Gelderland" at bounding box center [801, 126] width 852 height 16
click at [417, 136] on button "Paragraph Format" at bounding box center [405, 133] width 29 height 31
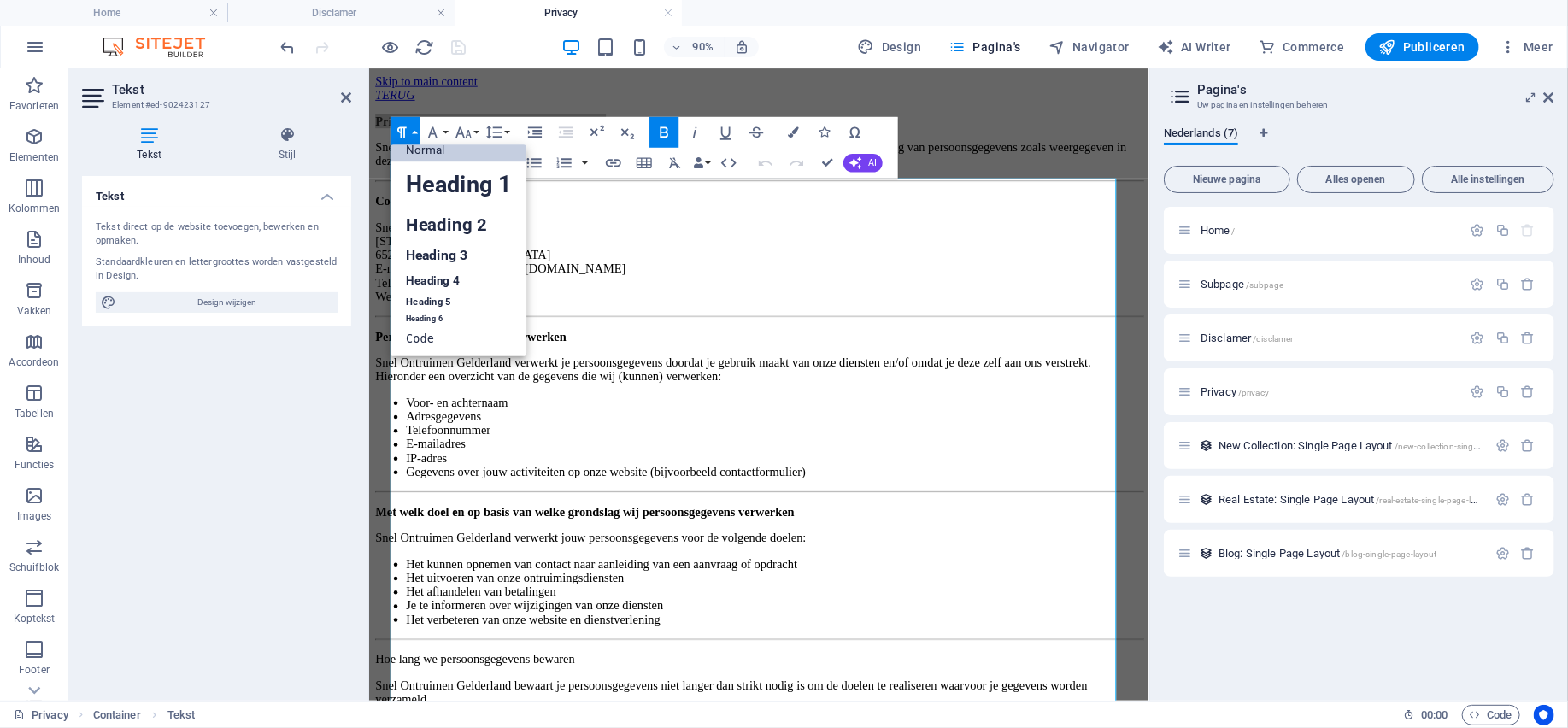
scroll to position [14, 0]
click at [451, 276] on link "Heading 4" at bounding box center [458, 281] width 137 height 23
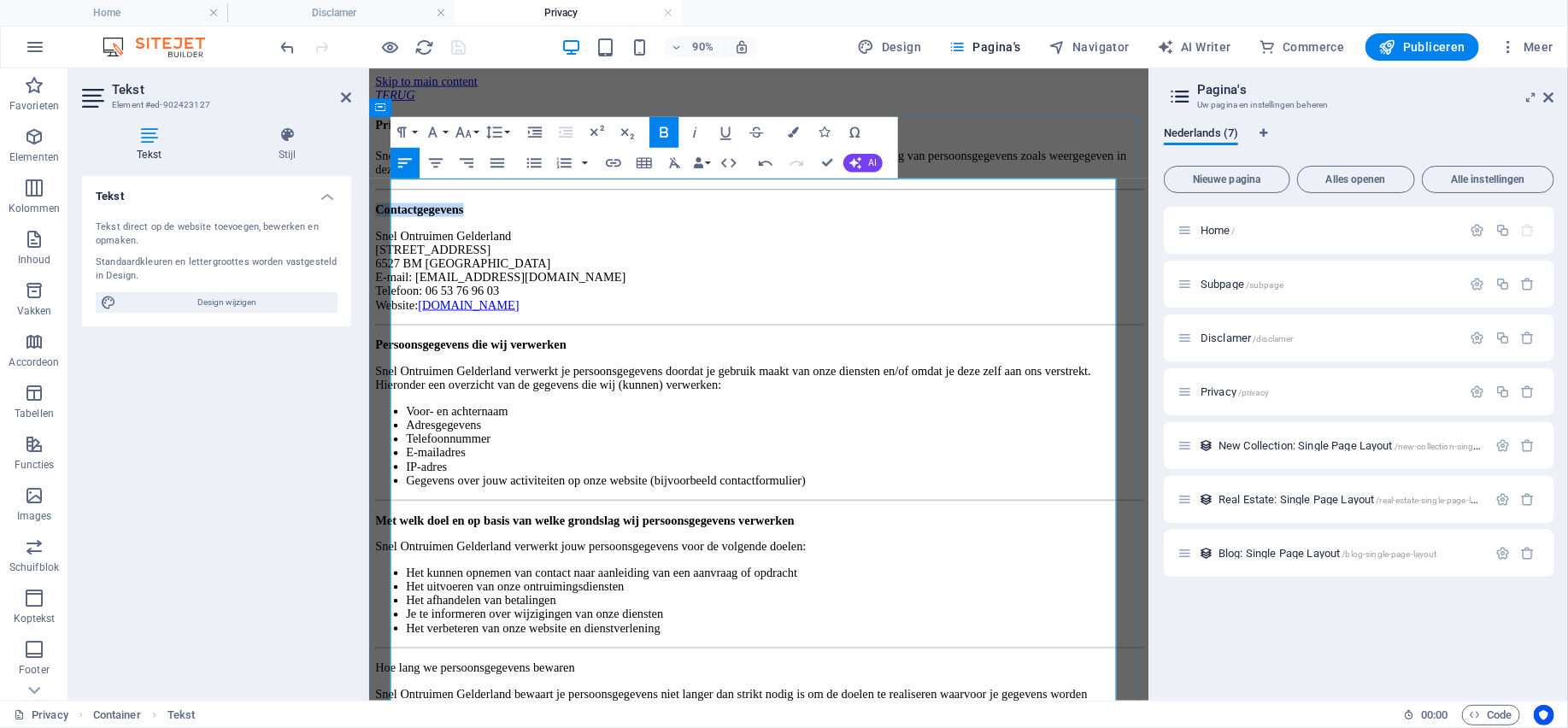
drag, startPoint x: 550, startPoint y: 286, endPoint x: 396, endPoint y: 292, distance: 154.1
click at [396, 232] on p "Contactgegevens" at bounding box center [801, 224] width 852 height 16
click at [417, 133] on button "Paragraph Format" at bounding box center [405, 133] width 29 height 31
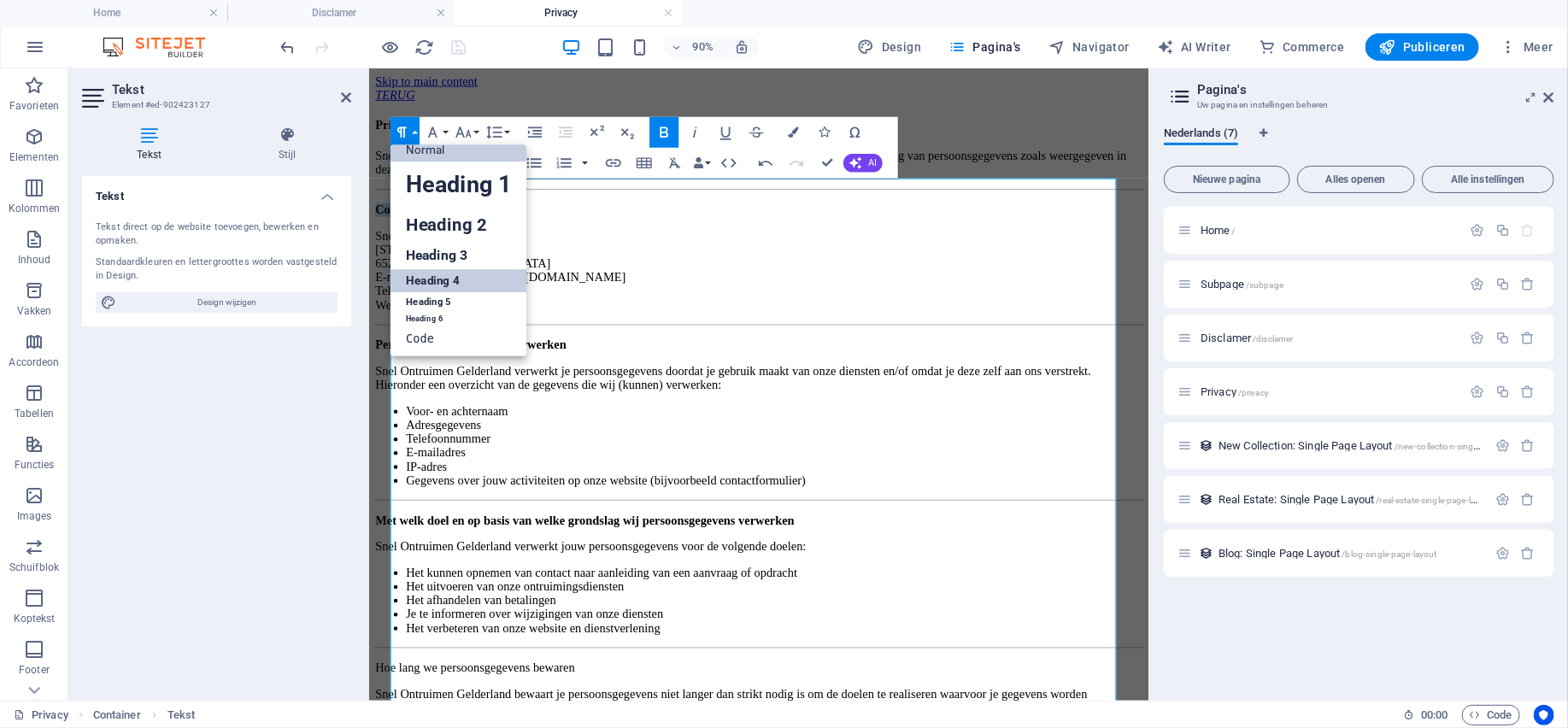
click at [449, 276] on link "Heading 4" at bounding box center [458, 281] width 137 height 23
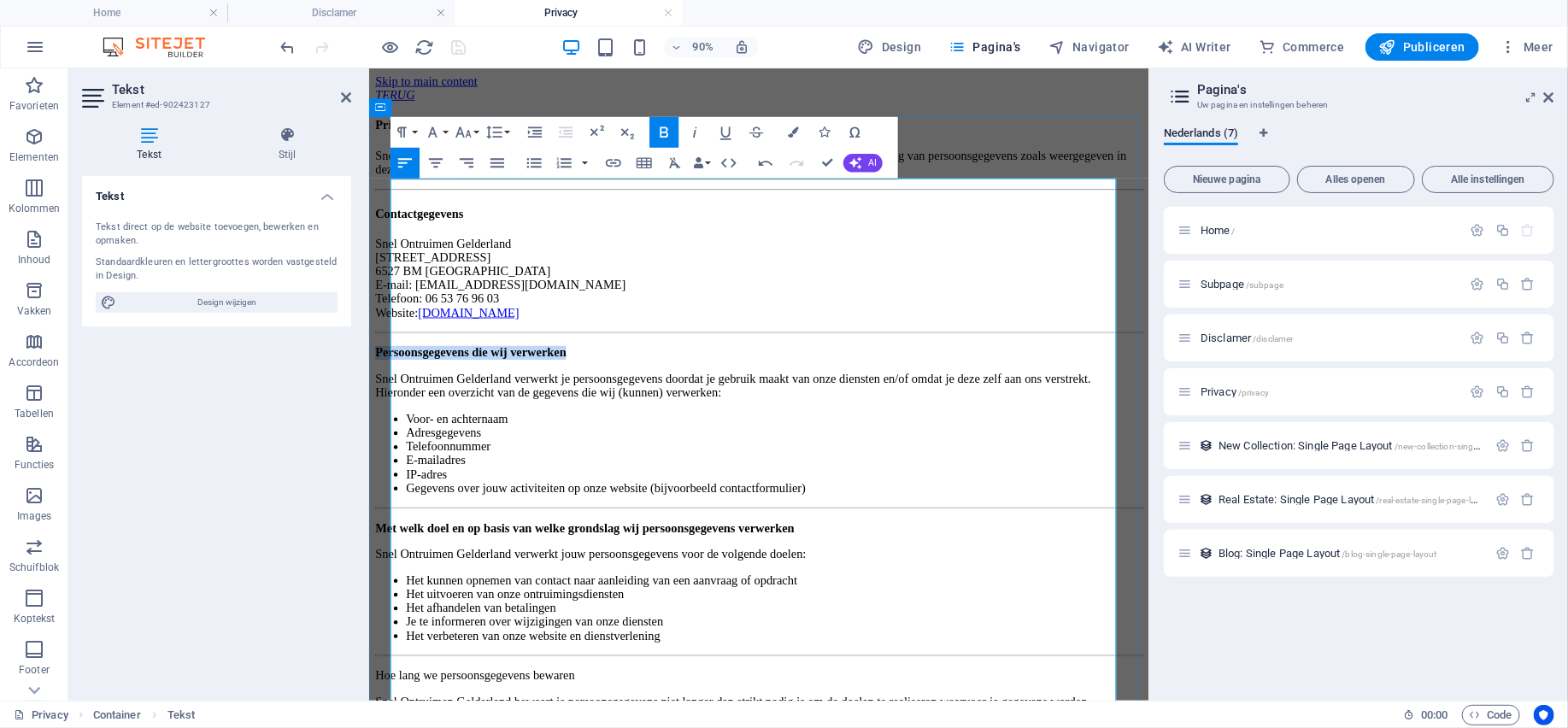
drag, startPoint x: 693, startPoint y: 482, endPoint x: 394, endPoint y: 488, distance: 299.1
click at [394, 391] on p "Persoonsgegevens die wij verwerken" at bounding box center [801, 383] width 852 height 16
click at [415, 131] on button "Paragraph Format" at bounding box center [405, 133] width 29 height 31
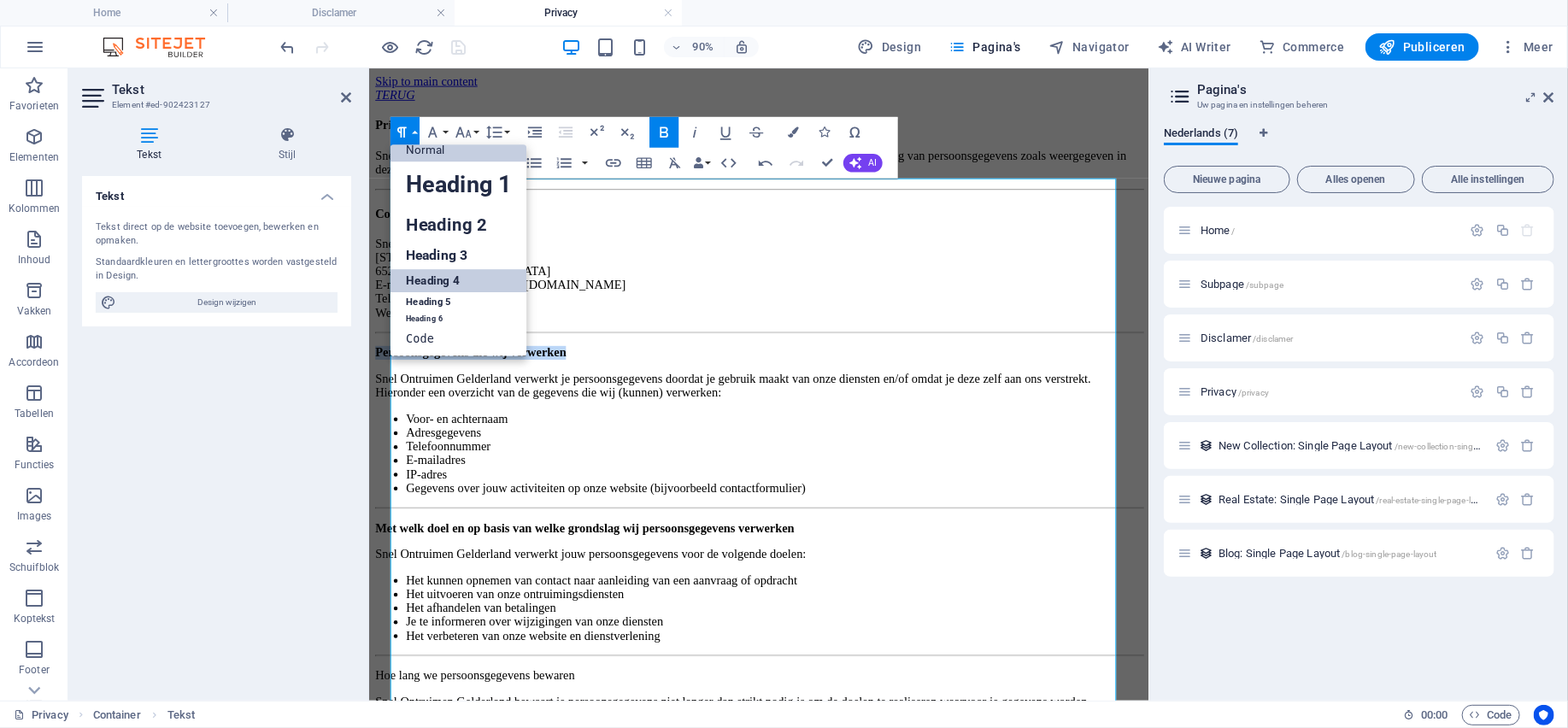
click at [449, 282] on link "Heading 4" at bounding box center [458, 281] width 137 height 23
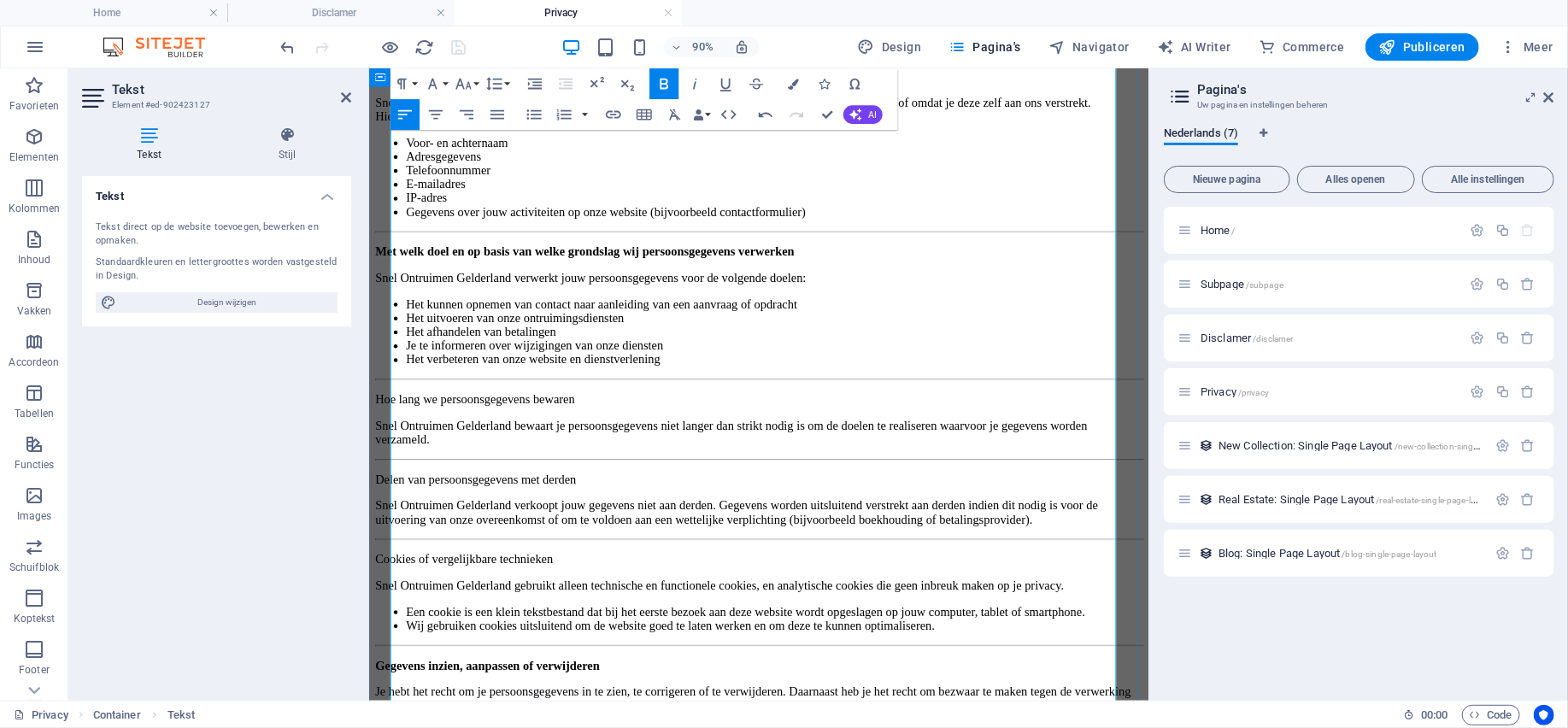
scroll to position [342, 0]
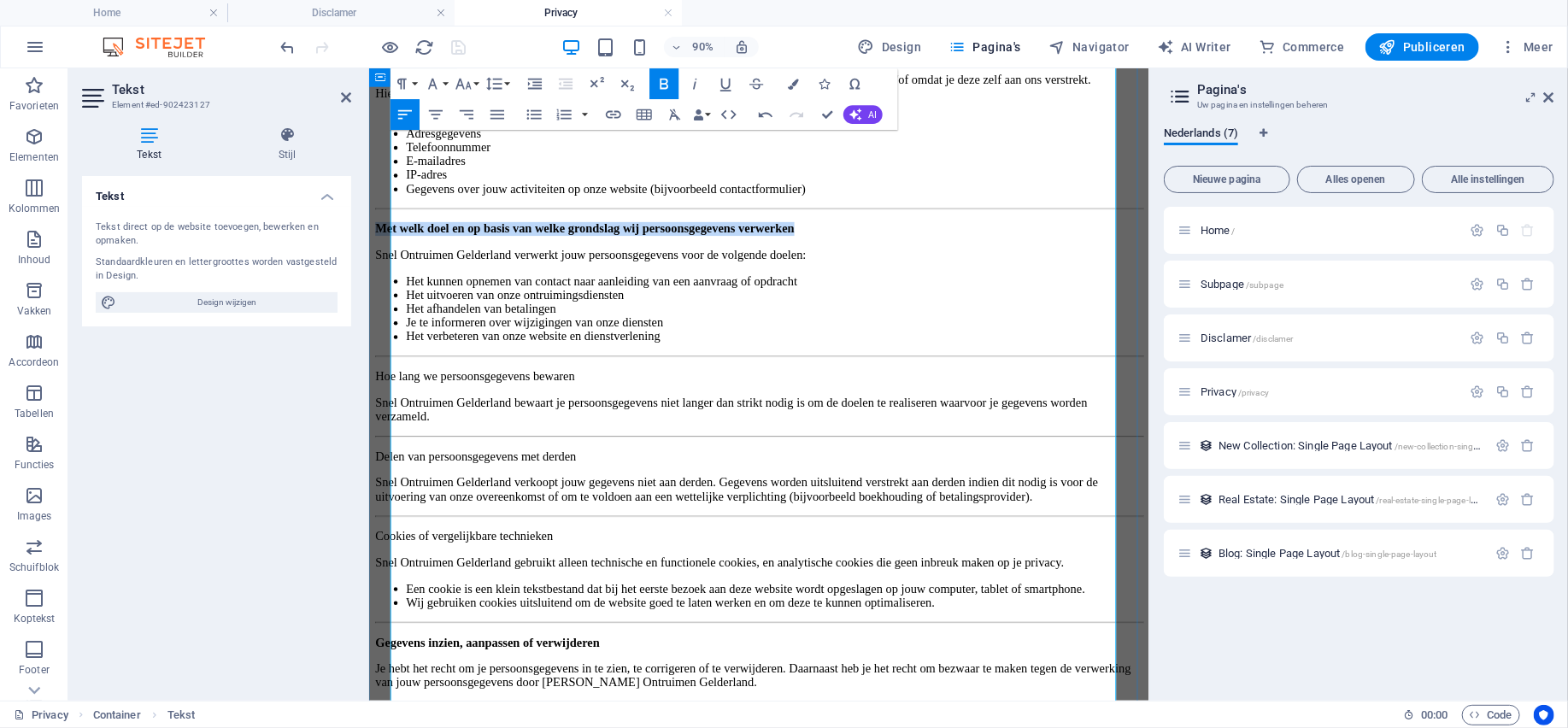
drag, startPoint x: 1052, startPoint y: 413, endPoint x: 384, endPoint y: 409, distance: 668.0
click at [384, 409] on div "Privacybeleid – Snel Ontruimen Gelderland Snel Ontruimen Gelderland, gevestigd …" at bounding box center [801, 694] width 852 height 1826
click at [419, 83] on div "Paragraph Format Normal Heading 1 Heading 2 Heading 3 Heading 4 Heading 5 Headi…" at bounding box center [451, 83] width 122 height 31
click at [413, 82] on button "Paragraph Format" at bounding box center [405, 83] width 29 height 31
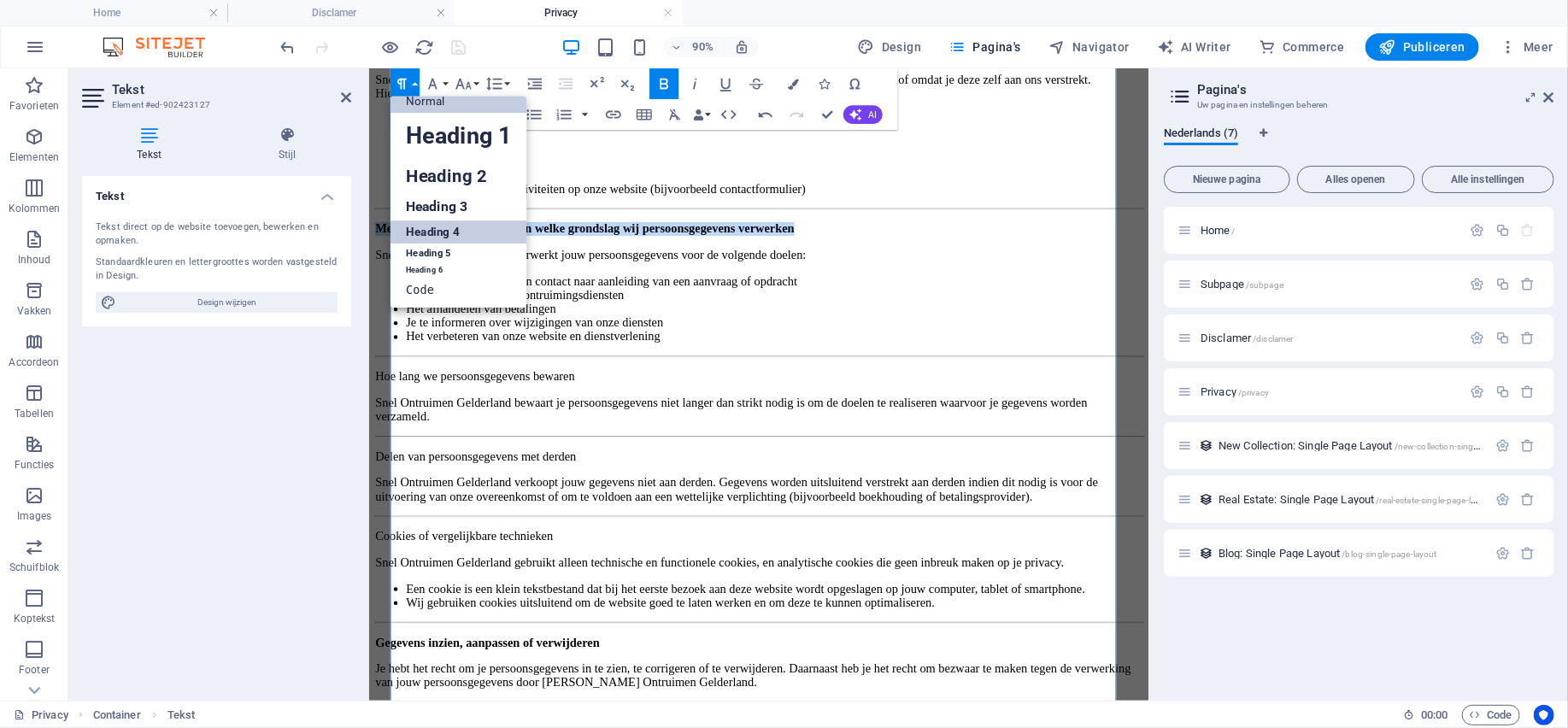
click at [441, 225] on link "Heading 4" at bounding box center [458, 232] width 137 height 23
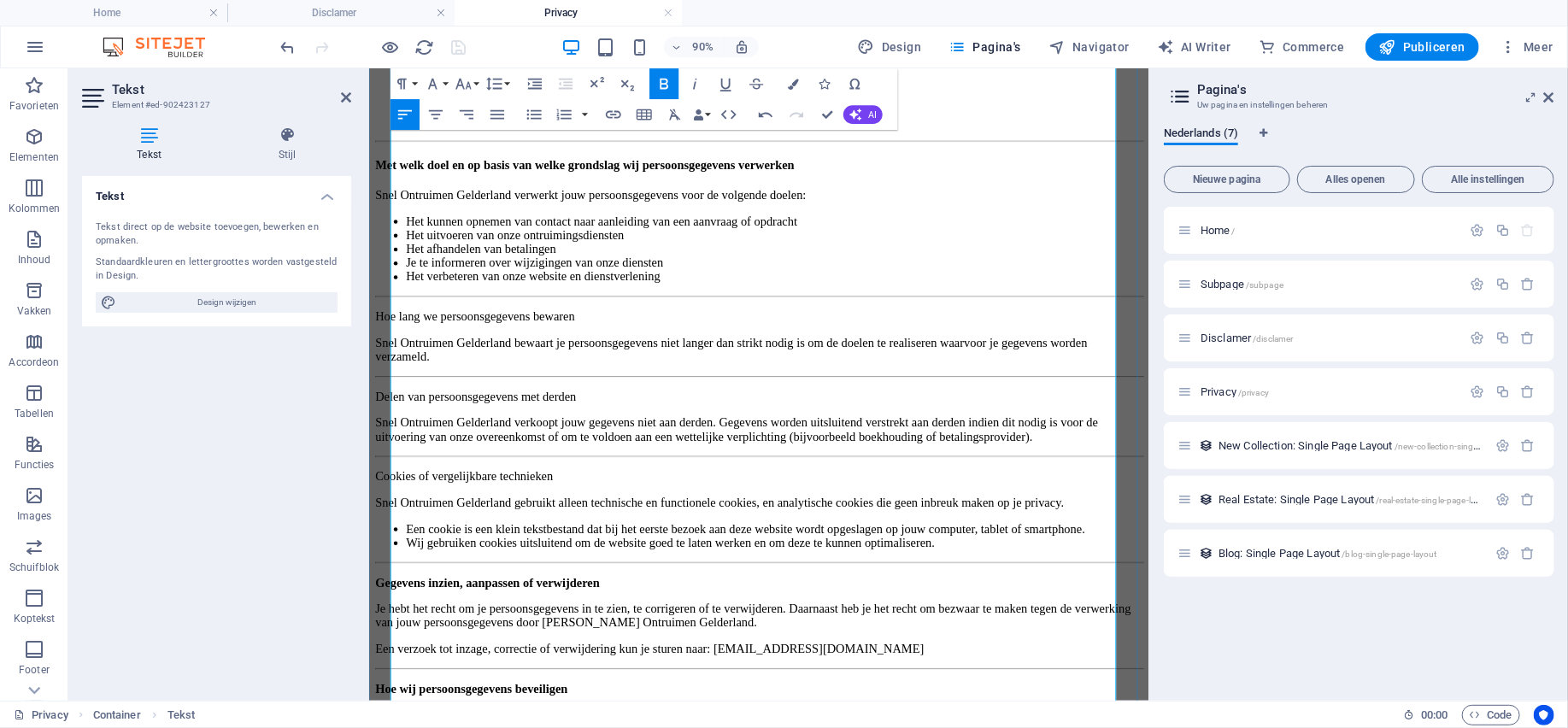
scroll to position [427, 0]
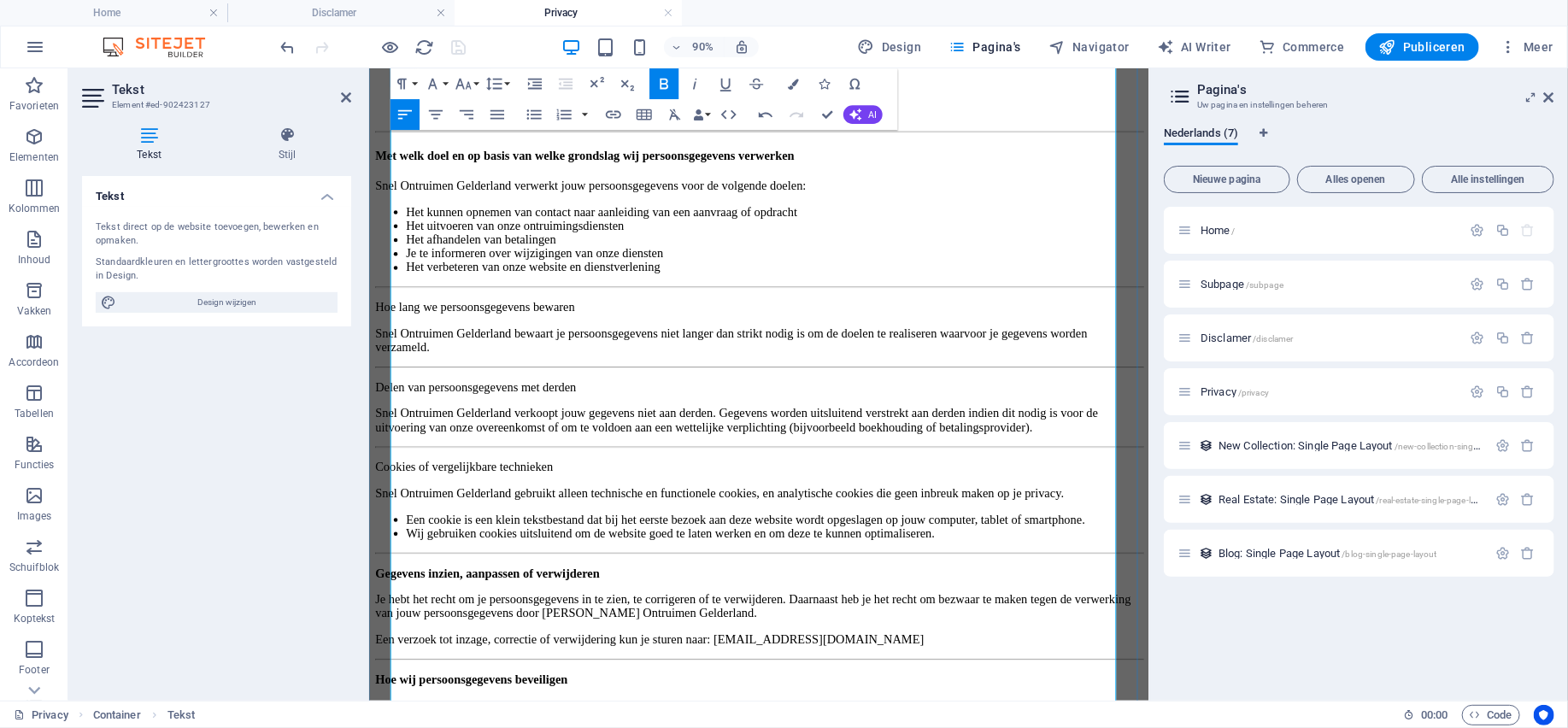
click at [409, 124] on li "Gegevens over jouw activiteiten op onze website (bijvoorbeeld contactformulier)" at bounding box center [817, 116] width 818 height 16
click at [542, 114] on icon "button" at bounding box center [534, 114] width 18 height 18
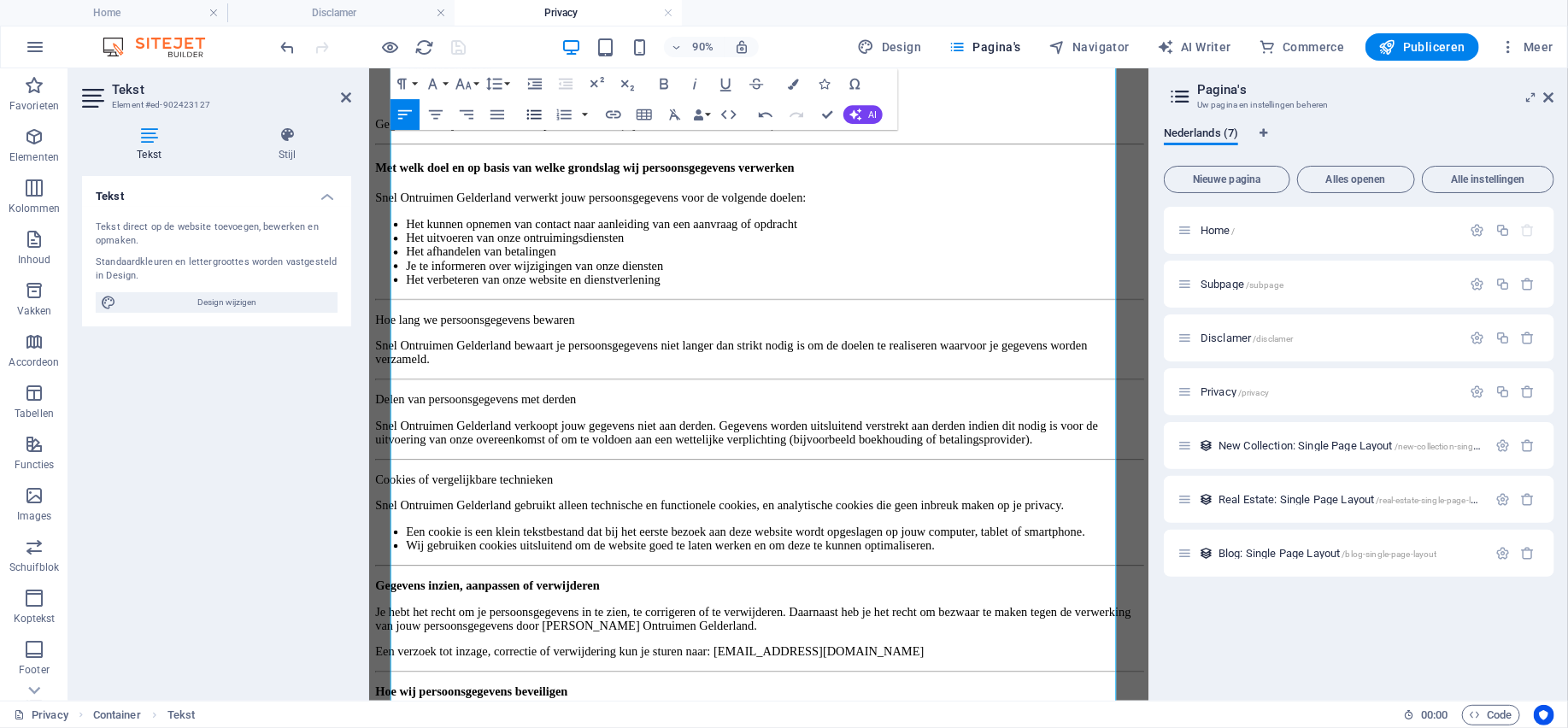
click at [537, 118] on icon "button" at bounding box center [534, 115] width 15 height 11
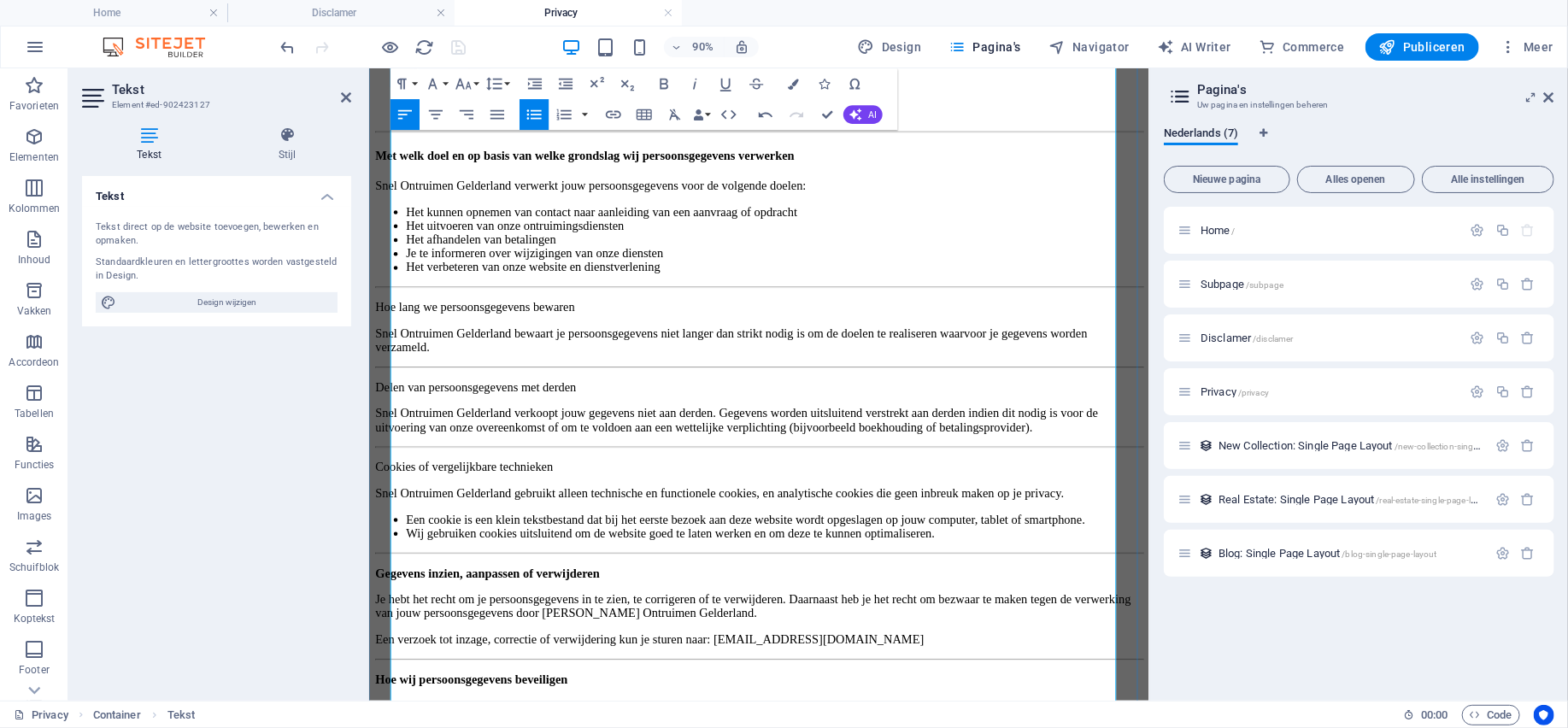
drag, startPoint x: 650, startPoint y: 299, endPoint x: 514, endPoint y: 170, distance: 187.4
click at [513, 124] on ul "Voor- en achternaam Adresgegevens Telefoonnummer E-mailadres IP-adres Gegevens …" at bounding box center [801, 78] width 852 height 92
click at [567, 116] on icon "button" at bounding box center [564, 114] width 18 height 18
click at [544, 117] on button "Unordered List" at bounding box center [534, 115] width 29 height 31
drag, startPoint x: 899, startPoint y: 184, endPoint x: 994, endPoint y: 220, distance: 101.6
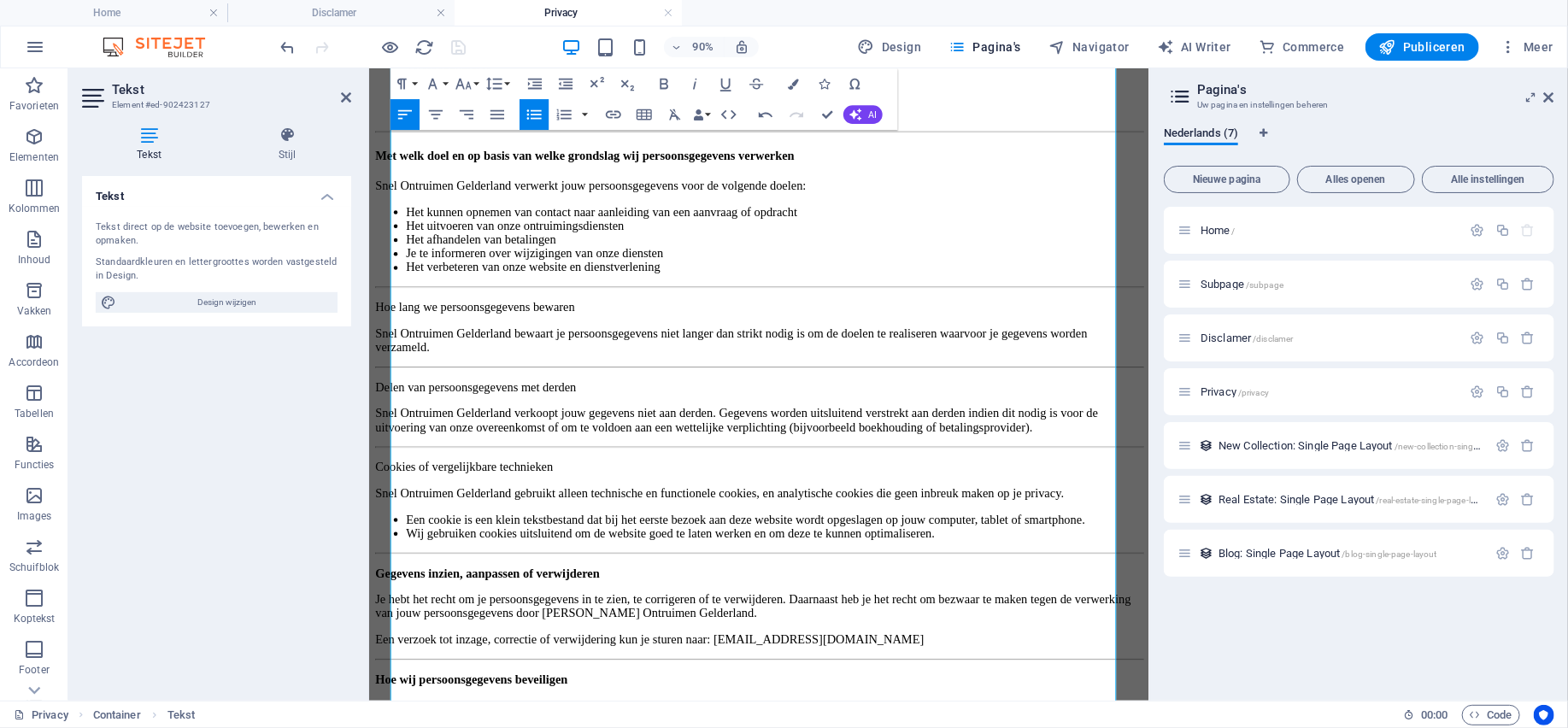
click at [994, 78] on li "Telefoonnummer" at bounding box center [817, 70] width 818 height 16
click at [586, 116] on button "button" at bounding box center [585, 115] width 12 height 31
click at [640, 62] on li "Adresgegevens" at bounding box center [817, 54] width 818 height 16
click at [636, 62] on li "Adresgegevens" at bounding box center [817, 54] width 818 height 16
click at [758, 62] on li "Adresgegevens" at bounding box center [817, 54] width 818 height 16
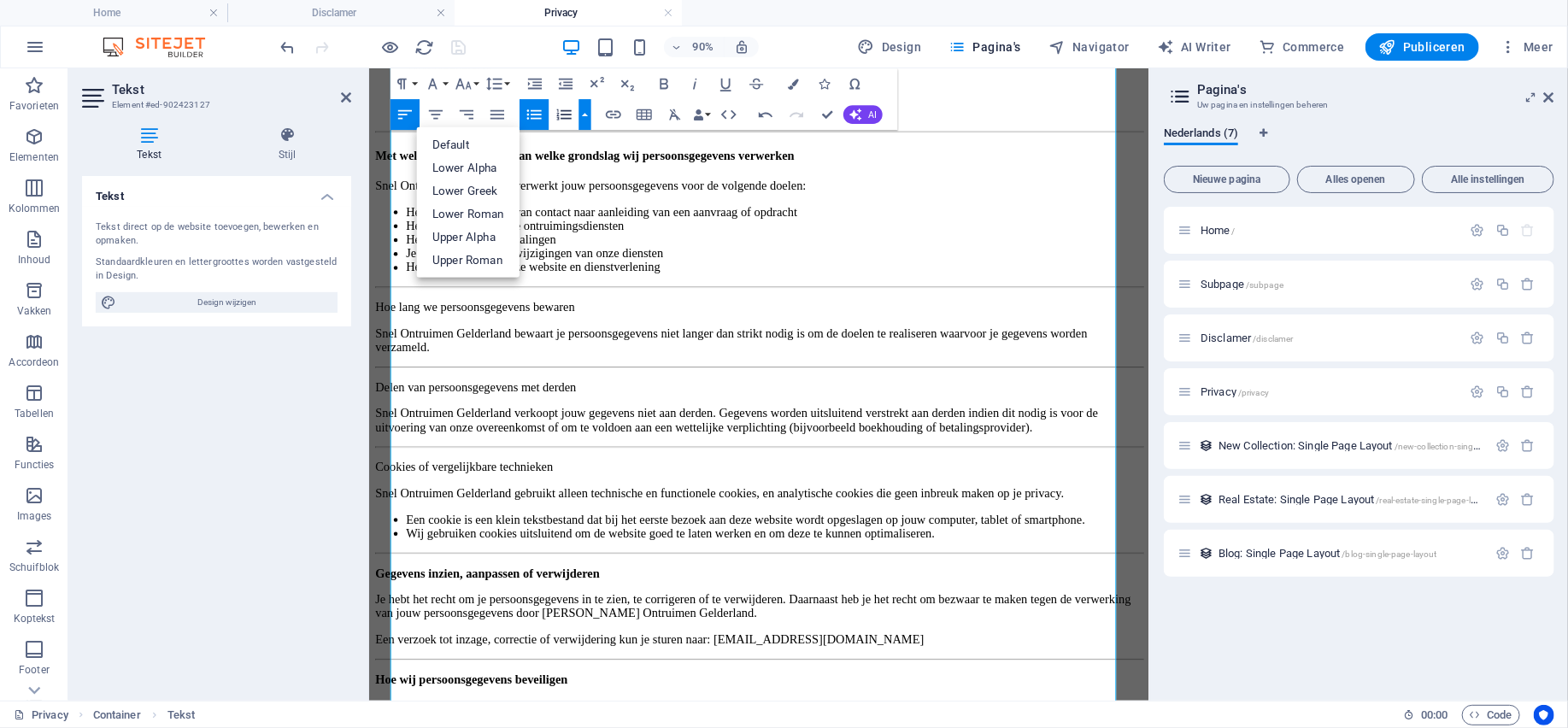
click at [584, 120] on button "button" at bounding box center [585, 115] width 12 height 31
drag, startPoint x: 1066, startPoint y: 295, endPoint x: 408, endPoint y: 163, distance: 671.1
click at [408, 124] on ul "Voor- en achternaam Adresgegevens Telefoonnummer E-mailadres IP-adres Gegevens …" at bounding box center [801, 78] width 852 height 92
click at [565, 83] on icon "button" at bounding box center [566, 83] width 18 height 18
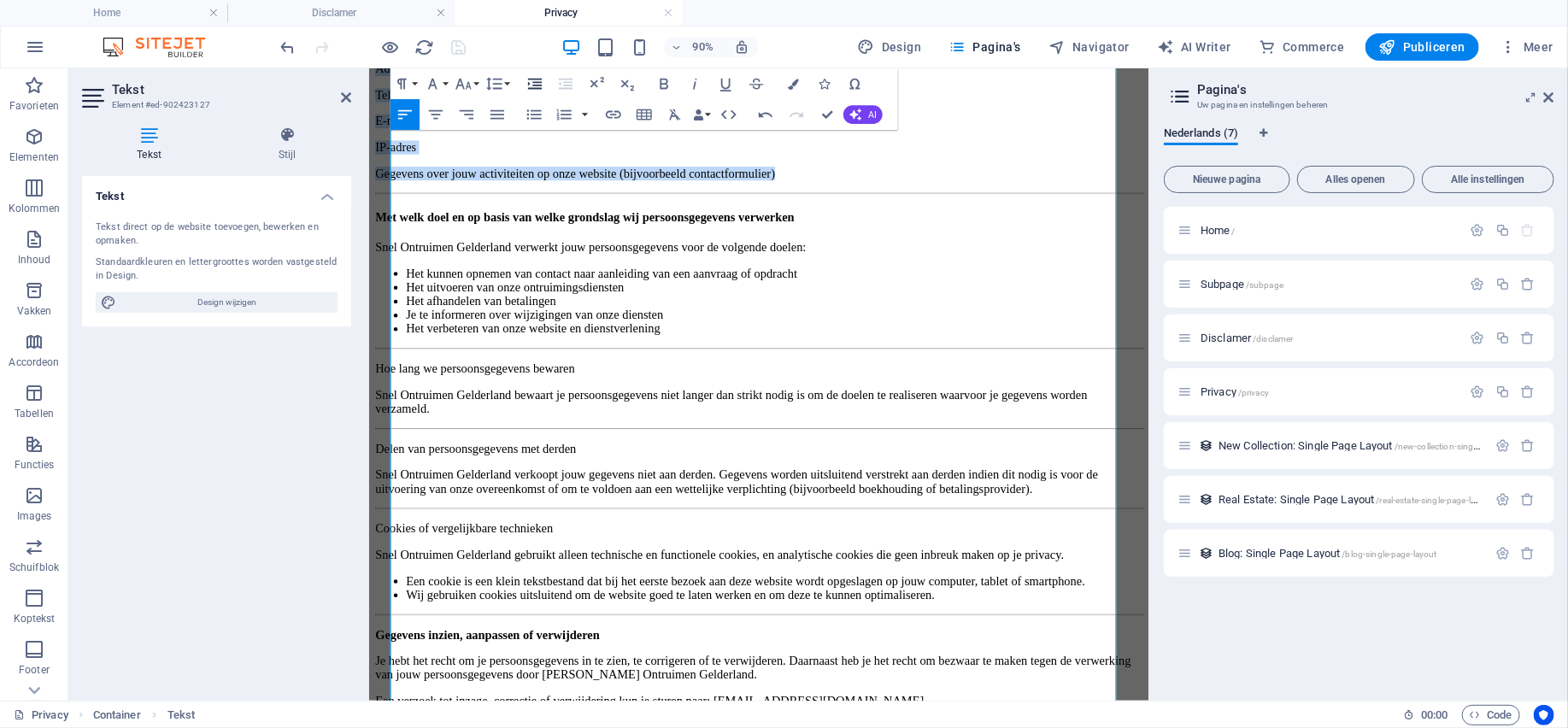
click at [540, 84] on icon "button" at bounding box center [535, 83] width 18 height 18
click at [541, 84] on icon "button" at bounding box center [535, 83] width 14 height 11
click at [537, 116] on icon "button" at bounding box center [534, 114] width 18 height 18
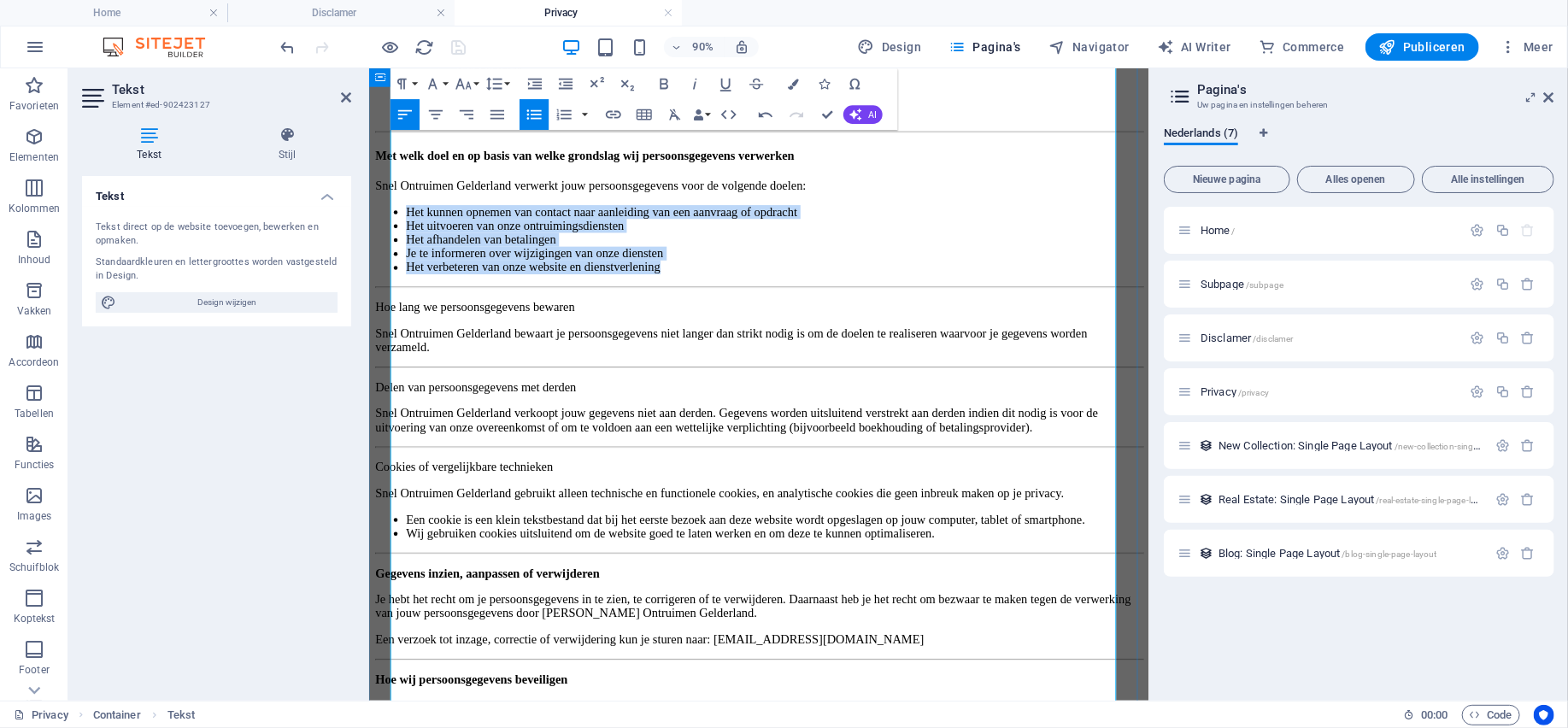
drag, startPoint x: 865, startPoint y: 486, endPoint x: 388, endPoint y: 387, distance: 487.2
click at [387, 387] on div "Privacybeleid – Snel Ontruimen Gelderland Snel Ontruimen Gelderland, gevestigd …" at bounding box center [801, 613] width 852 height 1836
click at [531, 88] on icon "button" at bounding box center [535, 83] width 14 height 11
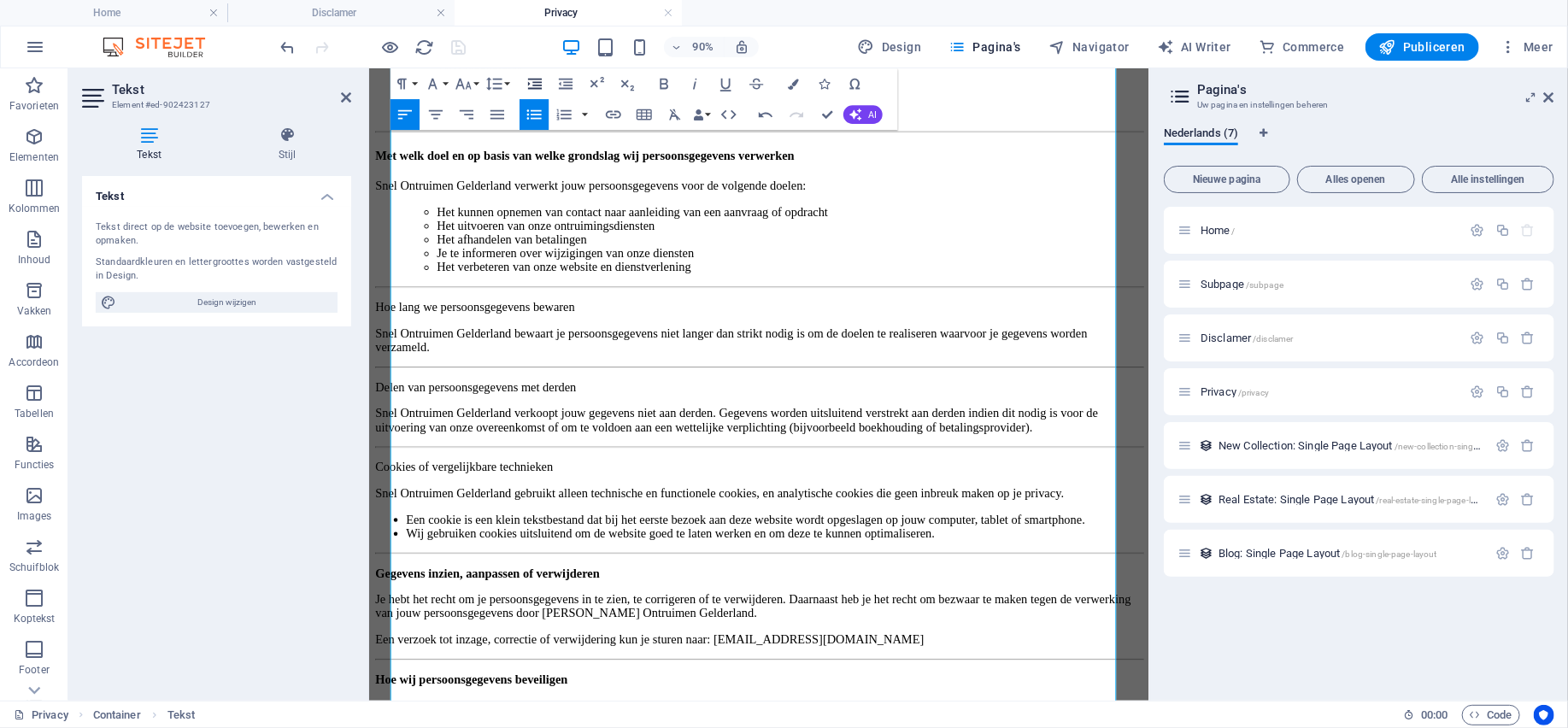
click at [531, 88] on icon "button" at bounding box center [535, 83] width 14 height 11
click at [754, 341] on p "Hoe lang we persoonsgegevens bewaren" at bounding box center [801, 333] width 852 height 16
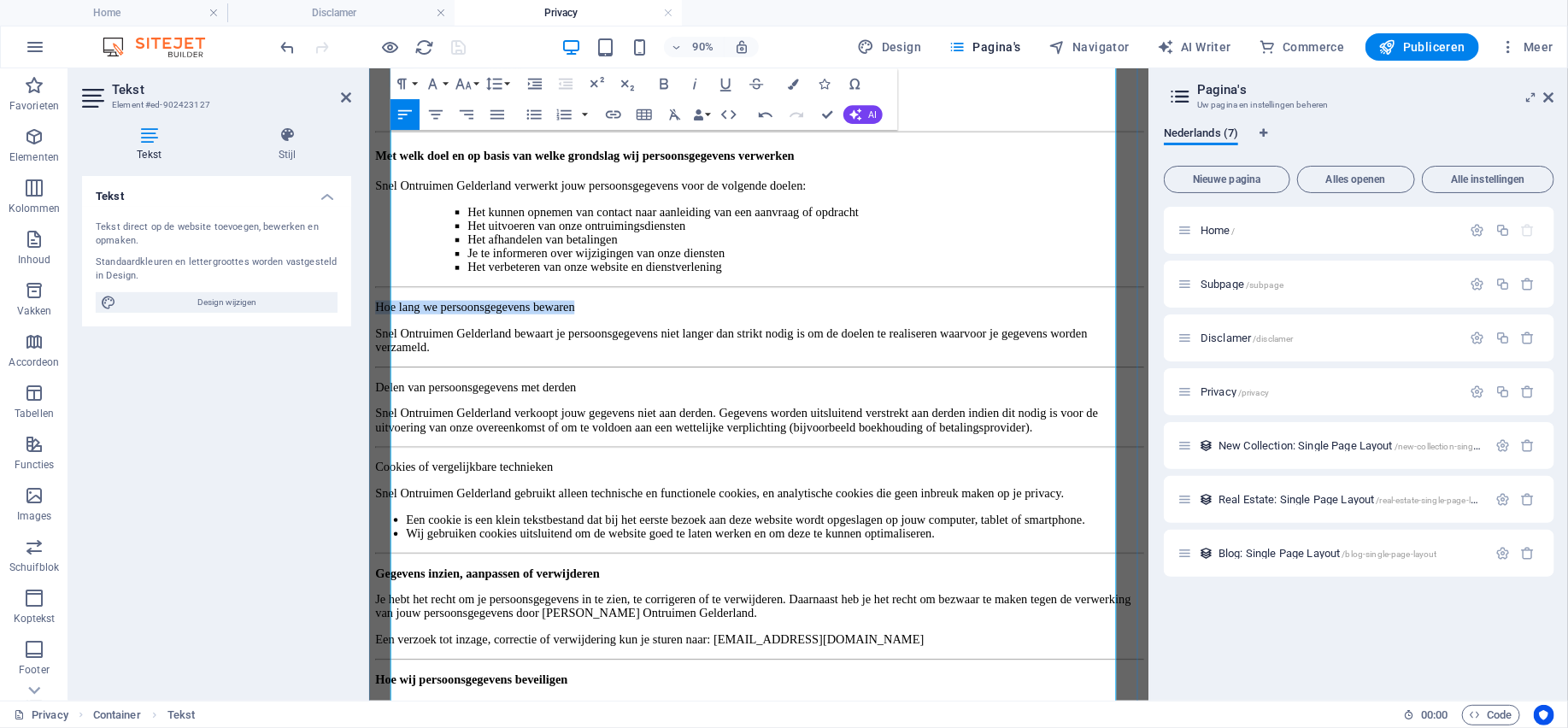
drag, startPoint x: 757, startPoint y: 522, endPoint x: 397, endPoint y: 519, distance: 360.0
click at [397, 341] on p "Hoe lang we persoonsgegevens bewaren" at bounding box center [801, 333] width 852 height 16
click at [415, 75] on button "Paragraph Format" at bounding box center [405, 83] width 29 height 31
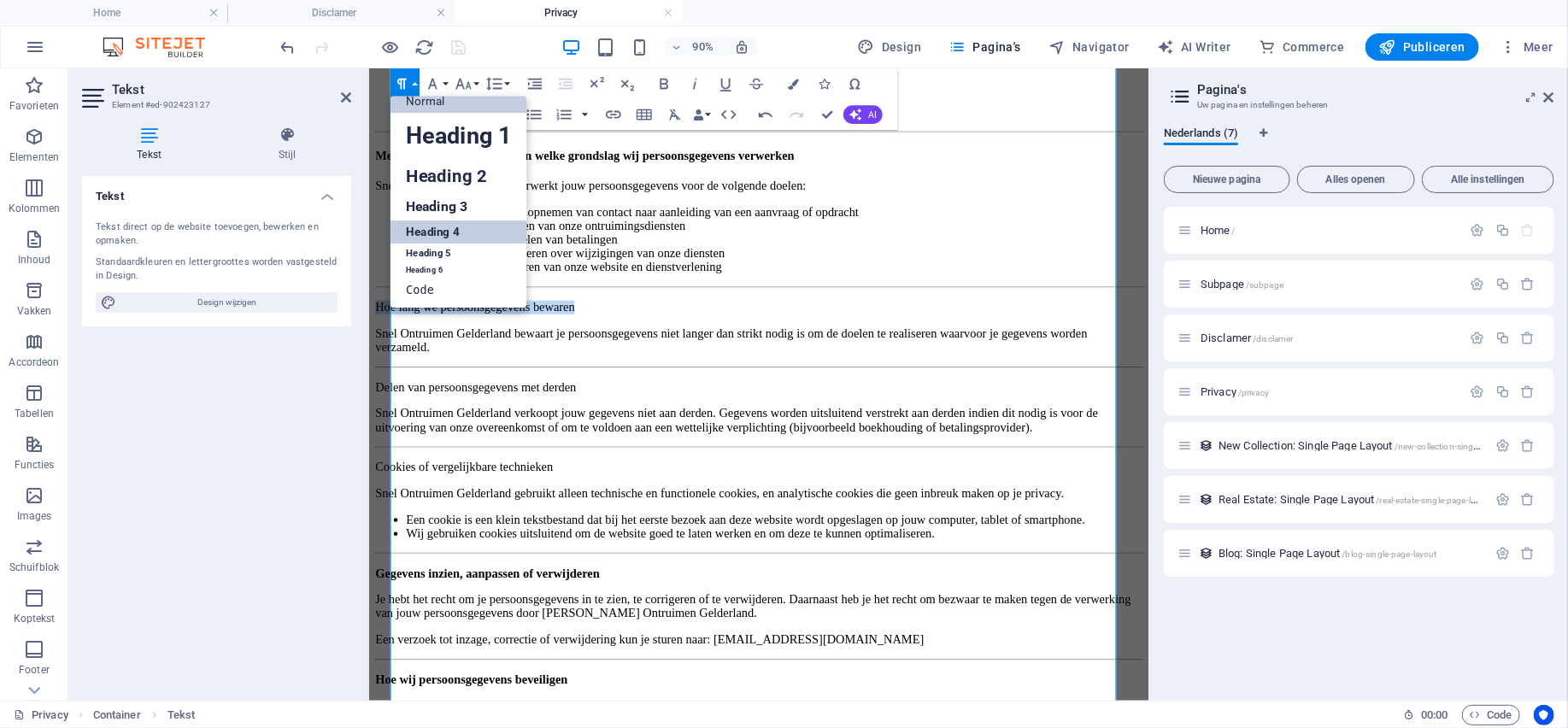
click at [449, 232] on link "Heading 4" at bounding box center [458, 232] width 137 height 23
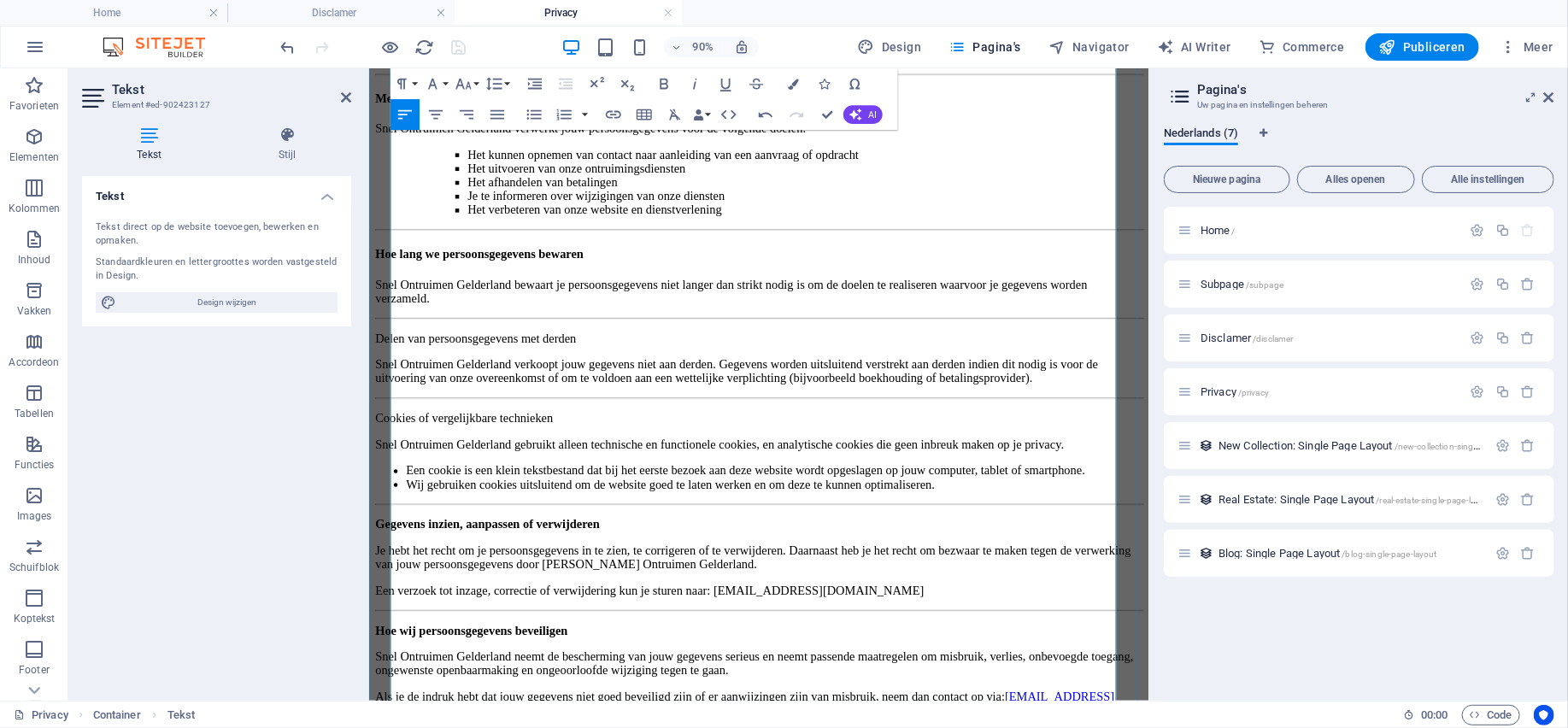
scroll to position [513, 0]
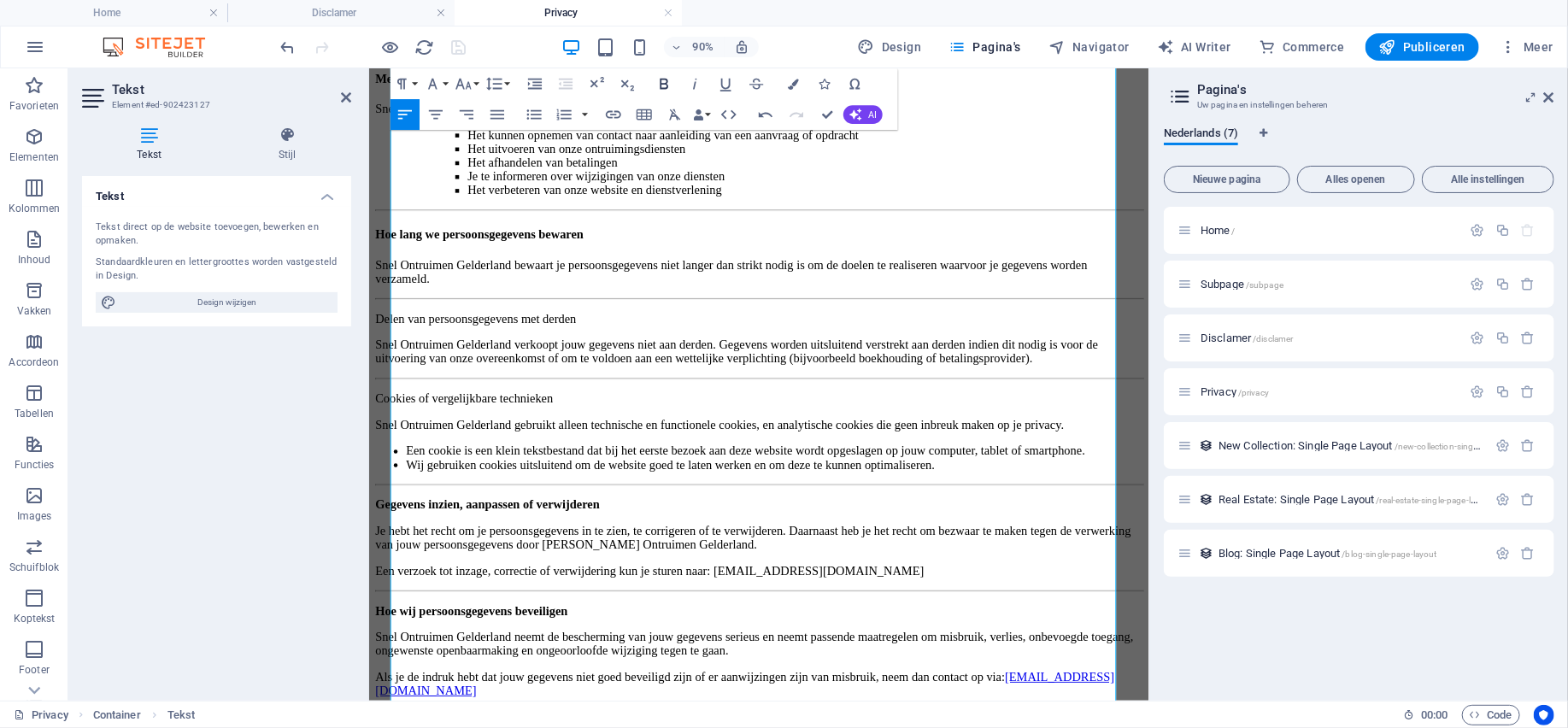
click at [666, 83] on icon "button" at bounding box center [664, 83] width 9 height 11
drag, startPoint x: 1168, startPoint y: 246, endPoint x: 396, endPoint y: 231, distance: 772.1
click at [396, 87] on h4 "Met welk doel en op basis van welke grondslag wij persoonsgegevens verwerken" at bounding box center [801, 80] width 852 height 16
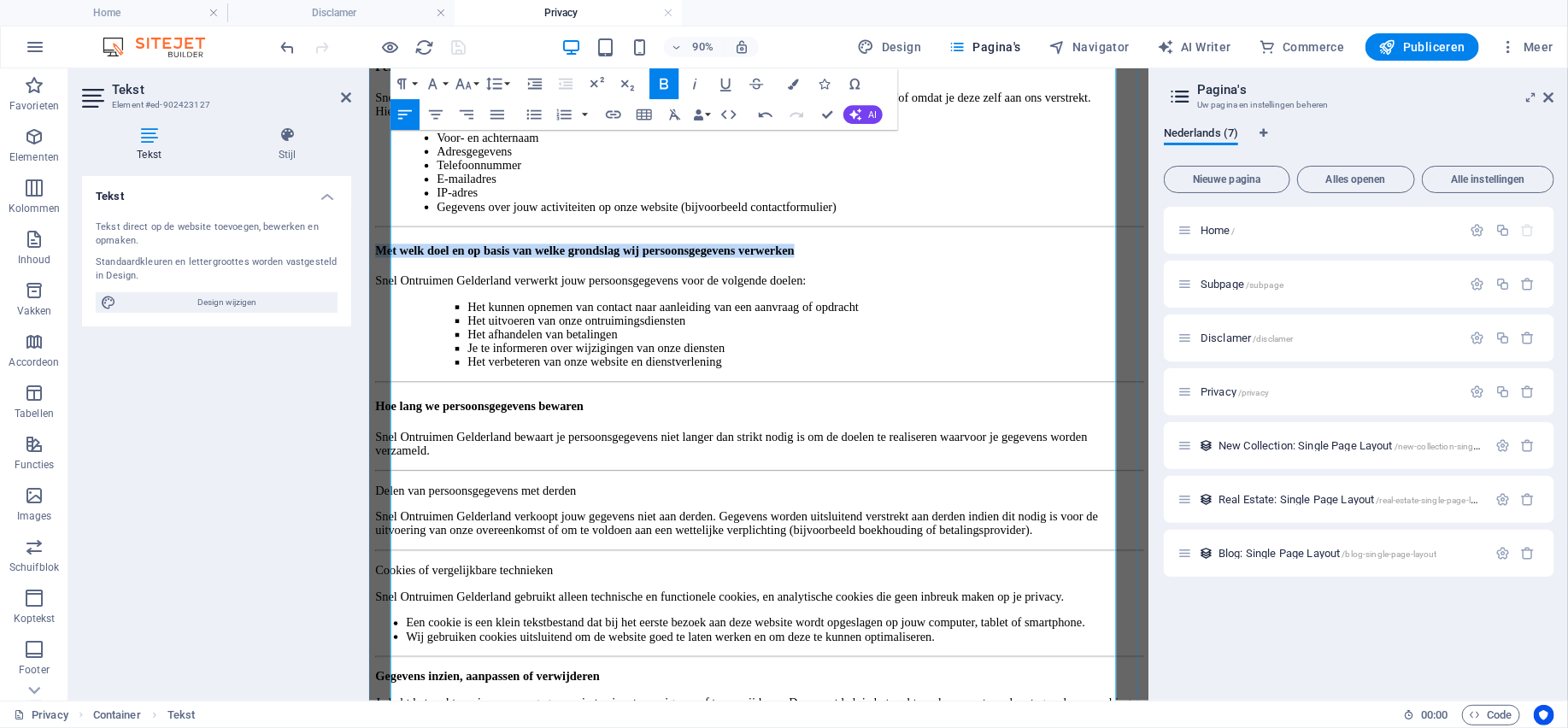
scroll to position [256, 0]
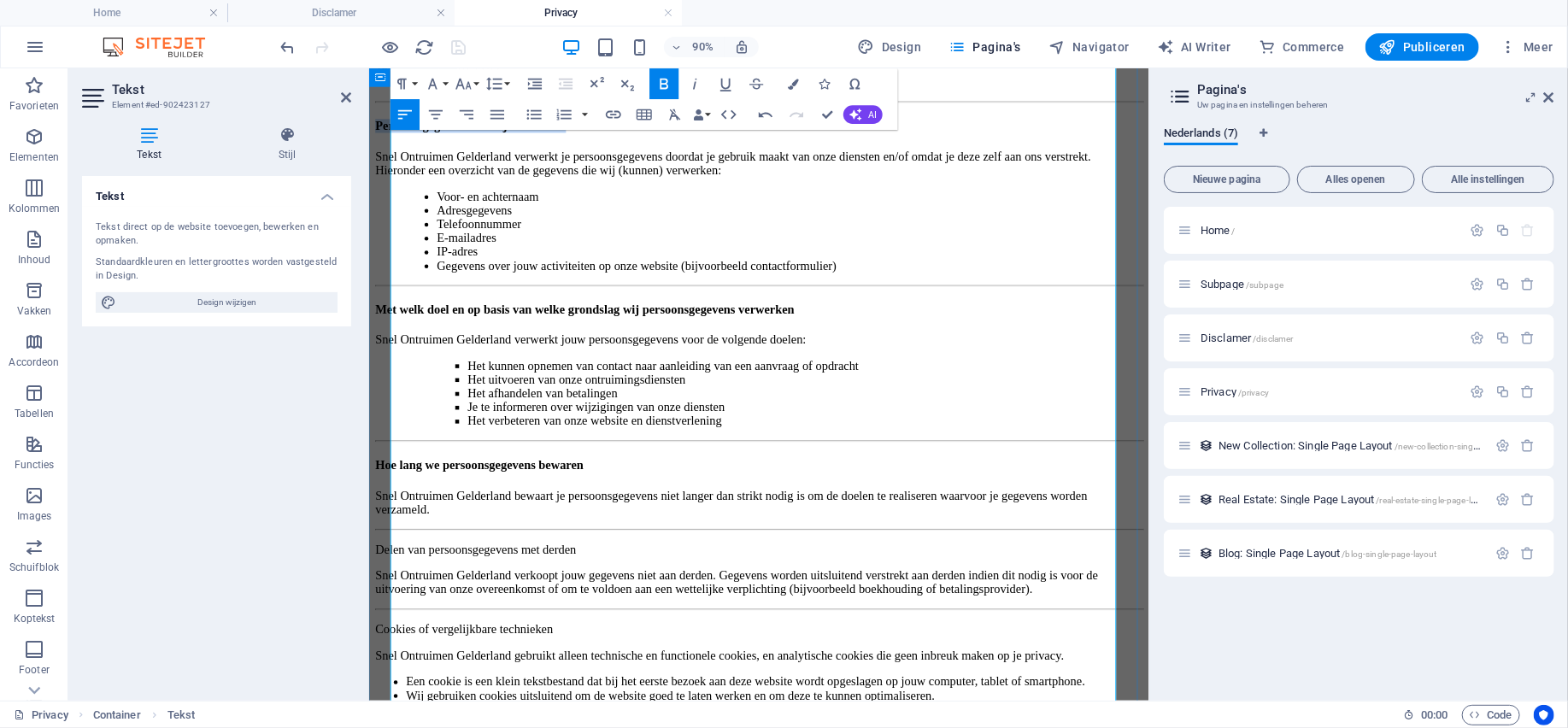
drag, startPoint x: 763, startPoint y: 218, endPoint x: 381, endPoint y: 231, distance: 382.2
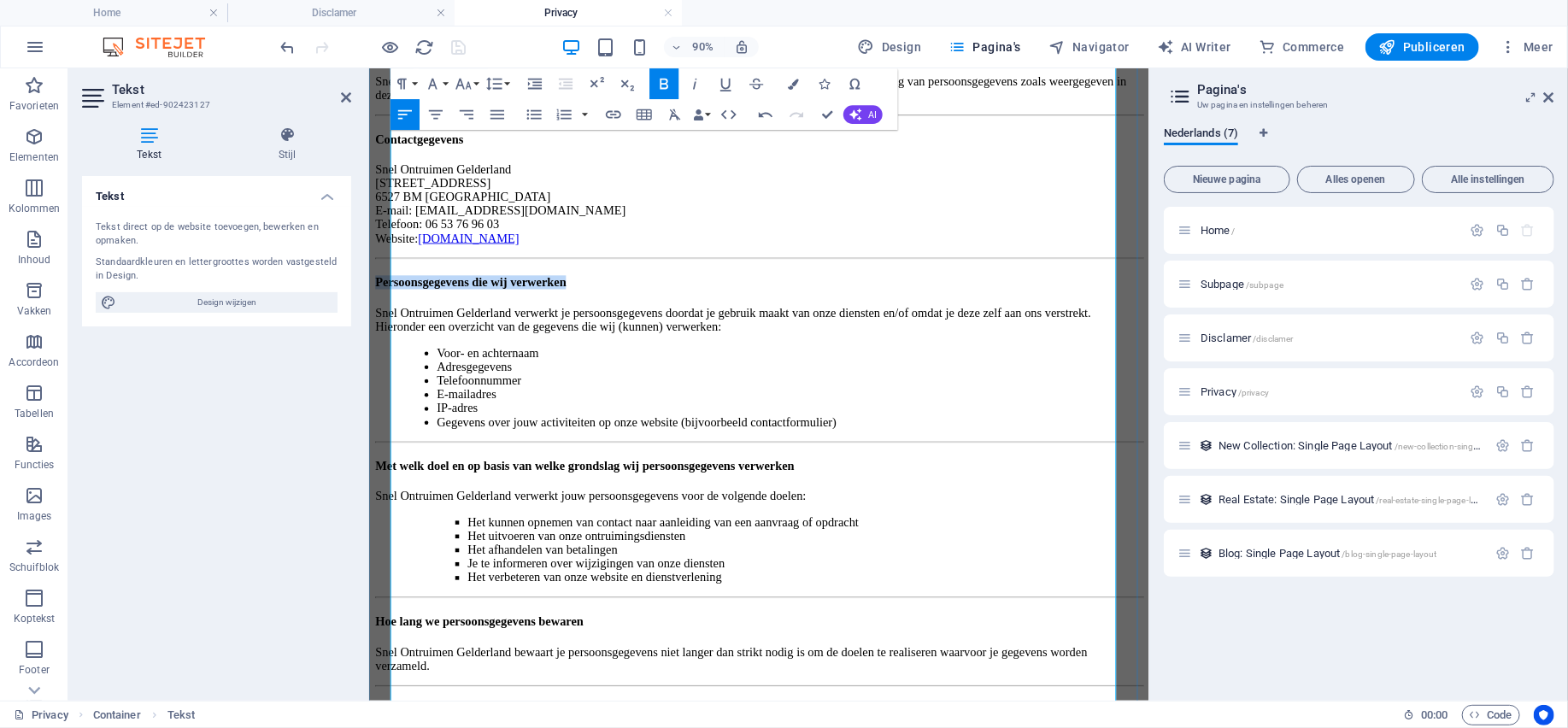
scroll to position [0, 0]
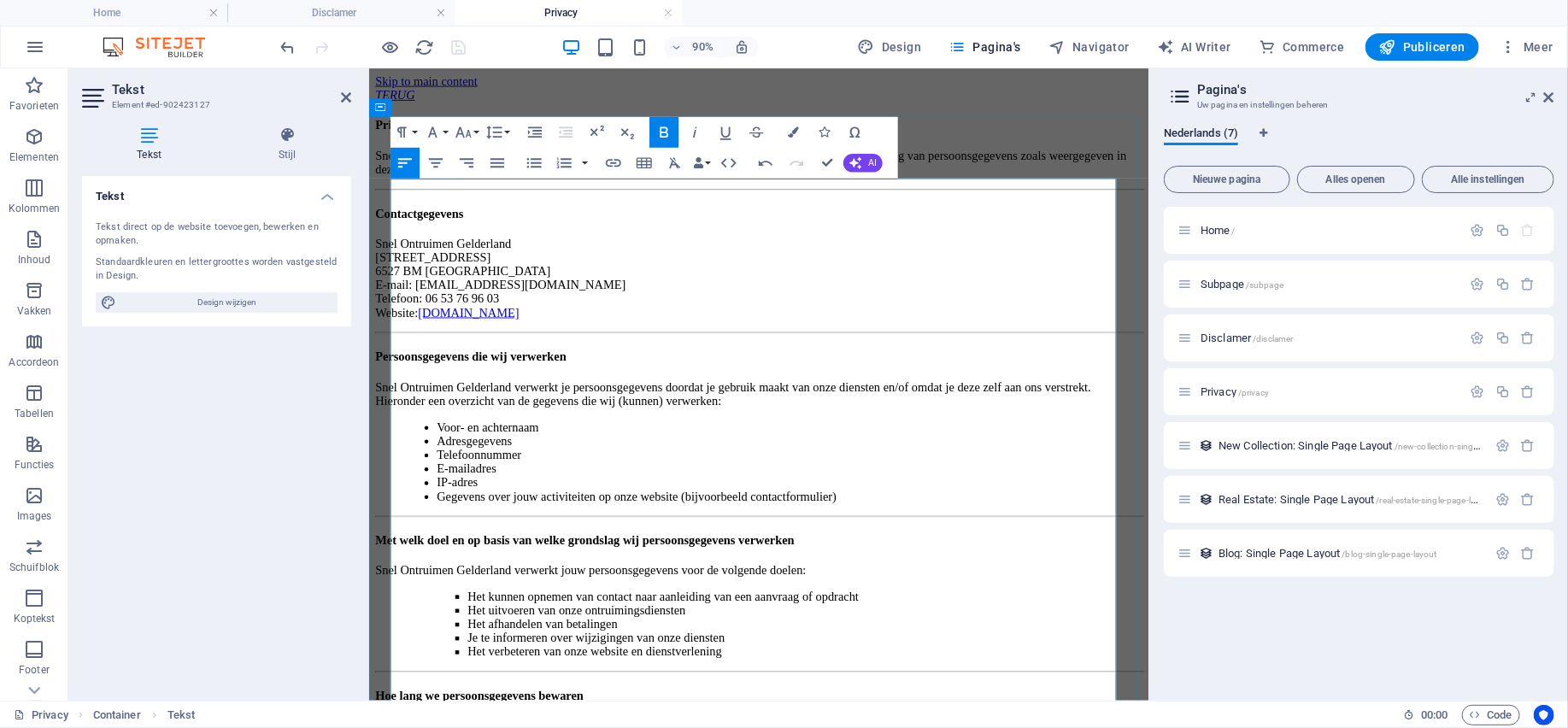
click at [473, 236] on strong "Contactgegevens" at bounding box center [423, 228] width 98 height 15
click at [617, 138] on strong "Privacybeleid – Snel Ontruimen Gelderland" at bounding box center [503, 130] width 256 height 15
click at [637, 188] on p "Snel Ontruimen Gelderland, gevestigd aan [STREET_ADDRESS], is verantwoordelijk …" at bounding box center [801, 173] width 852 height 31
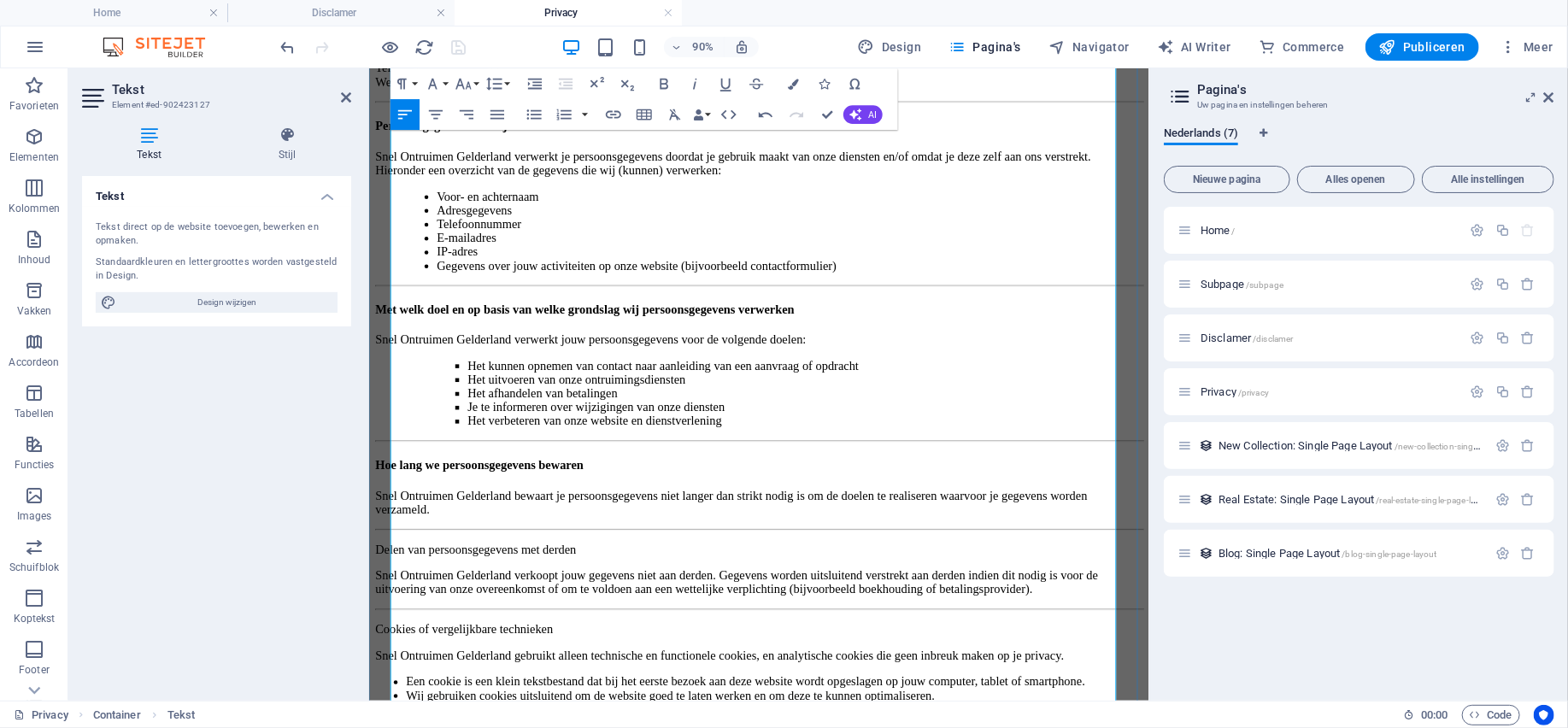
click at [576, 343] on strong "Met welk doel en op basis van welke grondslag wij persoonsgegevens verwerken" at bounding box center [608, 335] width 466 height 15
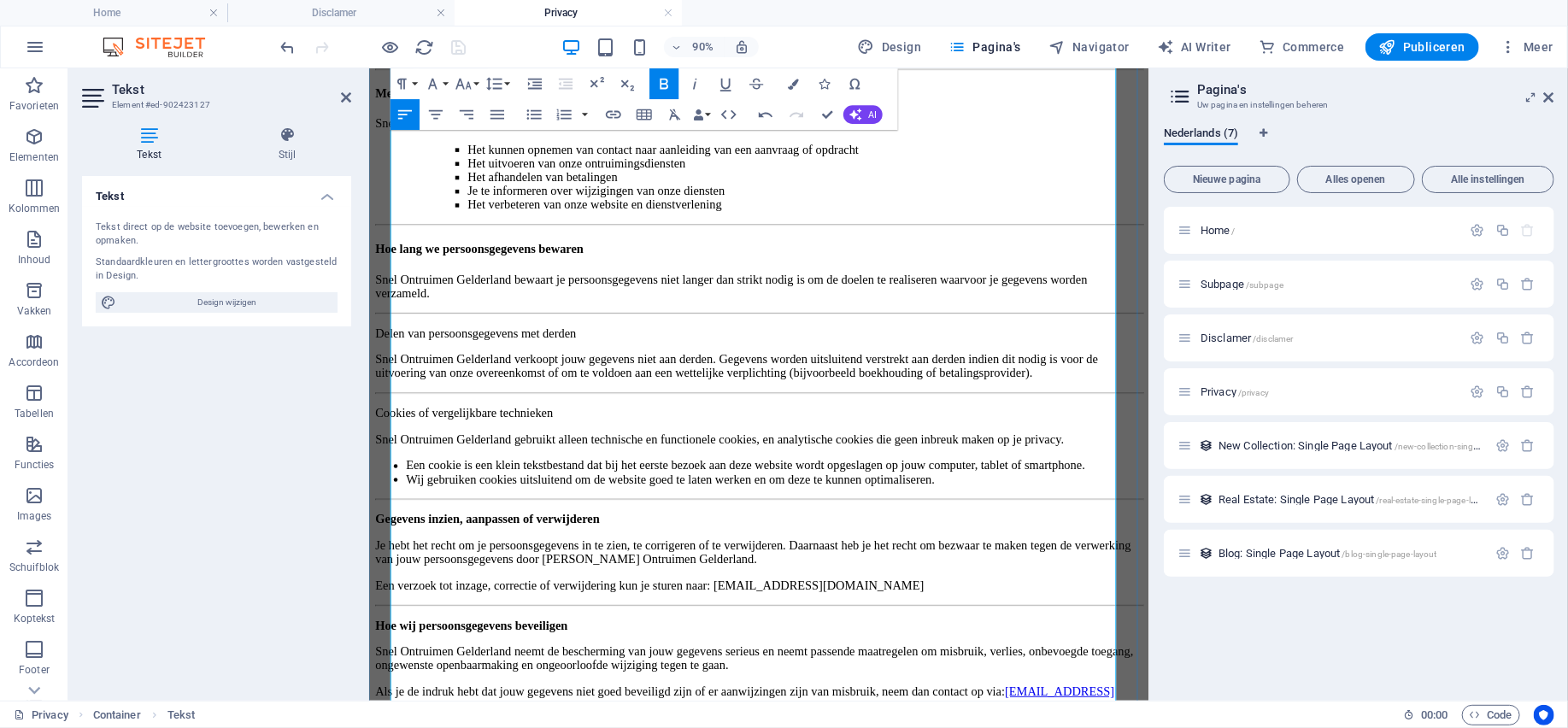
scroll to position [513, 0]
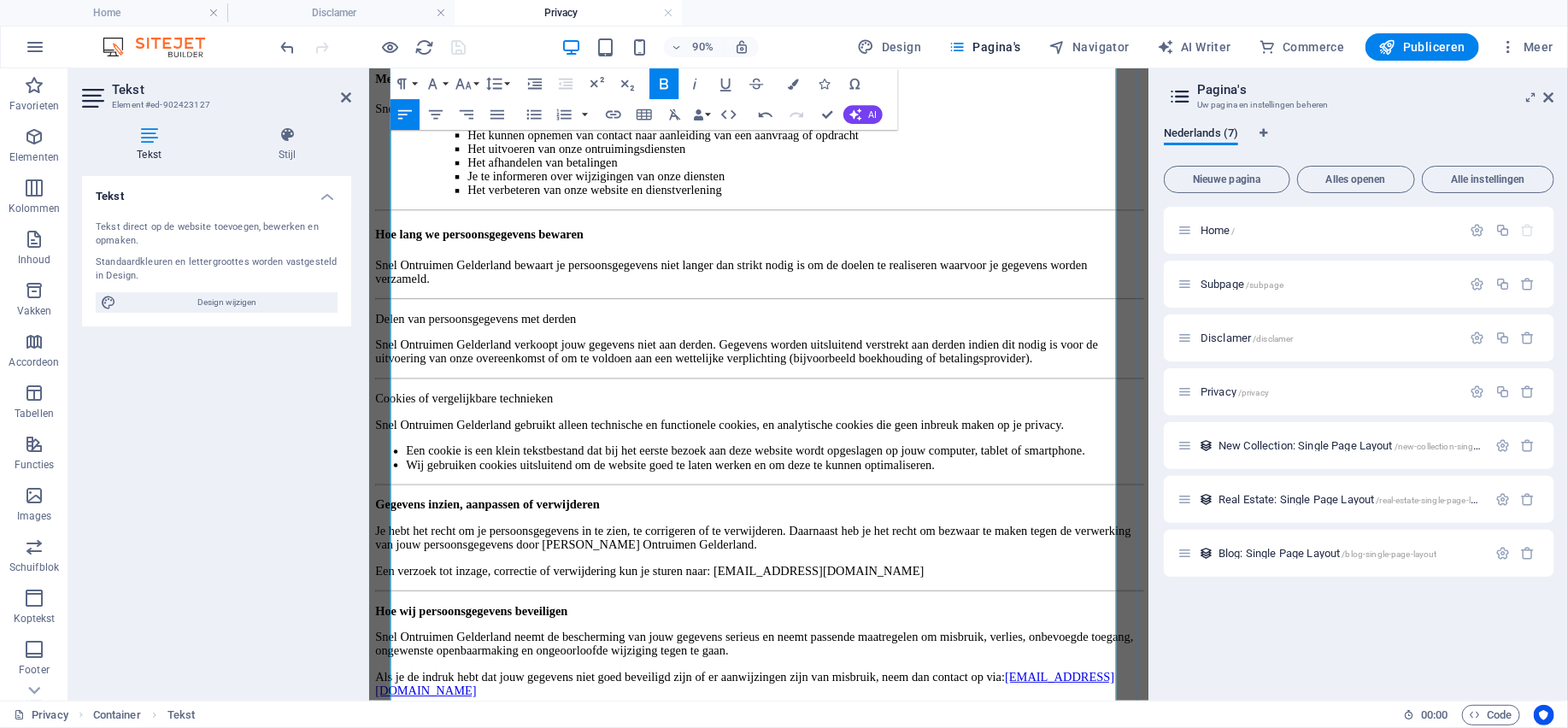
click at [591, 259] on strong "Hoe lang we persoonsgegevens bewaren" at bounding box center [490, 251] width 231 height 15
drag, startPoint x: 729, startPoint y: 520, endPoint x: 399, endPoint y: 513, distance: 330.1
click at [397, 353] on p "Delen van persoonsgegevens met derden" at bounding box center [801, 346] width 852 height 16
click at [663, 88] on icon "button" at bounding box center [664, 83] width 9 height 11
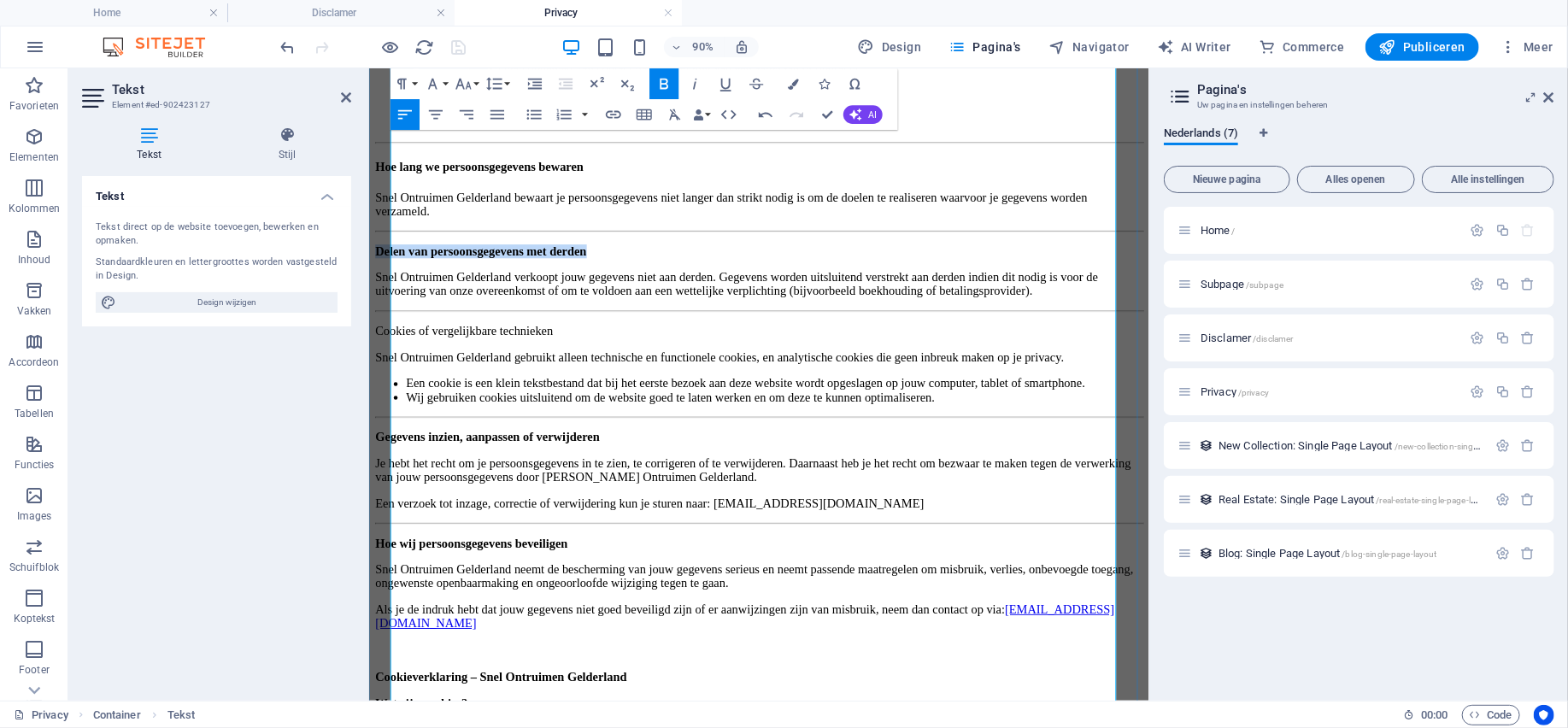
scroll to position [598, 0]
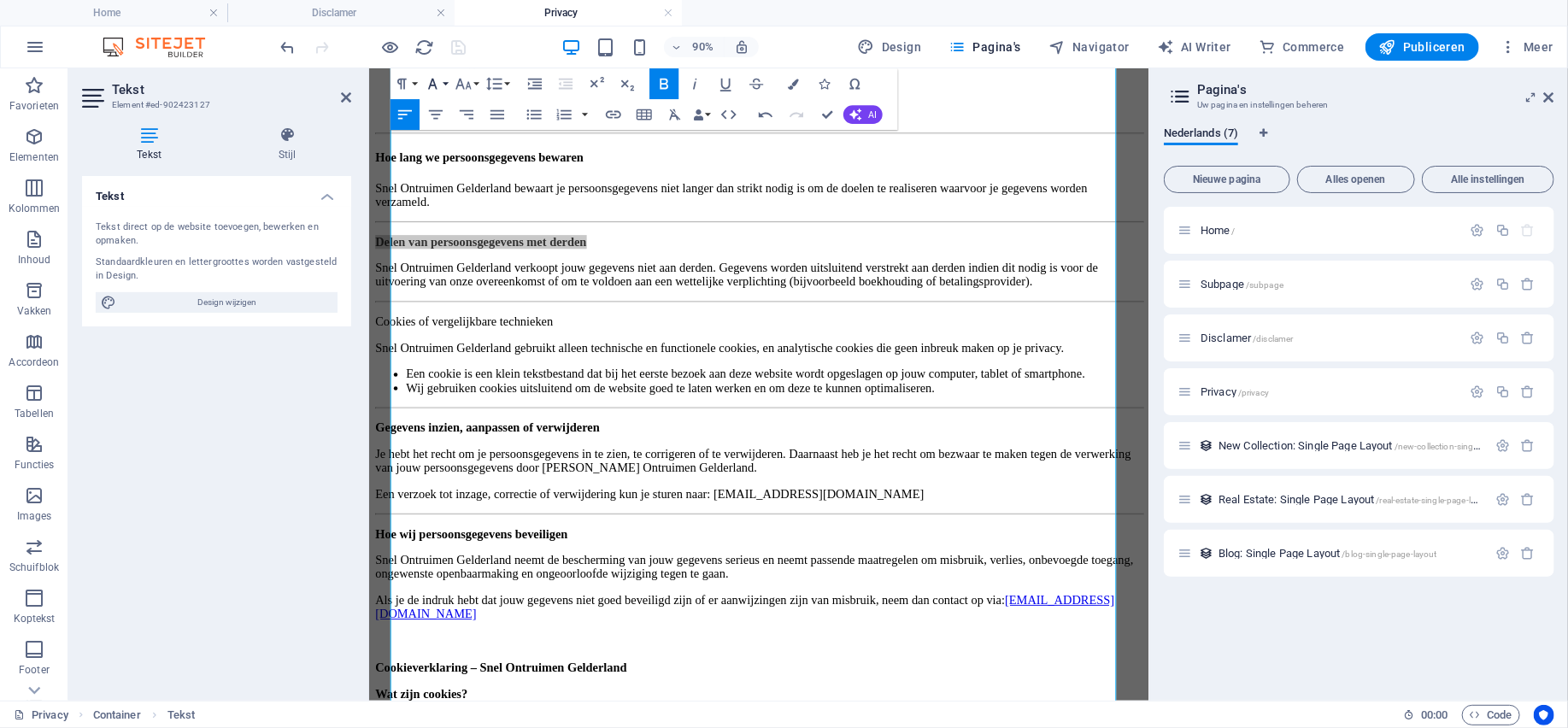
click at [421, 86] on button "Font Family" at bounding box center [436, 83] width 29 height 31
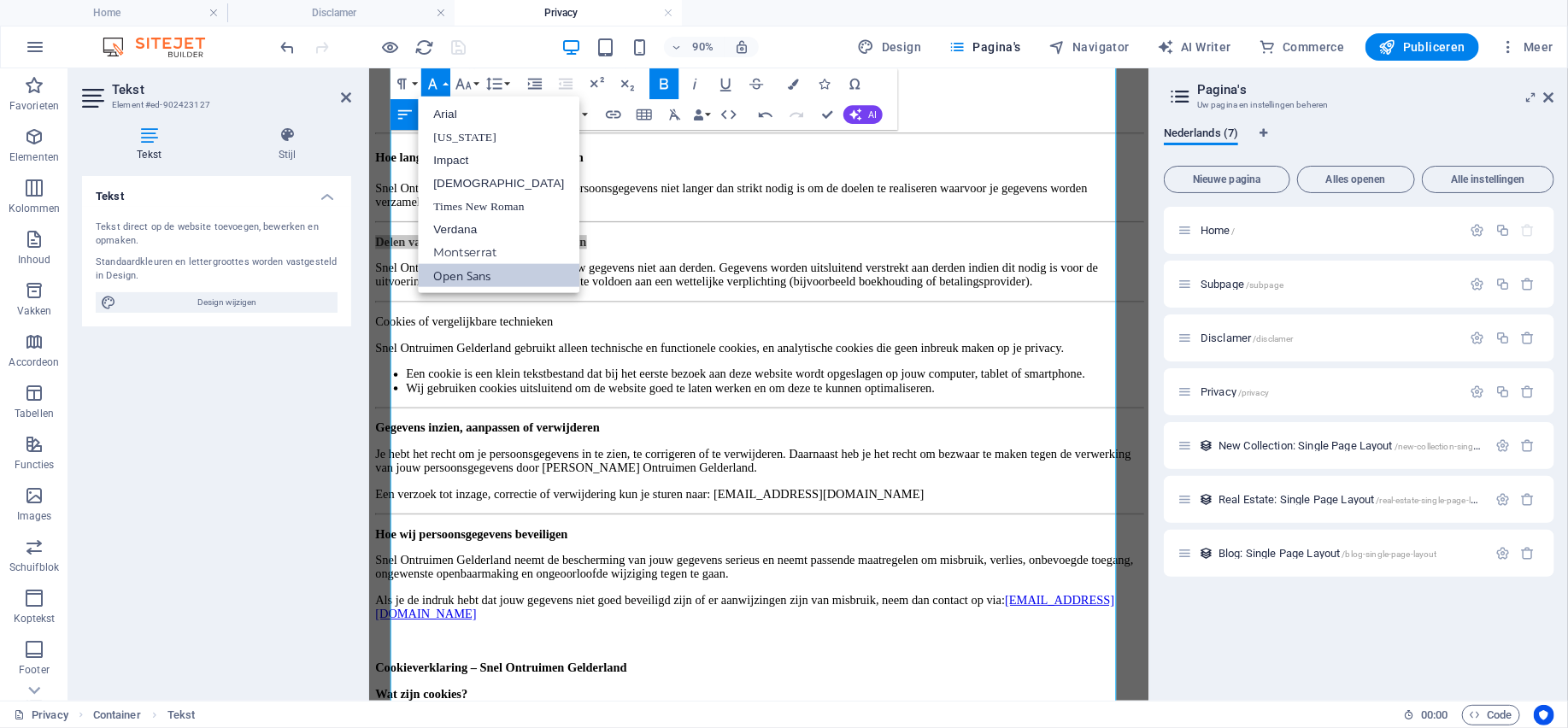
scroll to position [0, 0]
click at [415, 84] on button "Paragraph Format" at bounding box center [405, 83] width 29 height 31
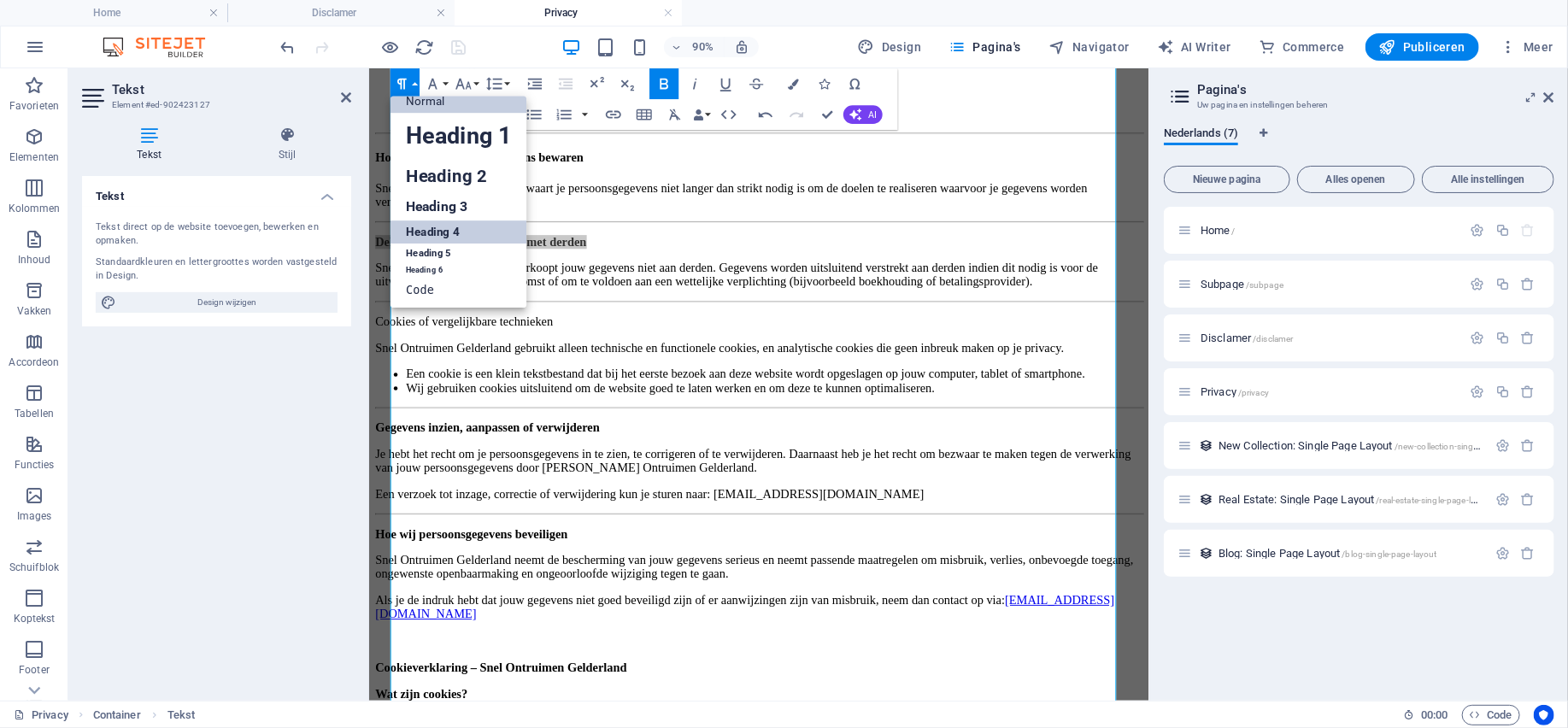
drag, startPoint x: 441, startPoint y: 229, endPoint x: 83, endPoint y: 178, distance: 361.6
click at [441, 229] on link "Heading 4" at bounding box center [458, 232] width 137 height 23
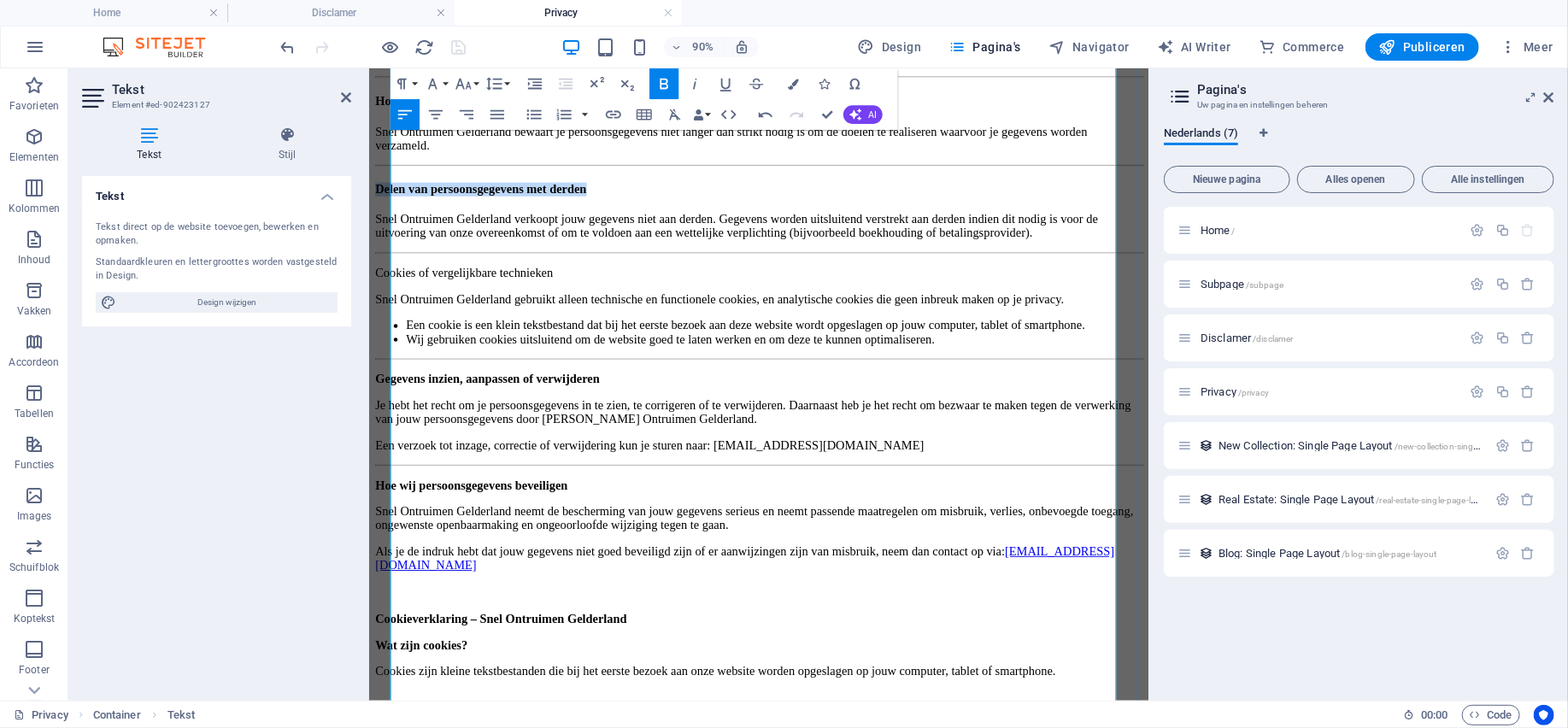
scroll to position [769, 0]
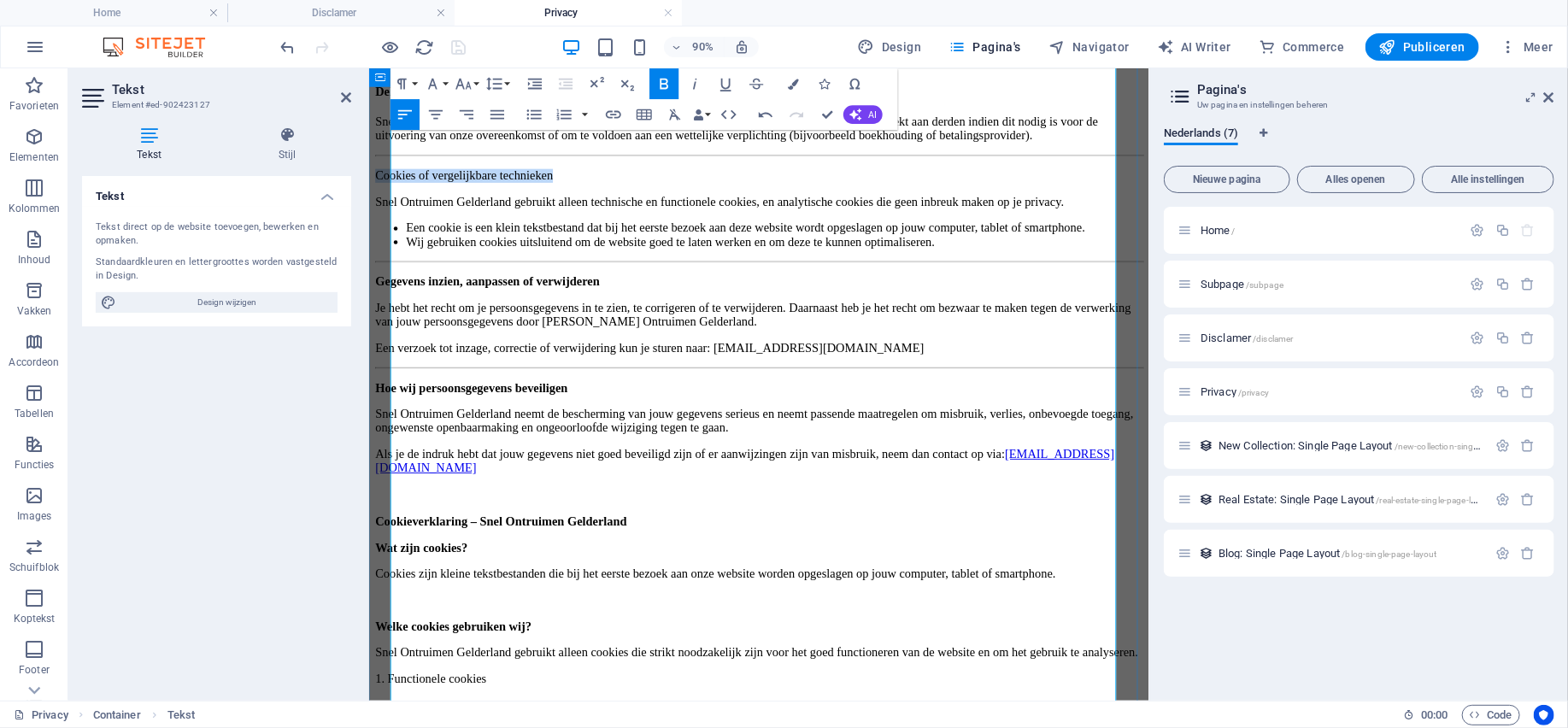
drag, startPoint x: 693, startPoint y: 377, endPoint x: 388, endPoint y: 381, distance: 305.0
click at [388, 381] on div "Privacybeleid – Snel Ontruimen Gelderland Snel Ontruimen Gelderland, gevestigd …" at bounding box center [801, 281] width 852 height 1853
click at [416, 82] on button "Paragraph Format" at bounding box center [405, 83] width 29 height 31
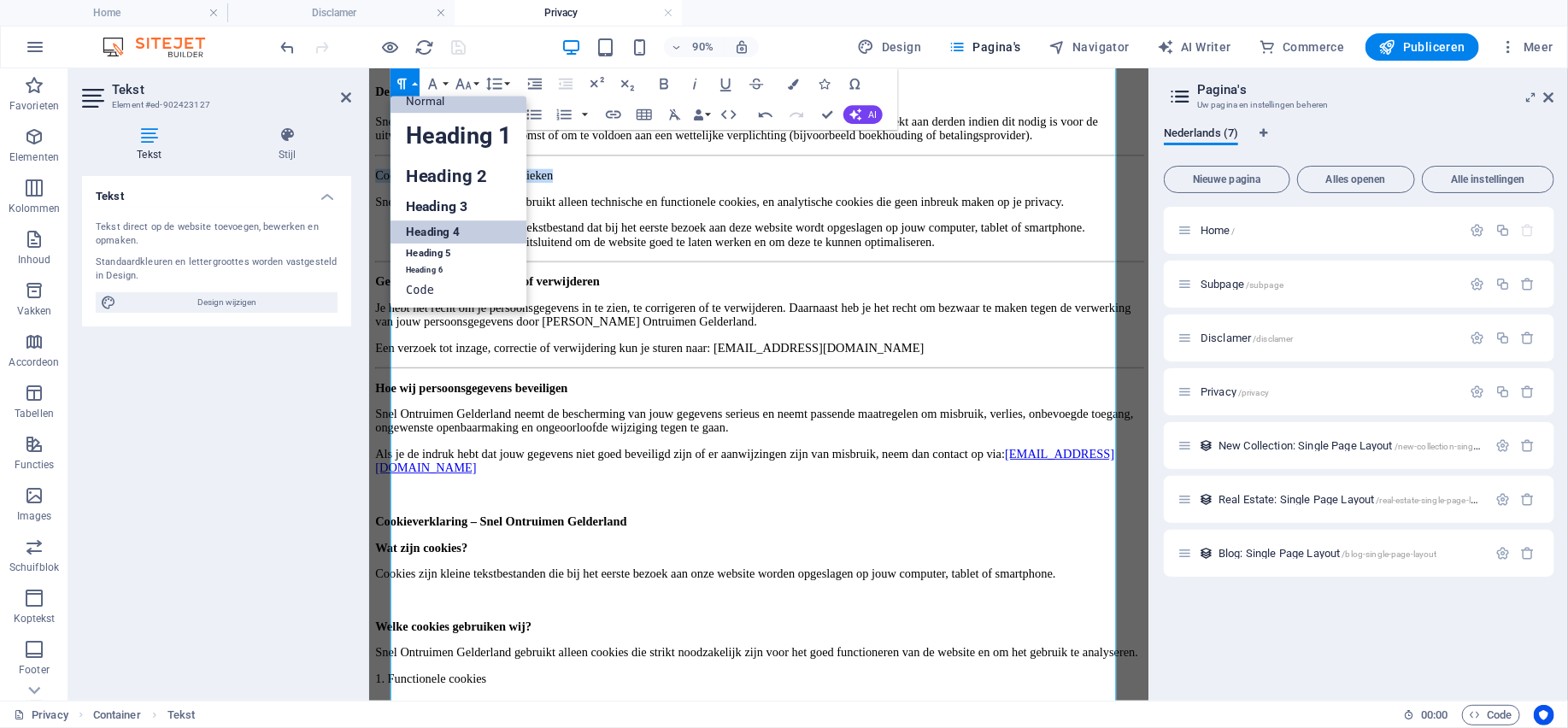
click at [446, 240] on link "Heading 4" at bounding box center [458, 232] width 137 height 23
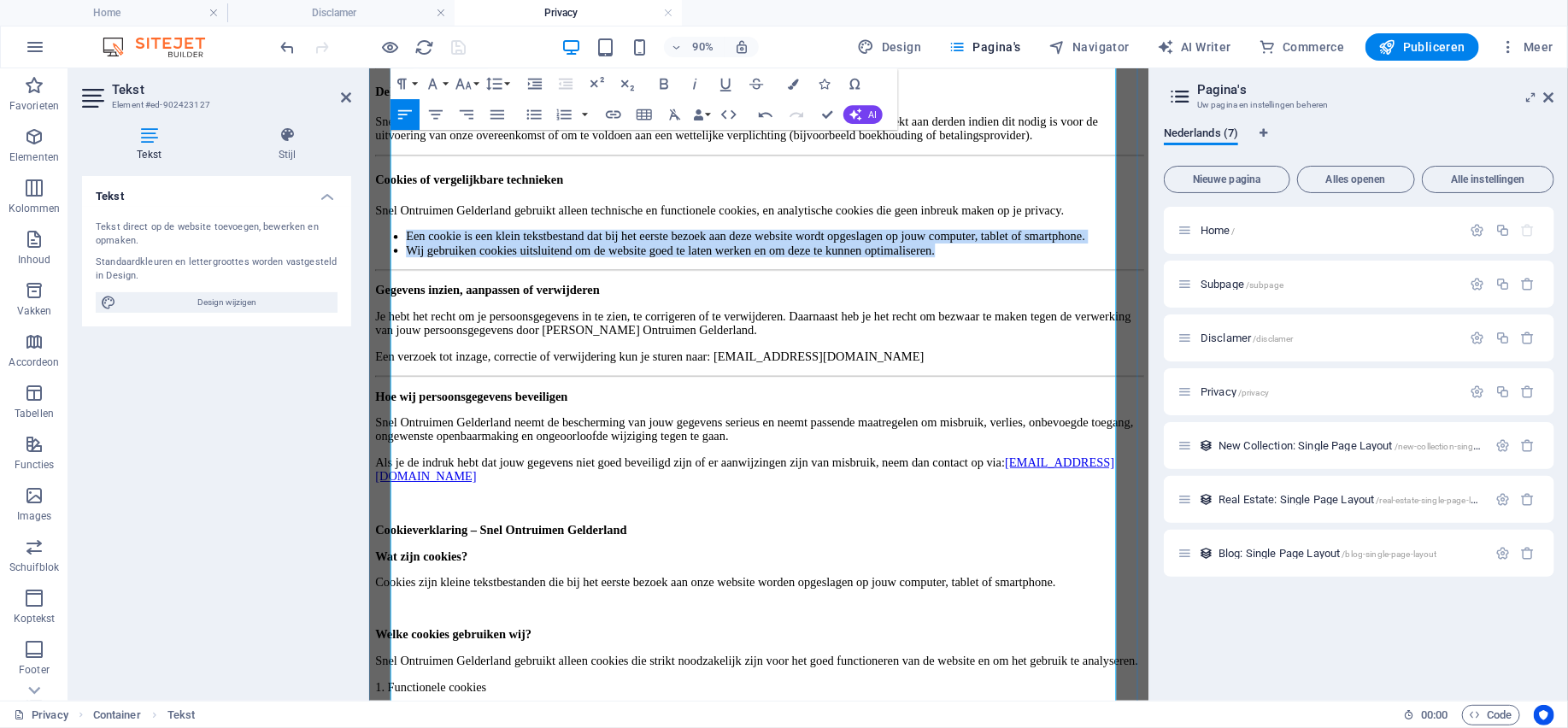
drag, startPoint x: 577, startPoint y: 537, endPoint x: 408, endPoint y: 460, distance: 185.7
click at [408, 278] on ul "Een cookie is een klein tekstbestand dat bij het eerste bezoek aan deze website…" at bounding box center [801, 262] width 852 height 31
click at [537, 83] on icon "button" at bounding box center [535, 83] width 18 height 18
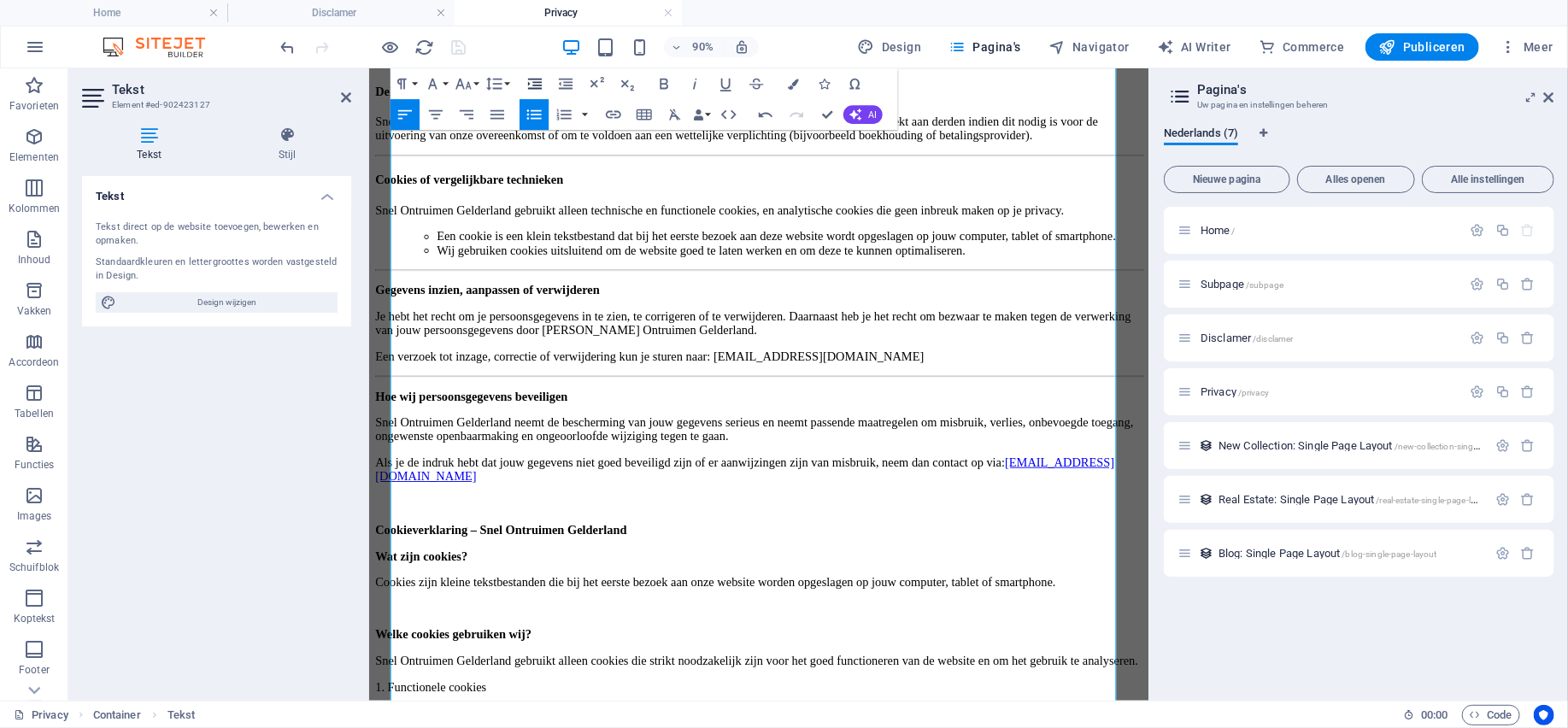
click at [537, 83] on icon "button" at bounding box center [535, 83] width 18 height 18
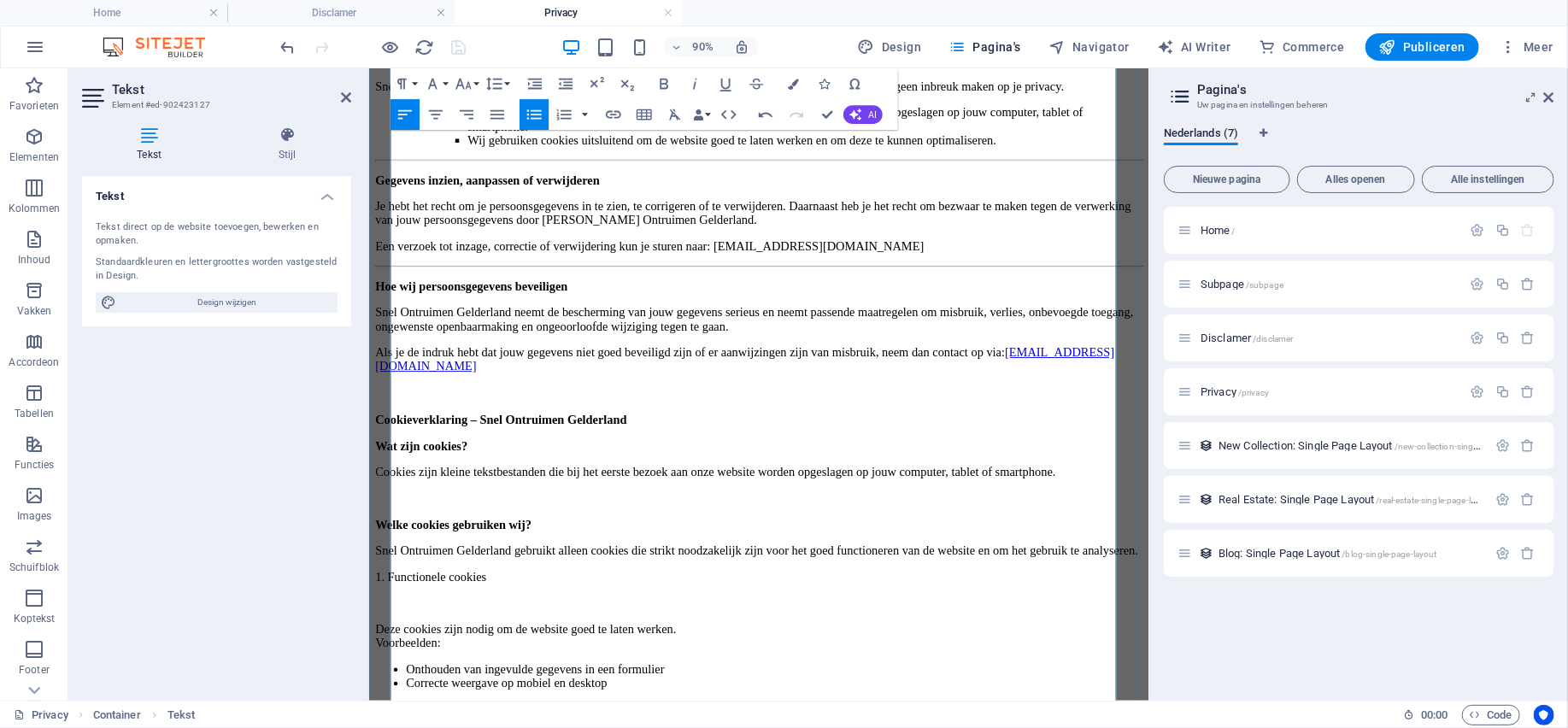
scroll to position [940, 0]
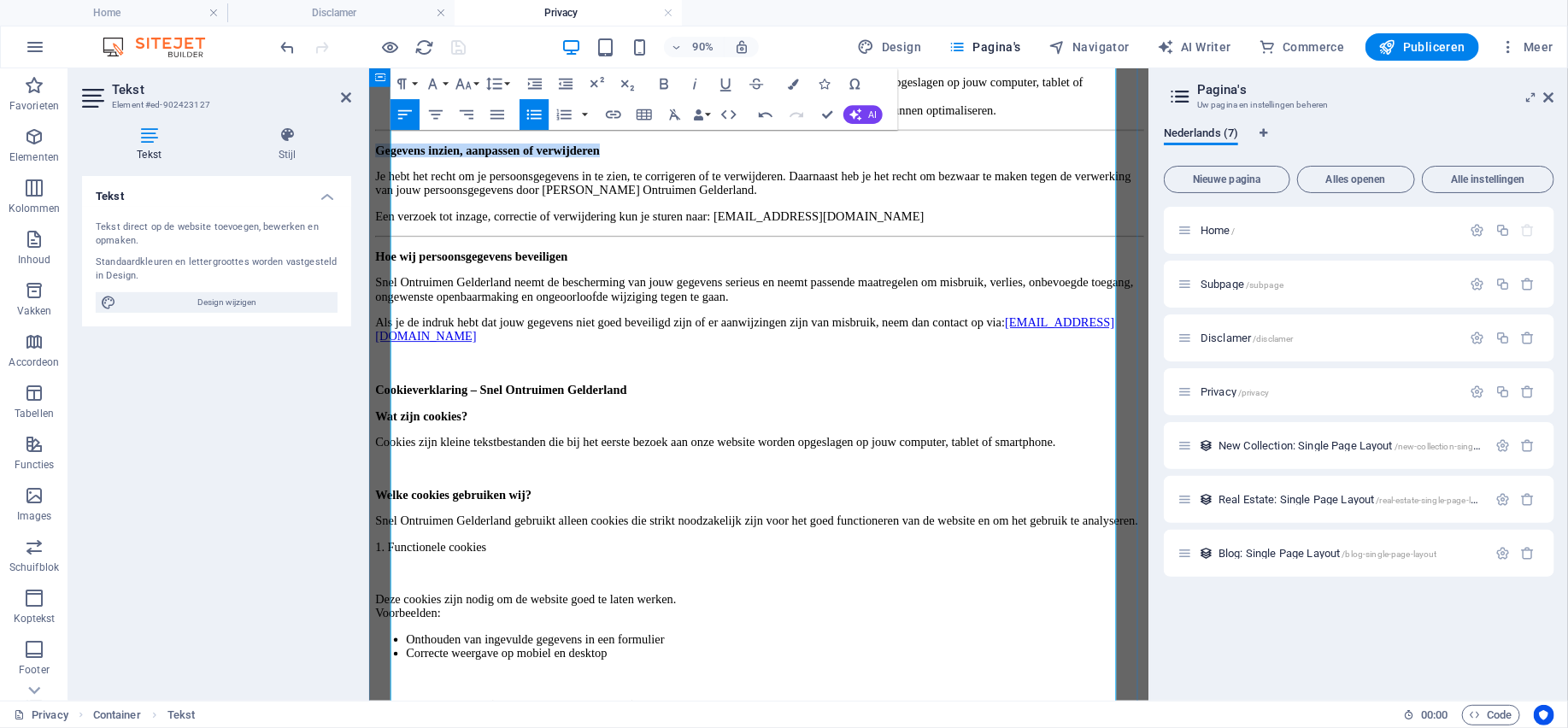
drag, startPoint x: 752, startPoint y: 398, endPoint x: 373, endPoint y: 397, distance: 379.0
click at [375, 397] on div "Privacybeleid – Snel Ontruimen Gelderland Snel Ontruimen Gelderland, gevestigd …" at bounding box center [801, 122] width 852 height 1877
click at [417, 82] on button "Paragraph Format" at bounding box center [405, 83] width 29 height 31
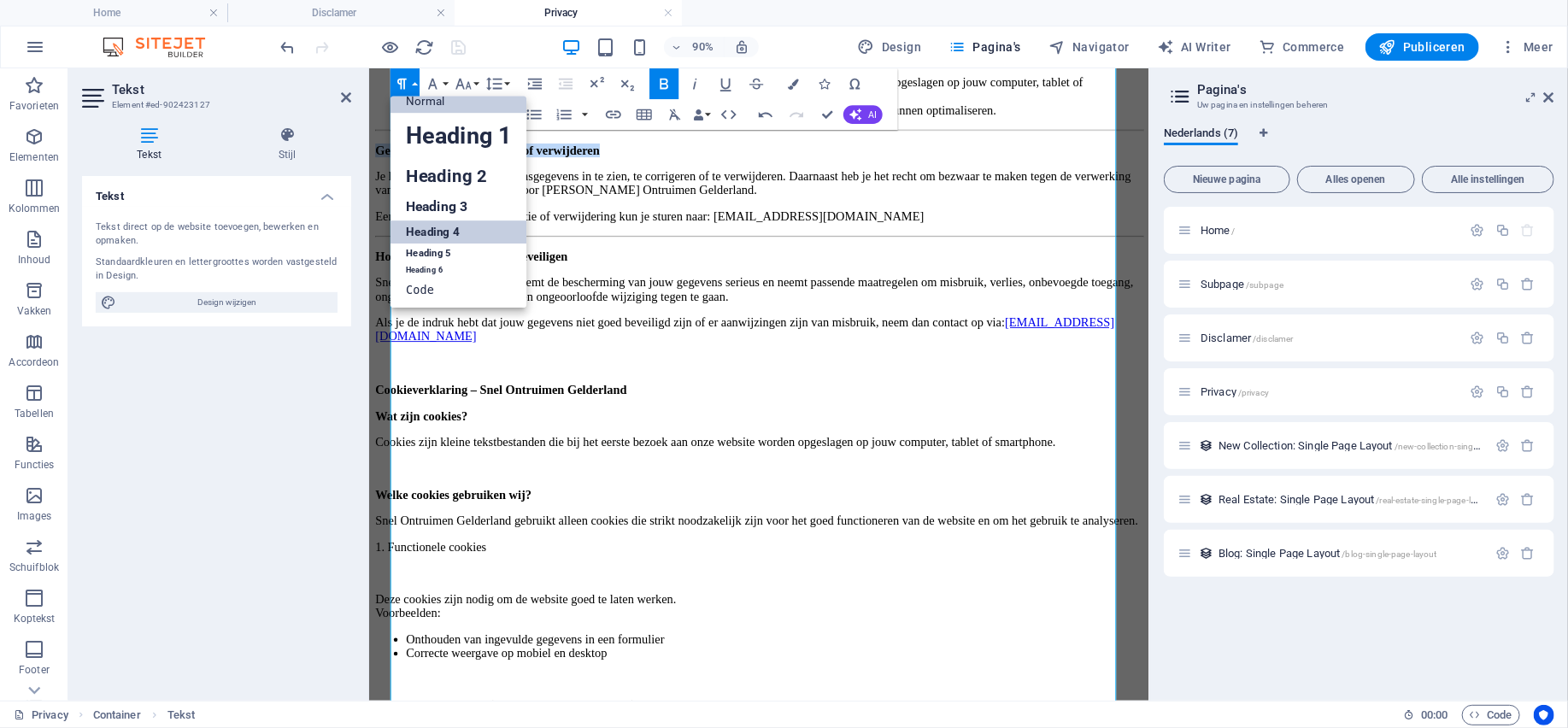
click at [442, 235] on link "Heading 4" at bounding box center [458, 232] width 137 height 23
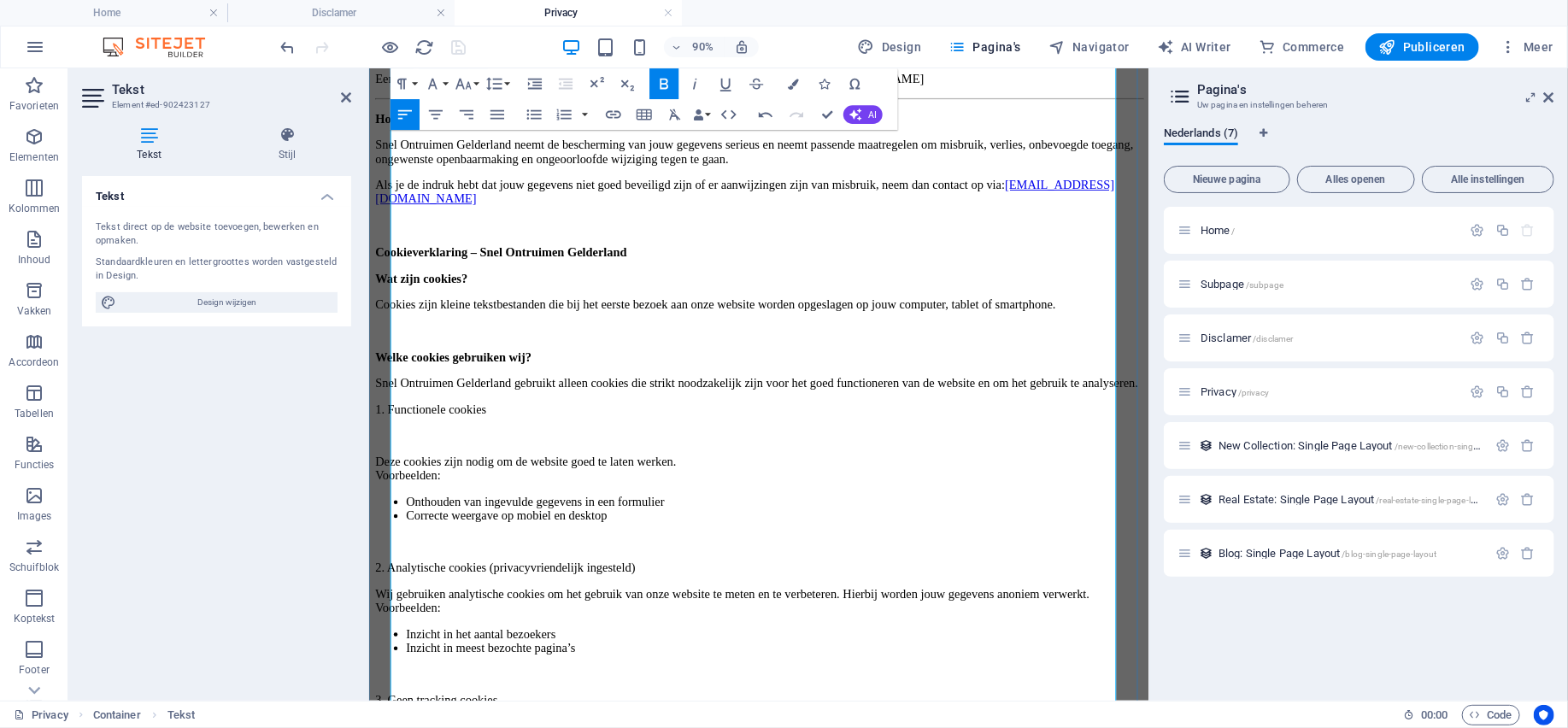
scroll to position [1110, 0]
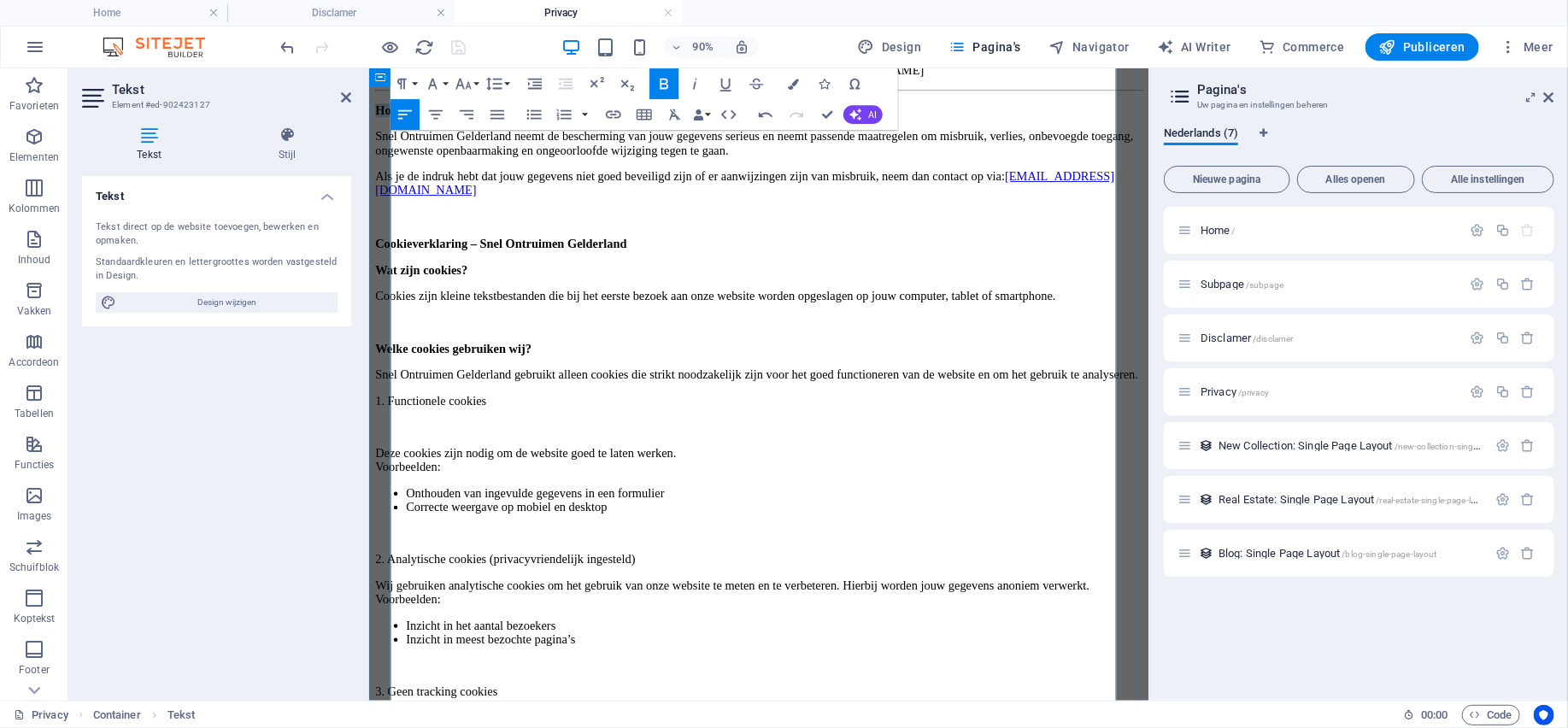
drag, startPoint x: 743, startPoint y: 402, endPoint x: 381, endPoint y: 381, distance: 362.6
click at [415, 88] on button "Paragraph Format" at bounding box center [405, 83] width 29 height 31
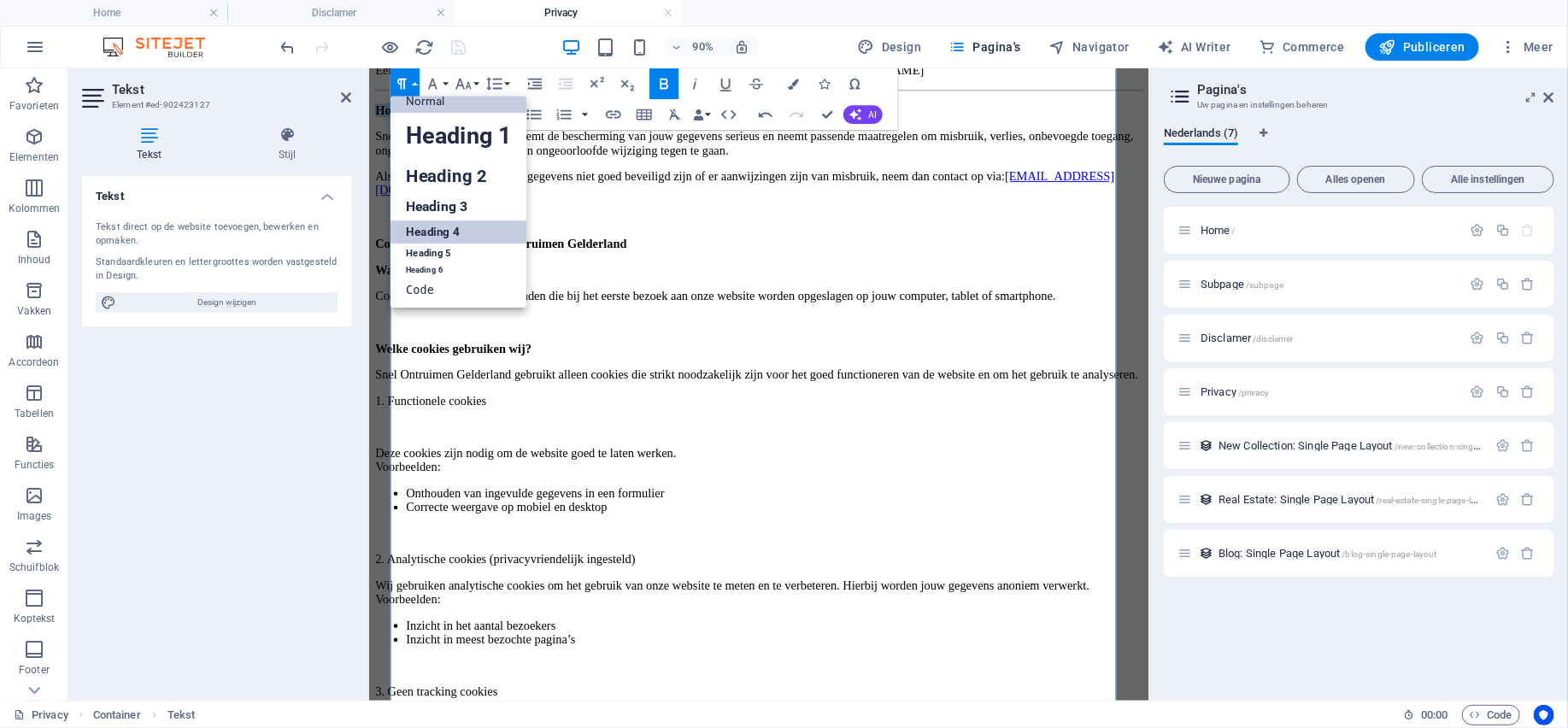
click at [417, 227] on link "Heading 4" at bounding box center [458, 232] width 137 height 23
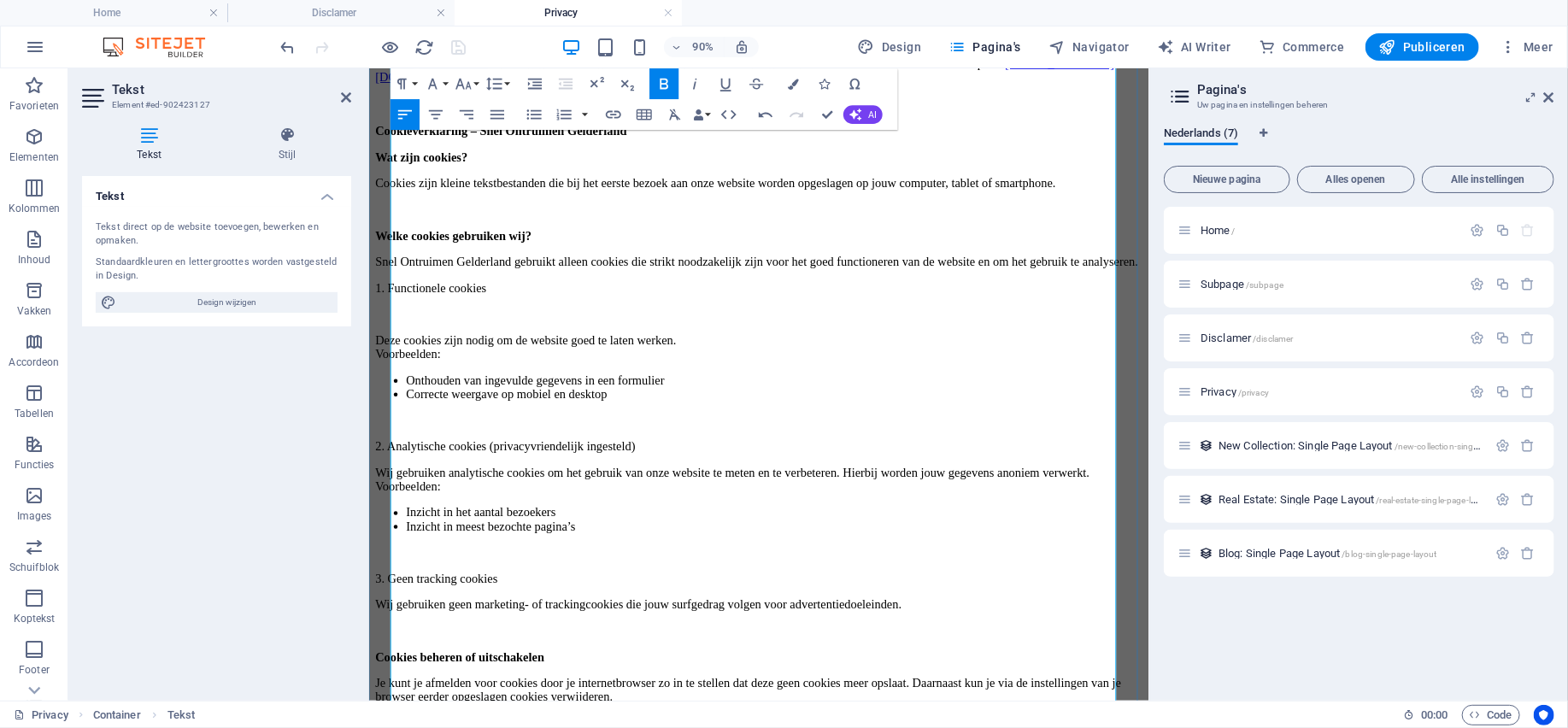
scroll to position [1281, 0]
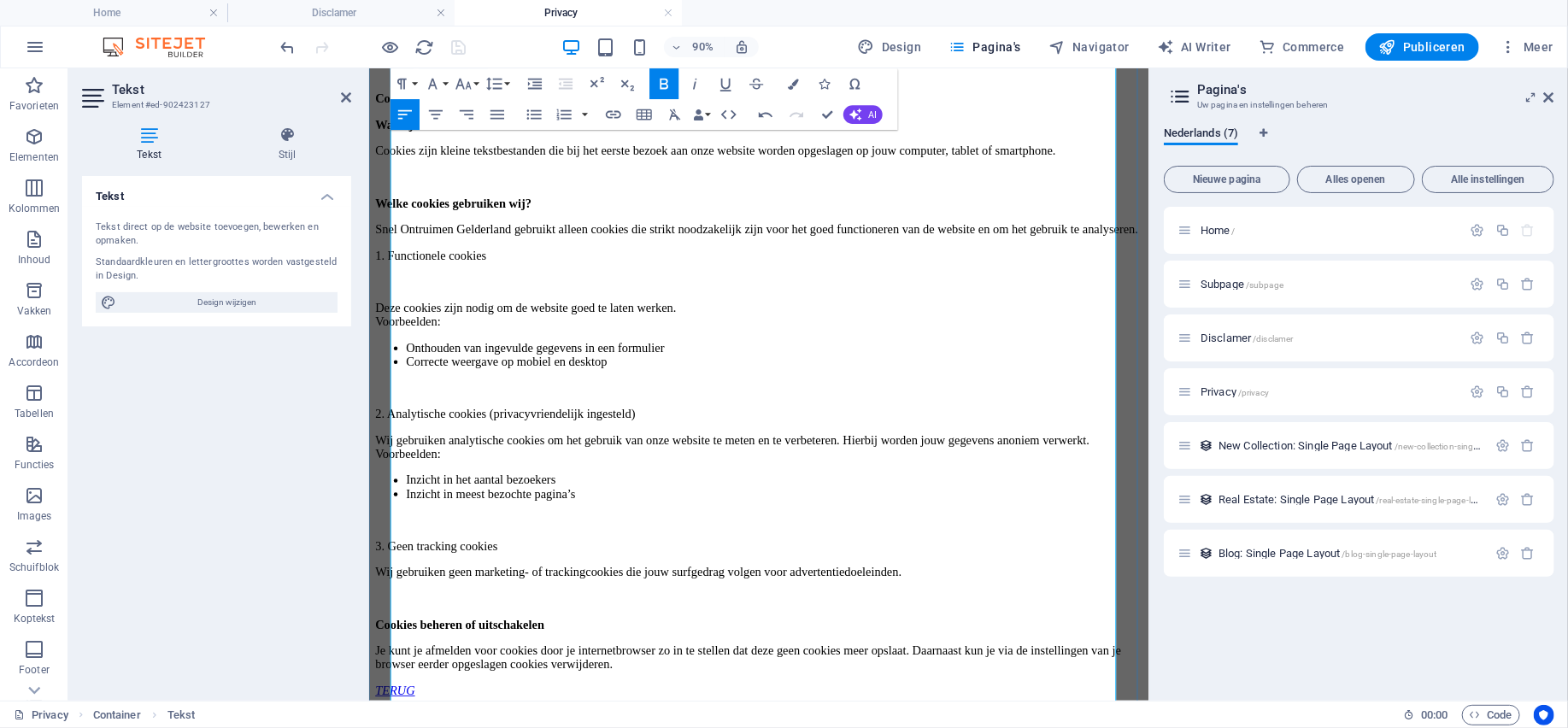
click at [620, 81] on p "Als je de indruk hebt dat jouw gegevens niet goed beveiligd zijn of er aanwijzi…" at bounding box center [801, 49] width 852 height 61
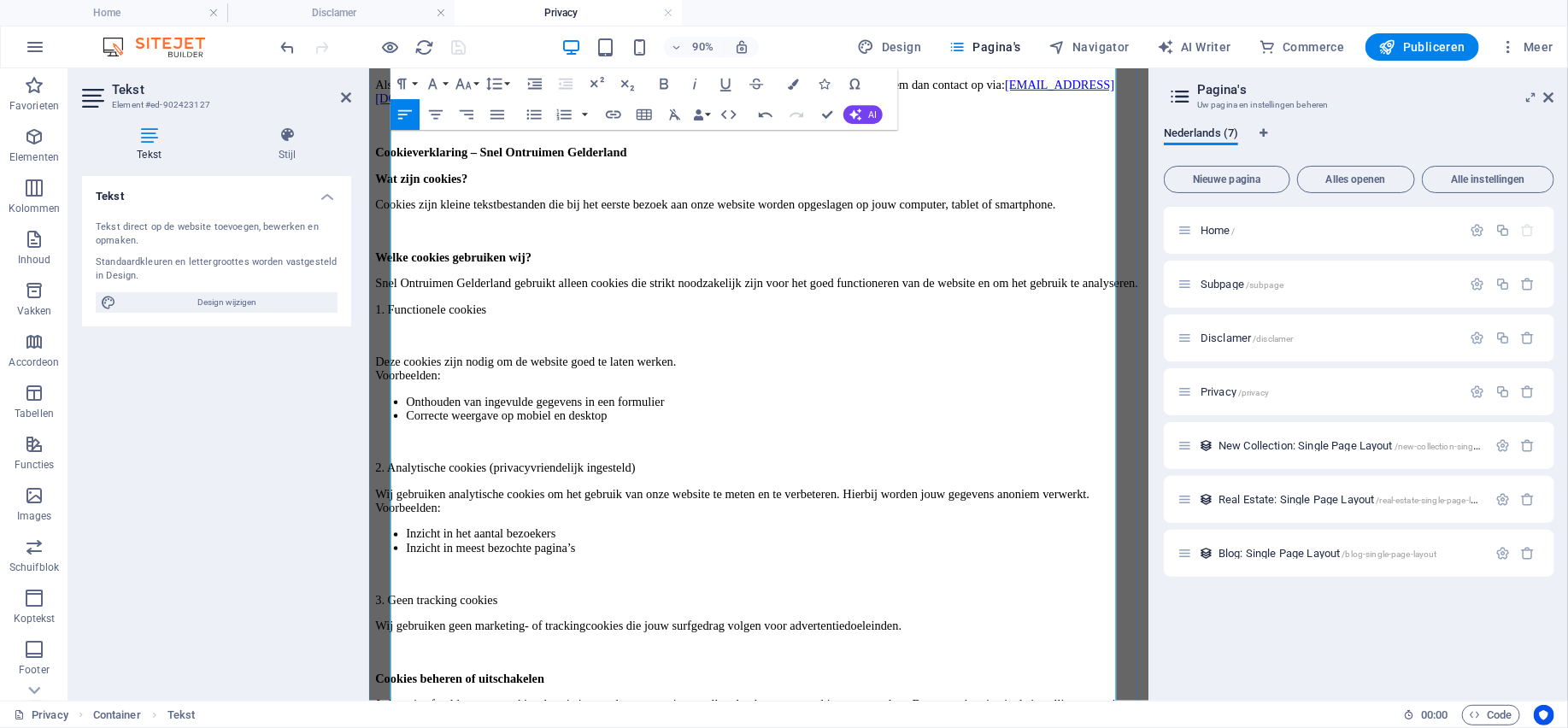
scroll to position [1196, 0]
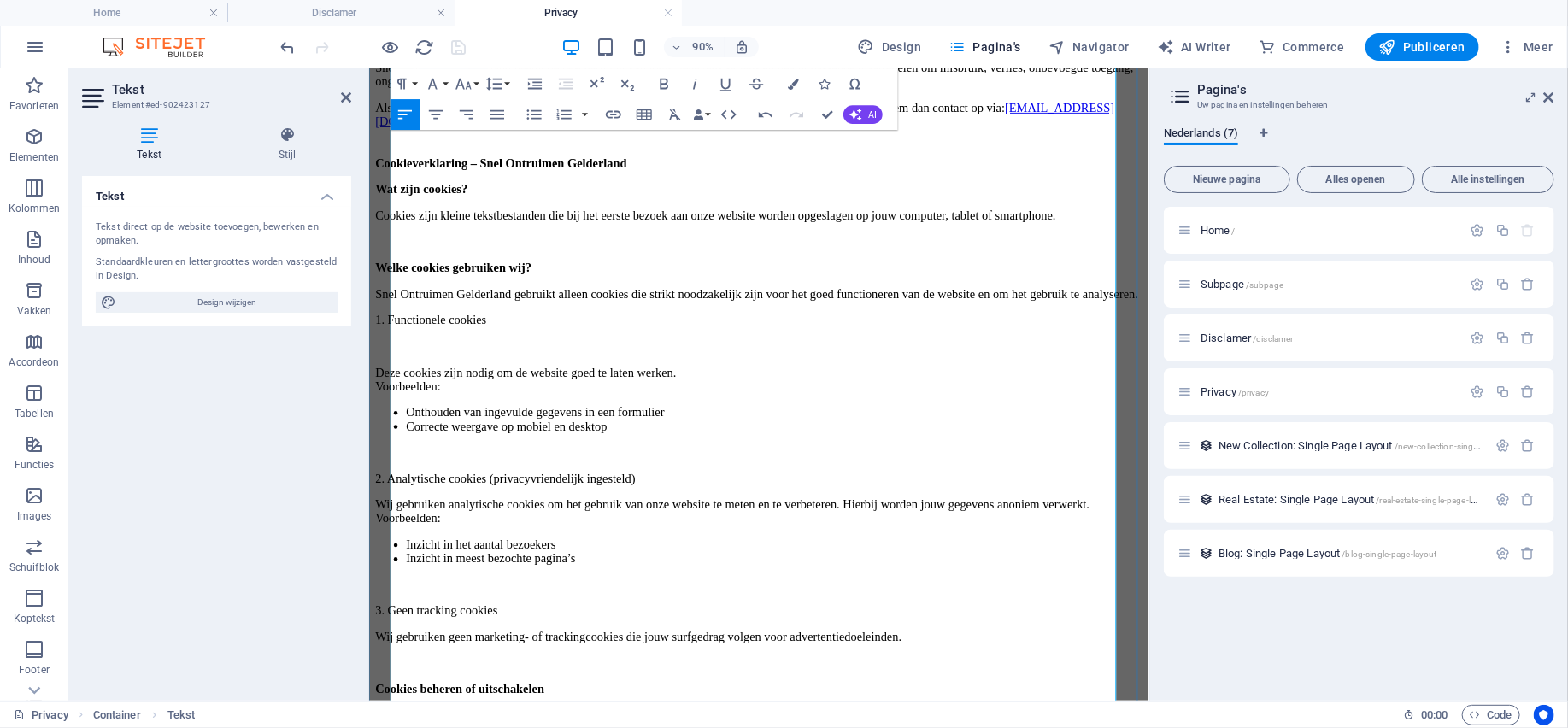
click at [457, 182] on p "Als je de indruk hebt dat jouw gegevens niet goed beveiligd zijn of er aanwijzi…" at bounding box center [801, 142] width 852 height 77
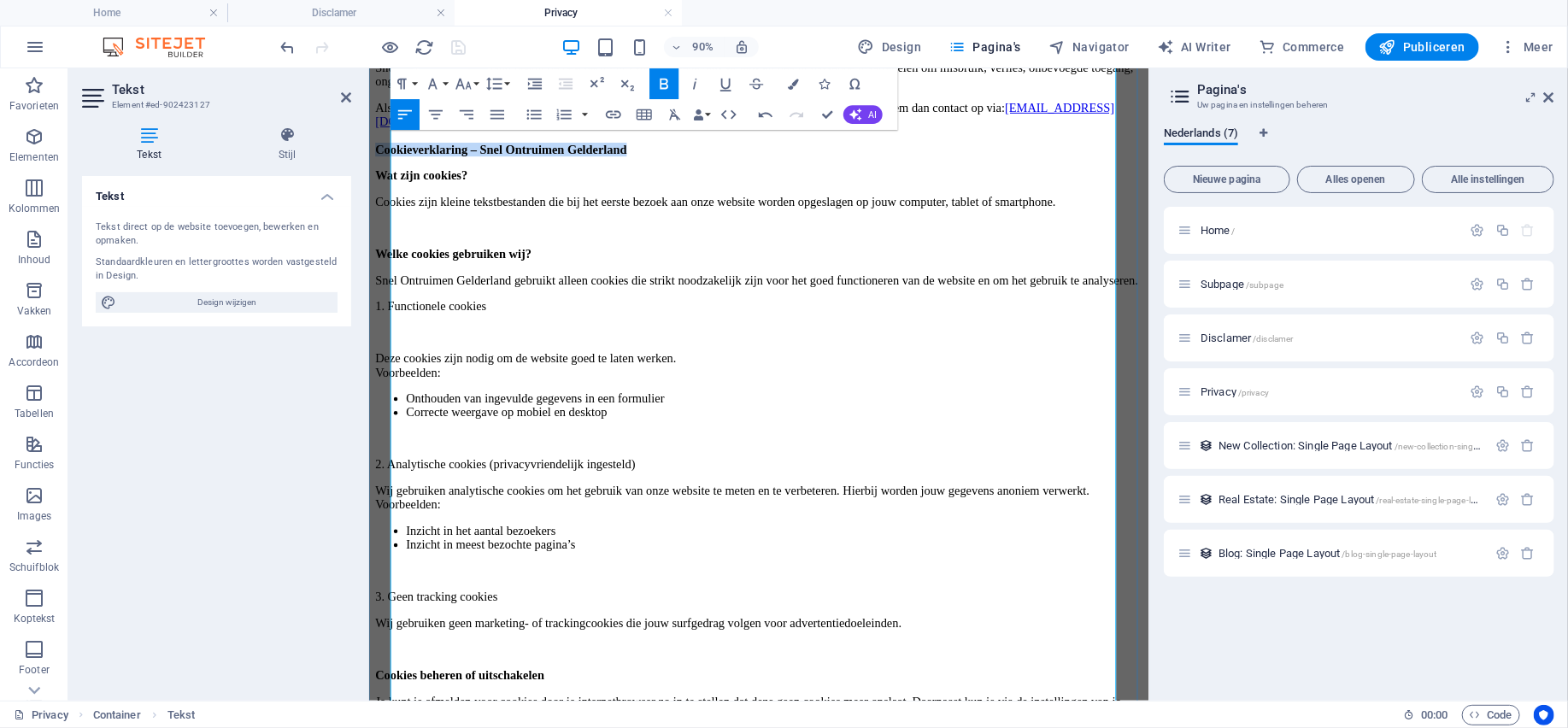
drag, startPoint x: 780, startPoint y: 486, endPoint x: 396, endPoint y: 486, distance: 384.0
click at [396, 166] on p "Als je de indruk hebt dat jouw gegevens niet goed beveiligd zijn of er aanwijzi…" at bounding box center [801, 134] width 852 height 61
click at [418, 83] on button "Paragraph Format" at bounding box center [405, 83] width 29 height 31
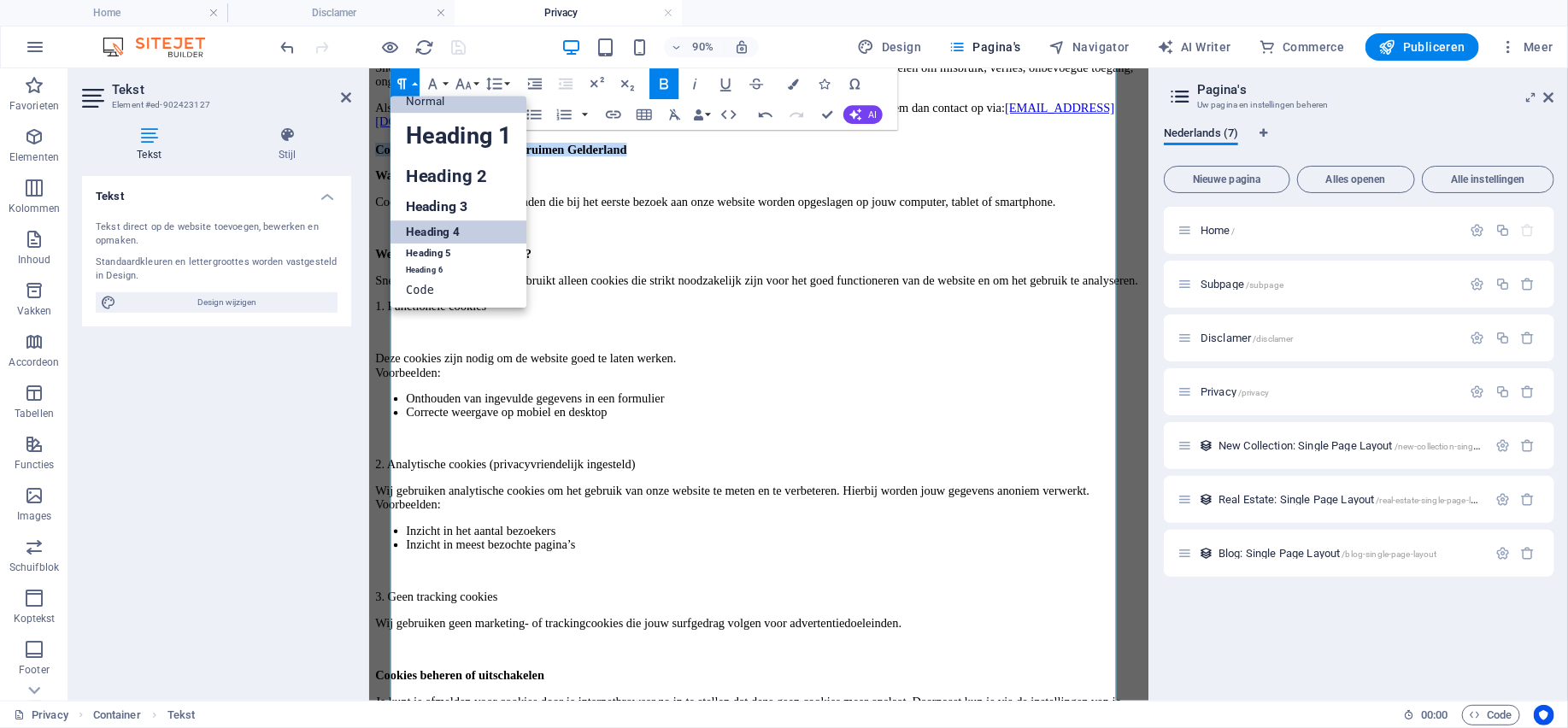
click at [436, 228] on link "Heading 4" at bounding box center [458, 232] width 137 height 23
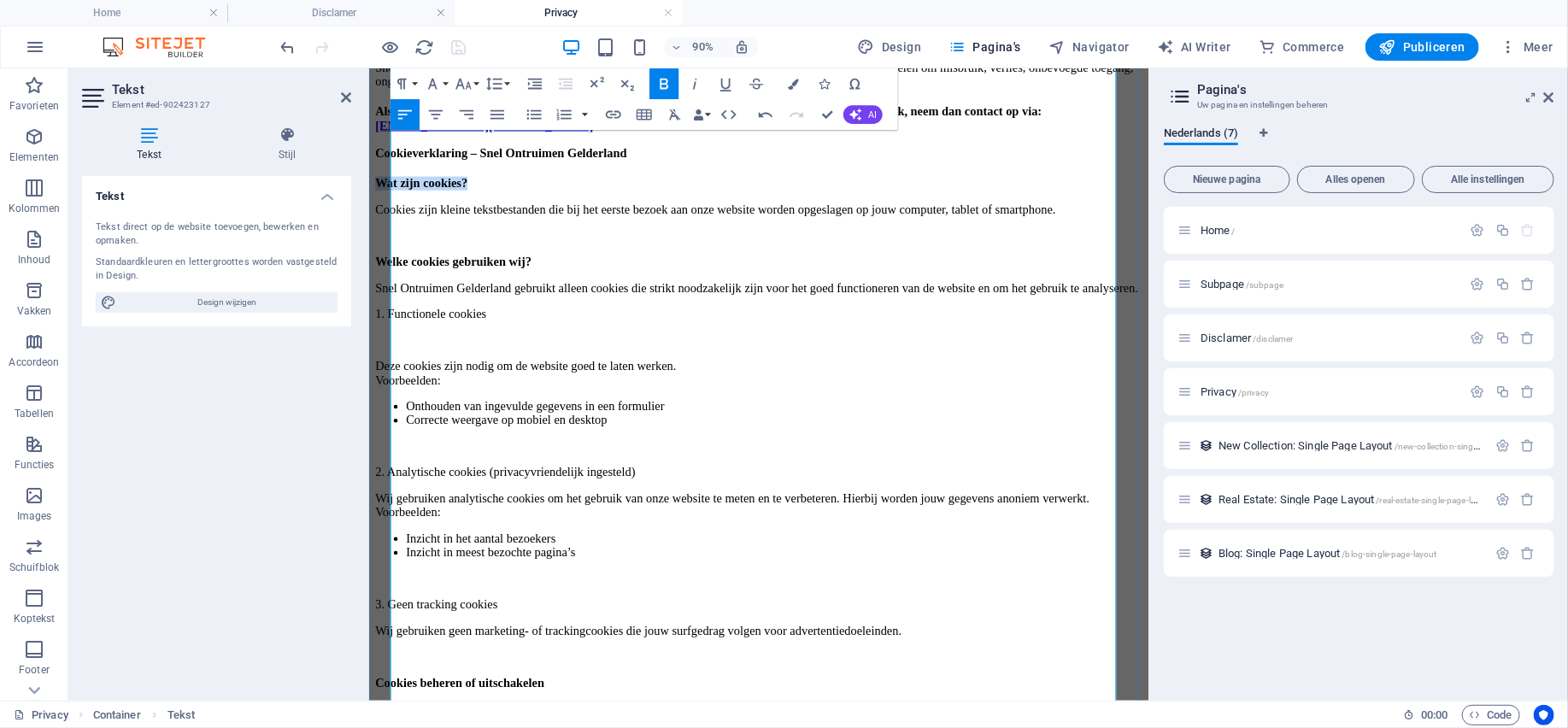
drag, startPoint x: 556, startPoint y: 528, endPoint x: 394, endPoint y: 530, distance: 162.0
click at [394, 203] on p "Wat zijn cookies?" at bounding box center [801, 196] width 852 height 16
click at [418, 83] on div "Paragraph Format Normal Heading 1 Heading 2 Heading 3 Heading 4 Heading 5 Headi…" at bounding box center [451, 83] width 122 height 31
click at [416, 83] on button "Paragraph Format" at bounding box center [405, 83] width 29 height 31
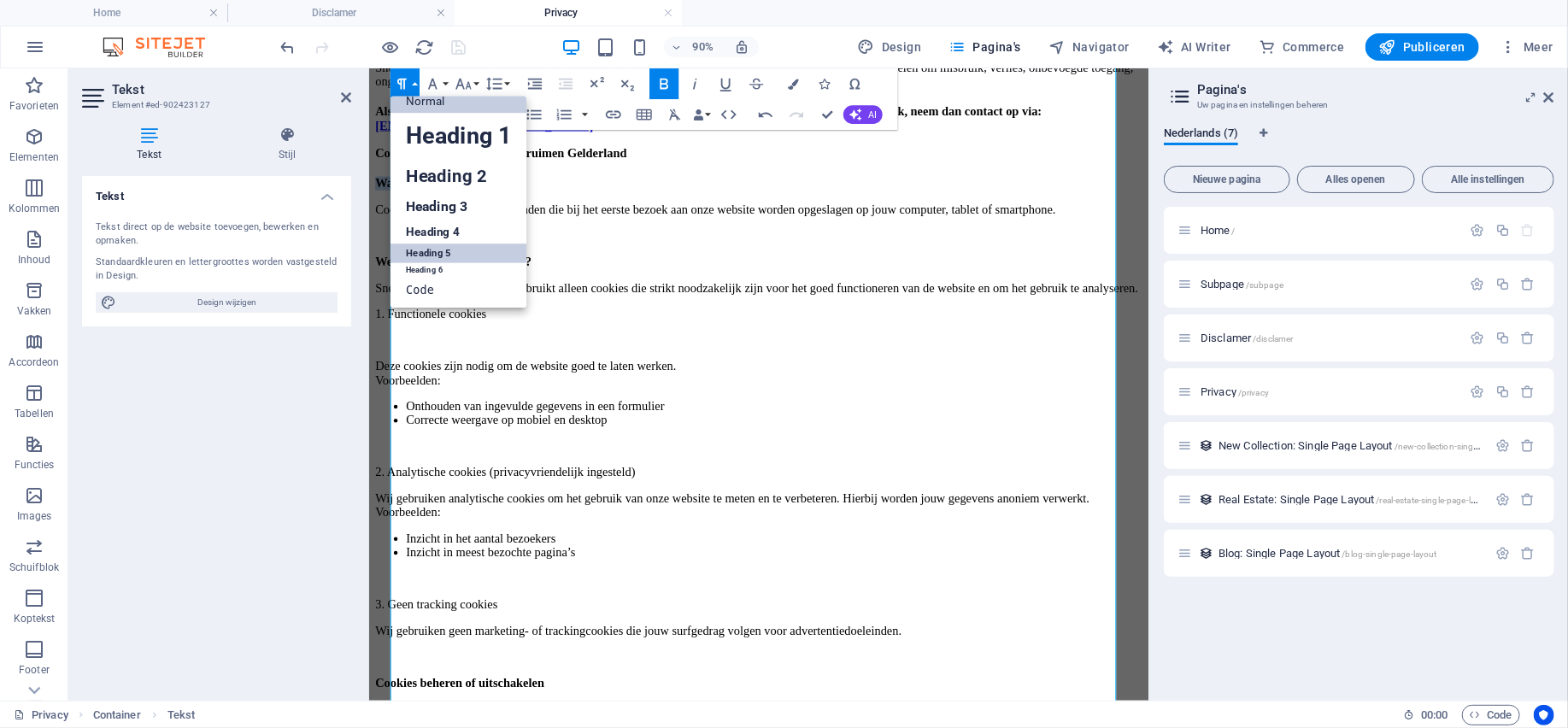
click at [423, 252] on link "Heading 5" at bounding box center [458, 252] width 137 height 18
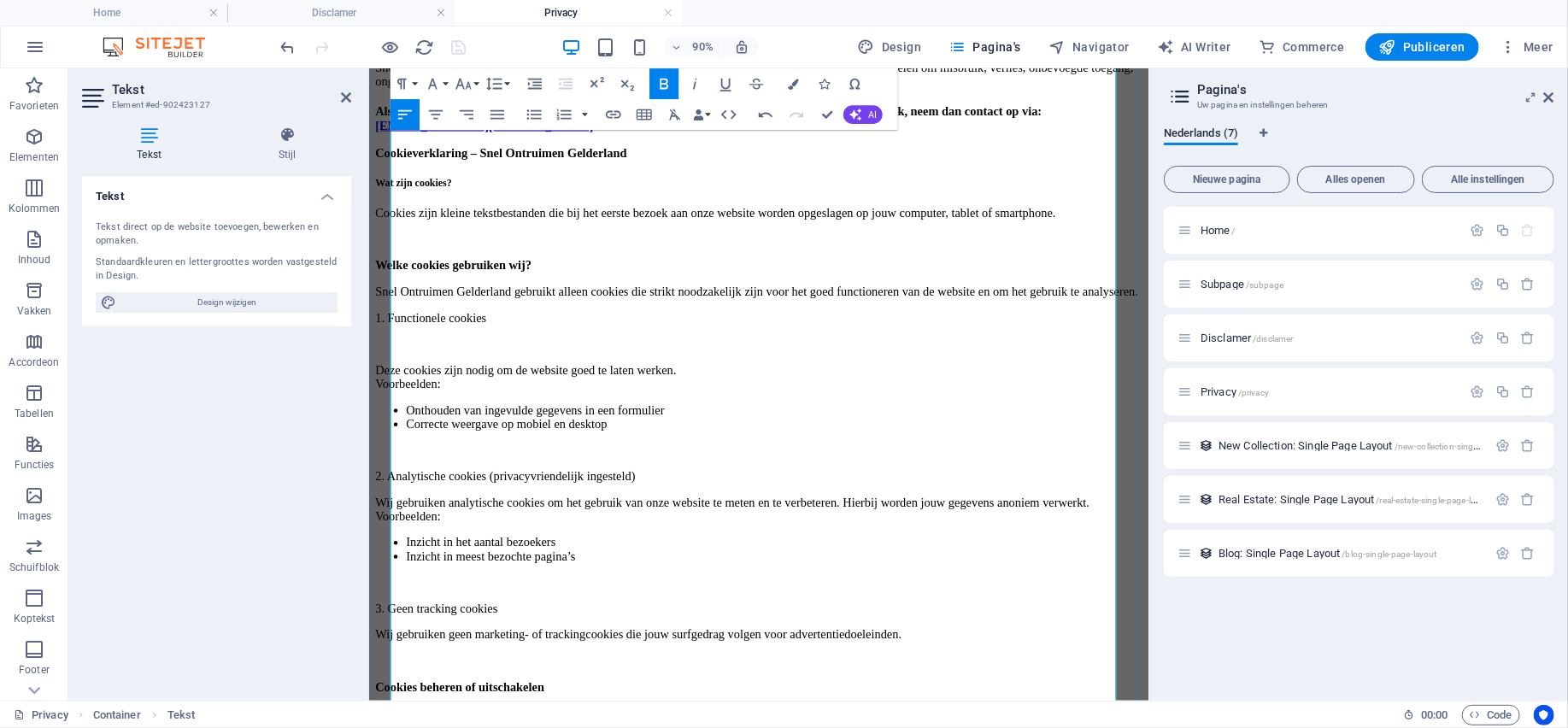
click at [614, 203] on h5 "Wat zijn cookies?" at bounding box center [801, 195] width 852 height 14
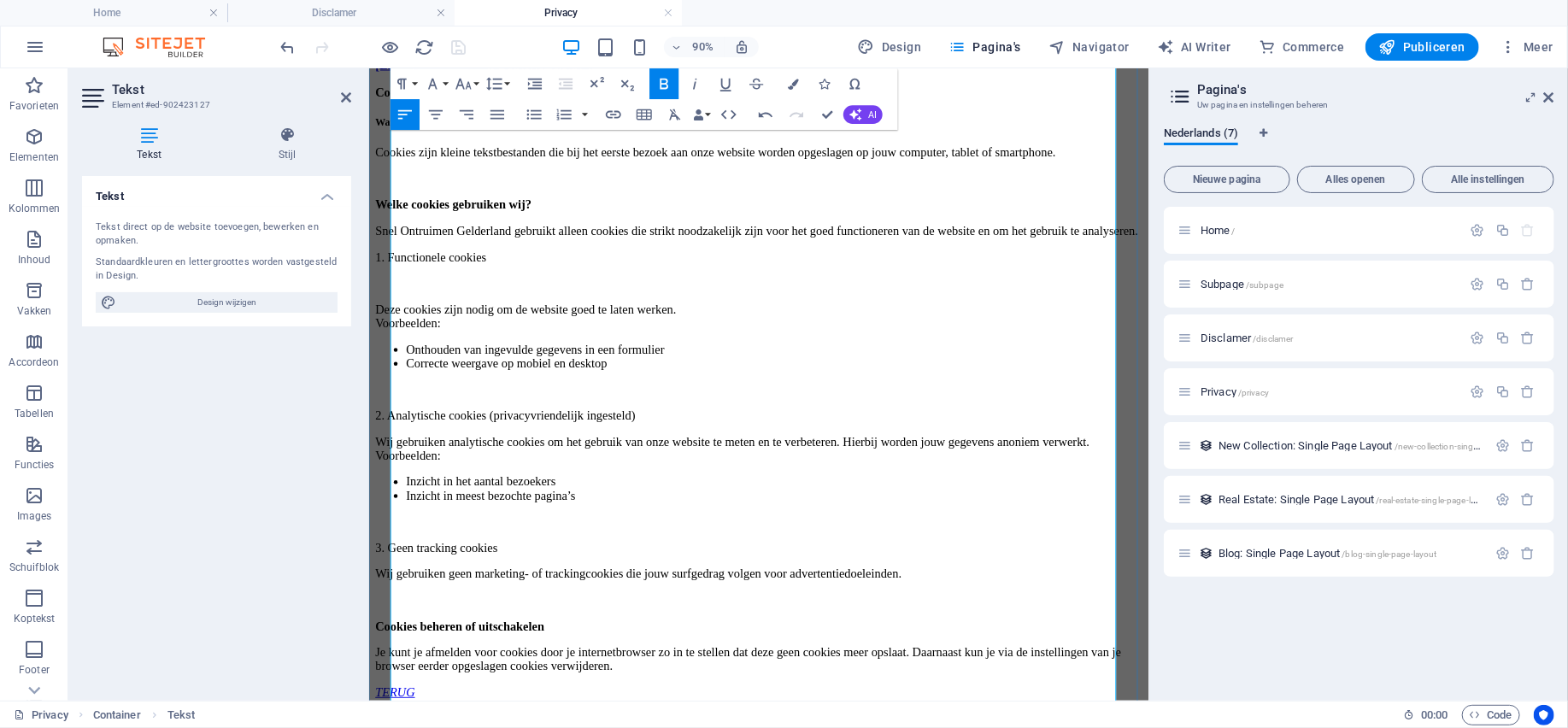
scroll to position [1281, 0]
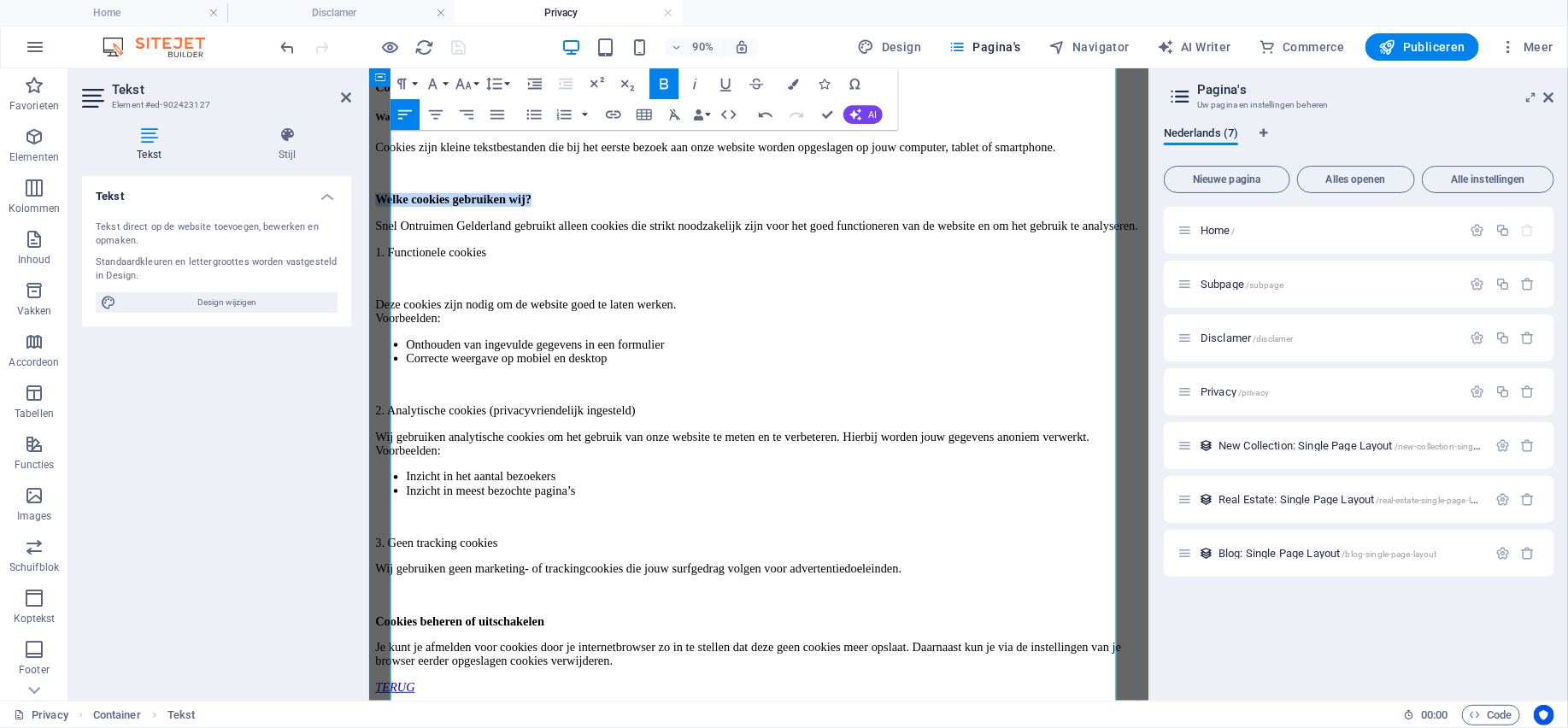
drag, startPoint x: 635, startPoint y: 542, endPoint x: 381, endPoint y: 540, distance: 254.0
click at [414, 74] on button "Paragraph Format" at bounding box center [405, 83] width 29 height 31
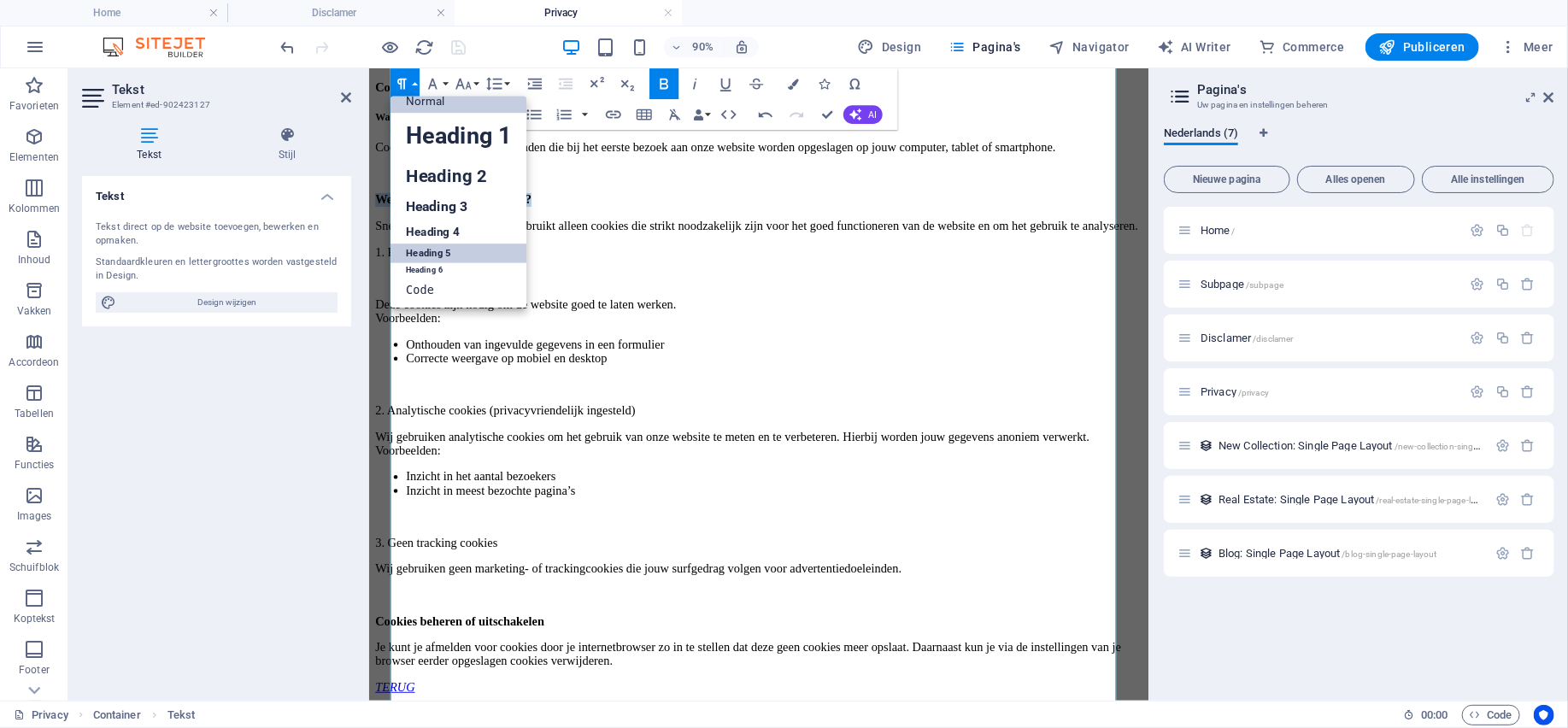
click at [437, 246] on link "Heading 5" at bounding box center [458, 252] width 137 height 18
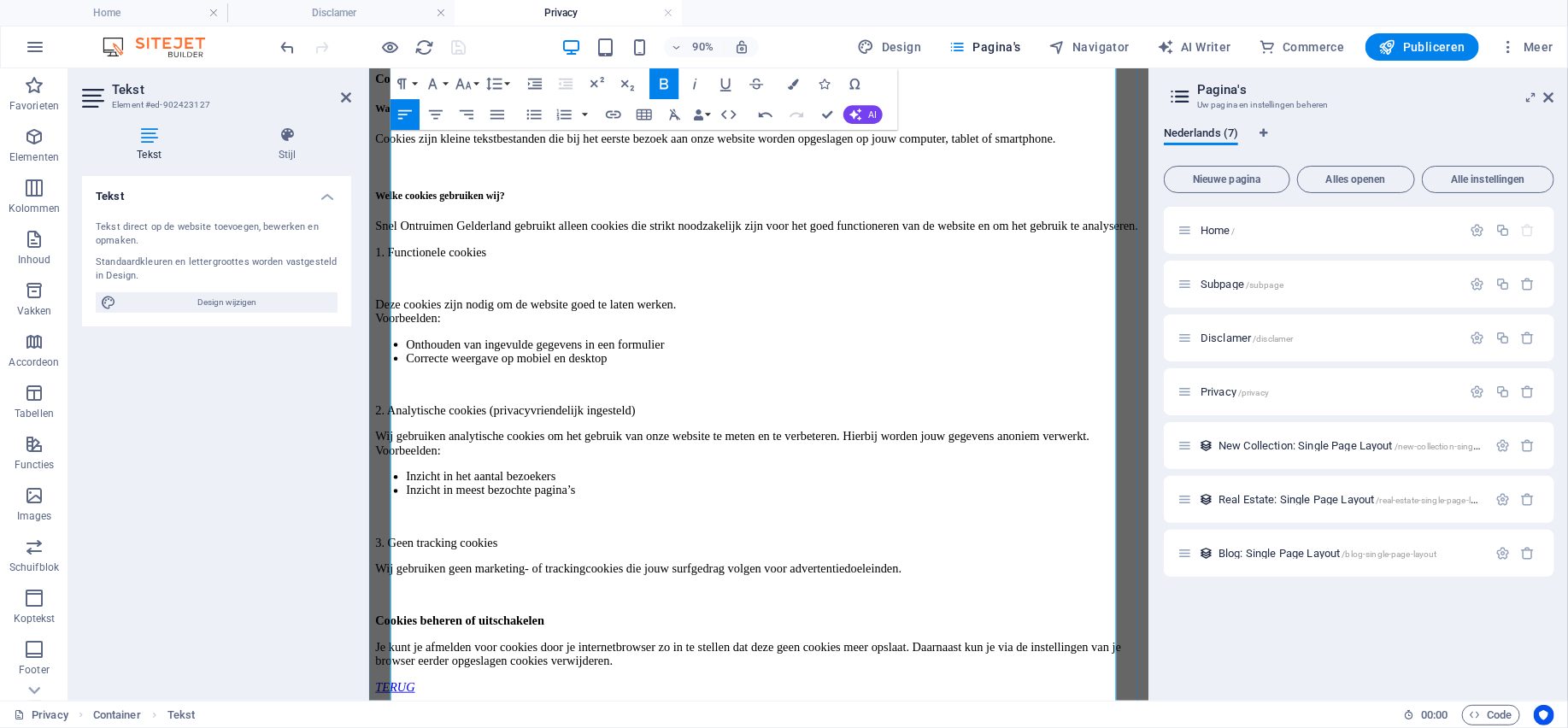
scroll to position [1538, 0]
click at [560, 309] on p at bounding box center [801, 301] width 852 height 16
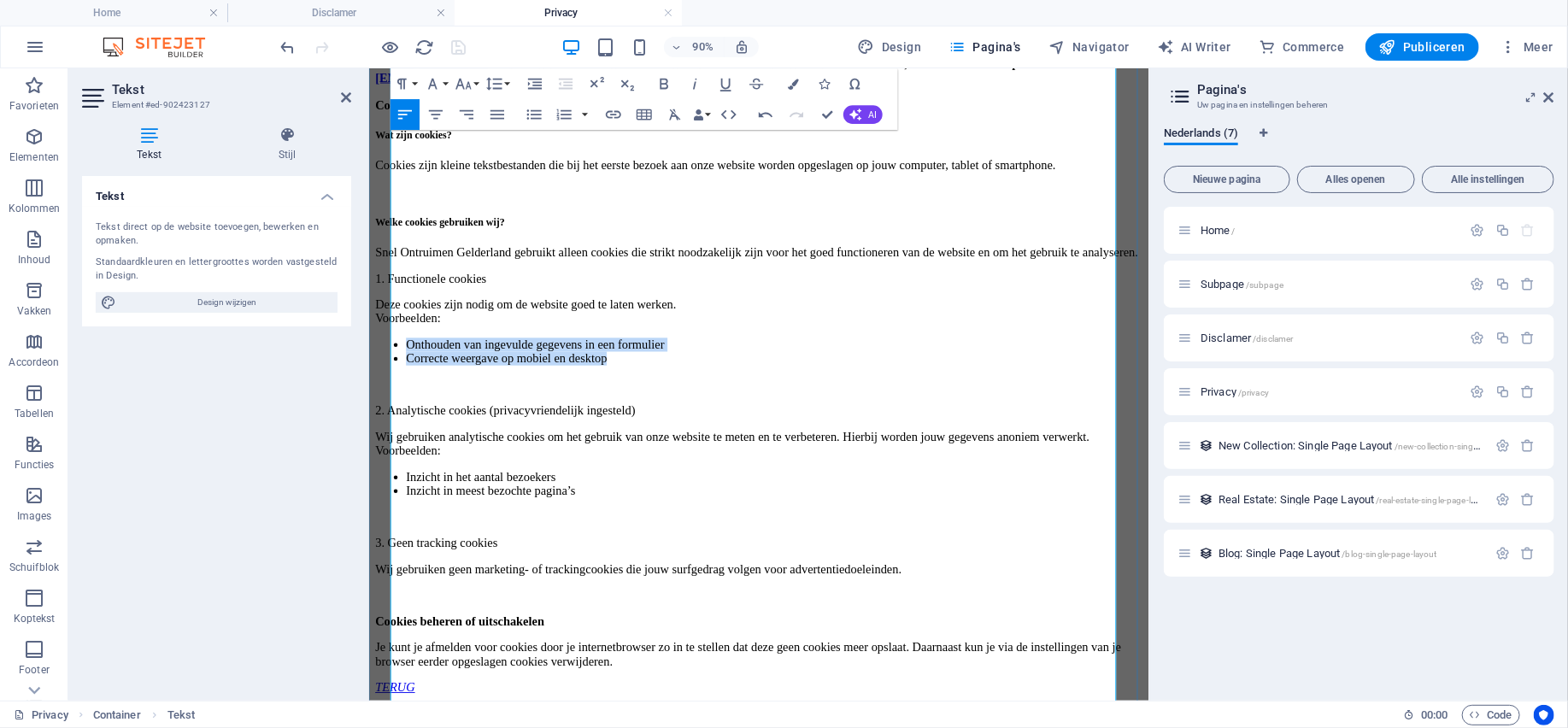
drag, startPoint x: 680, startPoint y: 459, endPoint x: 409, endPoint y: 443, distance: 271.5
click at [409, 397] on ul "Onthouden van ingevulde gegevens in een formulier Correcte weergave op mobiel e…" at bounding box center [801, 381] width 852 height 31
click at [530, 79] on icon "button" at bounding box center [535, 83] width 14 height 11
click at [912, 280] on p "Snel Ontruimen Gelderland gebruikt alleen cookies die strikt noodzakelijk zijn …" at bounding box center [801, 272] width 852 height 16
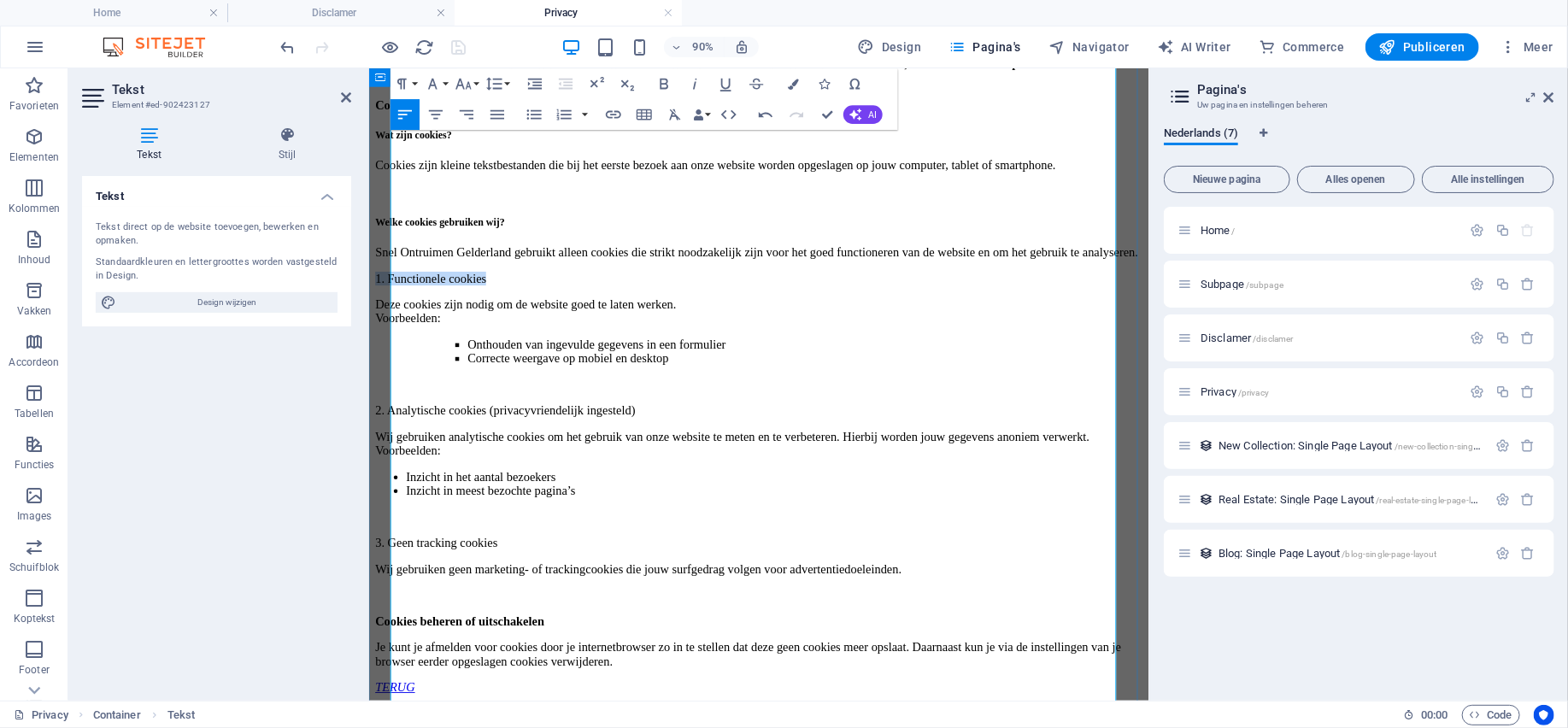
drag, startPoint x: 579, startPoint y: 360, endPoint x: 381, endPoint y: 363, distance: 198.0
click at [416, 82] on button "Paragraph Format" at bounding box center [405, 83] width 29 height 31
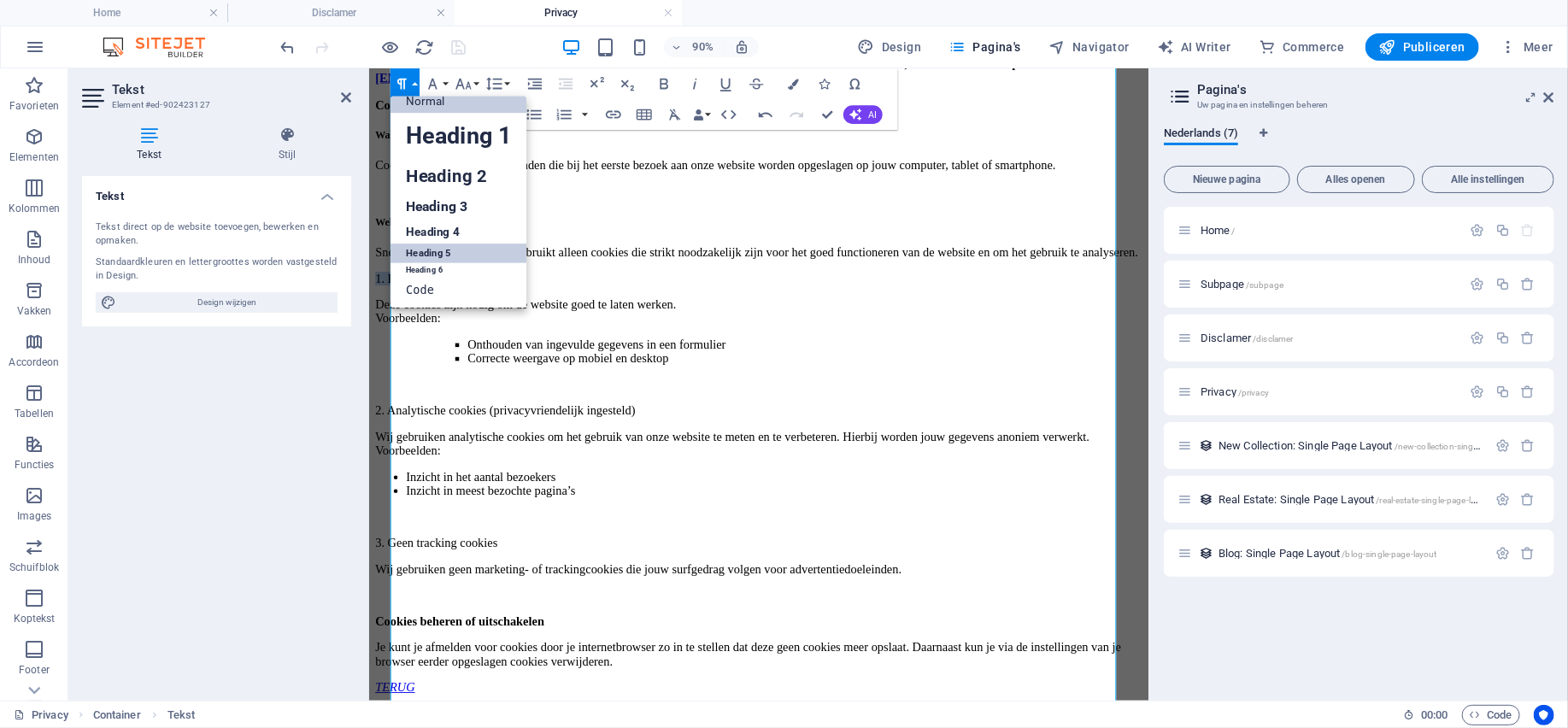
click at [442, 252] on link "Heading 5" at bounding box center [458, 252] width 137 height 18
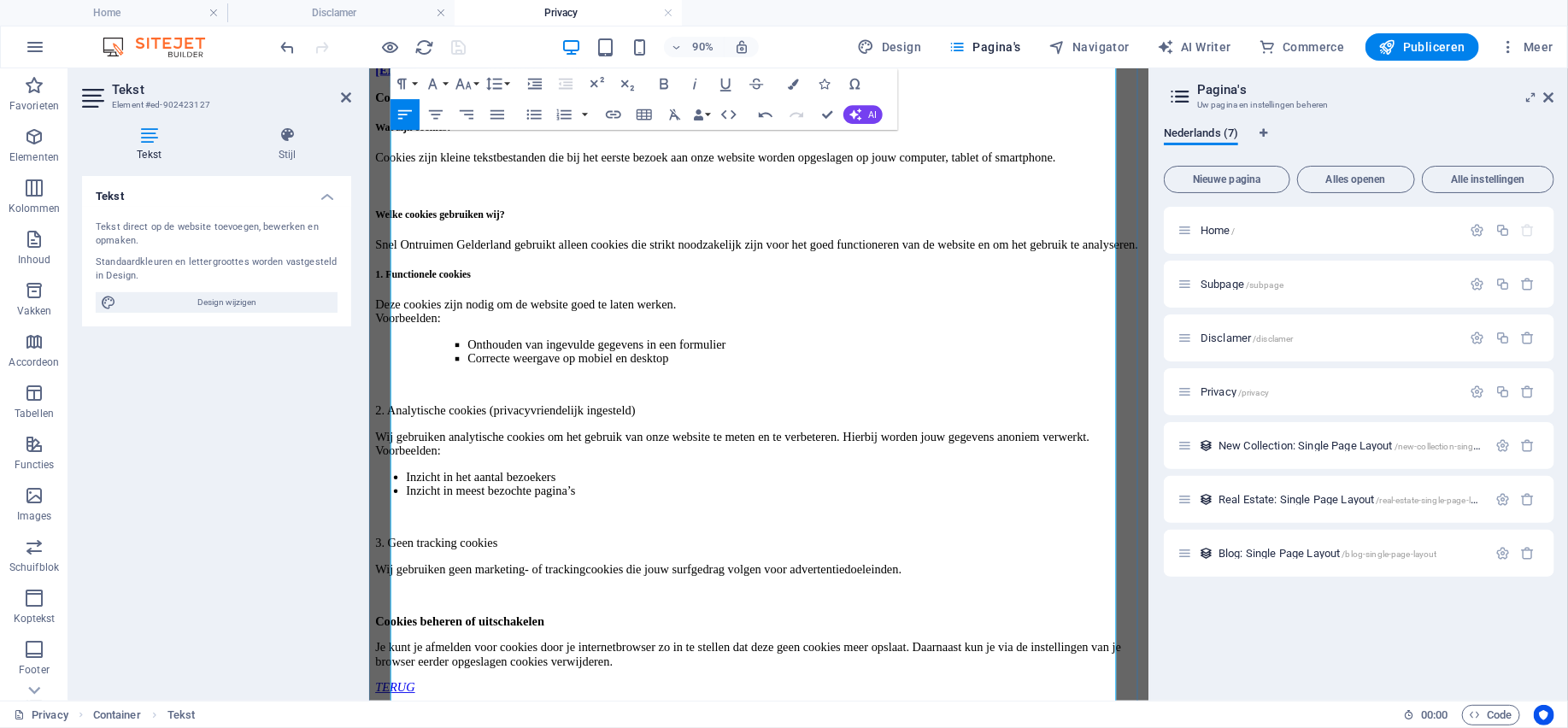
click at [518, 236] on strong "Welke cookies gebruiken wij?" at bounding box center [447, 229] width 144 height 13
click at [415, 82] on button "Paragraph Format" at bounding box center [405, 83] width 29 height 31
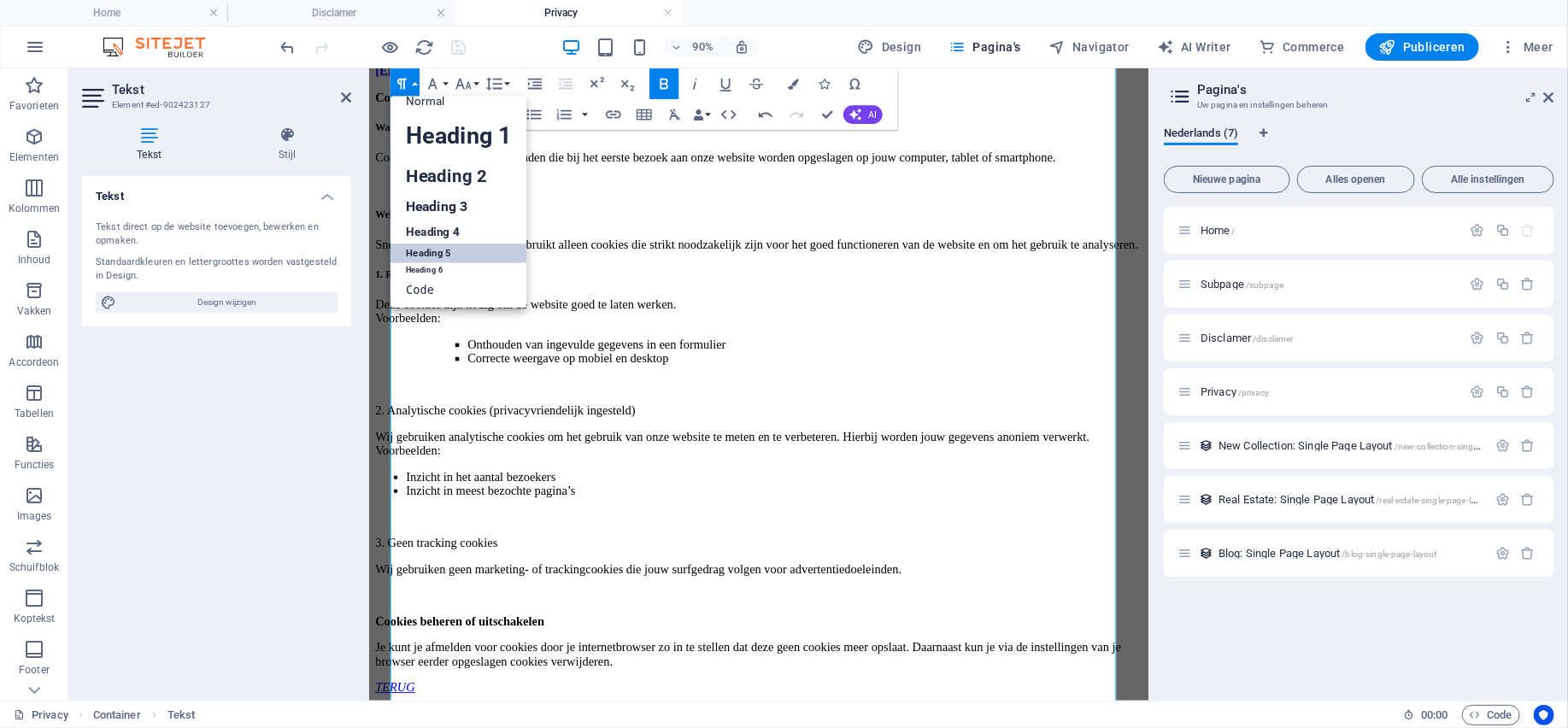
scroll to position [14, 0]
click at [415, 82] on button "Paragraph Format" at bounding box center [405, 83] width 29 height 31
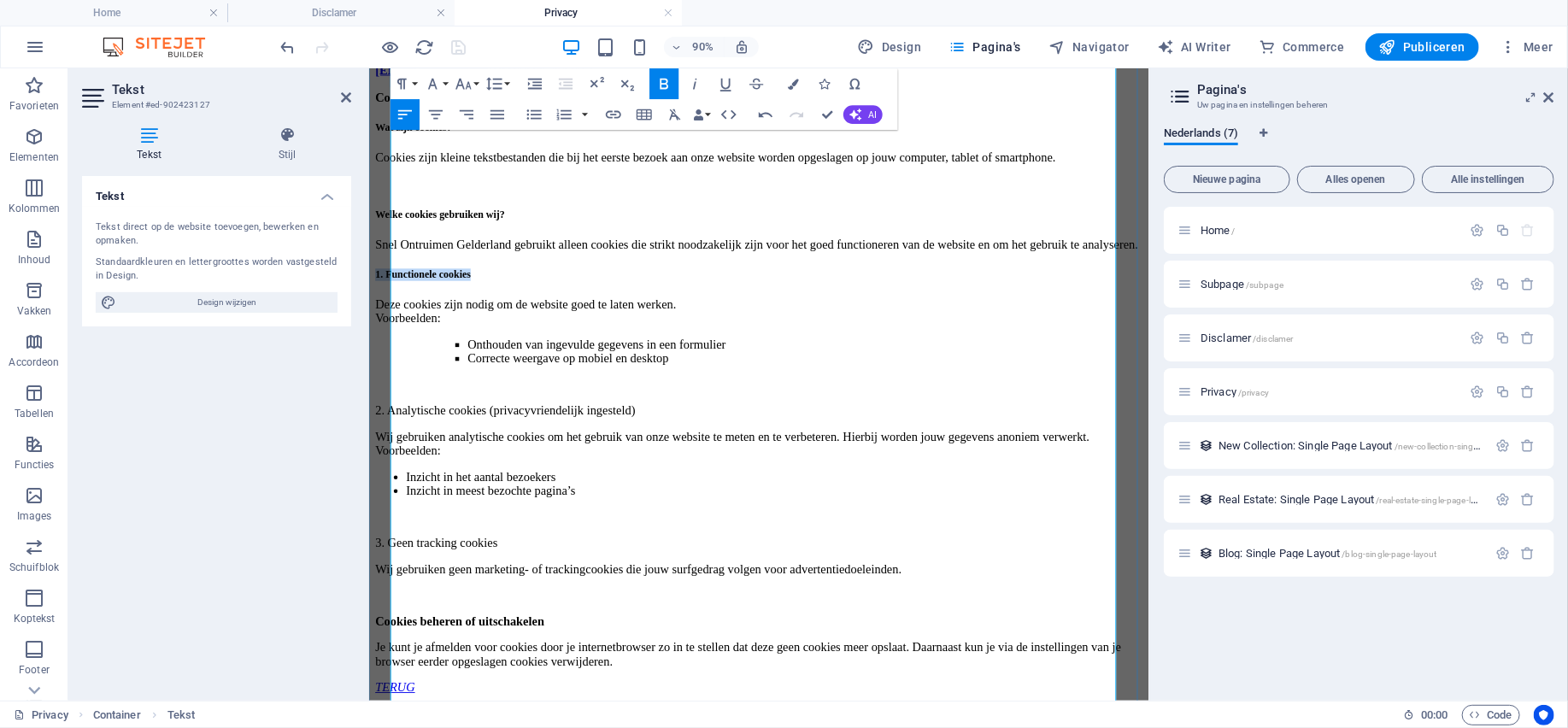
drag, startPoint x: 587, startPoint y: 364, endPoint x: 584, endPoint y: 224, distance: 140.0
click at [393, 303] on h5 "1. Functionele cookies" at bounding box center [801, 296] width 852 height 14
click at [665, 86] on icon "button" at bounding box center [664, 83] width 18 height 18
click at [899, 271] on p "Snel Ontruimen Gelderland gebruikt alleen cookies die strikt noodzakelijk zijn …" at bounding box center [801, 263] width 852 height 16
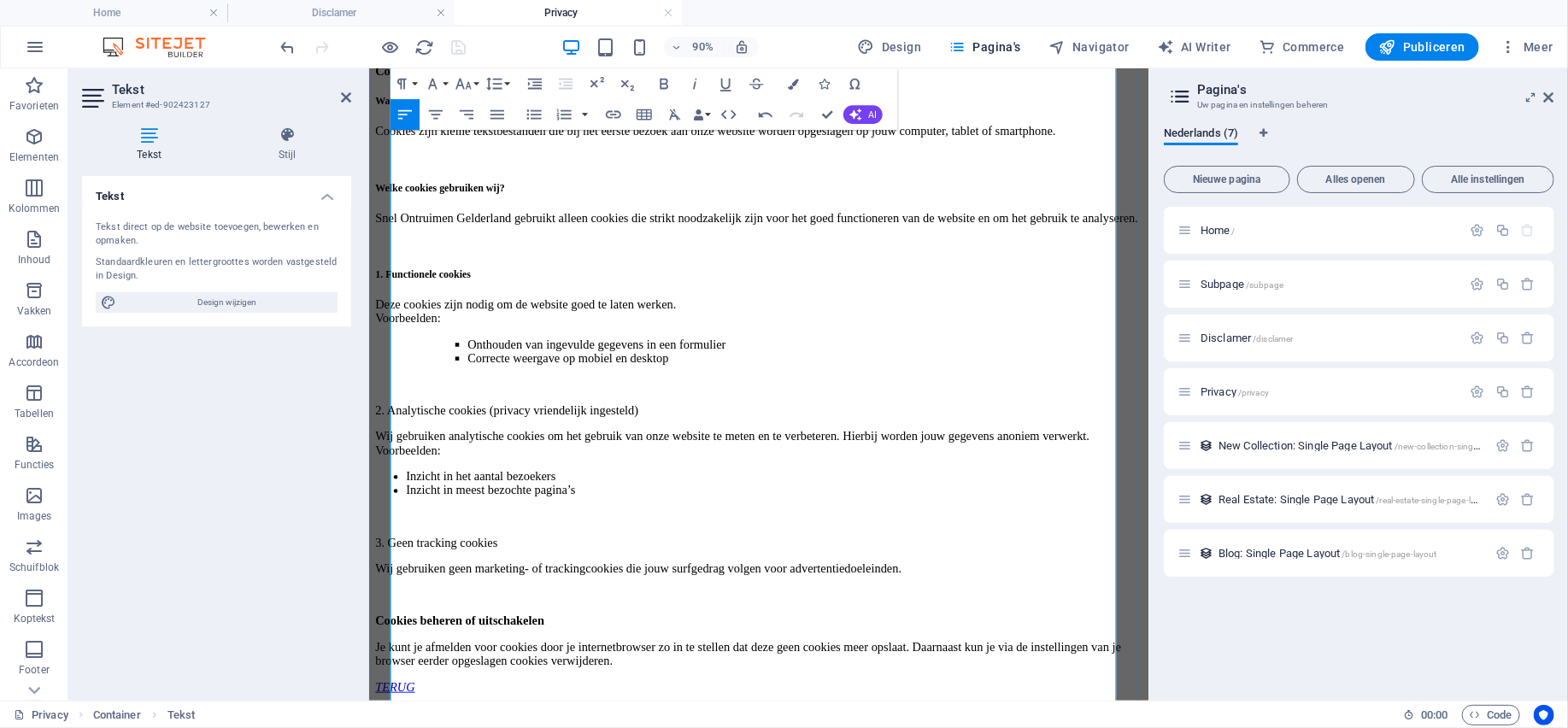
click at [828, 455] on p "2. Analytische cookies (privacy vriendelijk ingesteld)" at bounding box center [801, 447] width 852 height 16
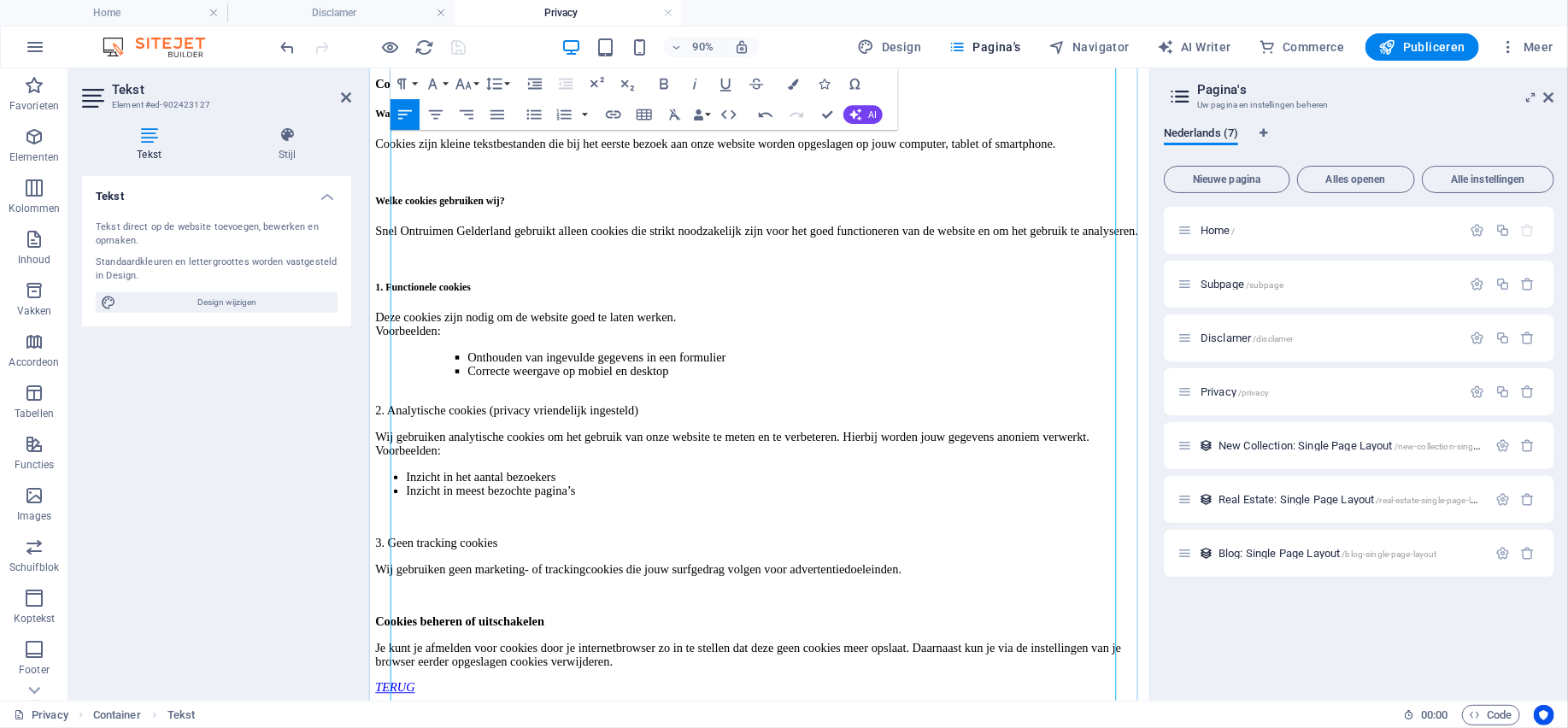
click at [831, 455] on p "2. Analytische cookies (privacy vriendelijk ingesteld)" at bounding box center [801, 440] width 852 height 31
drag, startPoint x: 830, startPoint y: 541, endPoint x: 394, endPoint y: 543, distance: 436.0
click at [394, 455] on p "2. Analytische cookies (privacy vriendelijk ingesteld)" at bounding box center [801, 440] width 852 height 31
click at [412, 82] on button "Paragraph Format" at bounding box center [405, 83] width 29 height 31
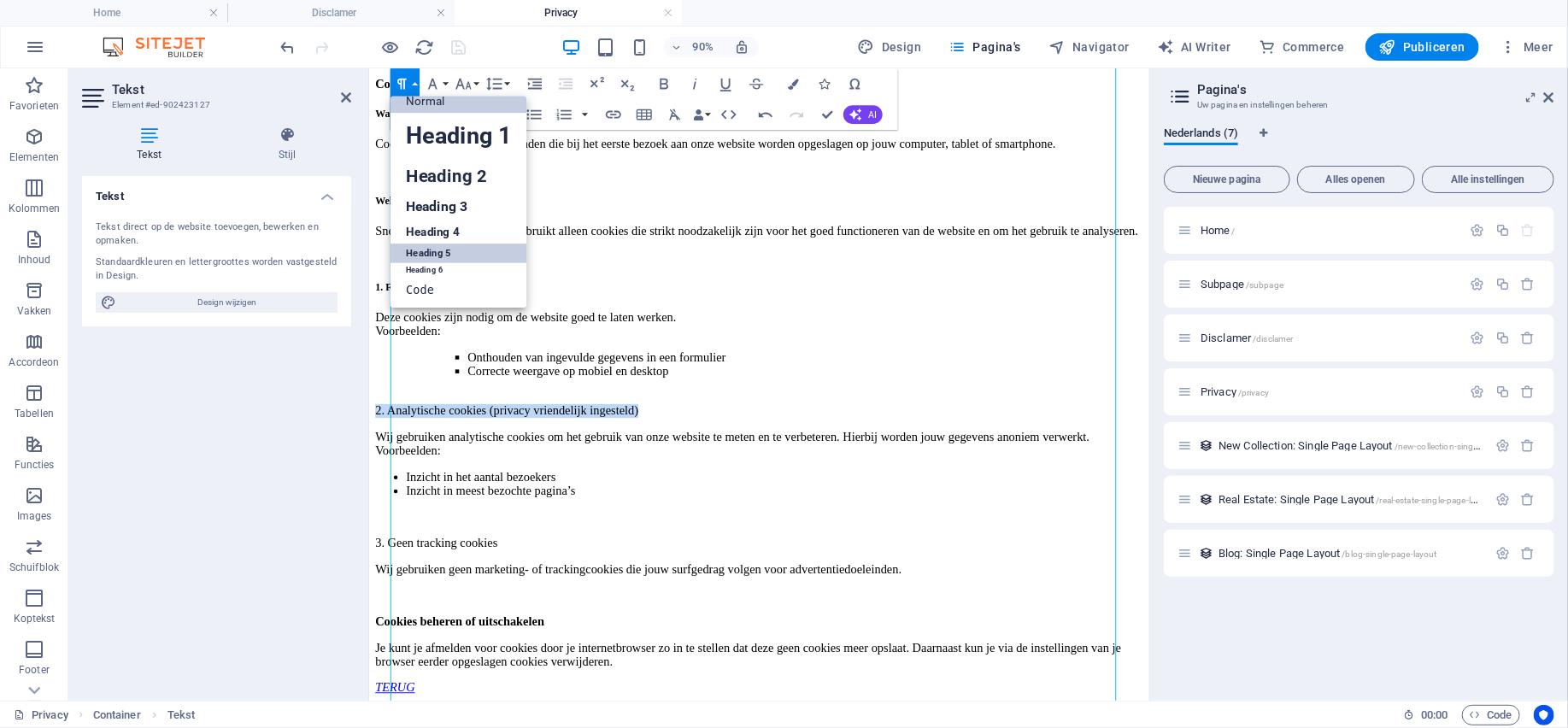
click at [430, 252] on link "Heading 5" at bounding box center [458, 252] width 137 height 18
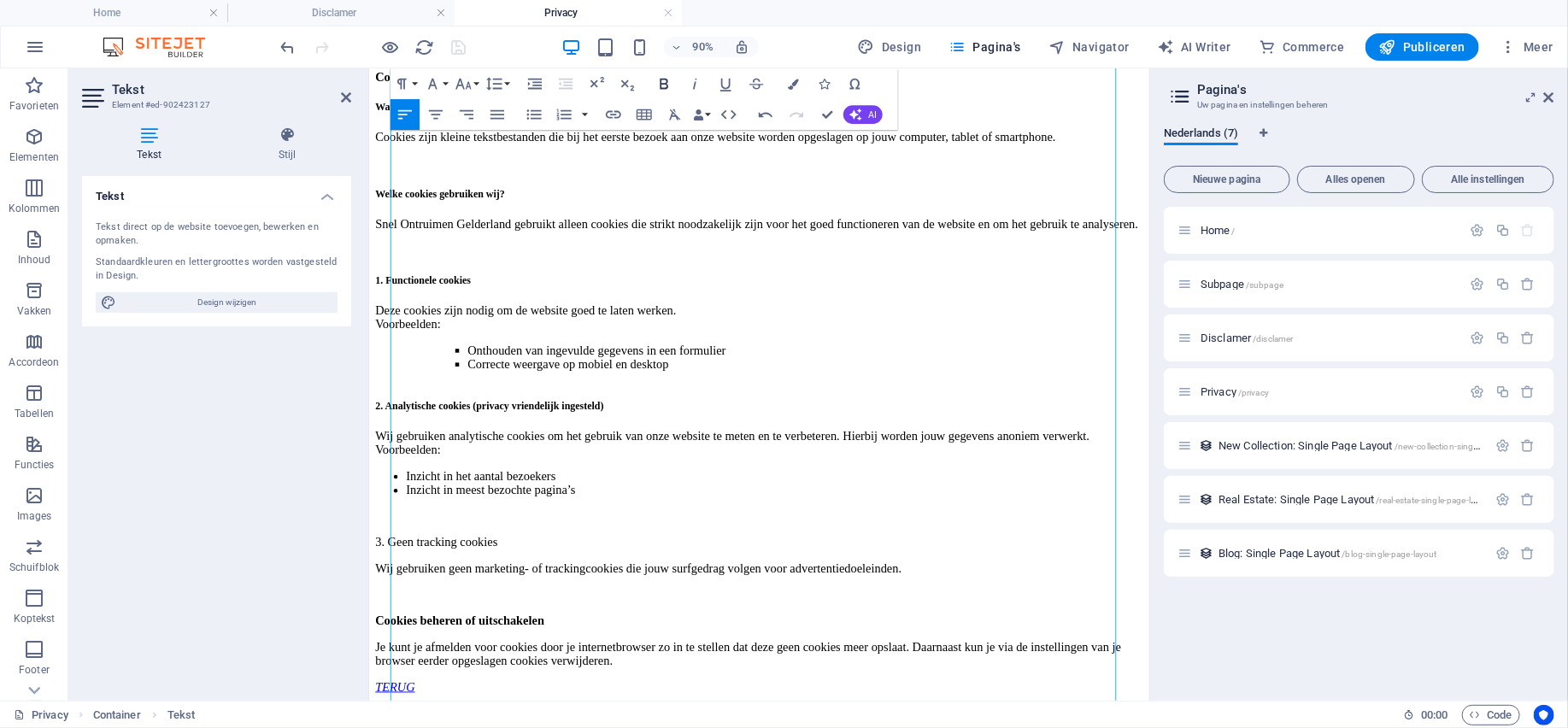
click at [665, 76] on icon "button" at bounding box center [664, 83] width 18 height 18
drag, startPoint x: 711, startPoint y: 660, endPoint x: 409, endPoint y: 645, distance: 302.4
click at [408, 544] on ul "Inzicht in het aantal bezoekers Inzicht in meest bezochte pagina’s" at bounding box center [801, 529] width 852 height 31
click at [540, 82] on icon "button" at bounding box center [535, 83] width 18 height 18
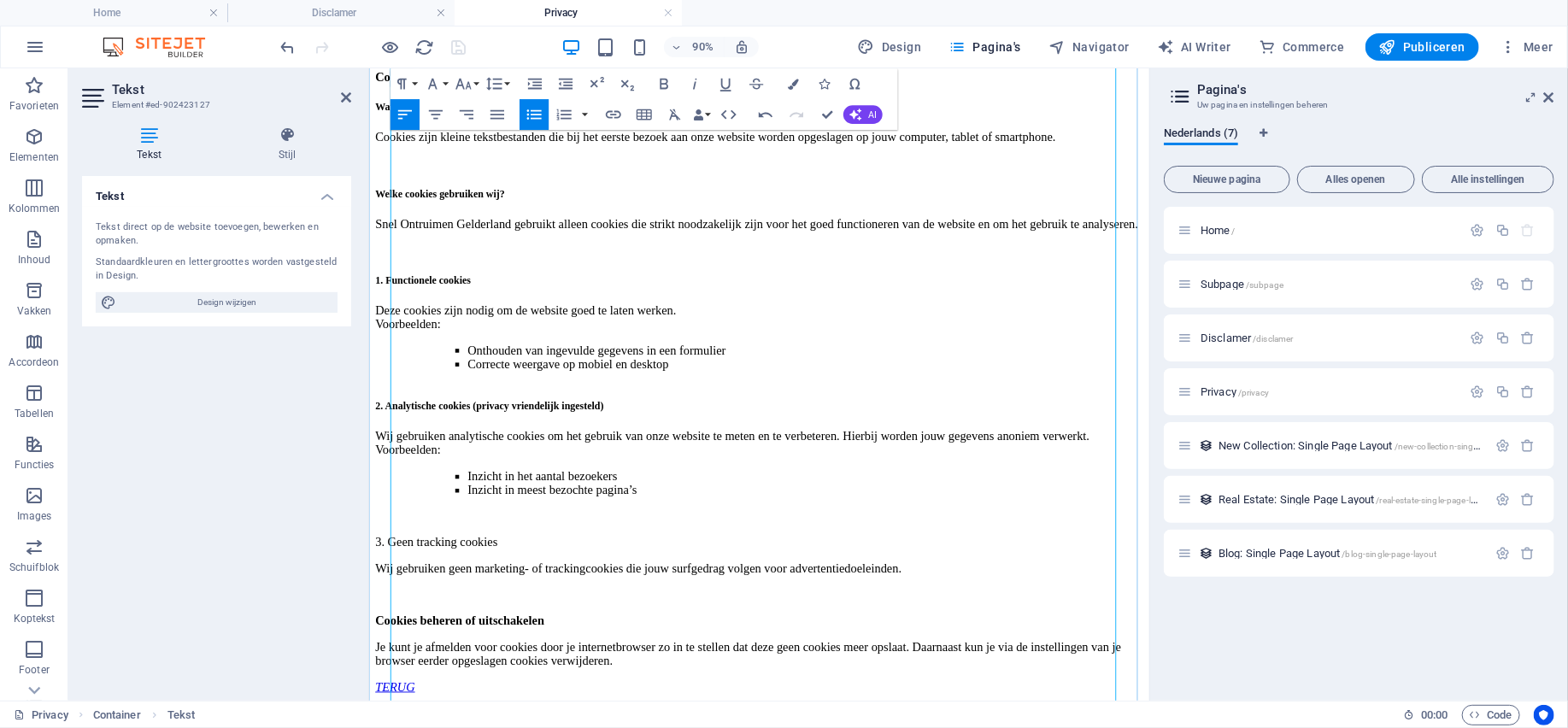
scroll to position [1772, 0]
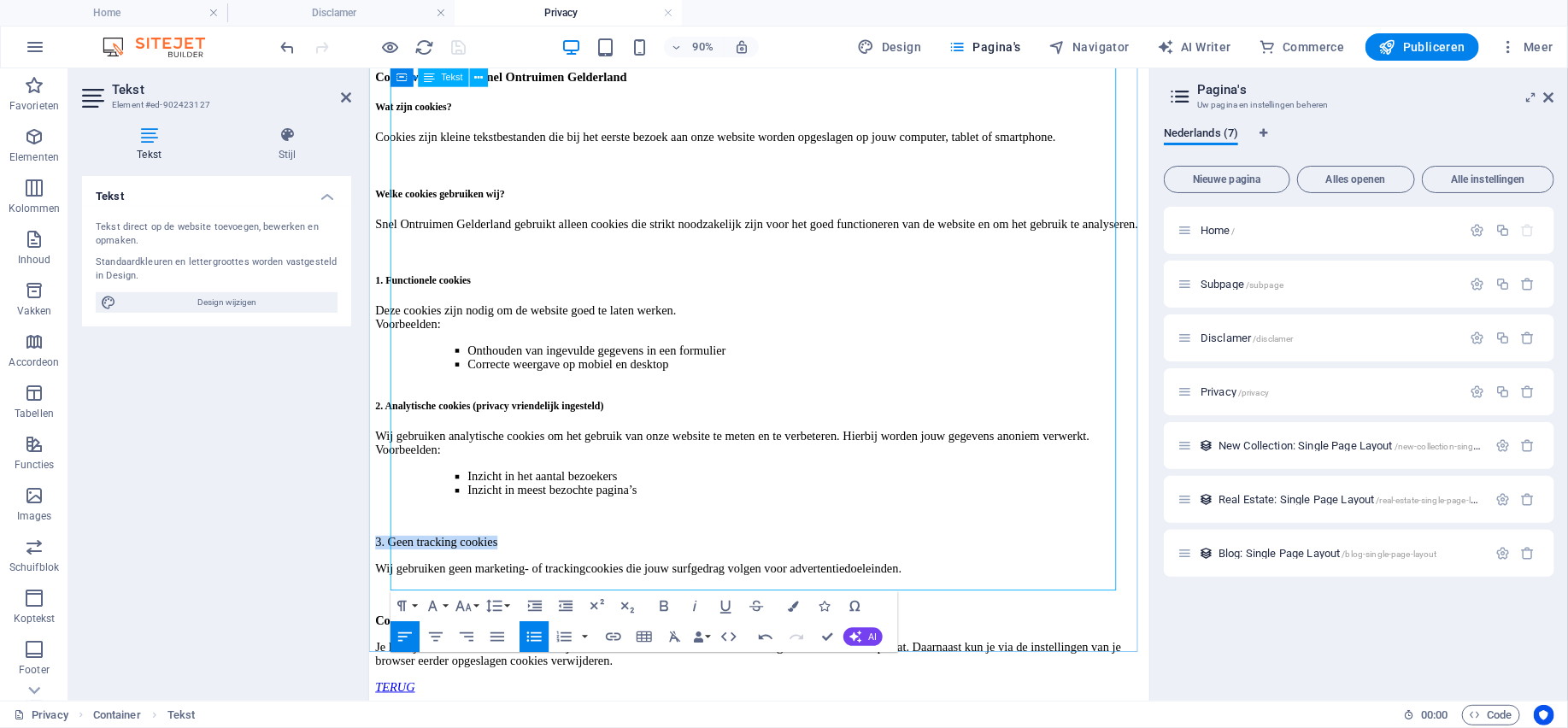
drag, startPoint x: 601, startPoint y: 482, endPoint x: 394, endPoint y: 485, distance: 207.0
click at [394, 586] on p "3. Geen tracking cookies" at bounding box center [801, 594] width 852 height 16
click at [416, 602] on button "Paragraph Format" at bounding box center [405, 606] width 29 height 31
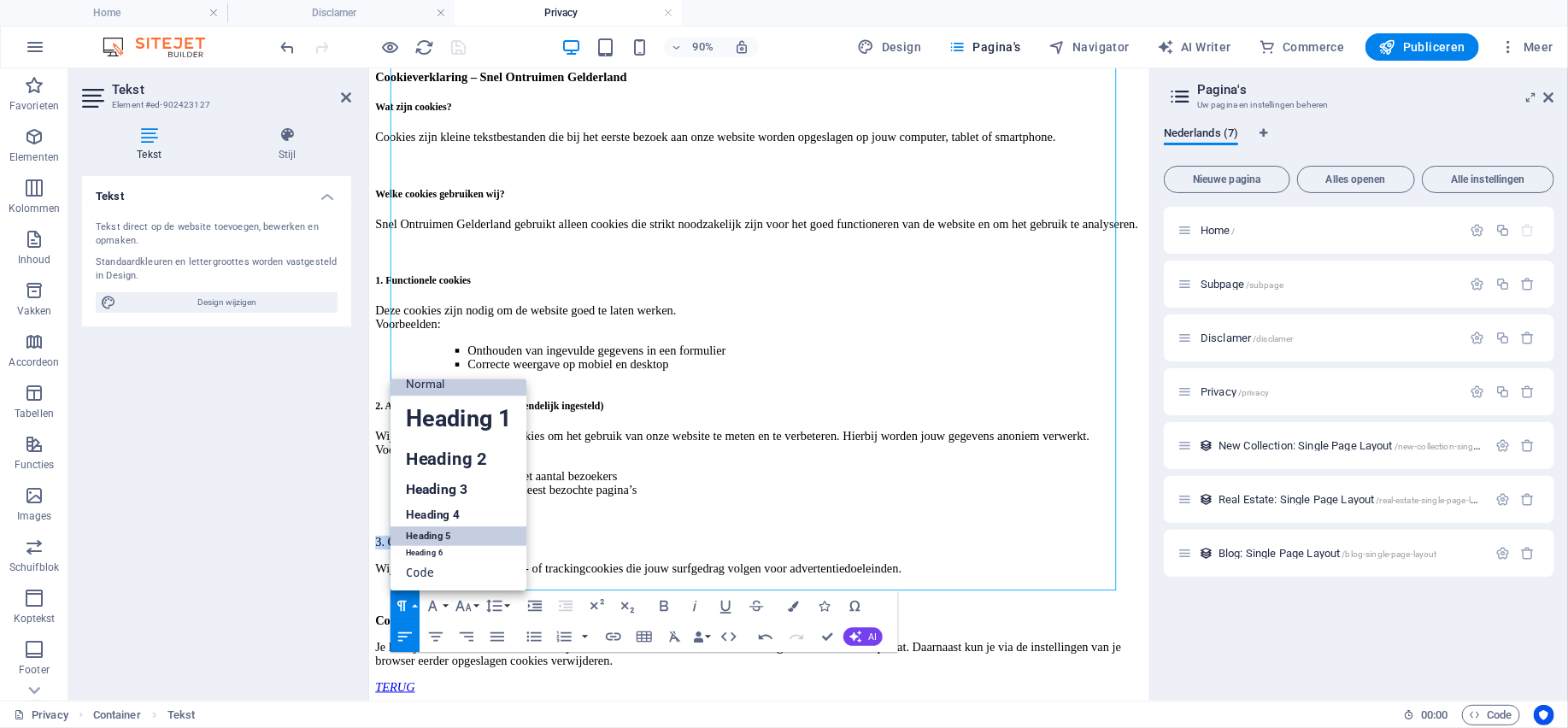
click at [441, 543] on link "Heading 5" at bounding box center [458, 535] width 137 height 18
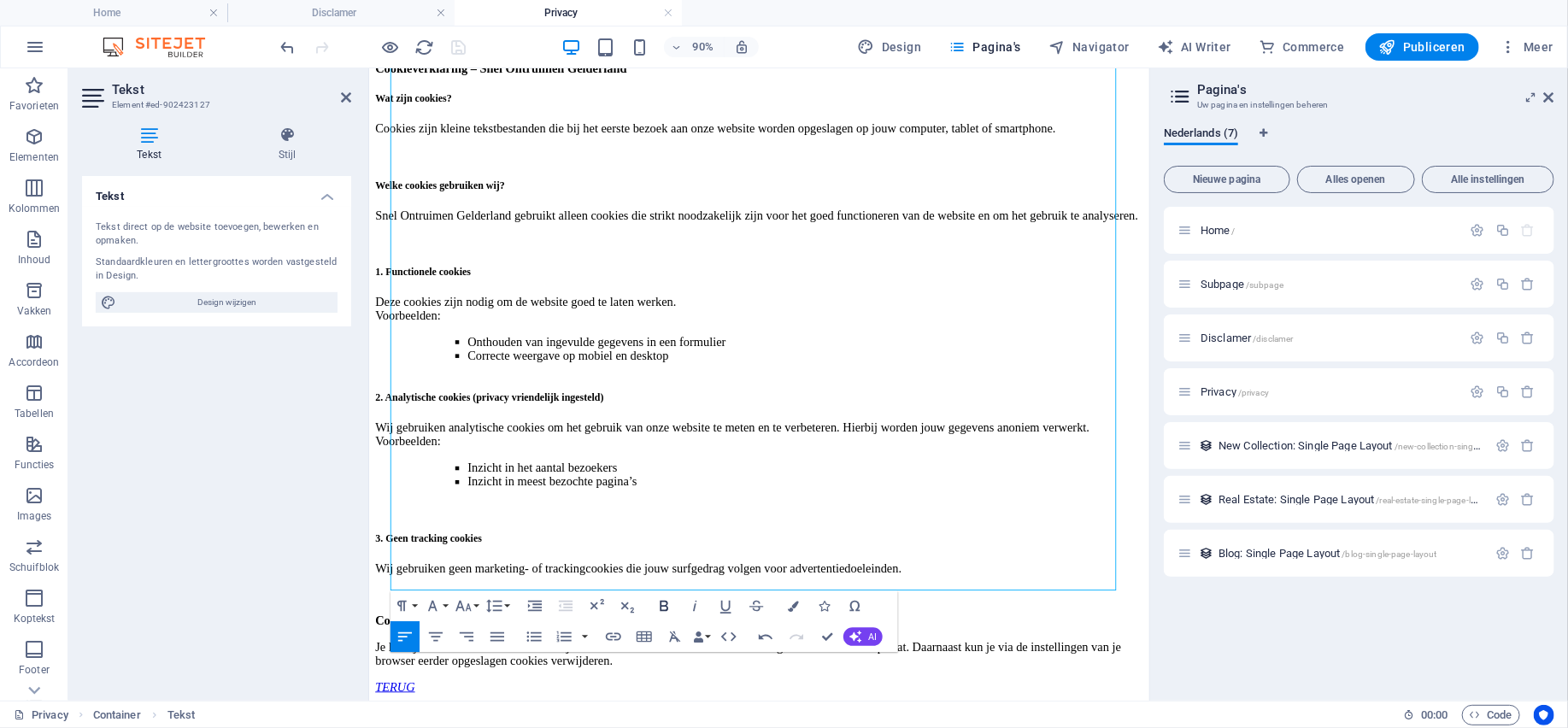
click at [662, 609] on icon "button" at bounding box center [664, 606] width 18 height 18
drag, startPoint x: 668, startPoint y: 583, endPoint x: 396, endPoint y: 584, distance: 272.0
click at [396, 674] on p "Cookies beheren of uitschakelen" at bounding box center [801, 681] width 852 height 16
click at [412, 603] on button "Paragraph Format" at bounding box center [405, 606] width 29 height 31
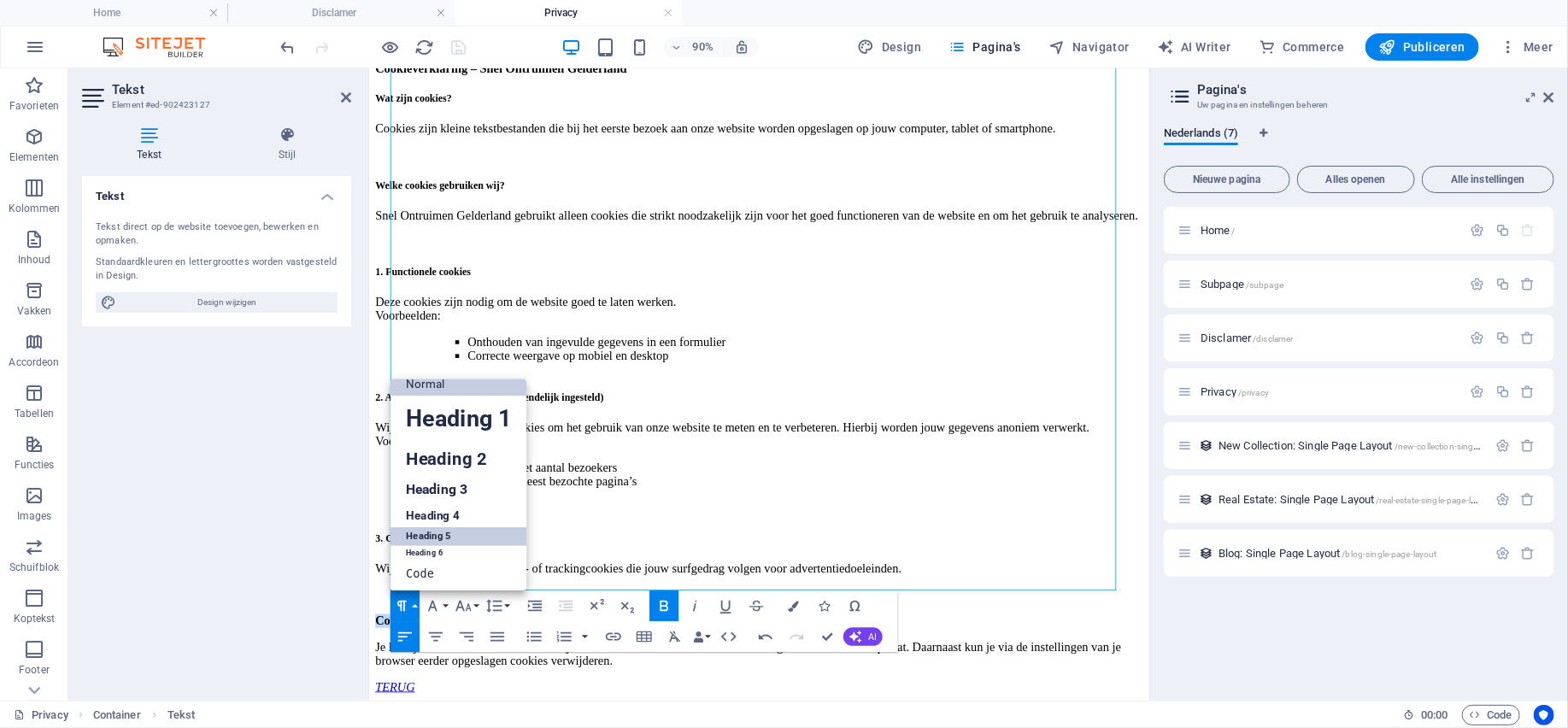
click at [437, 543] on link "Heading 5" at bounding box center [458, 536] width 137 height 18
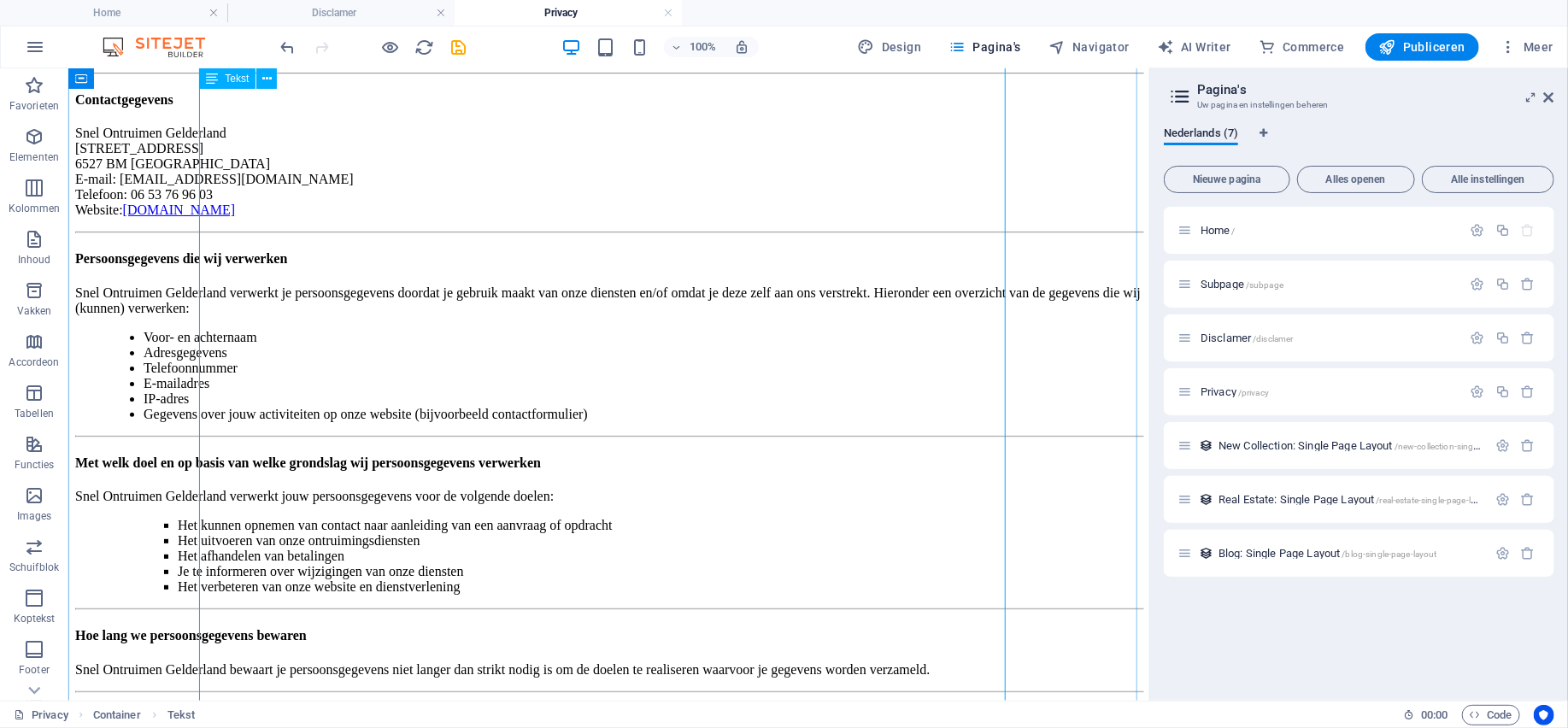
scroll to position [0, 0]
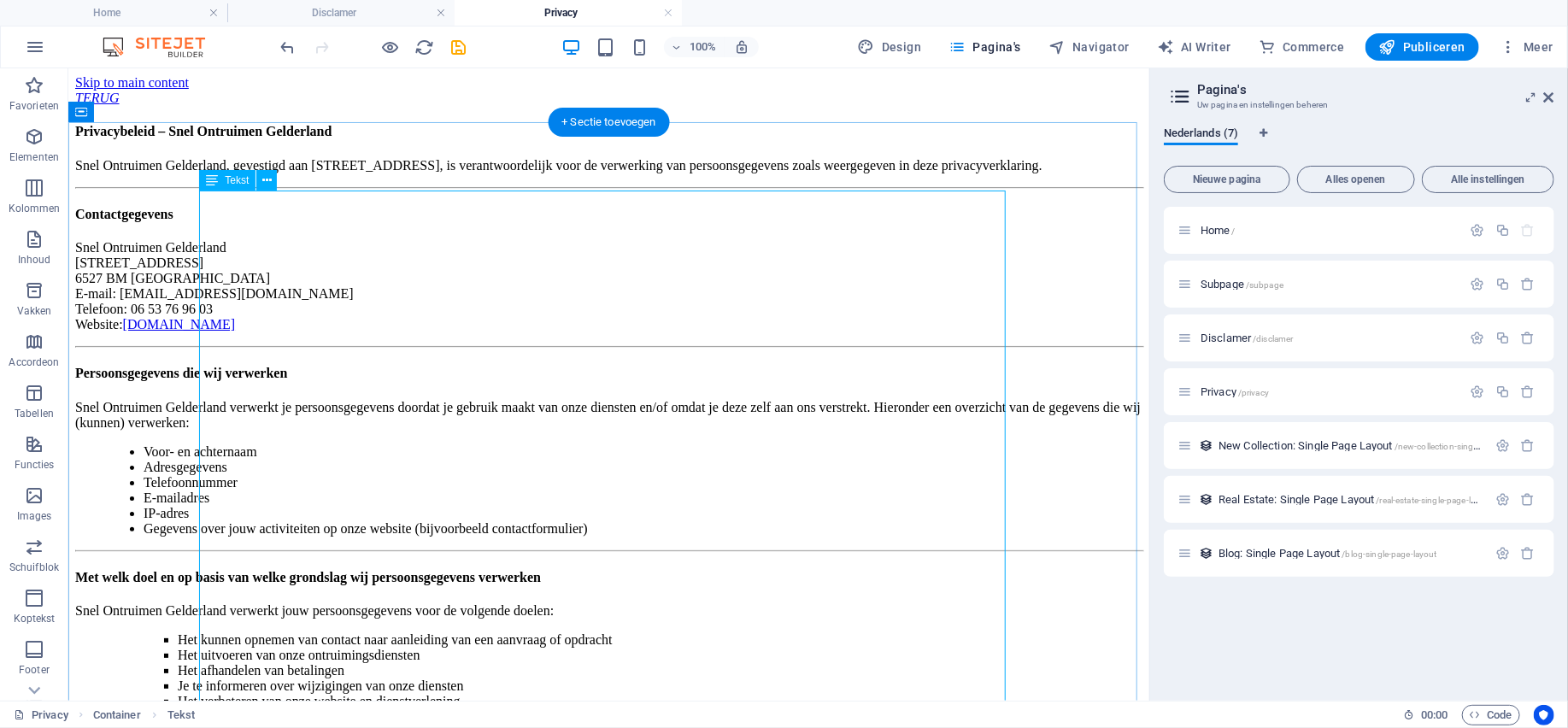
drag, startPoint x: 622, startPoint y: 204, endPoint x: 550, endPoint y: 206, distance: 72.0
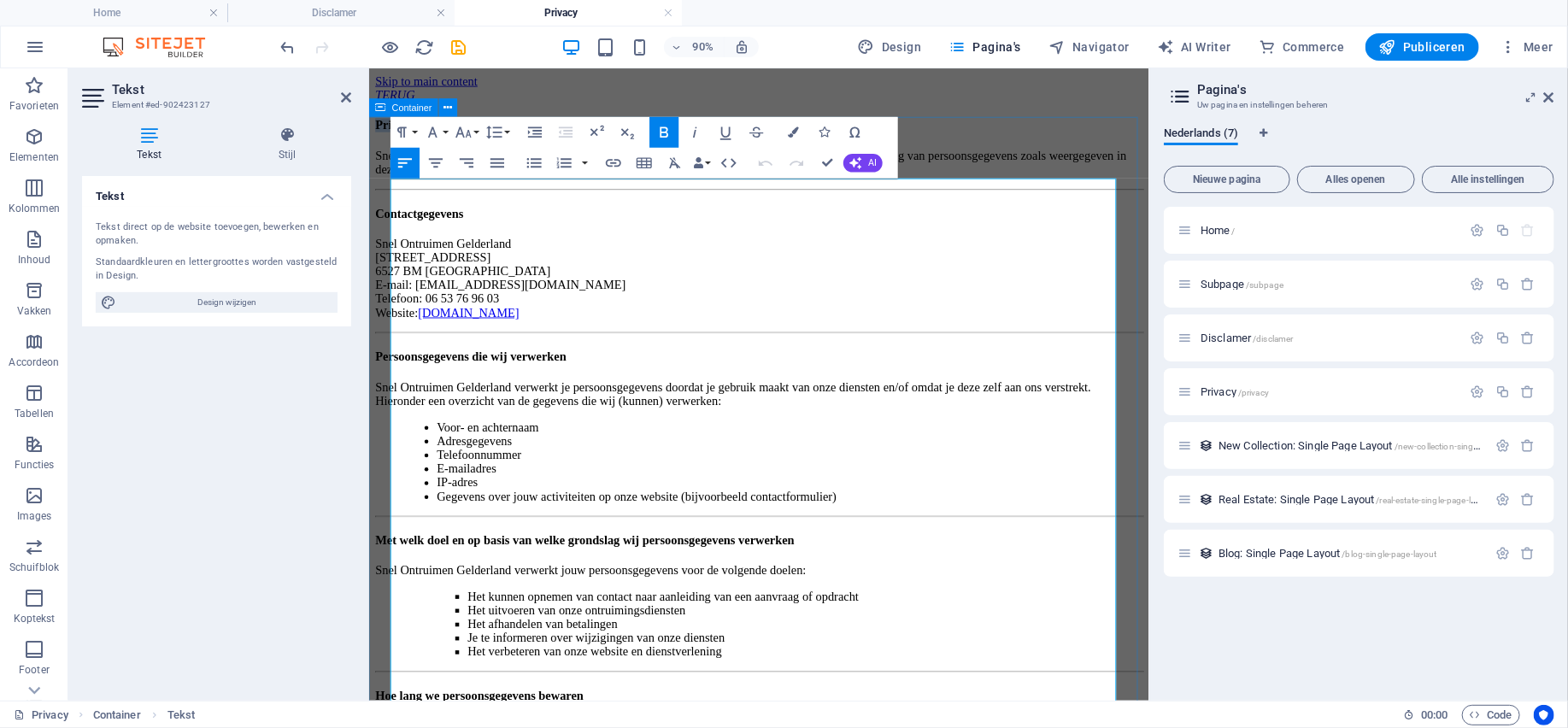
drag, startPoint x: 823, startPoint y: 208, endPoint x: 387, endPoint y: 203, distance: 436.0
click at [418, 131] on button "Paragraph Format" at bounding box center [405, 133] width 29 height 31
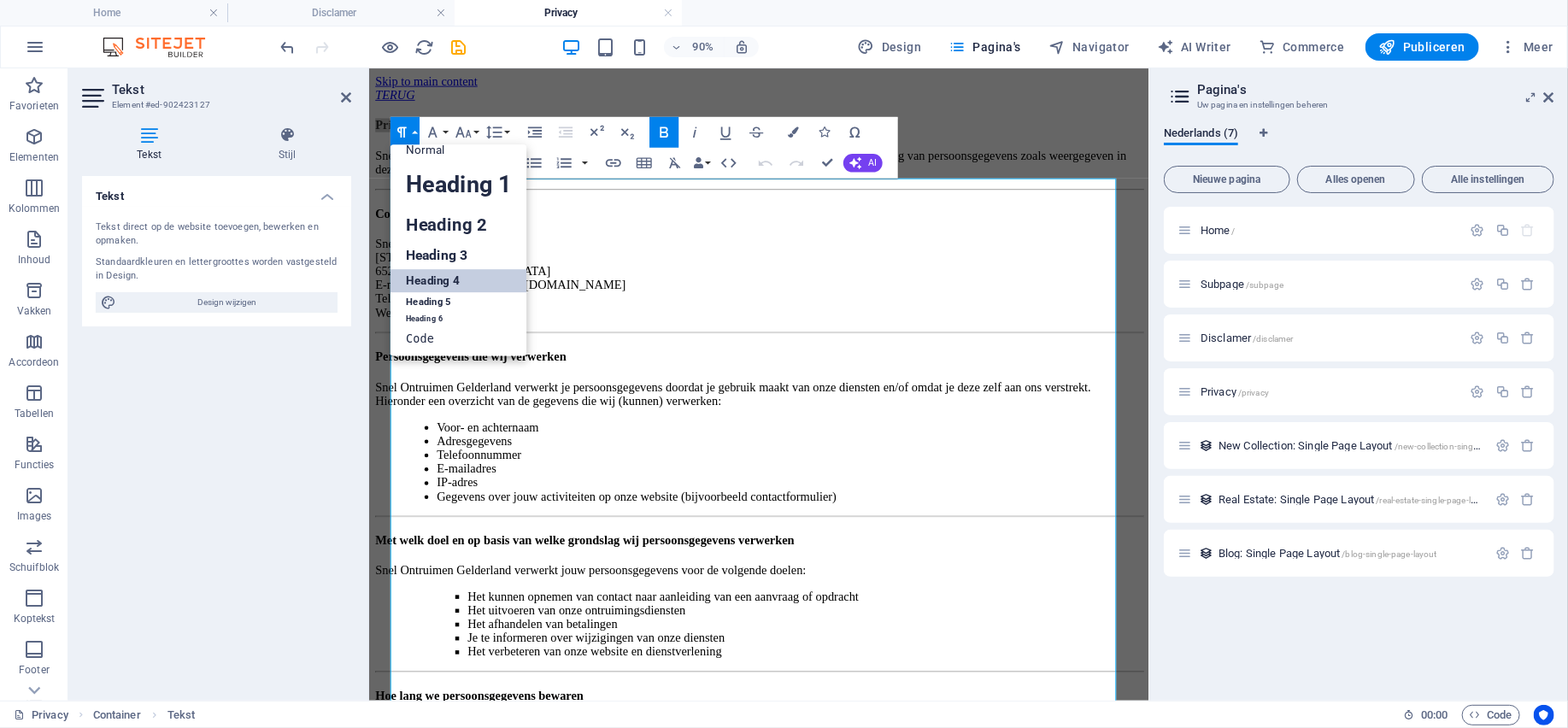
scroll to position [14, 0]
click at [459, 263] on link "Heading 3" at bounding box center [458, 256] width 137 height 27
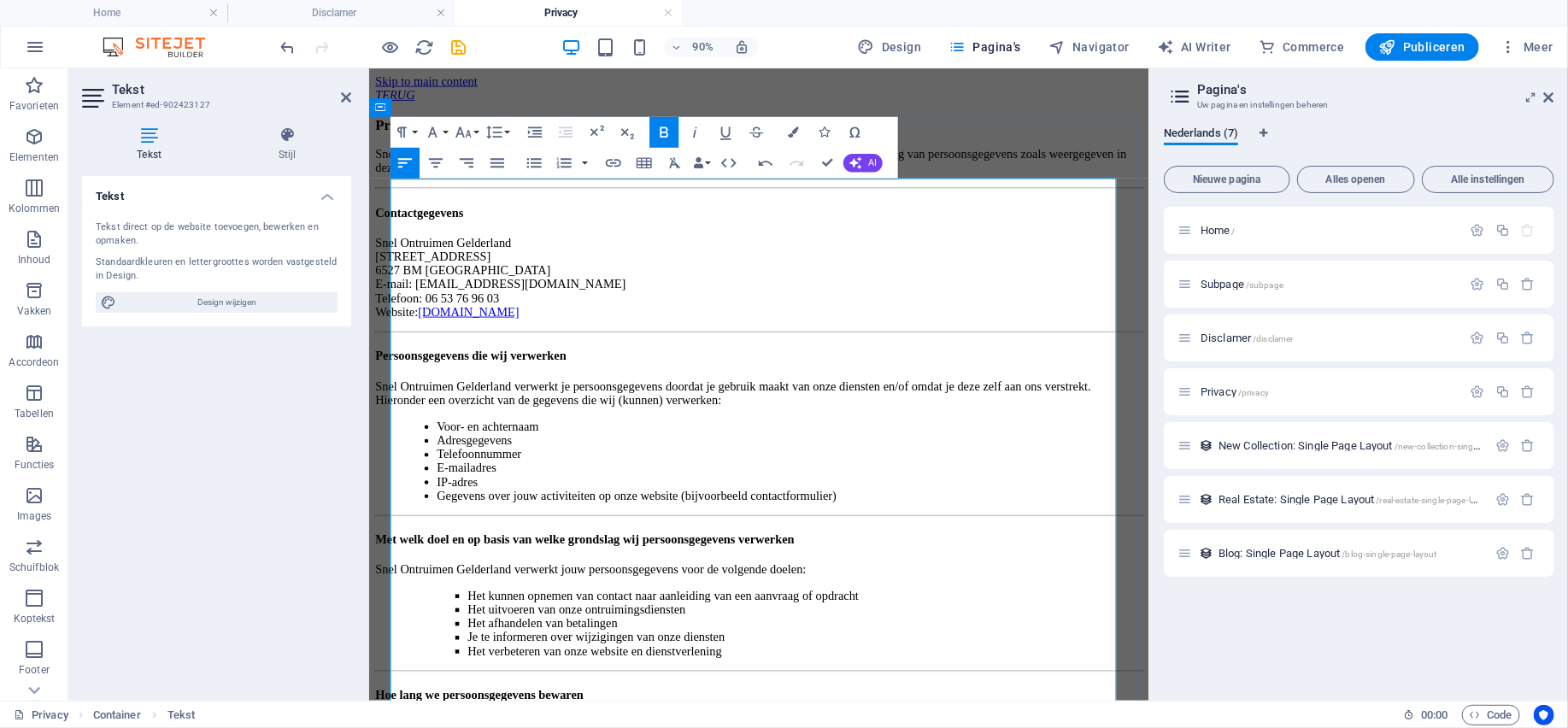
click at [692, 326] on p "Snel Ontruimen [GEOGRAPHIC_DATA][STREET_ADDRESS] E-mail: [EMAIL_ADDRESS][DOMAIN…" at bounding box center [801, 299] width 852 height 92
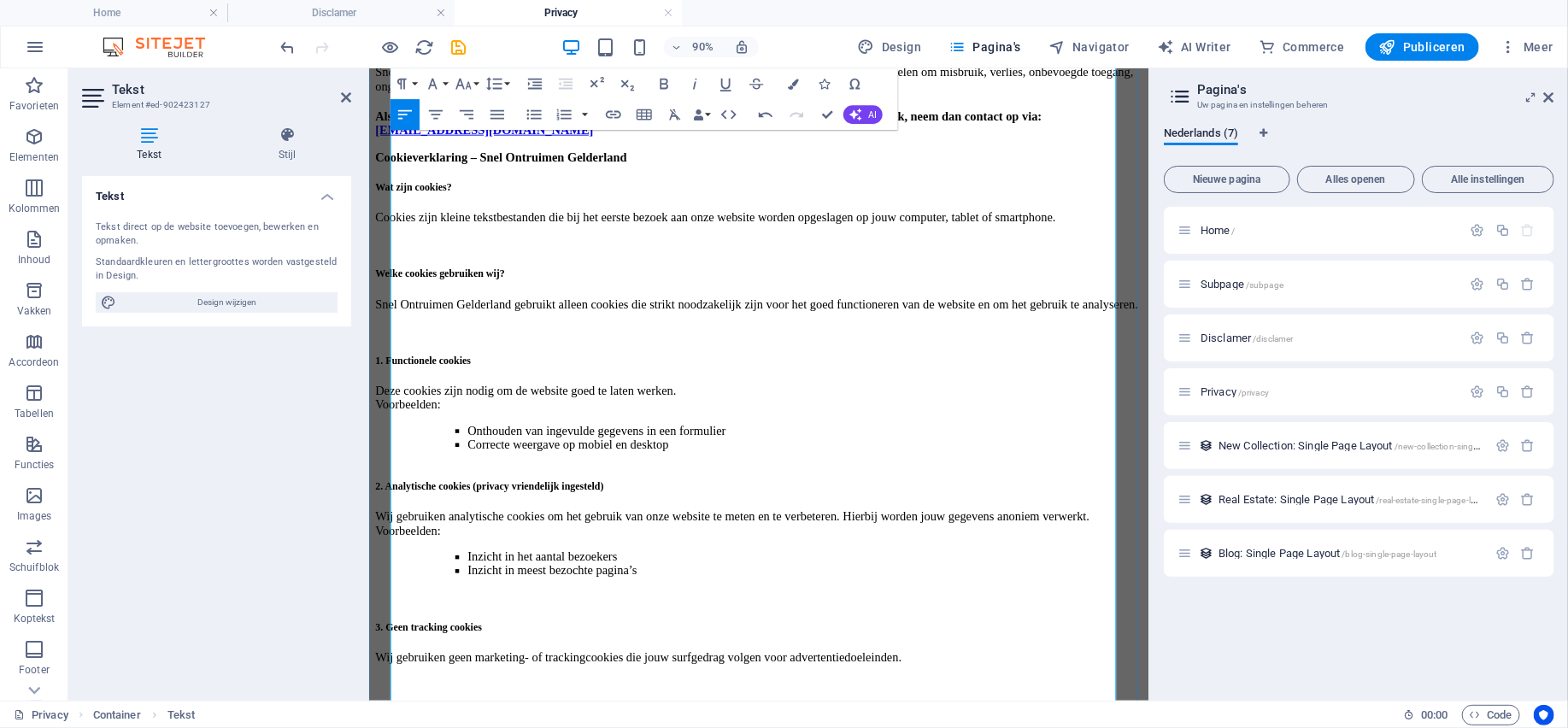
scroll to position [1367, 0]
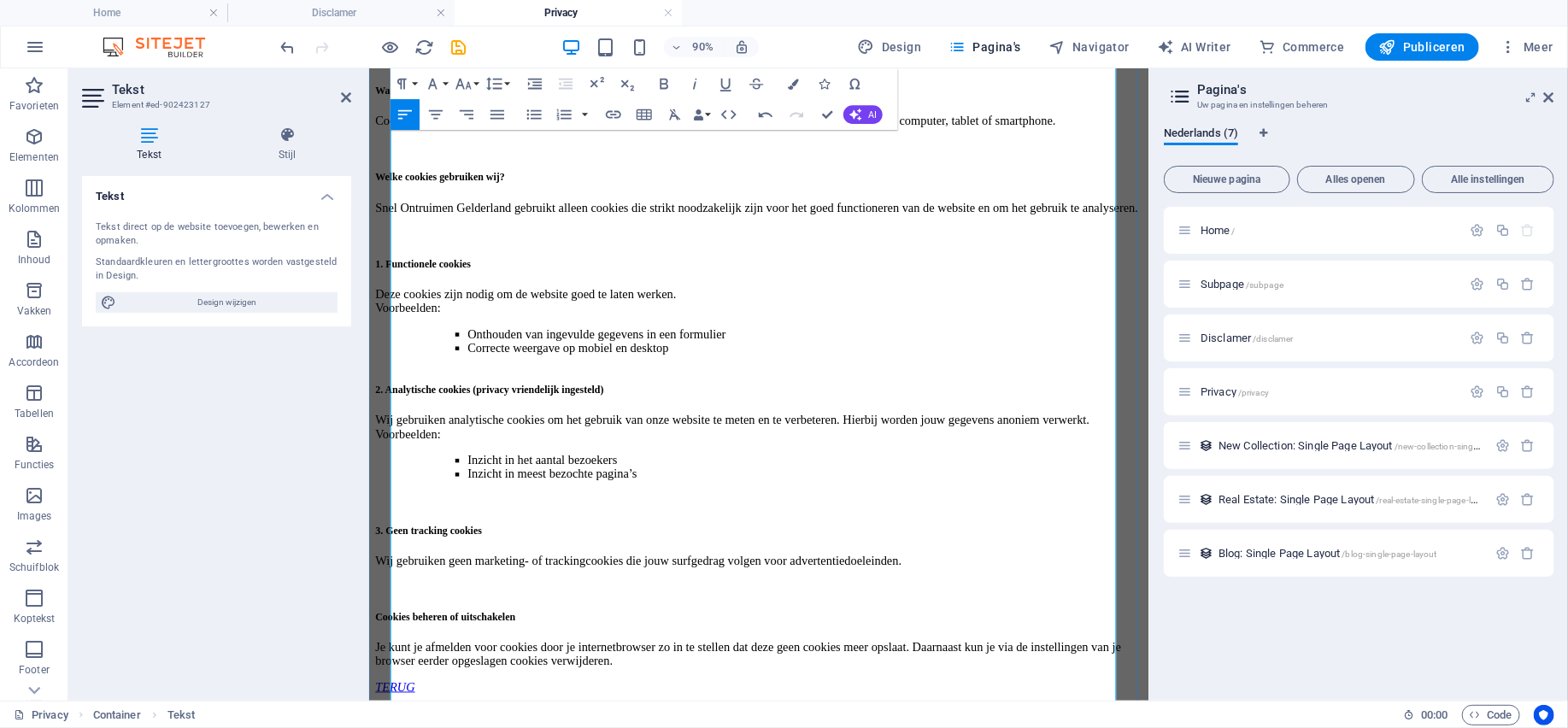
drag, startPoint x: 842, startPoint y: 322, endPoint x: 393, endPoint y: 328, distance: 449.0
click at [393, 68] on h4 "Als je de indruk hebt dat jouw gegevens niet goed beveiligd zijn of er aanwijzi…" at bounding box center [801, 36] width 852 height 61
click at [418, 82] on button "Paragraph Format" at bounding box center [405, 83] width 29 height 31
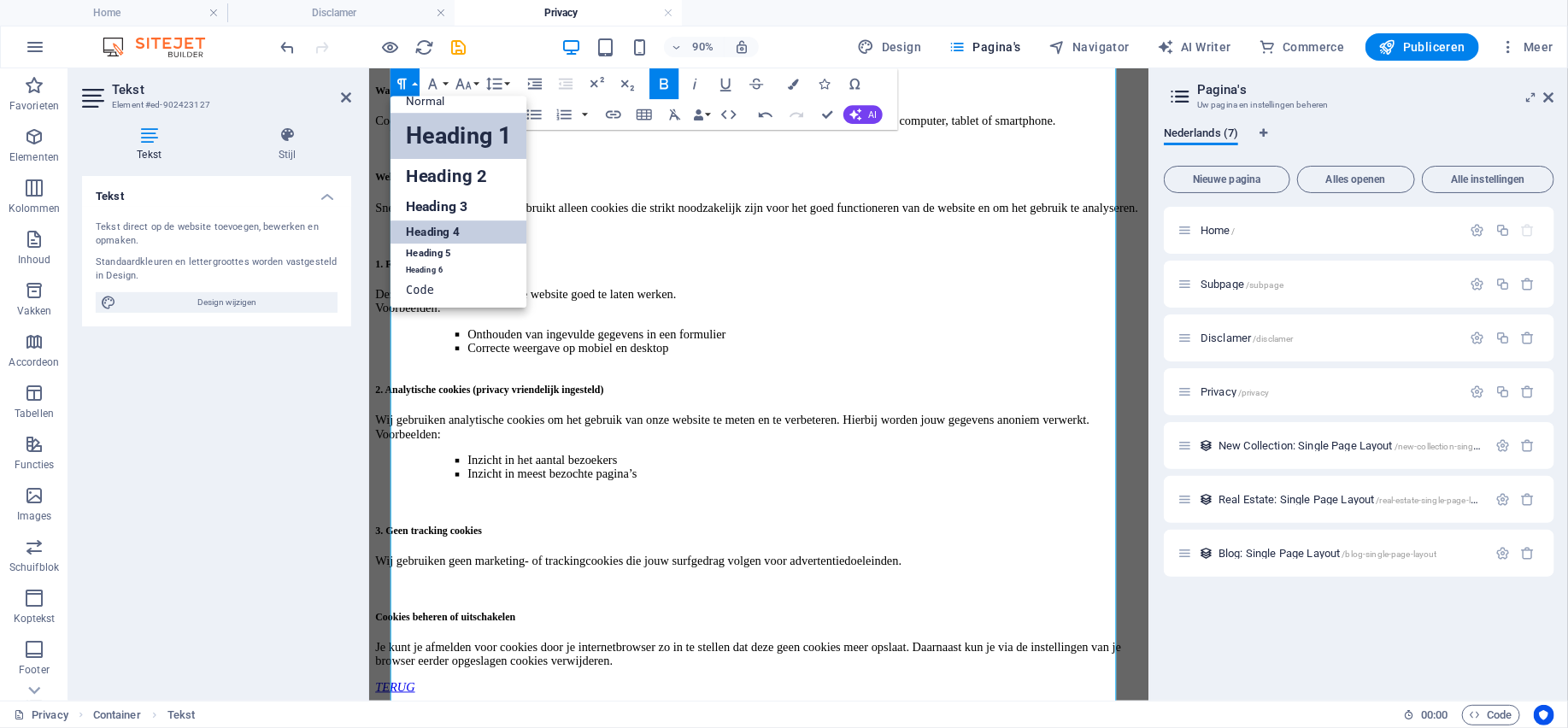
scroll to position [14, 0]
click at [443, 203] on link "Heading 3" at bounding box center [458, 208] width 137 height 27
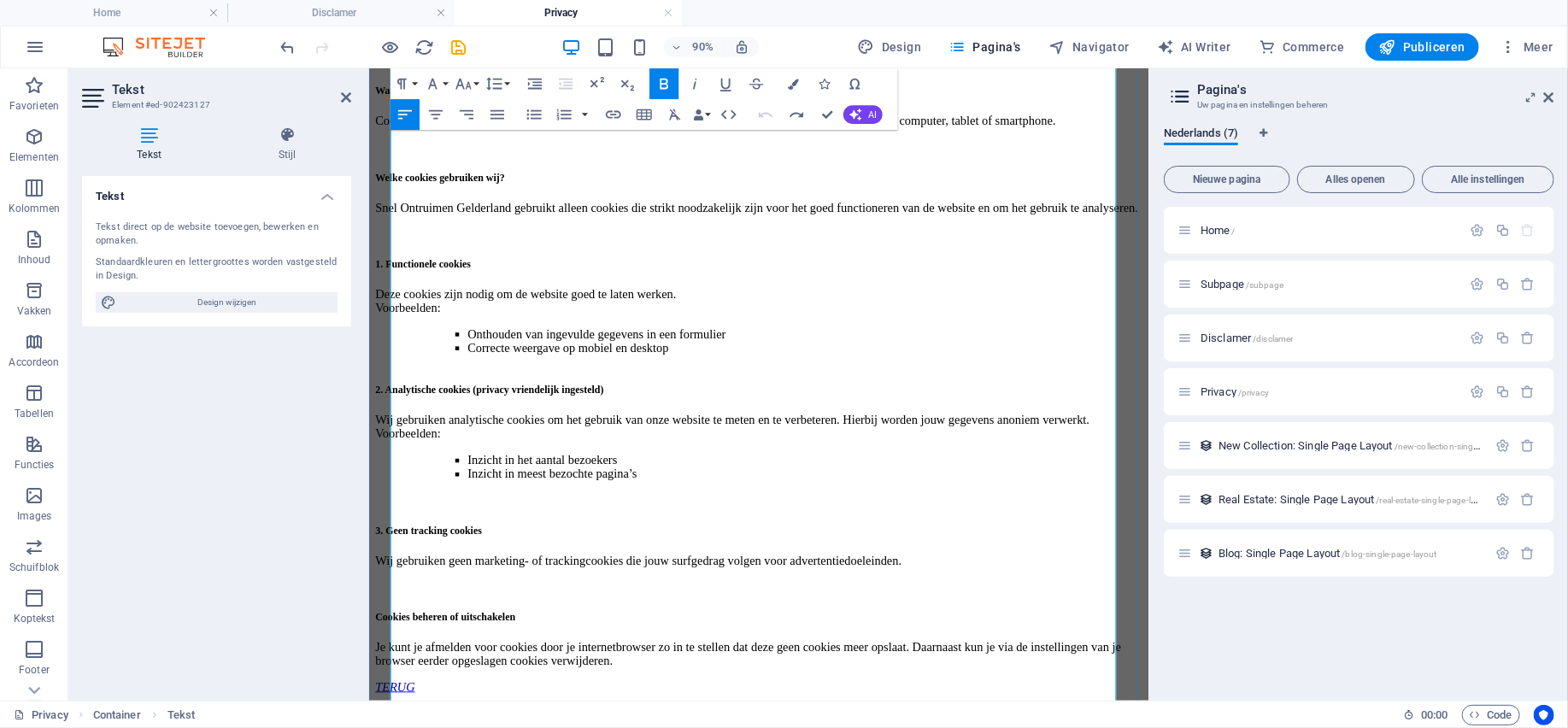
click at [683, 68] on h4 "Als je de indruk hebt dat jouw gegevens niet goed beveiligd zijn of er aanwijzi…" at bounding box center [801, 36] width 852 height 61
click at [450, 80] on button "Font Family" at bounding box center [436, 83] width 29 height 31
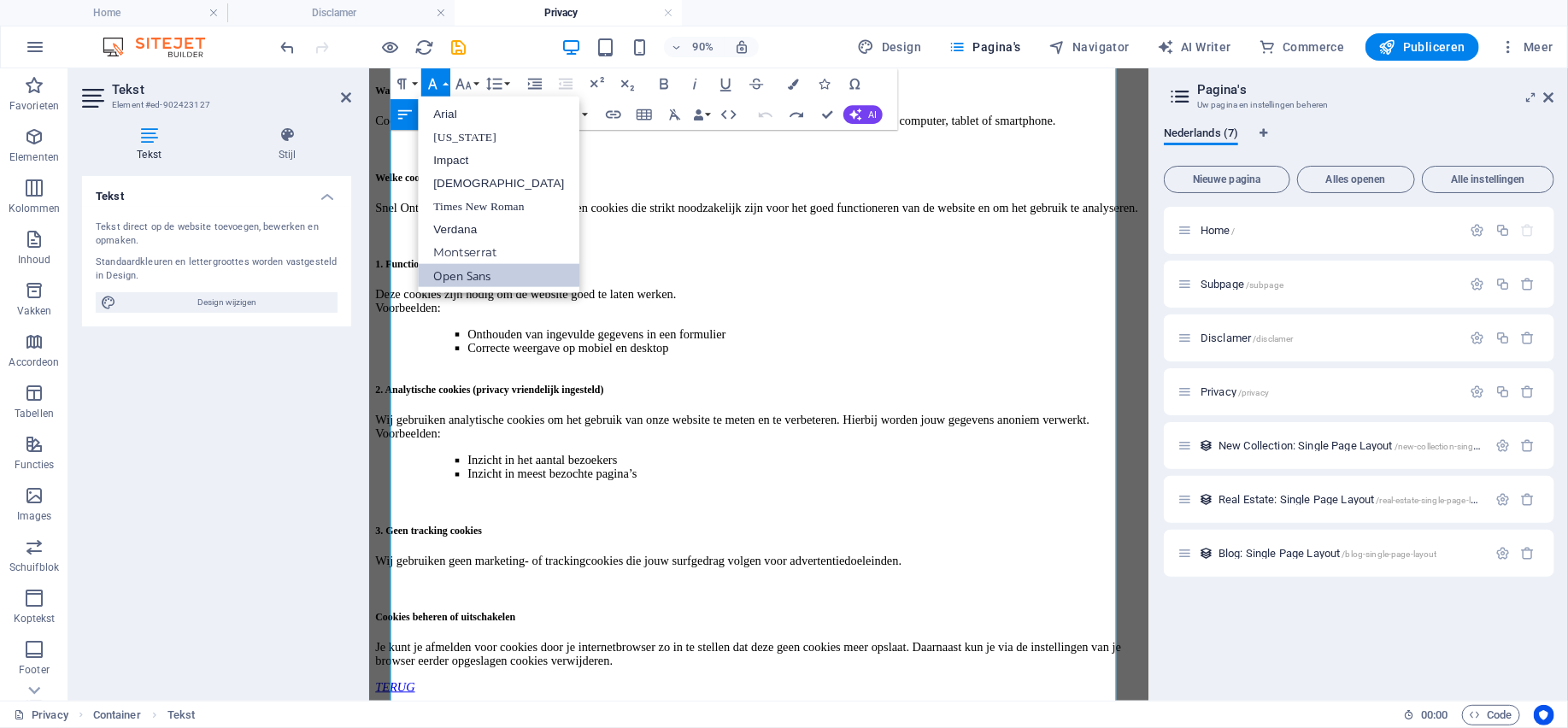
scroll to position [0, 0]
click at [450, 80] on button "Font Family" at bounding box center [436, 83] width 29 height 31
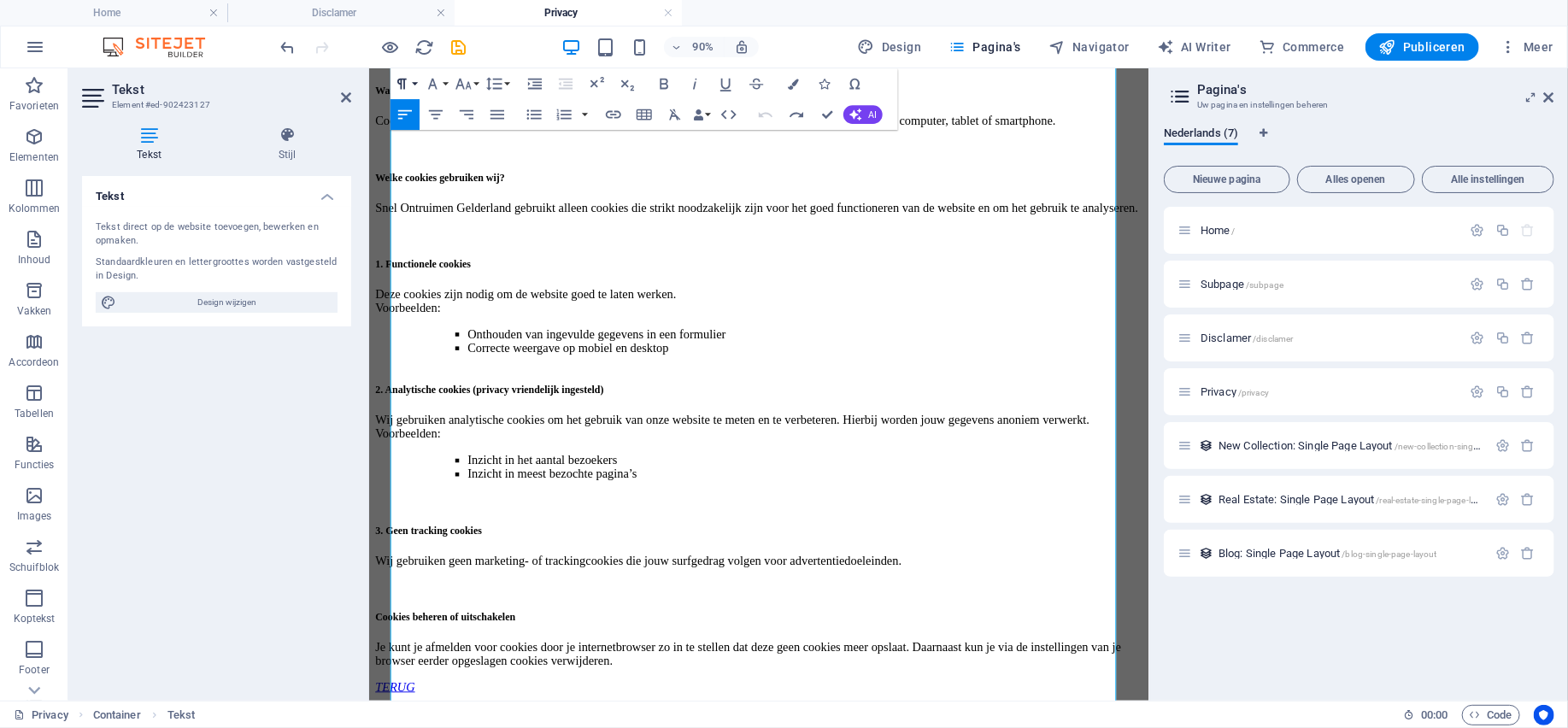
click at [415, 80] on button "Paragraph Format" at bounding box center [405, 83] width 29 height 31
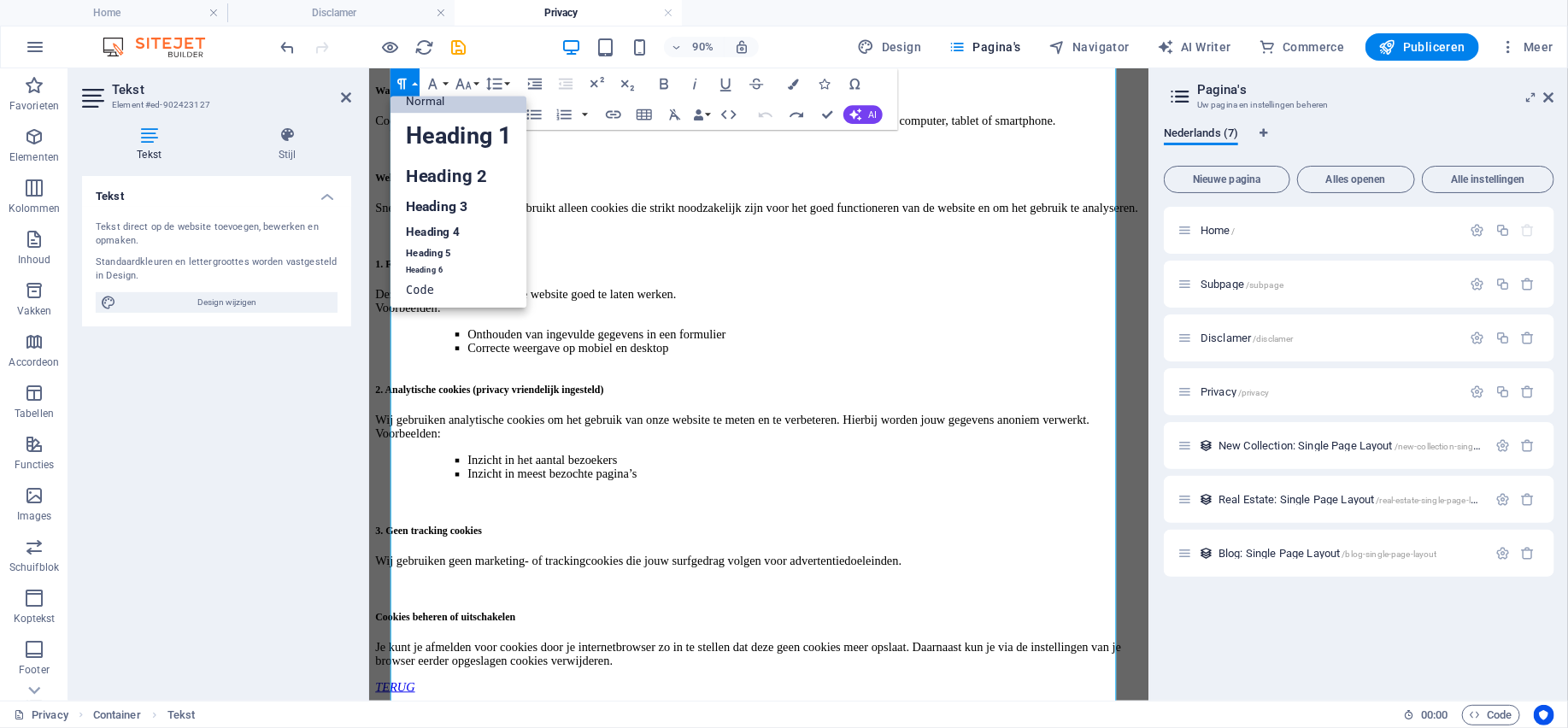
click at [415, 79] on button "Paragraph Format" at bounding box center [405, 83] width 29 height 31
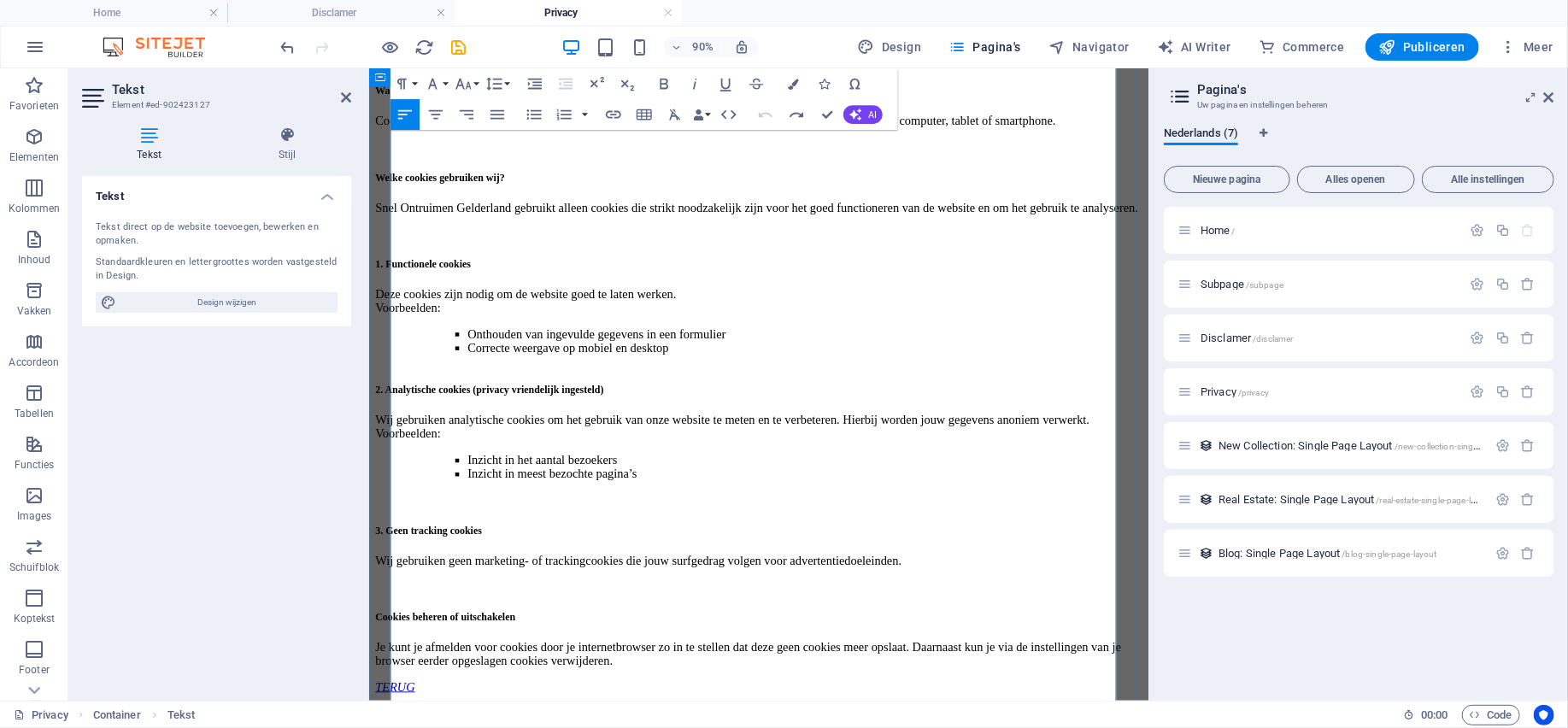
drag, startPoint x: 1138, startPoint y: 272, endPoint x: 385, endPoint y: 247, distance: 753.4
click at [417, 82] on button "Paragraph Format" at bounding box center [405, 83] width 29 height 31
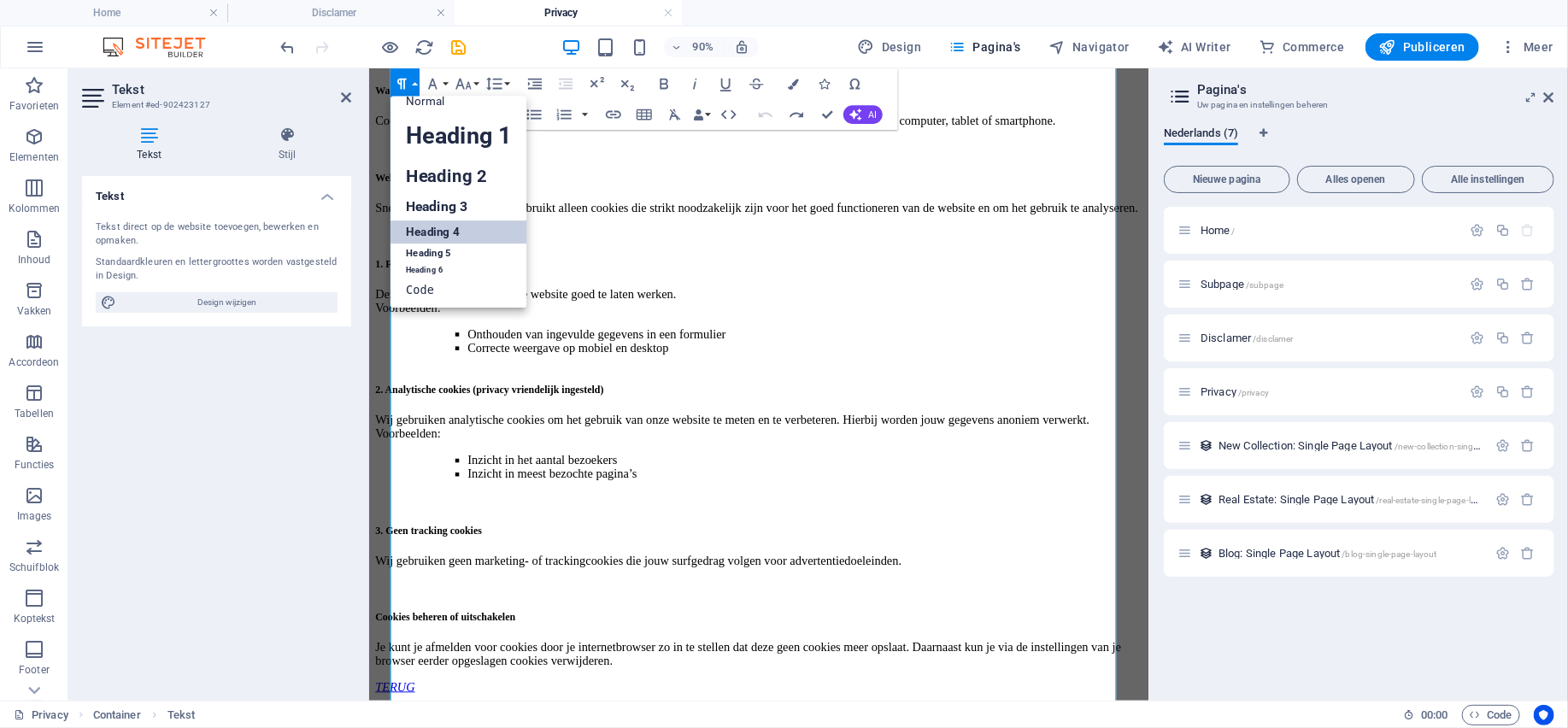
scroll to position [14, 0]
click at [462, 111] on link "Normal" at bounding box center [458, 101] width 137 height 23
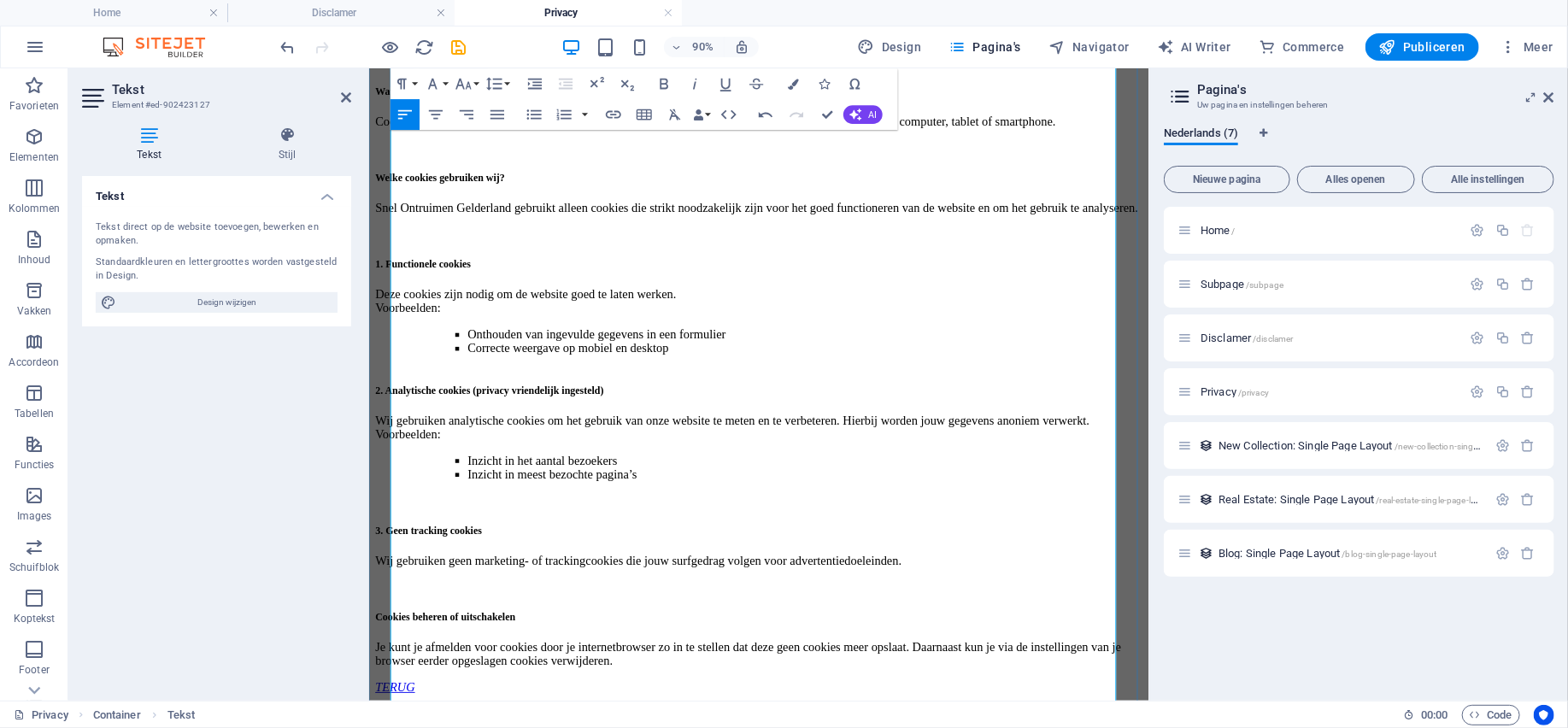
click at [956, 68] on p "Als je de indruk hebt dat jouw gegevens niet goed beveiligd zijn of er aanwijzi…" at bounding box center [801, 36] width 852 height 61
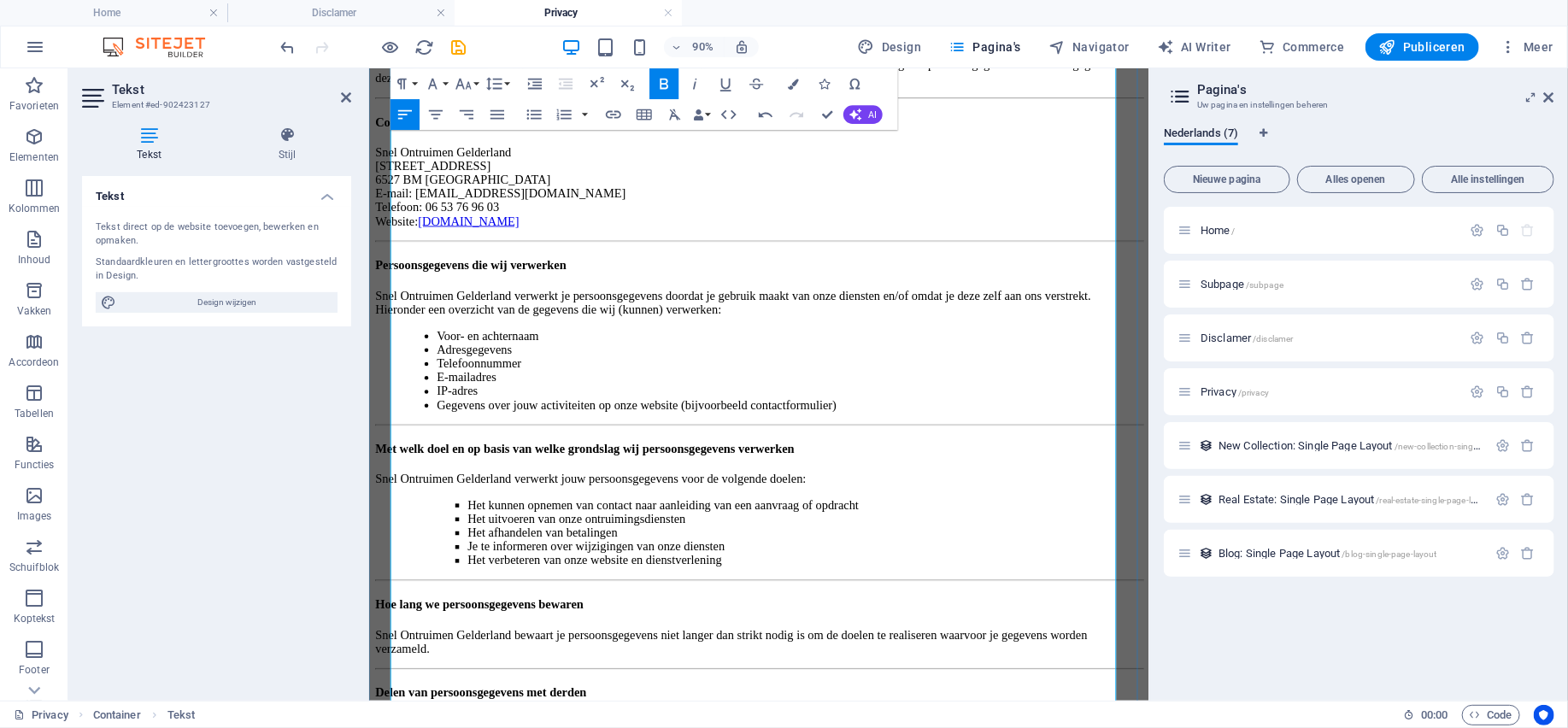
scroll to position [0, 0]
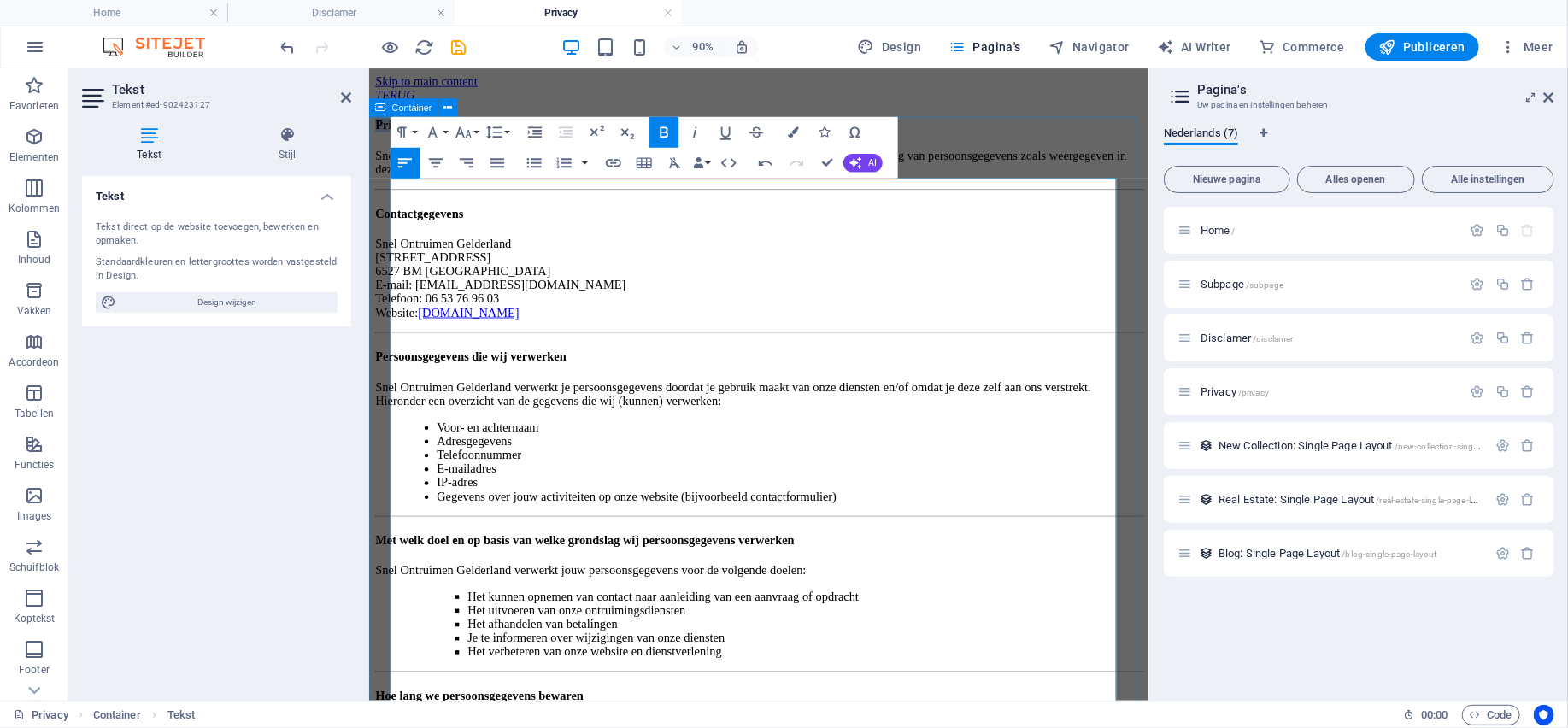
drag, startPoint x: 821, startPoint y: 207, endPoint x: 390, endPoint y: 217, distance: 431.1
click at [416, 132] on button "Paragraph Format" at bounding box center [405, 133] width 29 height 31
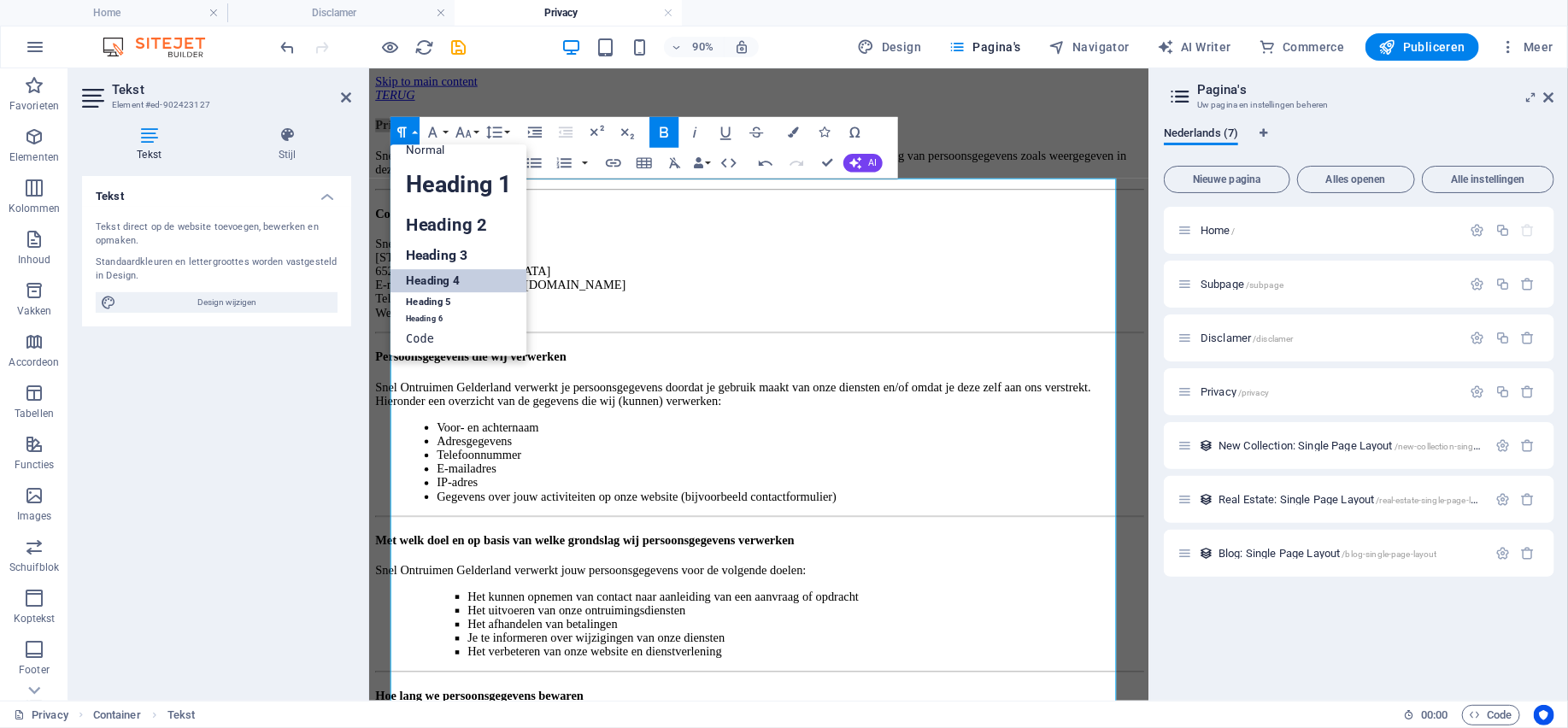
scroll to position [14, 0]
click at [448, 244] on link "Heading 3" at bounding box center [458, 256] width 137 height 27
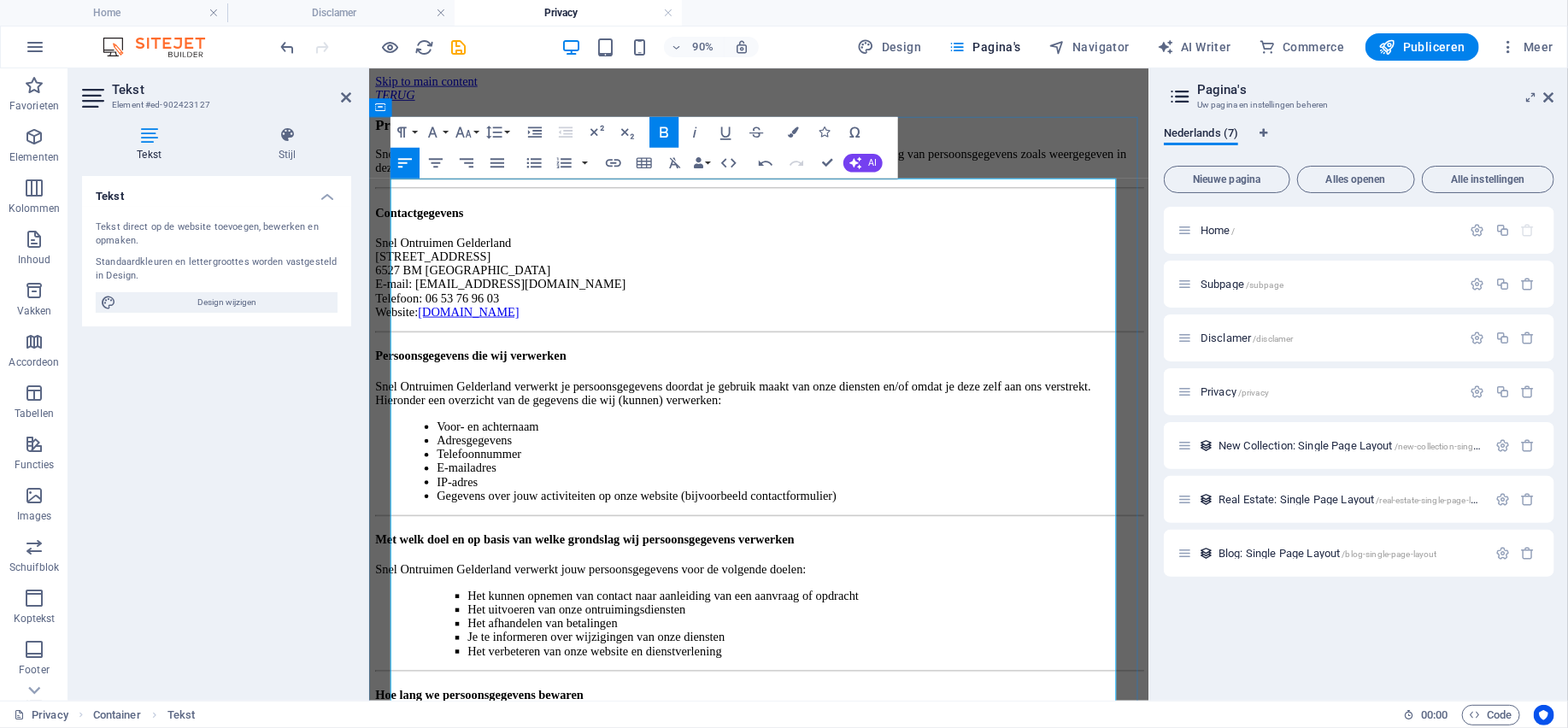
click at [686, 337] on p "Snel Ontruimen [GEOGRAPHIC_DATA][STREET_ADDRESS] E-mail: [EMAIL_ADDRESS][DOMAIN…" at bounding box center [801, 299] width 852 height 92
drag, startPoint x: 735, startPoint y: 446, endPoint x: 391, endPoint y: 327, distance: 364.0
click at [537, 164] on icon "button" at bounding box center [534, 162] width 18 height 18
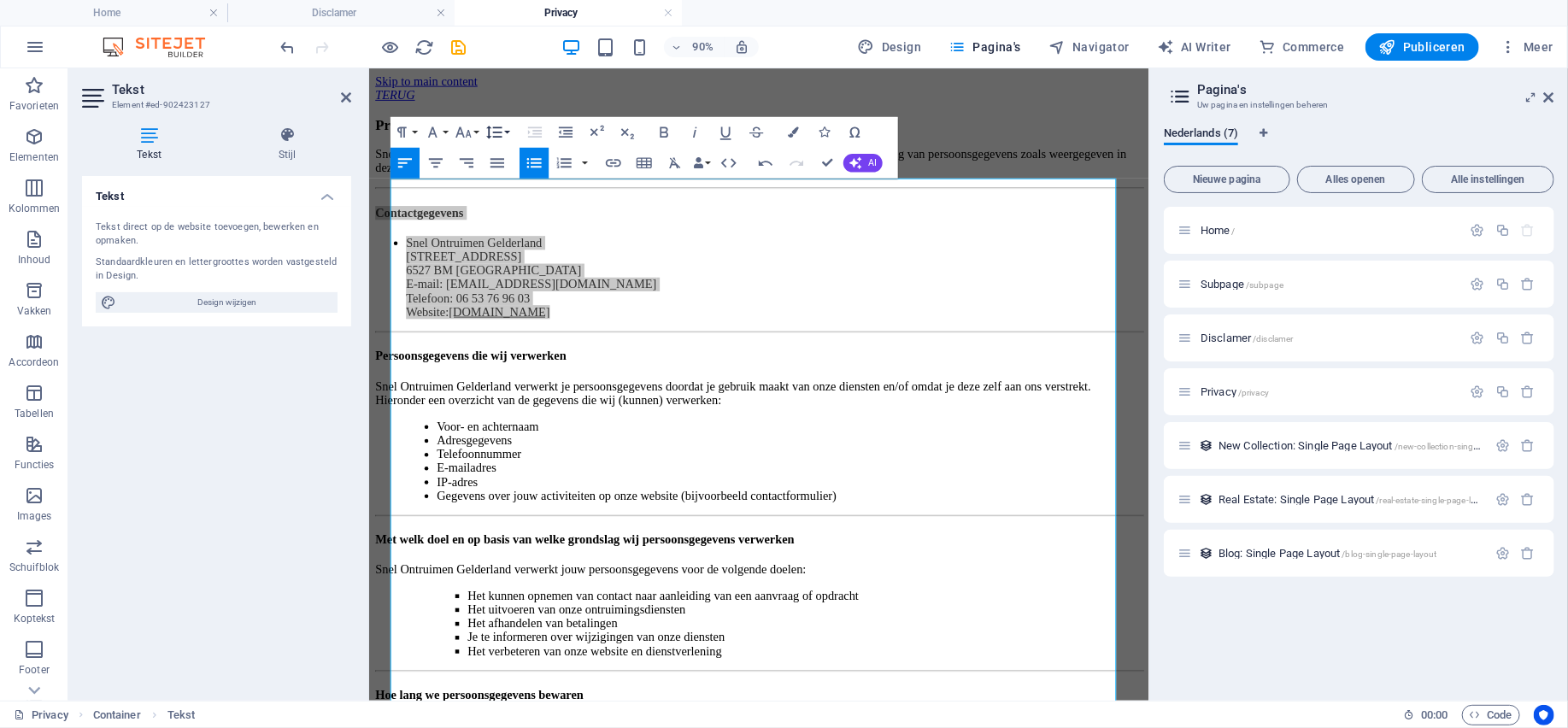
click at [489, 127] on icon "button" at bounding box center [494, 131] width 16 height 13
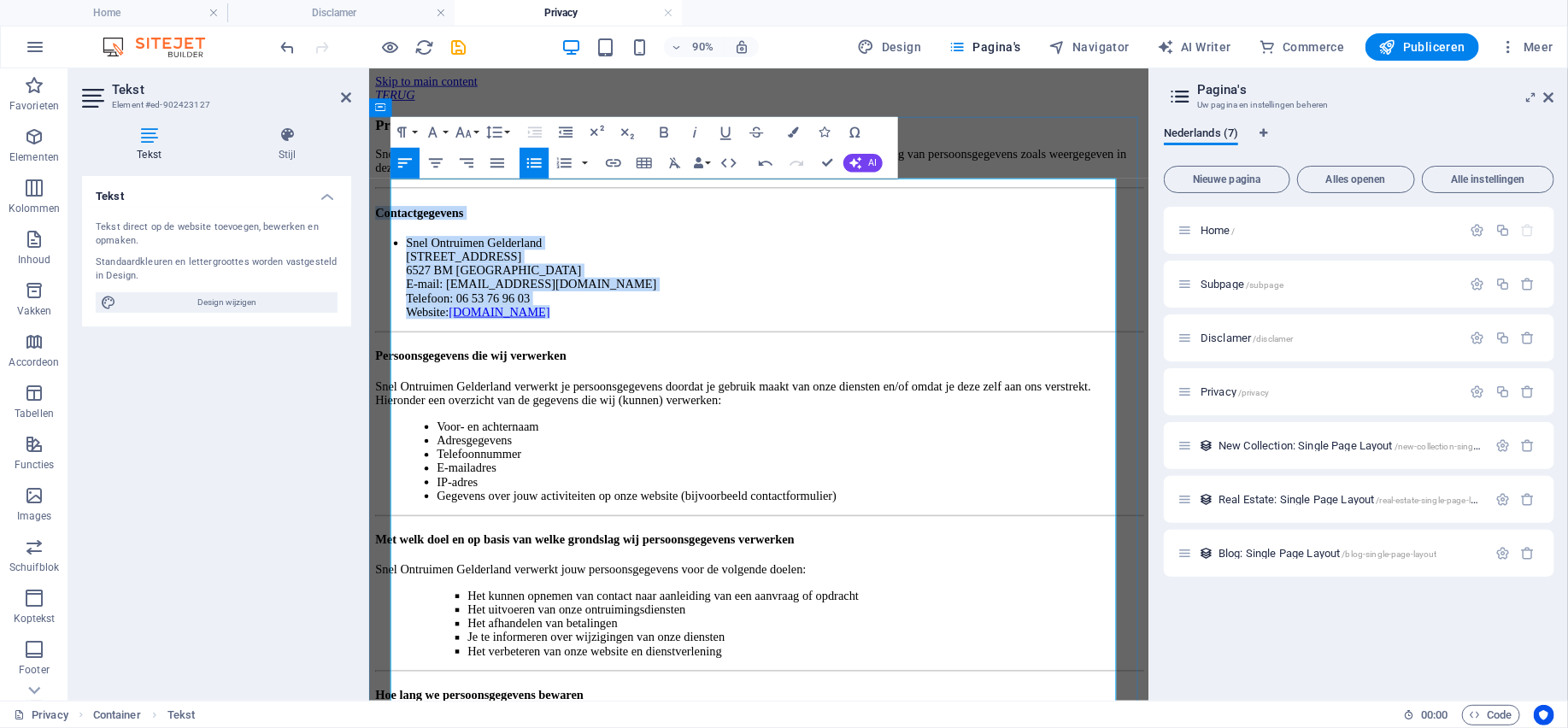
click at [809, 324] on li "Snel Ontruimen [GEOGRAPHIC_DATA][STREET_ADDRESS] E-mail: [EMAIL_ADDRESS][DOMAIN…" at bounding box center [817, 299] width 818 height 92
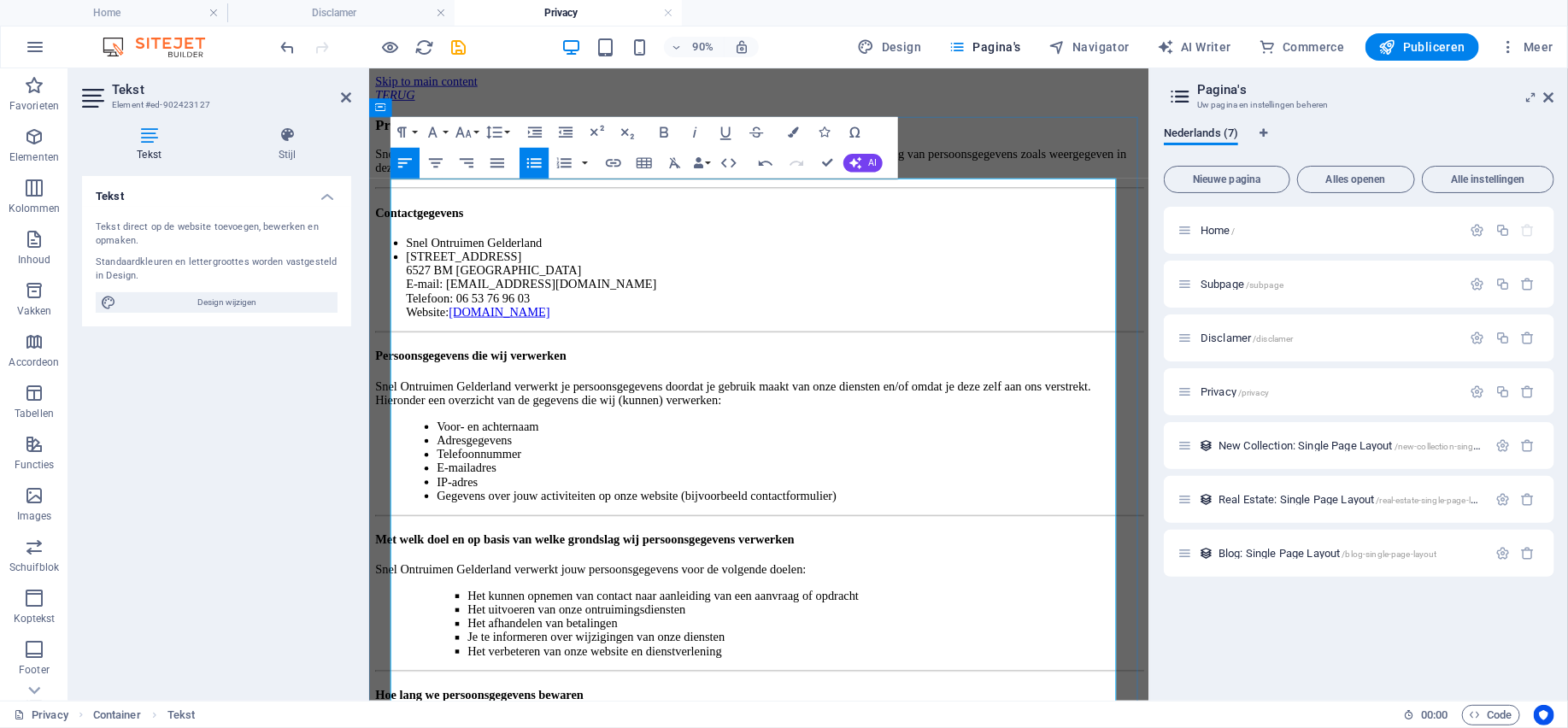
click at [590, 346] on li "[STREET_ADDRESS] E-mail: [EMAIL_ADDRESS][DOMAIN_NAME] Telefoon: 06 53 76 96 03 …" at bounding box center [817, 307] width 818 height 77
drag, startPoint x: 766, startPoint y: 458, endPoint x: 408, endPoint y: 323, distance: 382.6
click at [408, 323] on ul "Snel Ontruimen [GEOGRAPHIC_DATA][STREET_ADDRESS] E-mail: [EMAIL_ADDRESS][DOMAIN…" at bounding box center [801, 299] width 852 height 92
click at [530, 128] on icon "button" at bounding box center [535, 132] width 18 height 18
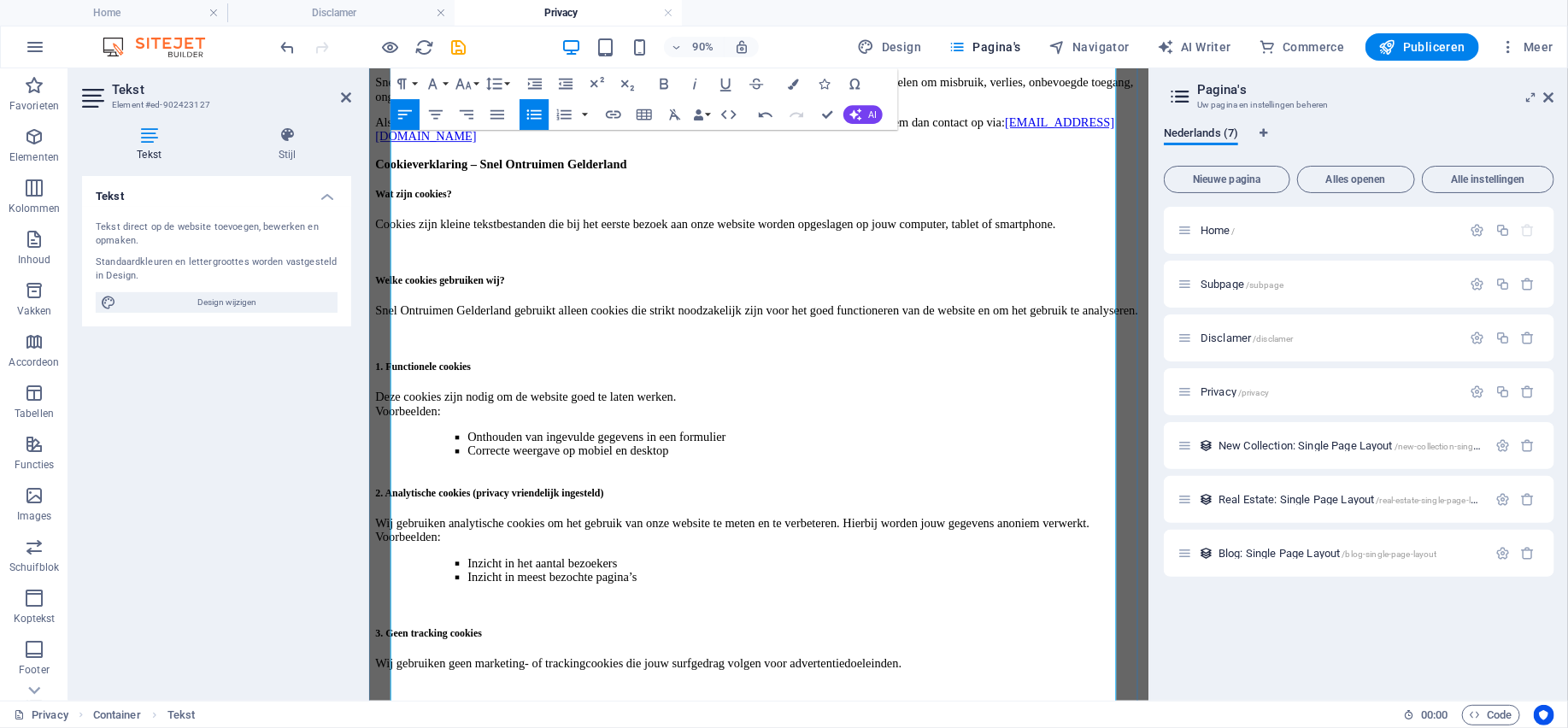
scroll to position [1281, 0]
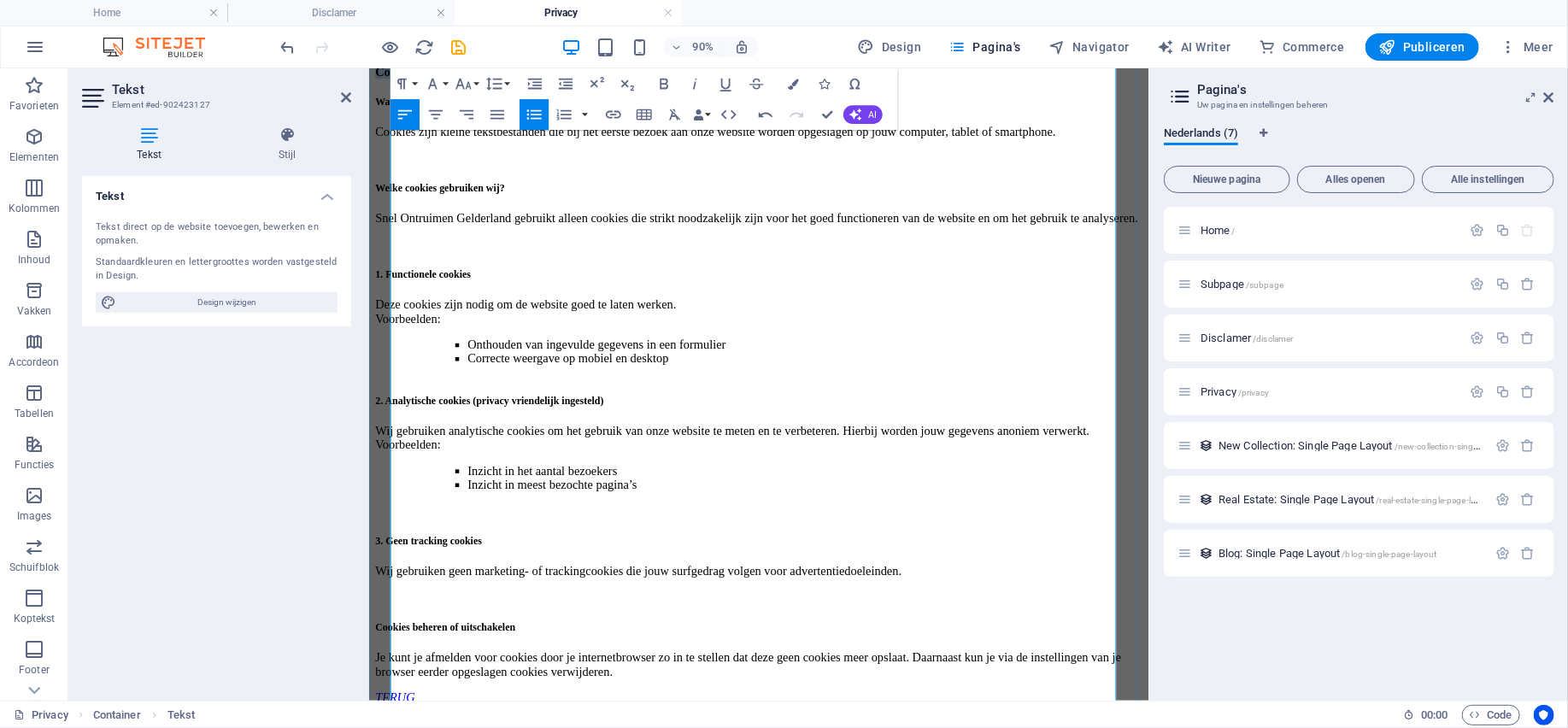
drag, startPoint x: 792, startPoint y: 412, endPoint x: 396, endPoint y: 415, distance: 396.0
click at [396, 80] on p "Als je de indruk hebt dat jouw gegevens niet goed beveiligd zijn of er aanwijzi…" at bounding box center [801, 48] width 852 height 61
click at [415, 82] on button "Paragraph Format" at bounding box center [405, 83] width 29 height 31
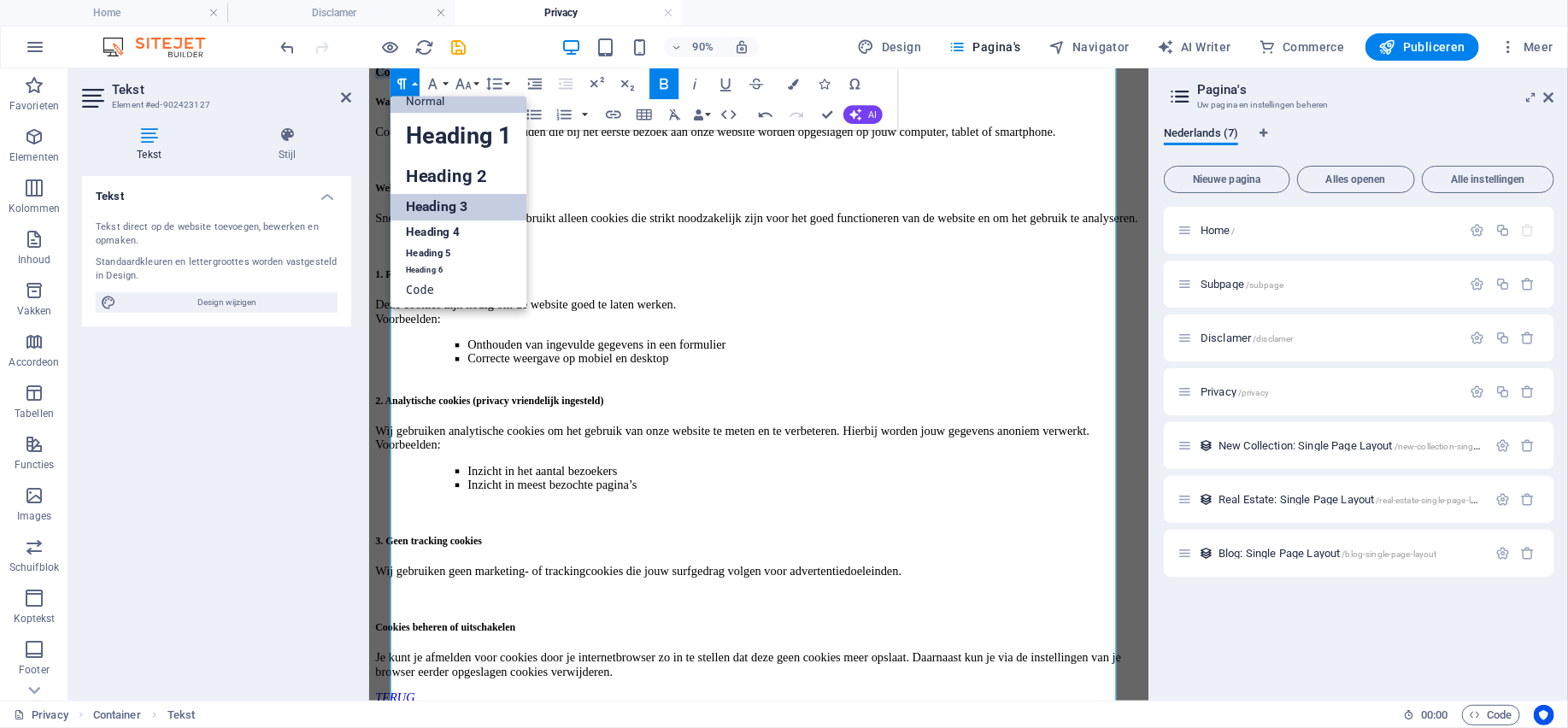
click at [448, 211] on link "Heading 3" at bounding box center [458, 208] width 137 height 27
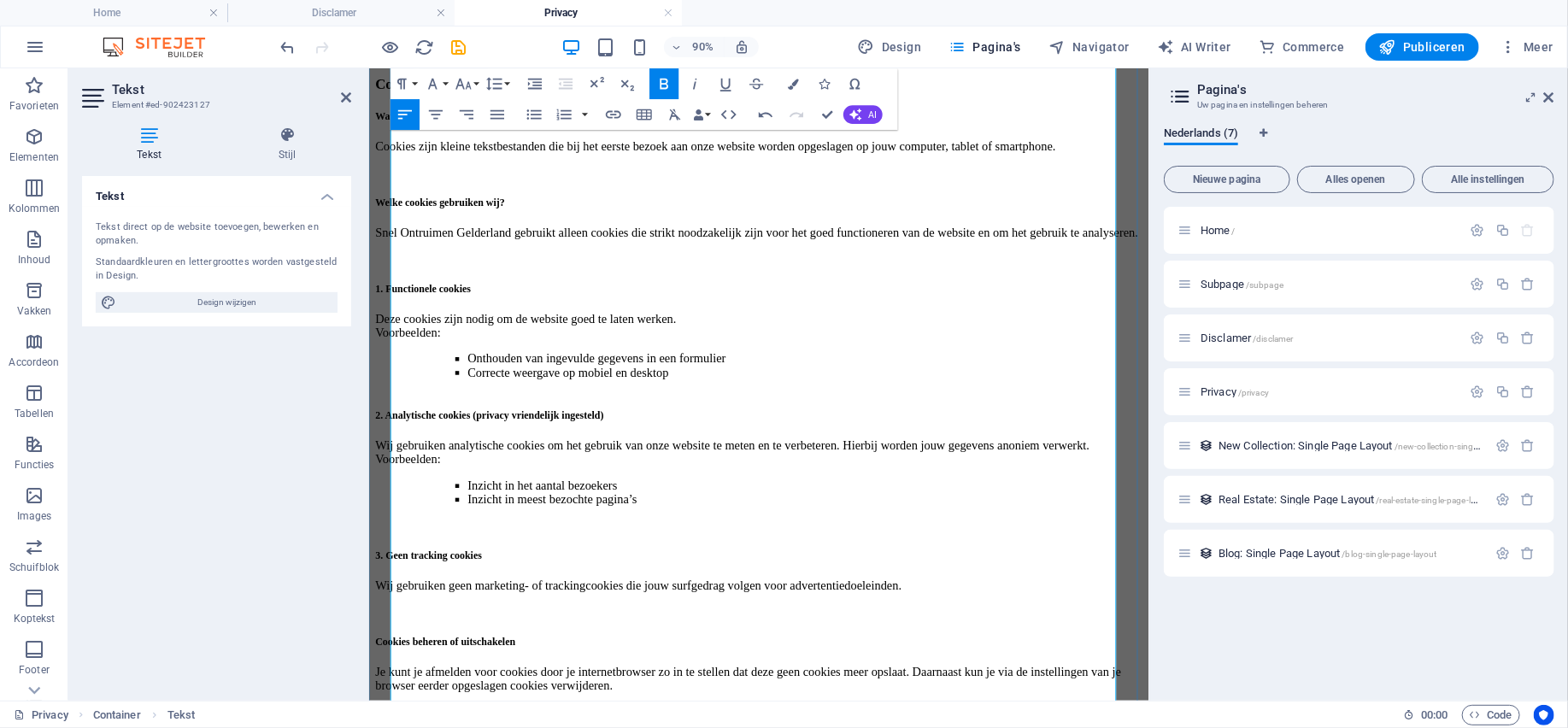
click at [980, 95] on h3 "Als je de indruk hebt dat jouw gegevens niet goed beveiligd zijn of er aanwijzi…" at bounding box center [801, 56] width 852 height 75
drag, startPoint x: 980, startPoint y: 395, endPoint x: 405, endPoint y: 338, distance: 577.8
click at [405, 95] on h3 "Als je de indruk hebt dat jouw gegevens niet goed beveiligd zijn of er aanwijzi…" at bounding box center [801, 56] width 852 height 75
click at [413, 82] on button "Paragraph Format" at bounding box center [405, 83] width 29 height 31
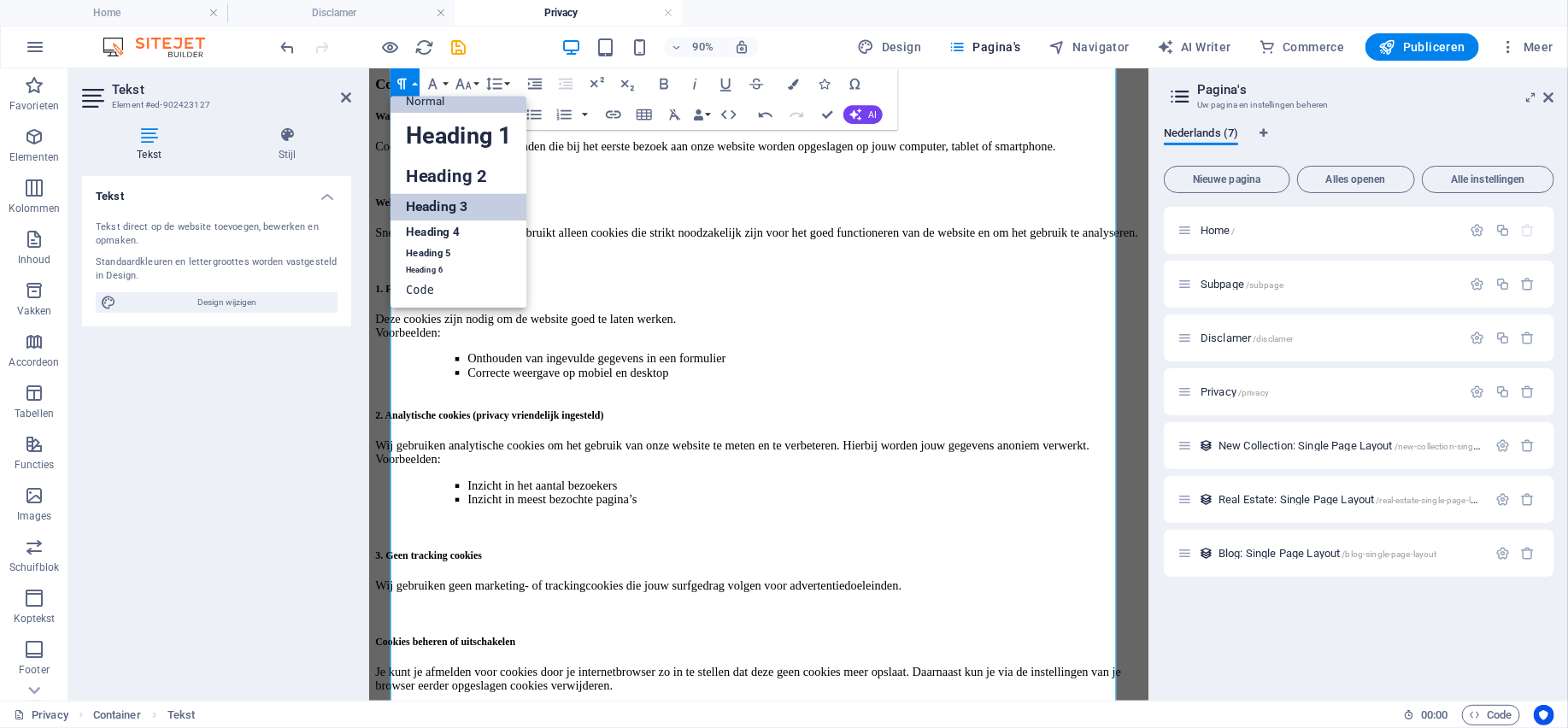
scroll to position [14, 0]
click at [417, 108] on link "Normal" at bounding box center [458, 101] width 137 height 23
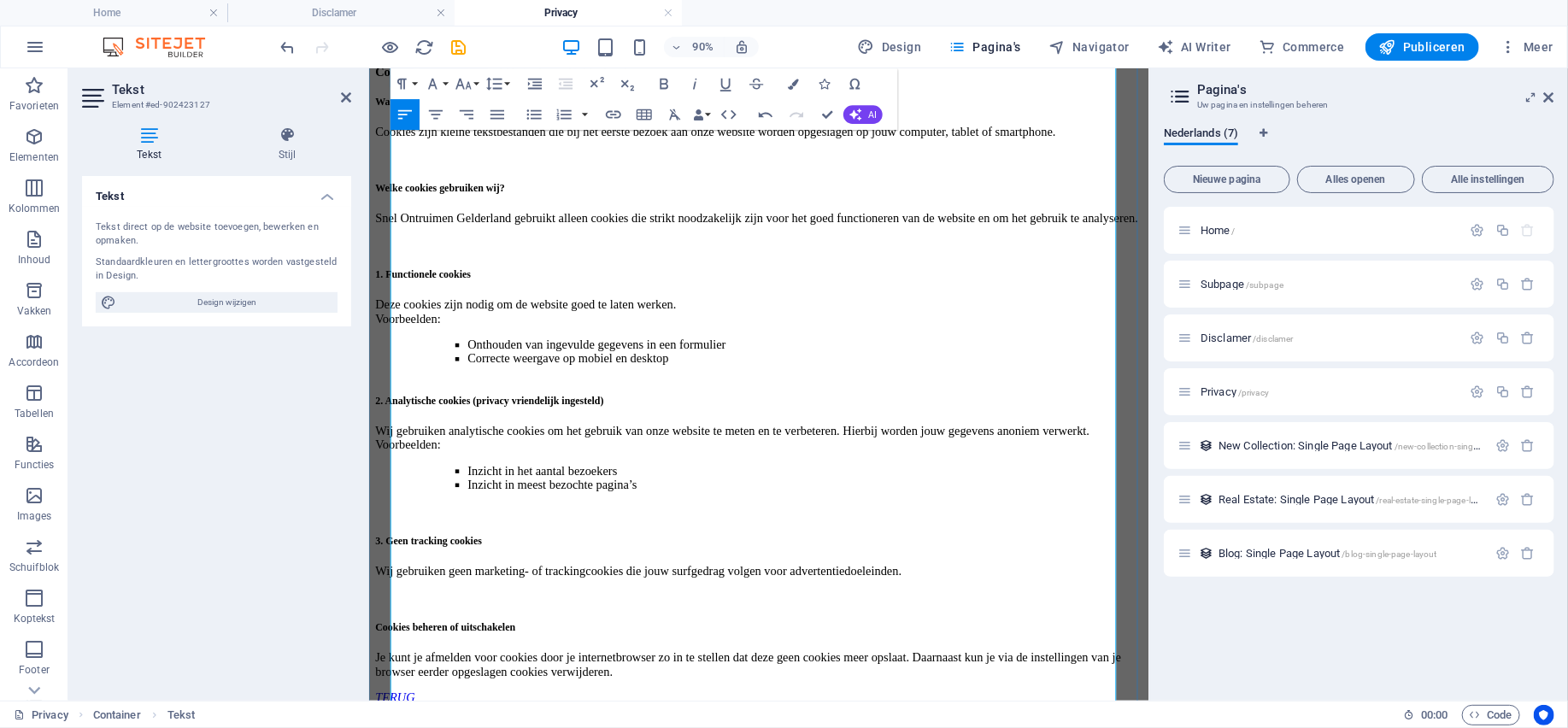
click at [646, 80] on p "Als je de indruk hebt dat jouw gegevens niet goed beveiligd zijn of er aanwijzi…" at bounding box center [801, 48] width 852 height 61
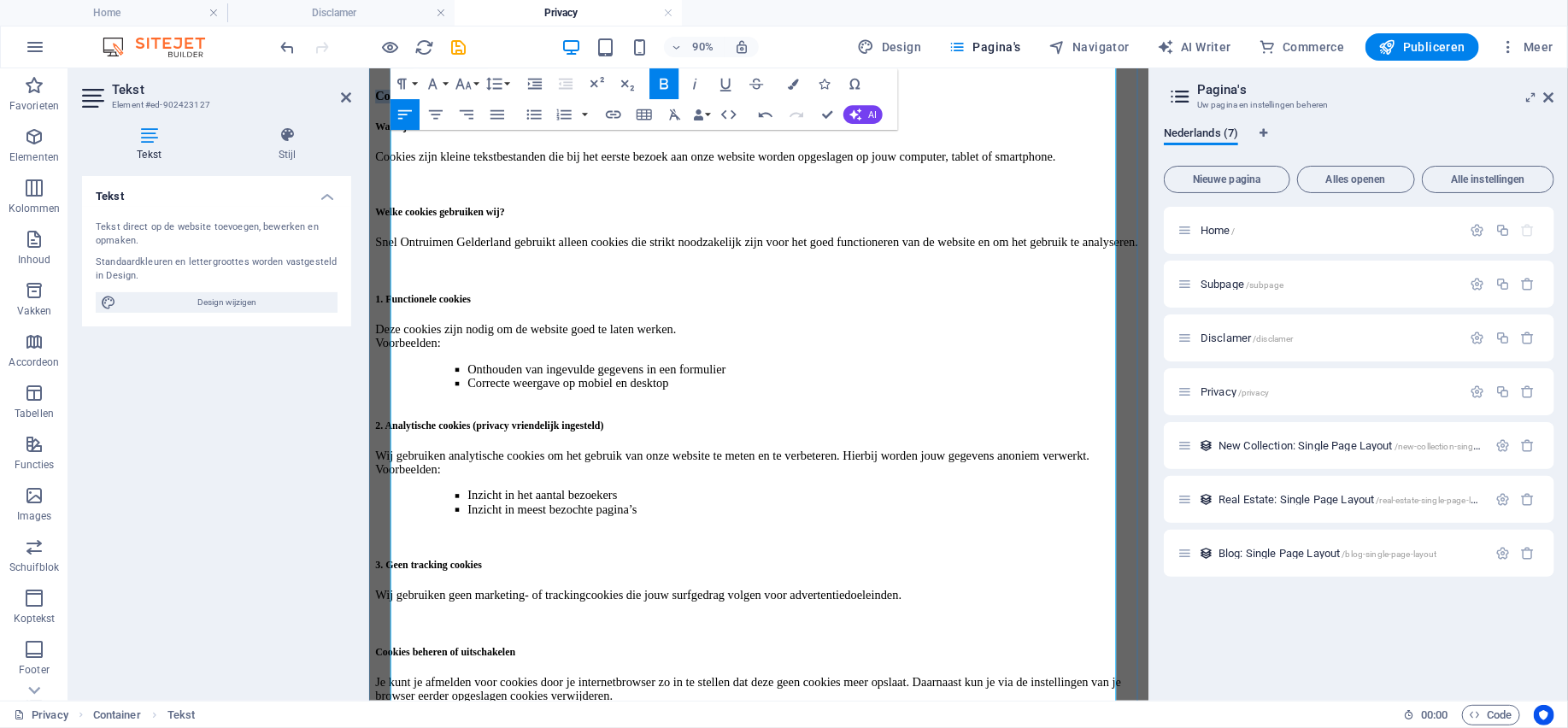
drag, startPoint x: 778, startPoint y: 412, endPoint x: 396, endPoint y: 403, distance: 382.1
click at [396, 107] on p "Cookieverklaring – Snel Ontruimen Gelderland" at bounding box center [801, 99] width 852 height 16
click at [417, 82] on button "Paragraph Format" at bounding box center [405, 83] width 29 height 31
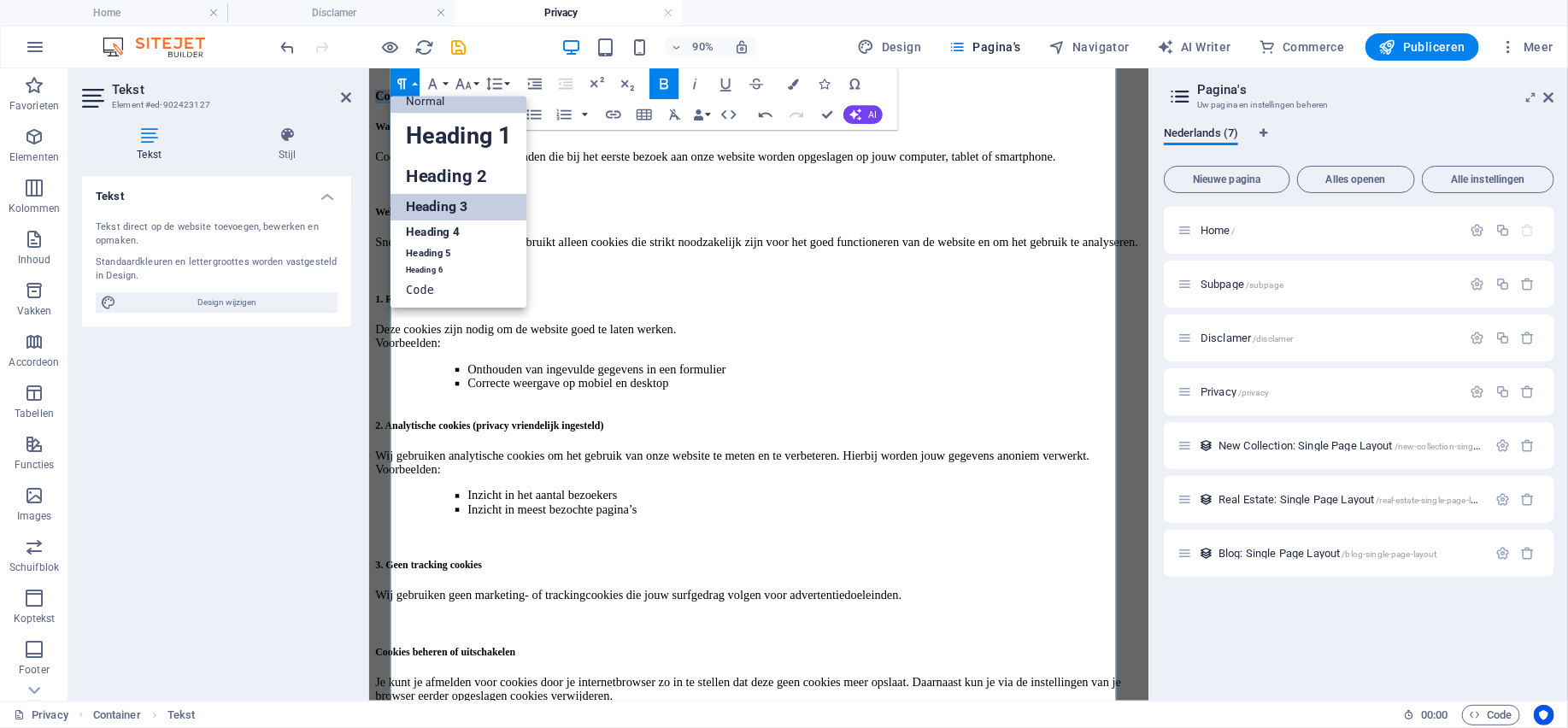
click at [438, 203] on link "Heading 3" at bounding box center [458, 208] width 137 height 27
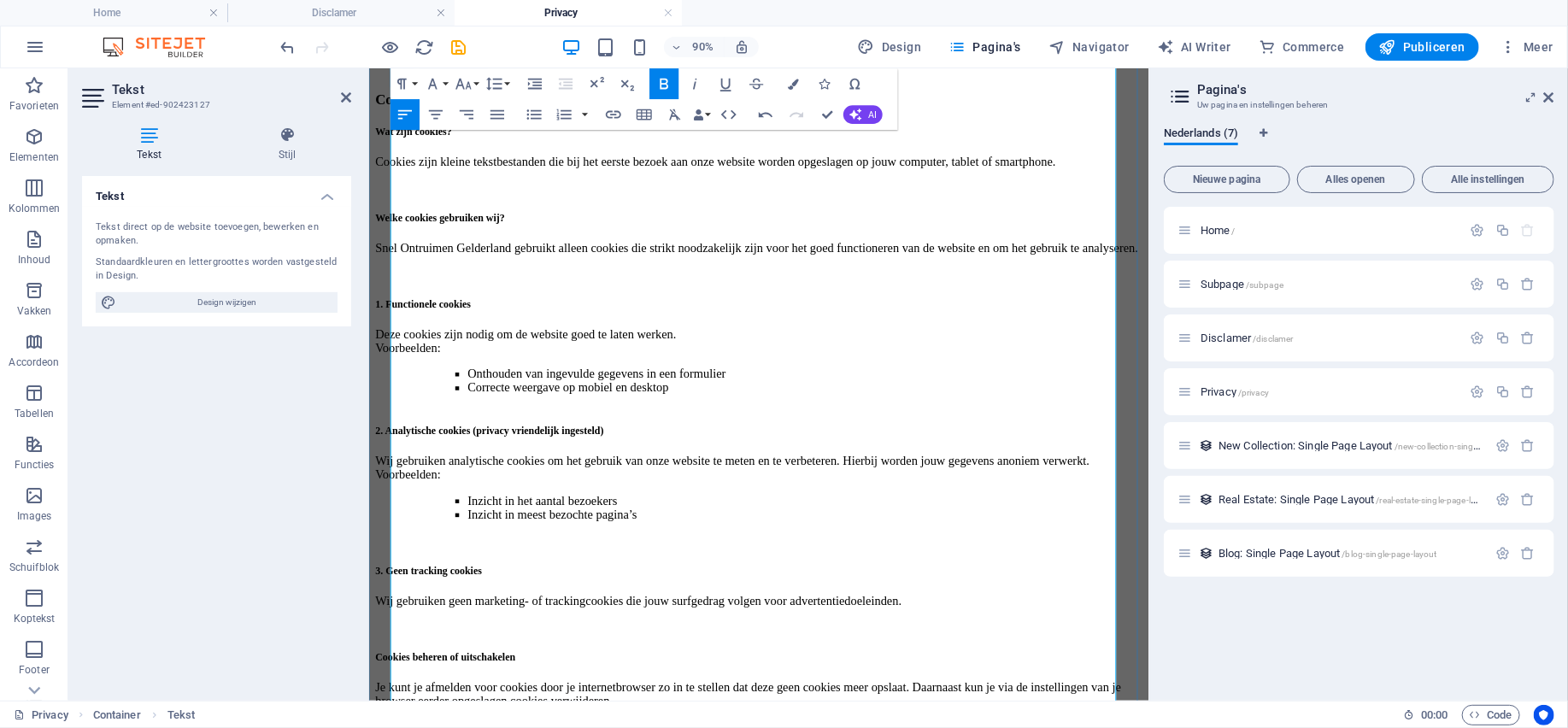
click at [691, 111] on strong "Cookieverklaring – Snel Ontruimen Gelderland" at bounding box center [538, 102] width 326 height 17
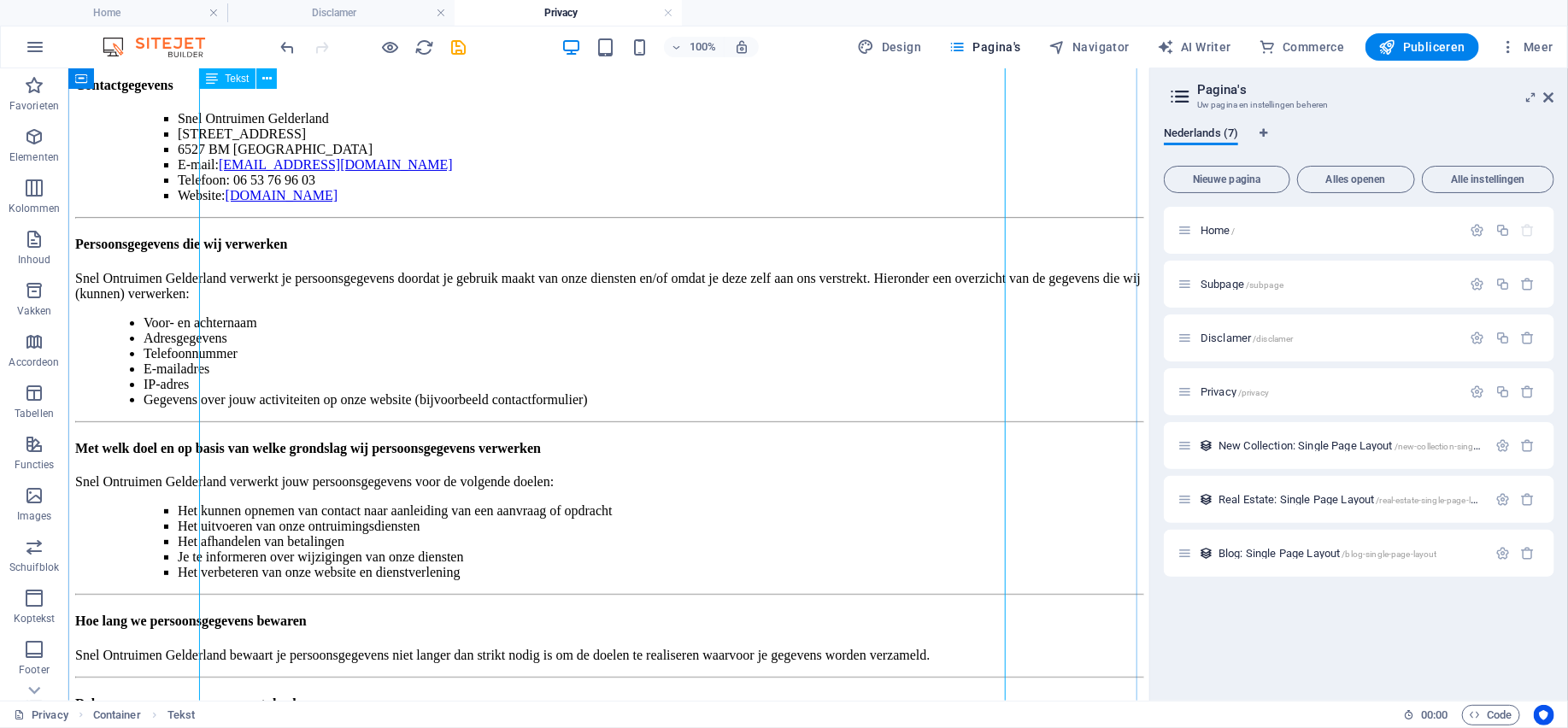
scroll to position [0, 0]
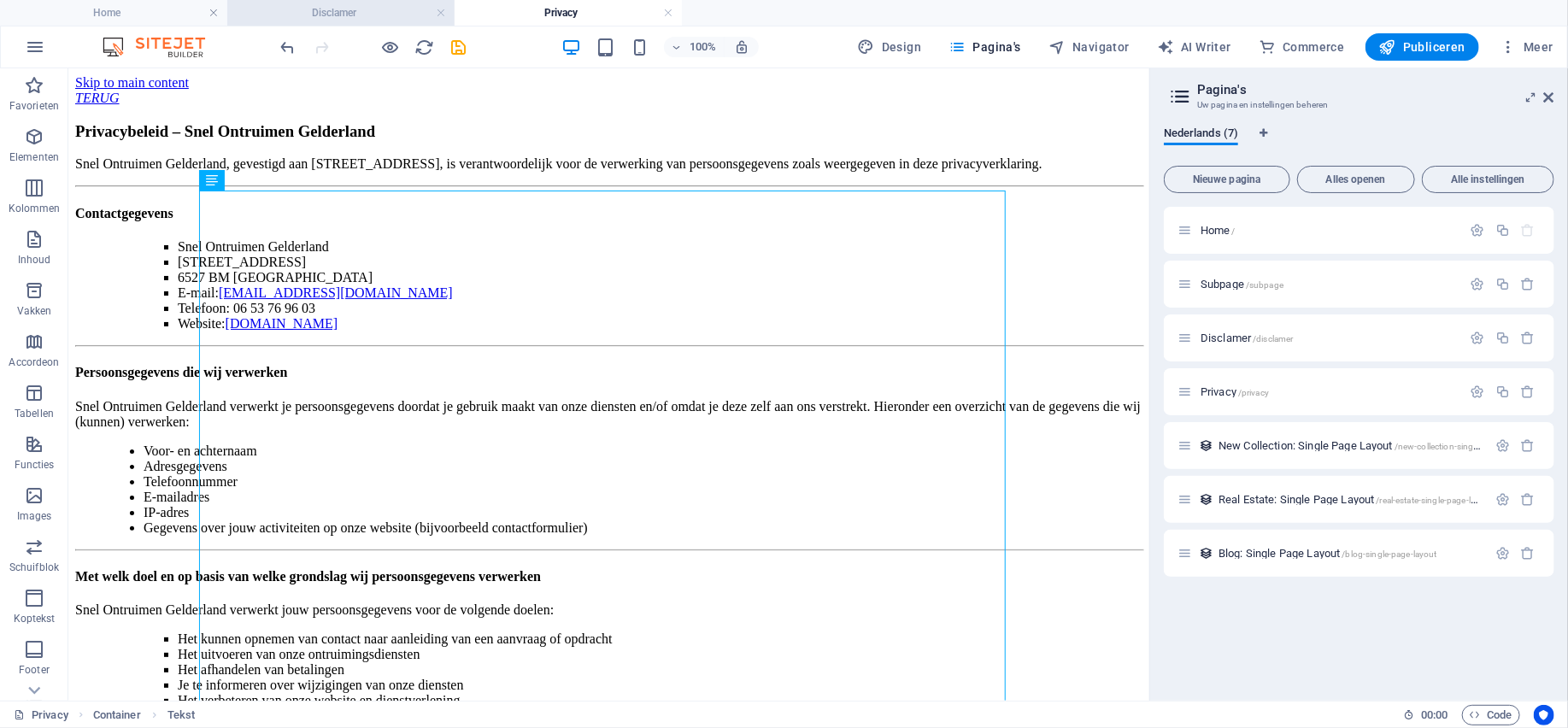
click at [373, 4] on h4 "Disclamer" at bounding box center [341, 13] width 227 height 18
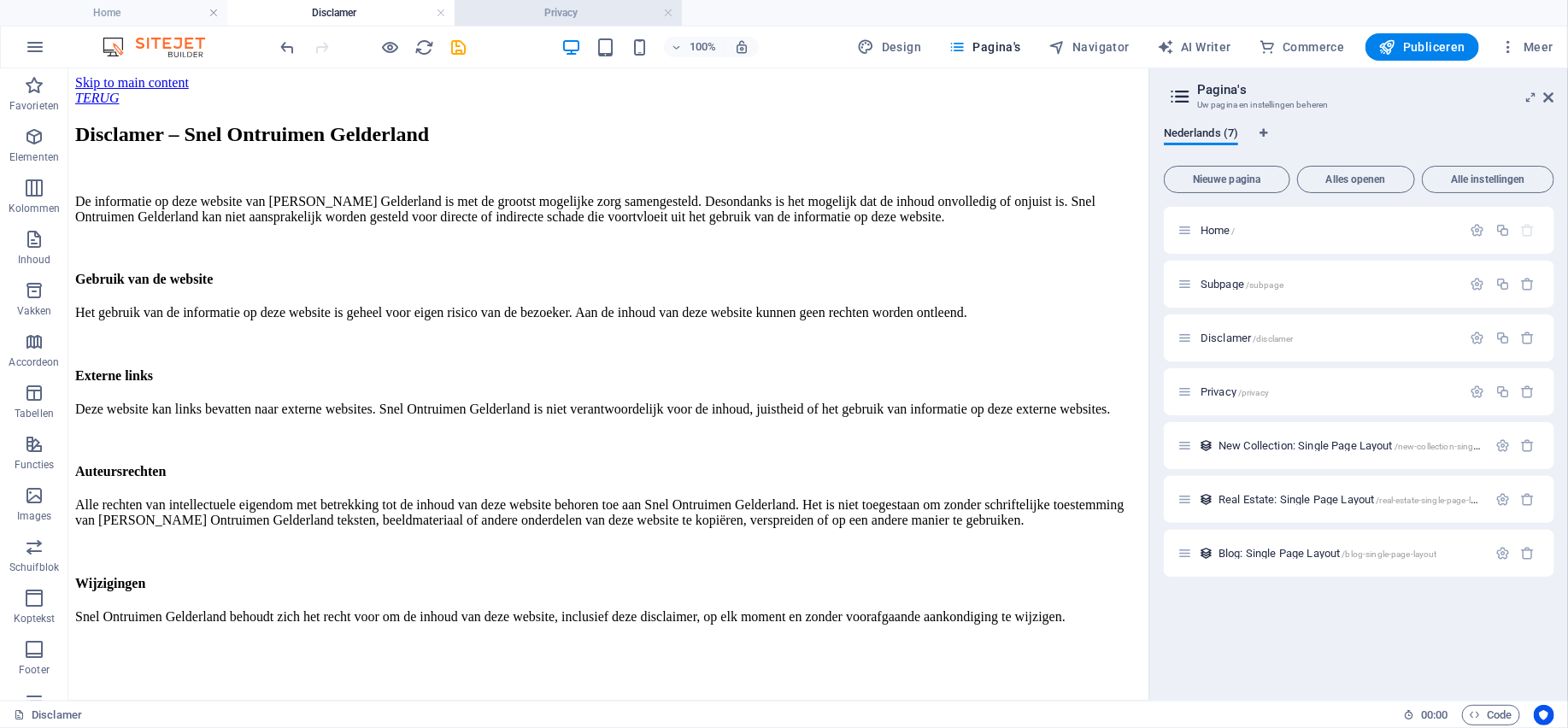
click at [526, 12] on h4 "Privacy" at bounding box center [568, 13] width 227 height 18
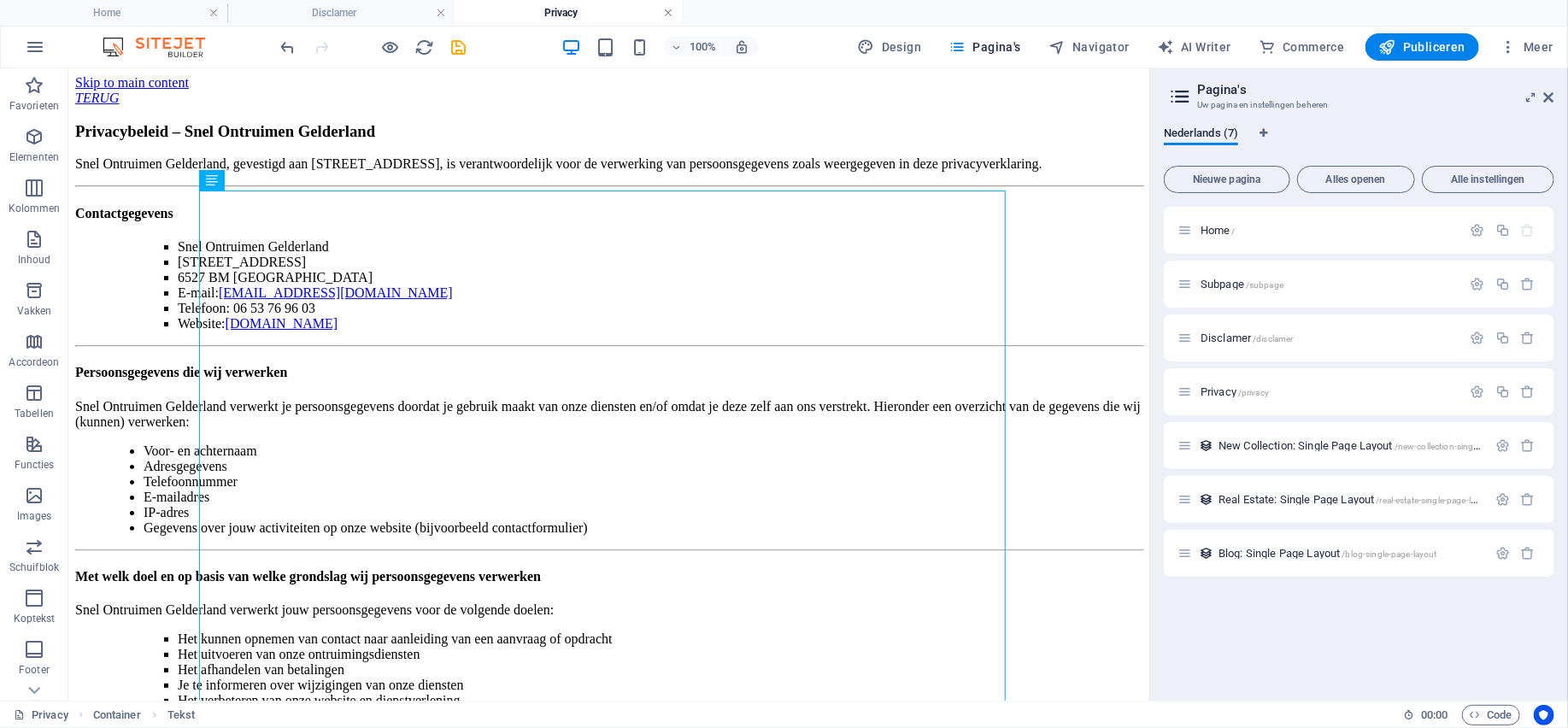
click at [666, 14] on link at bounding box center [668, 13] width 11 height 17
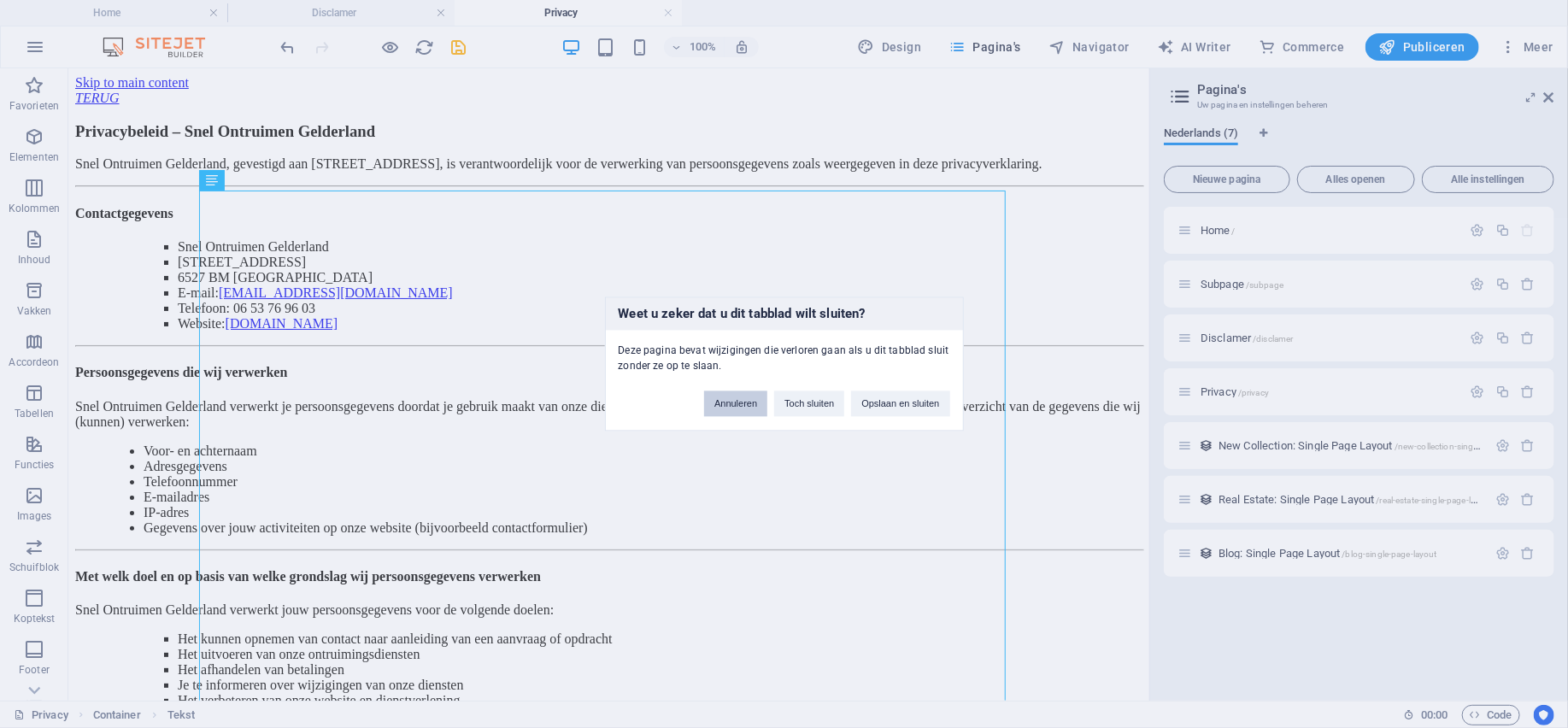
click at [742, 408] on button "Annuleren" at bounding box center [735, 404] width 63 height 25
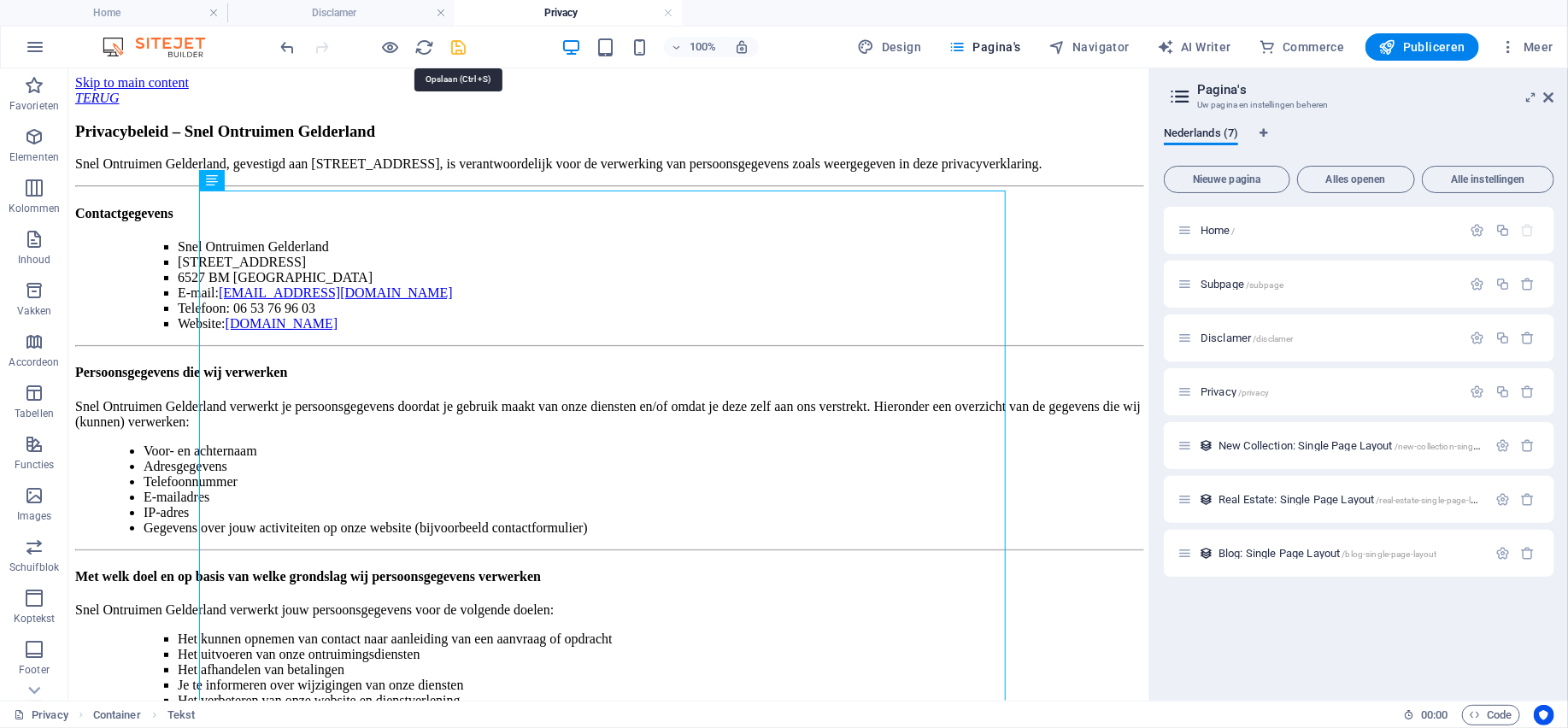
click at [459, 49] on icon "save" at bounding box center [459, 48] width 19 height 19
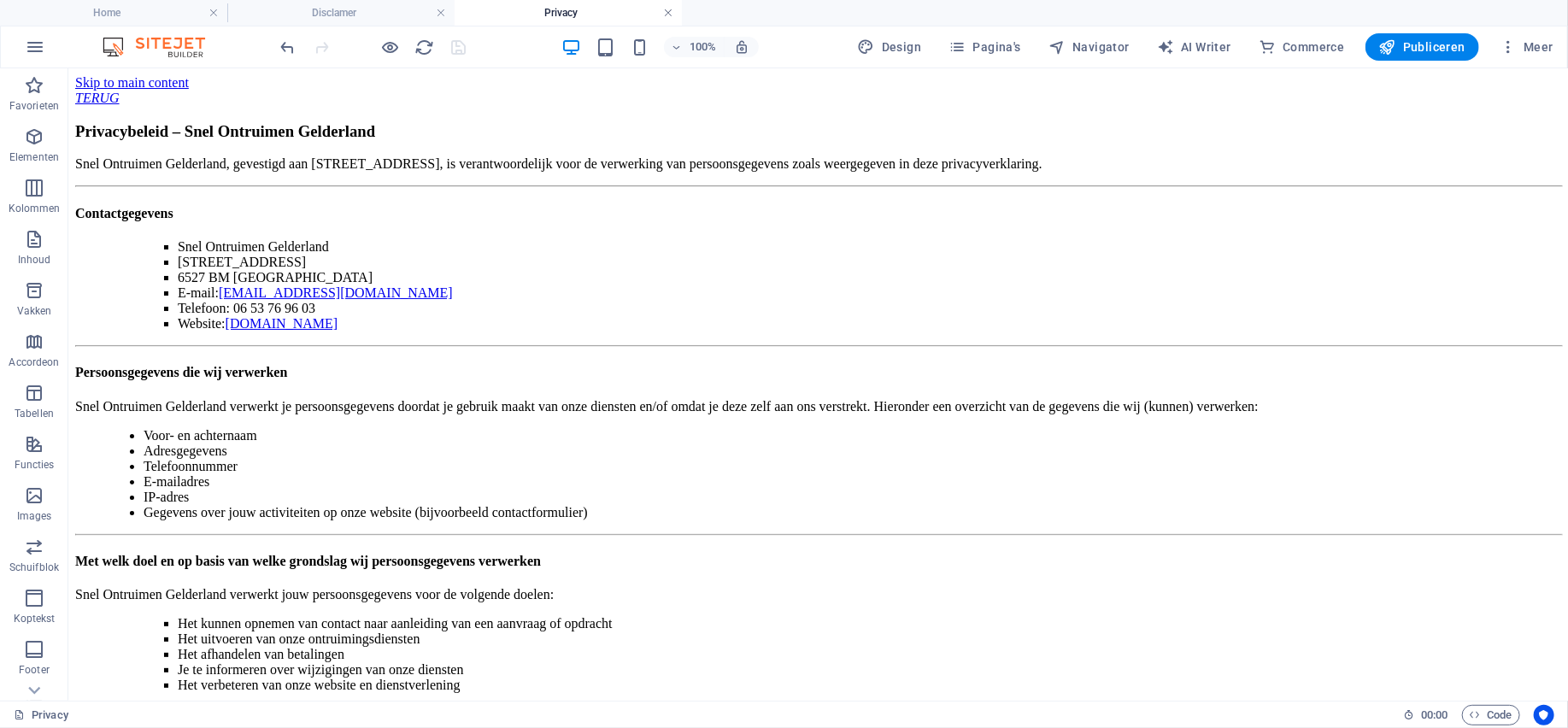
click at [668, 14] on link at bounding box center [668, 13] width 11 height 17
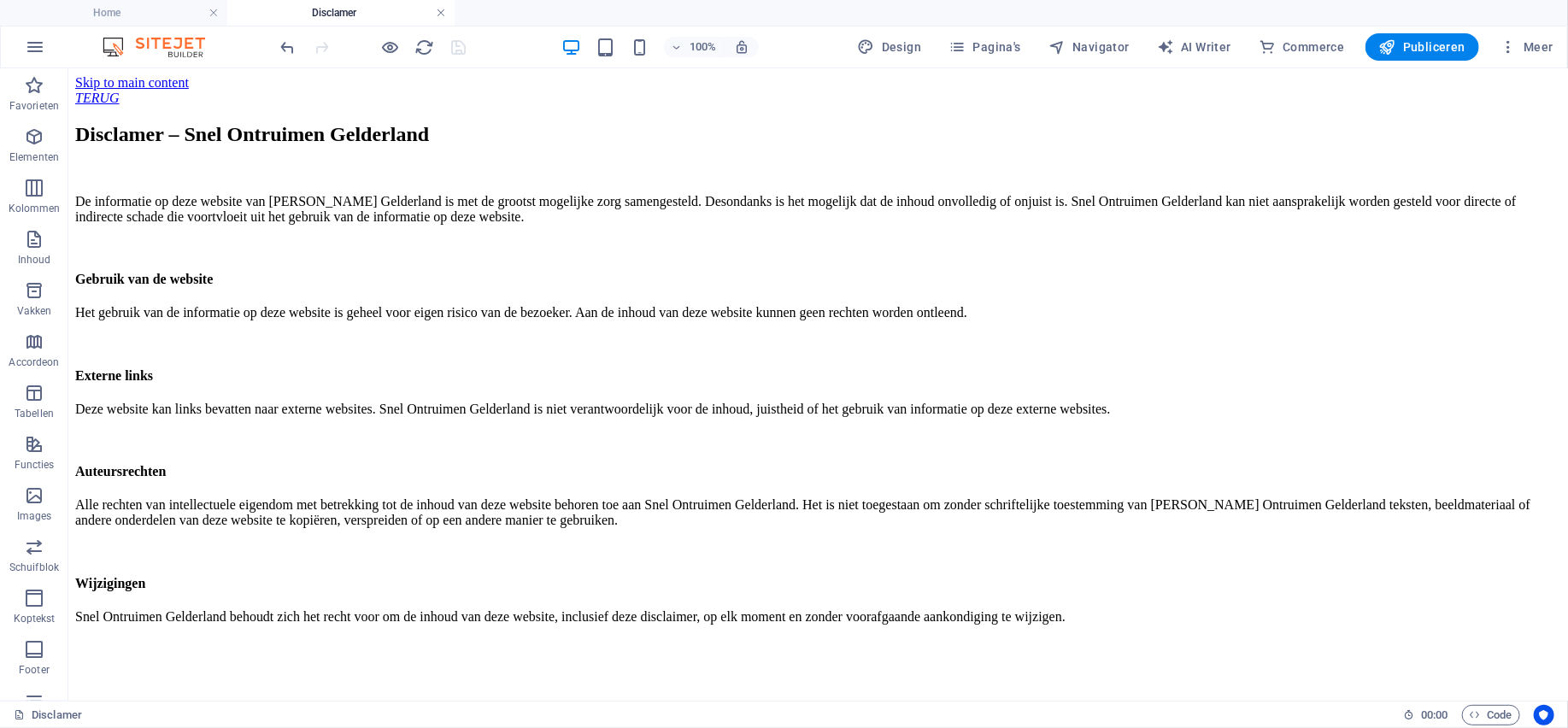
click at [442, 10] on link at bounding box center [441, 13] width 11 height 17
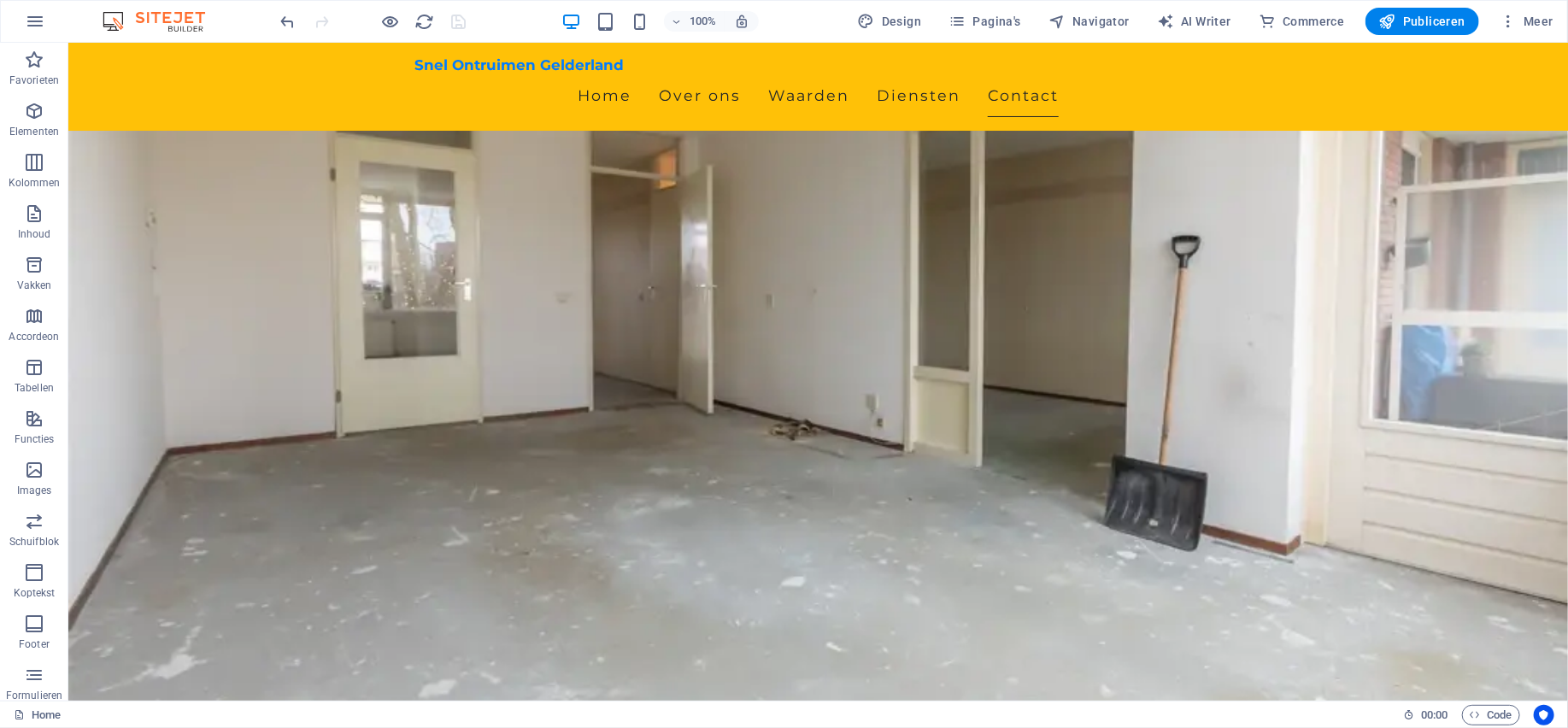
scroll to position [2496, 0]
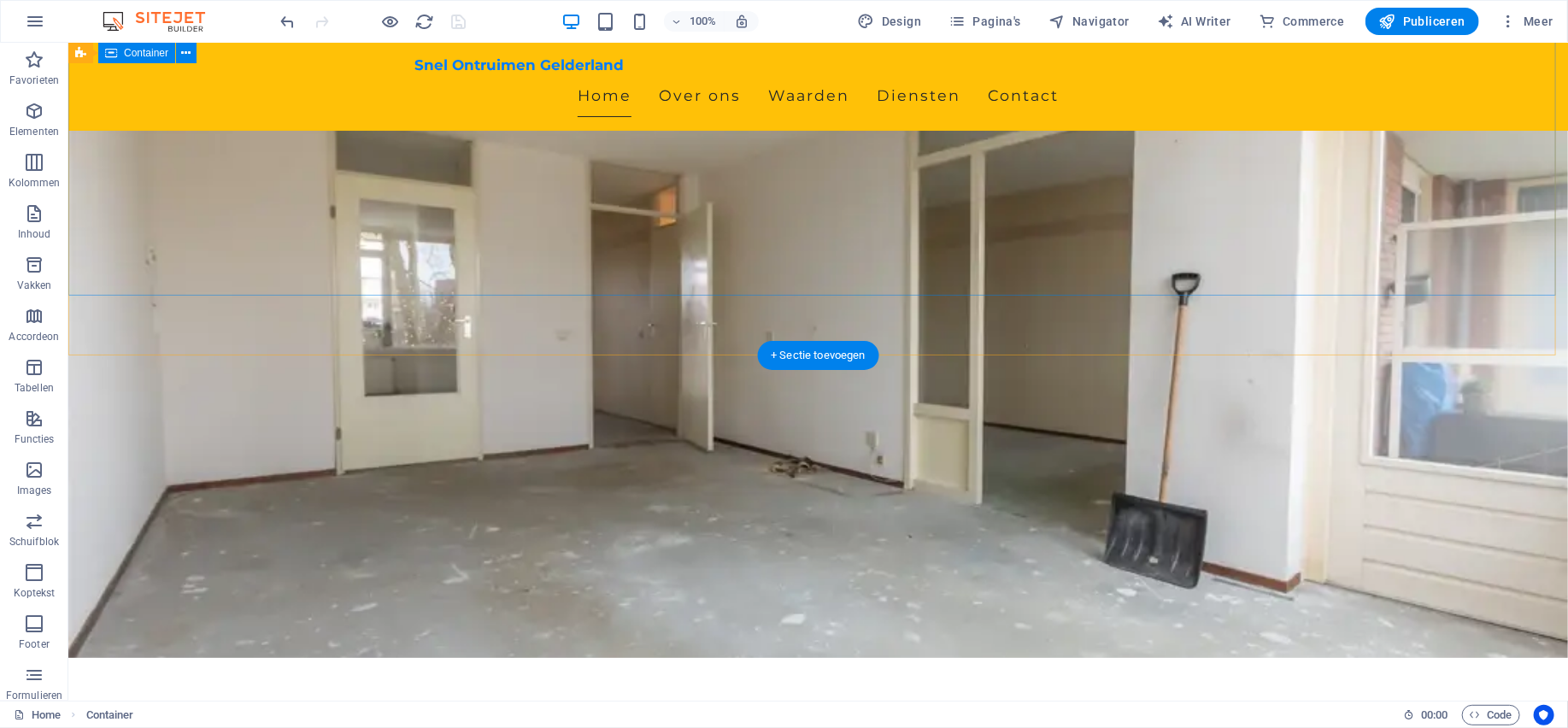
scroll to position [0, 0]
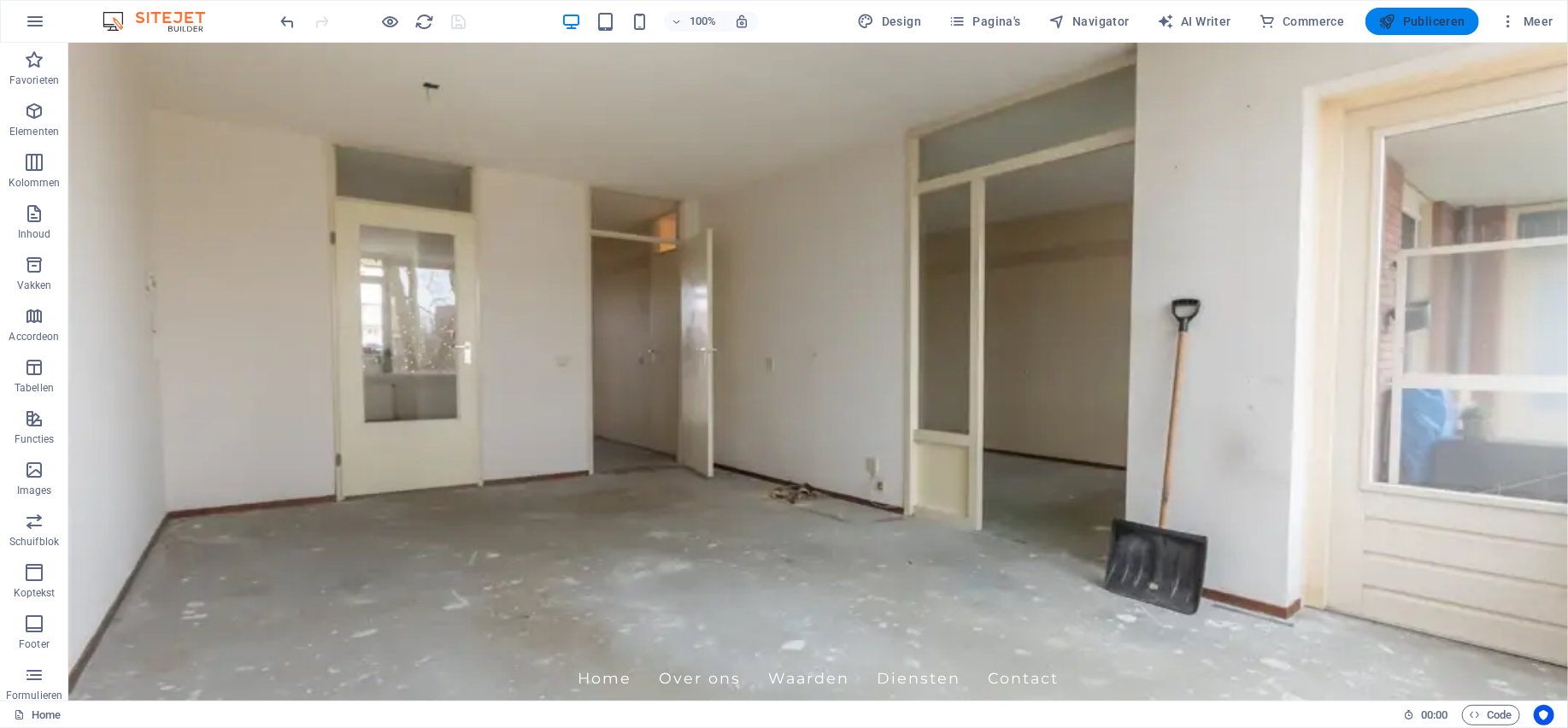
click at [1401, 23] on span "Publiceren" at bounding box center [1421, 21] width 86 height 17
click at [458, 23] on div at bounding box center [373, 21] width 191 height 27
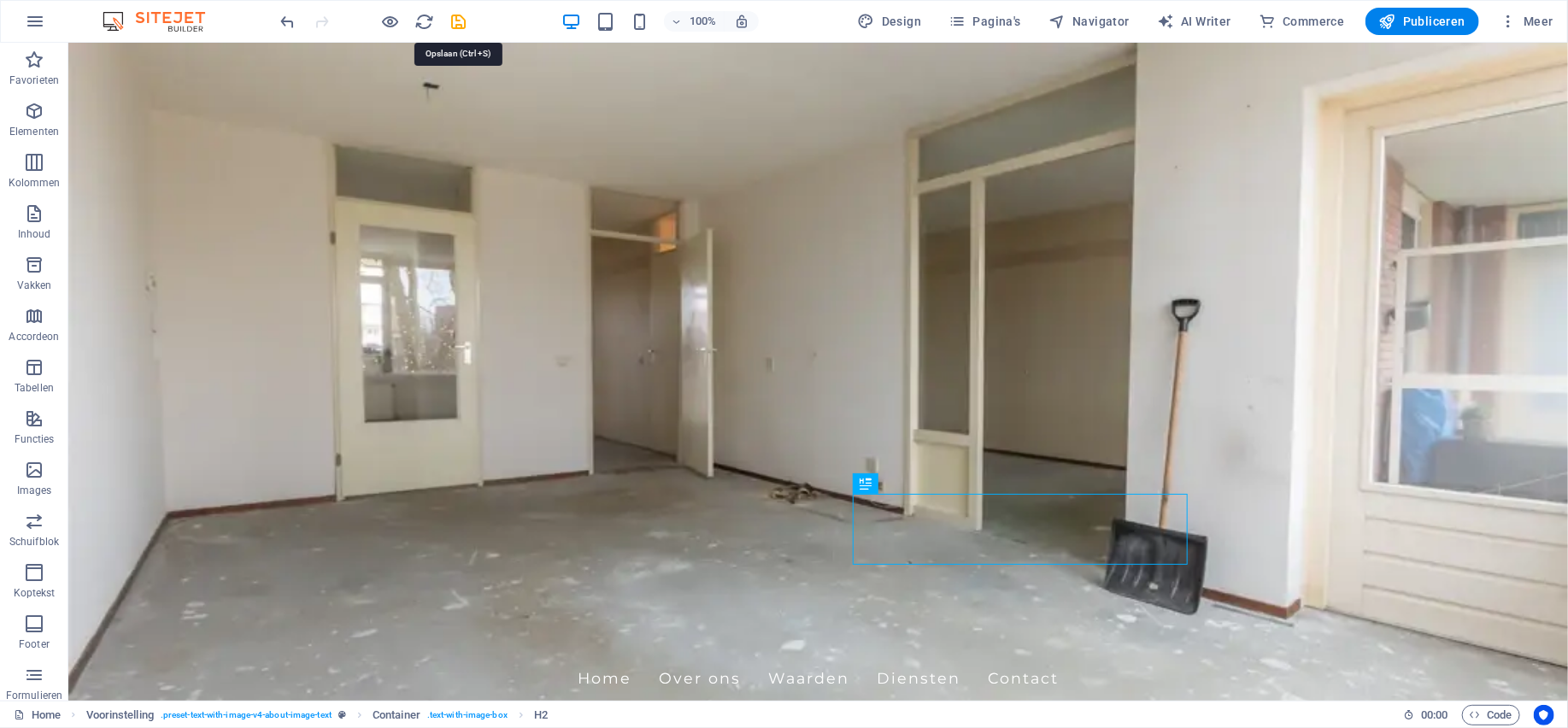
click at [456, 17] on icon "save" at bounding box center [459, 21] width 19 height 19
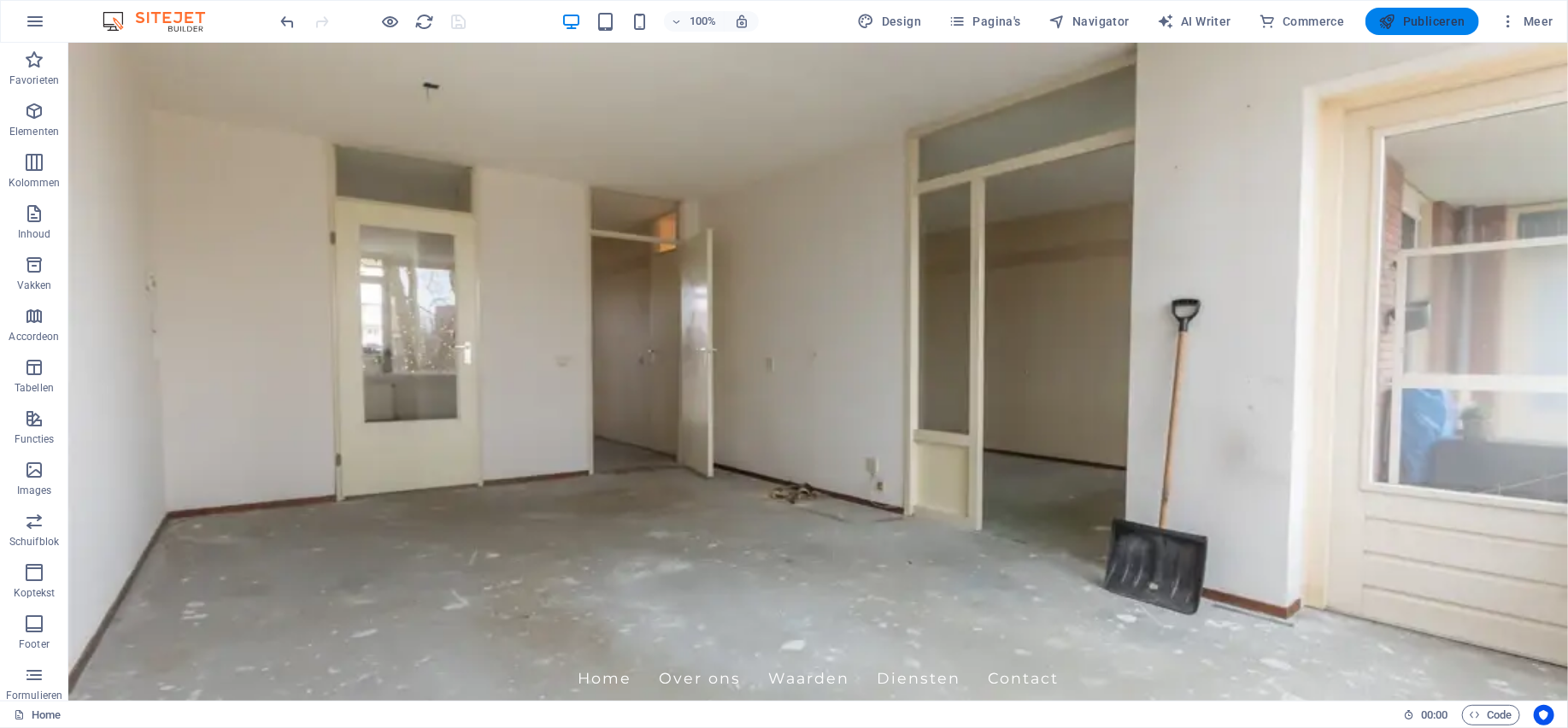
click at [1440, 11] on button "Publiceren" at bounding box center [1421, 21] width 114 height 27
click at [44, 21] on icon "button" at bounding box center [35, 20] width 20 height 20
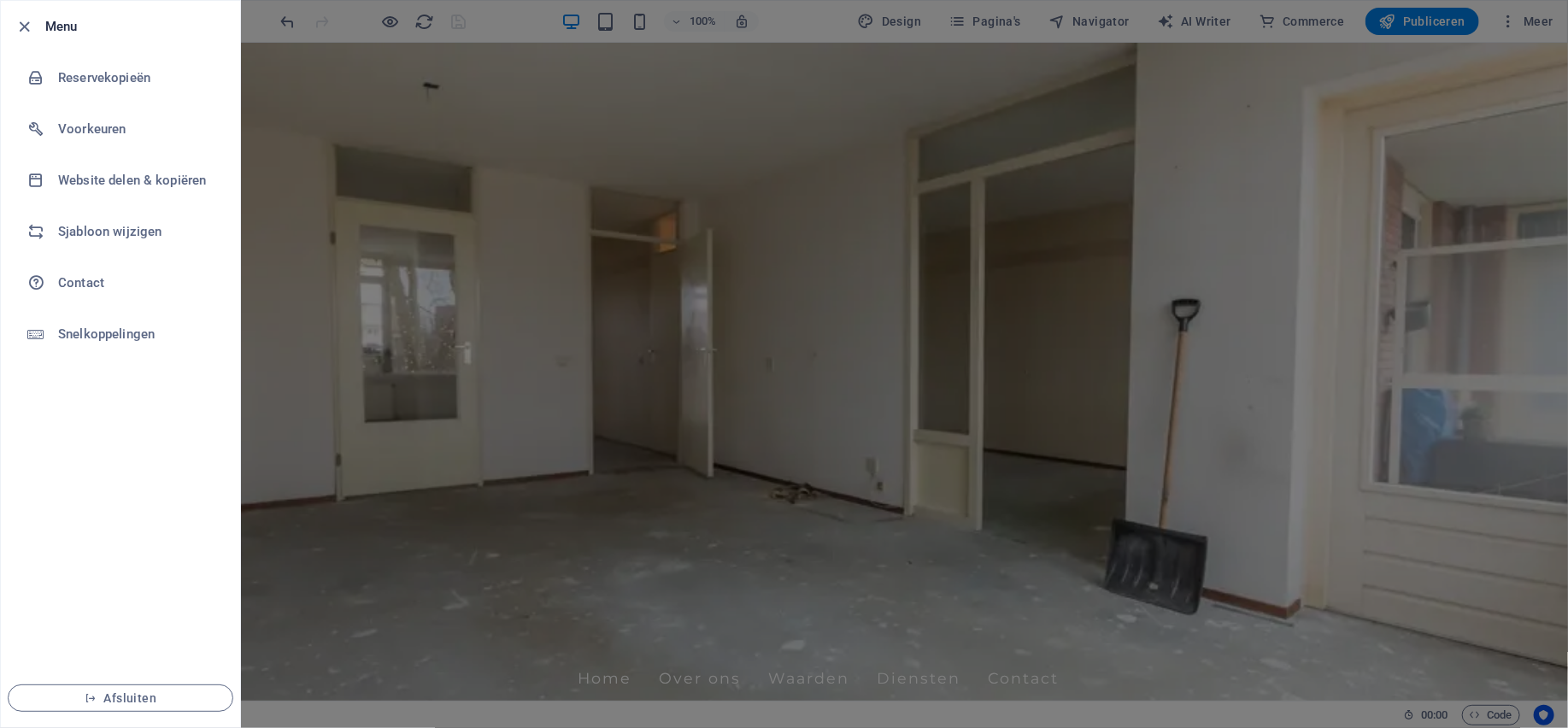
click at [52, 17] on h6 "Menu" at bounding box center [136, 26] width 182 height 20
click at [313, 444] on div at bounding box center [784, 364] width 1568 height 728
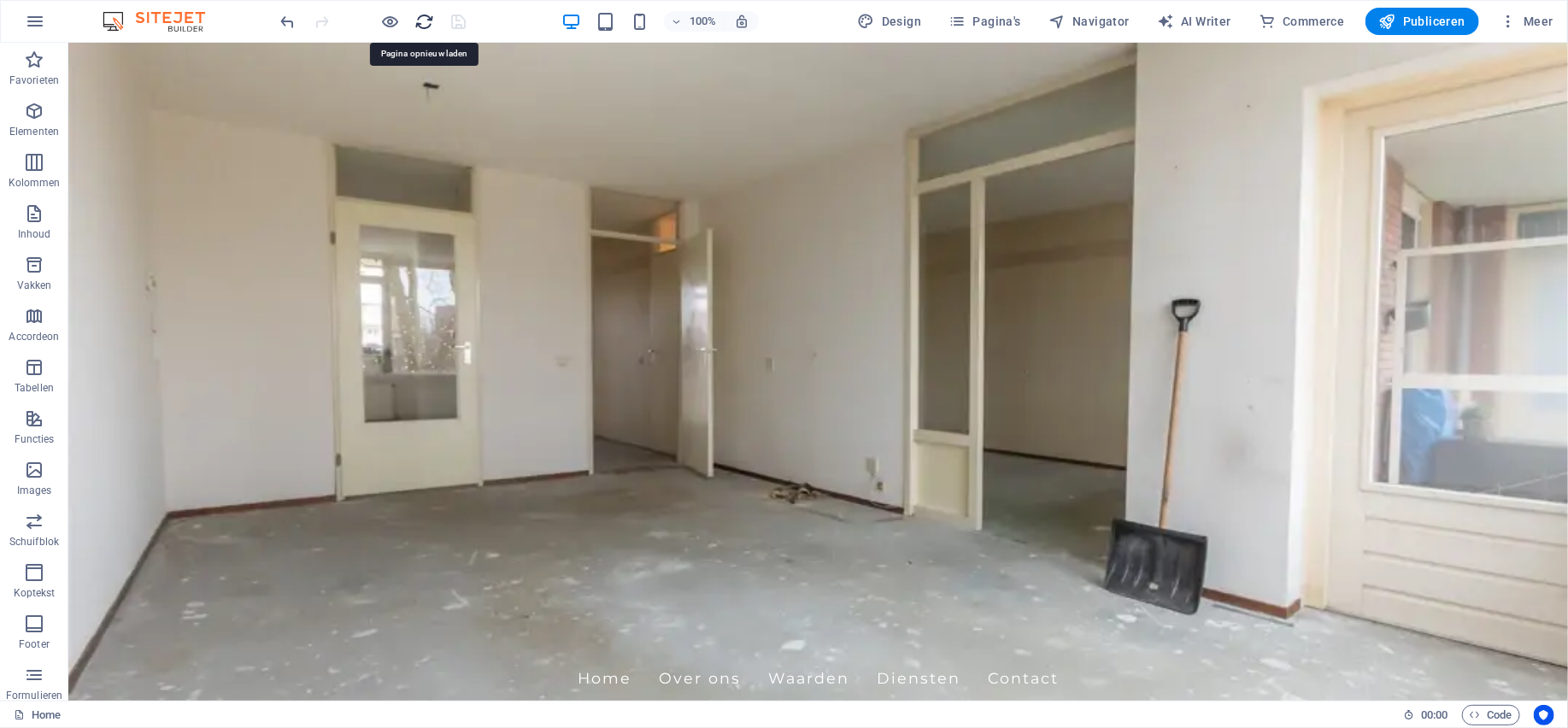
click at [428, 19] on icon "reload" at bounding box center [425, 21] width 19 height 19
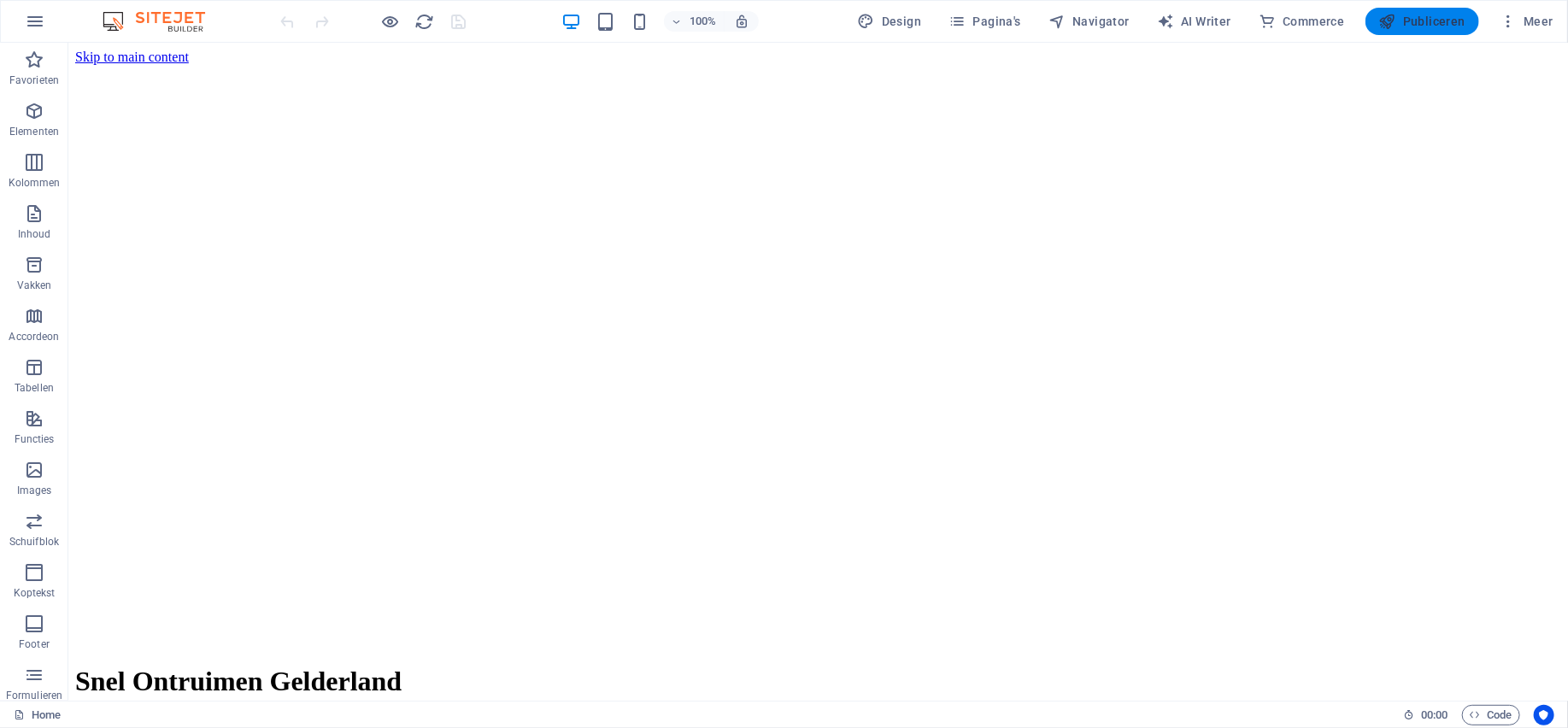
click at [1425, 20] on span "Publiceren" at bounding box center [1421, 21] width 86 height 17
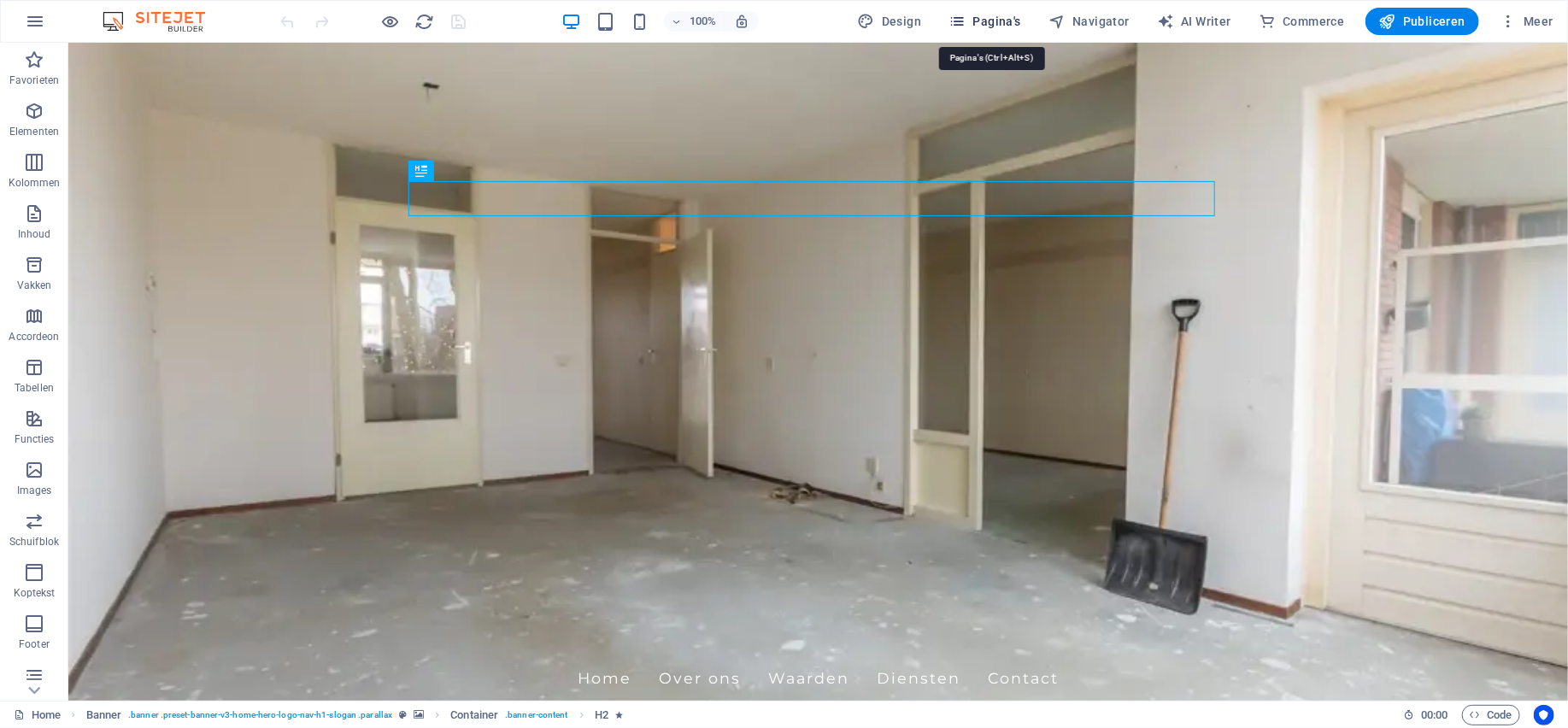
click at [994, 18] on span "Pagina's" at bounding box center [984, 21] width 73 height 17
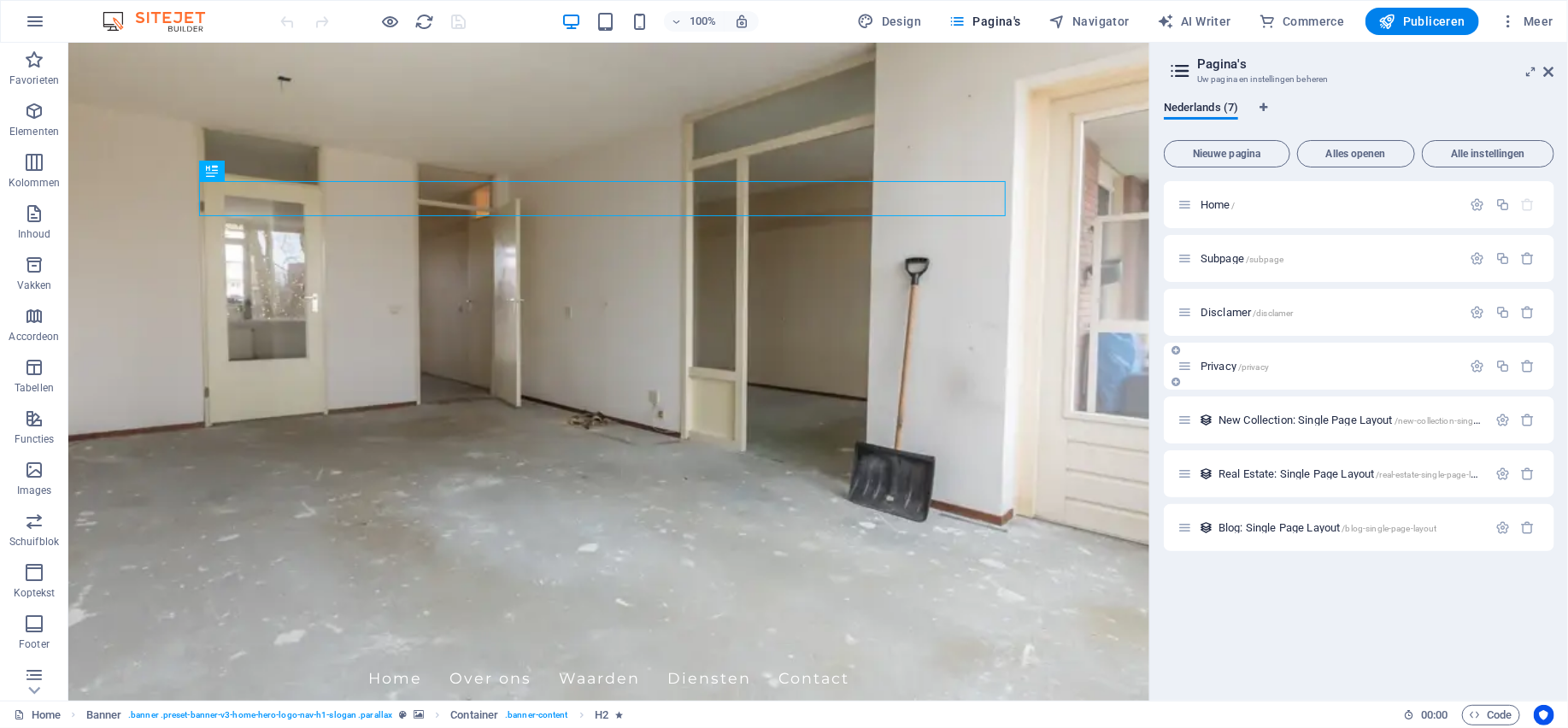
click at [1277, 368] on p "Privacy /privacy" at bounding box center [1328, 365] width 256 height 11
